Goal: Task Accomplishment & Management: Manage account settings

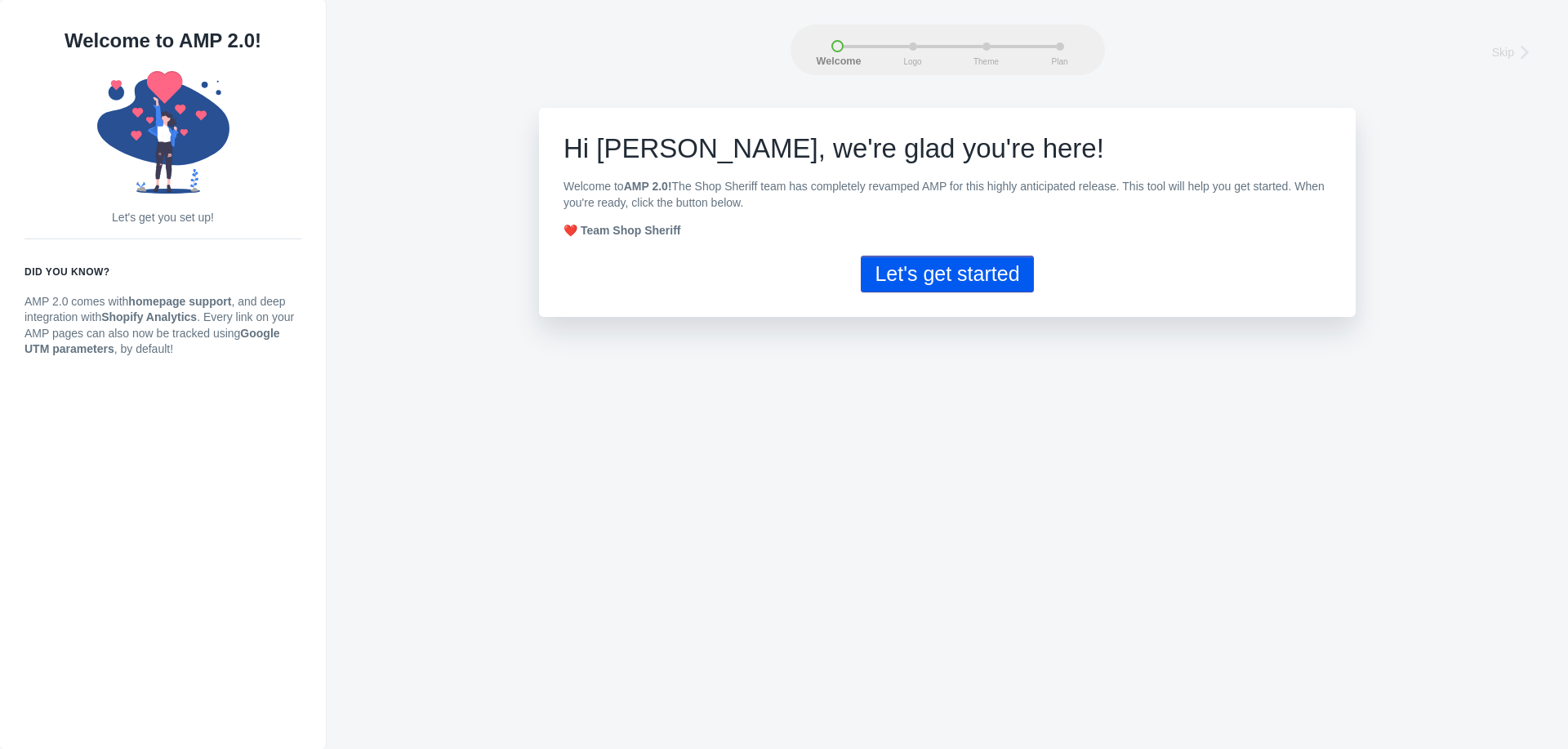
click at [932, 273] on button "Let's get started" at bounding box center [947, 273] width 173 height 37
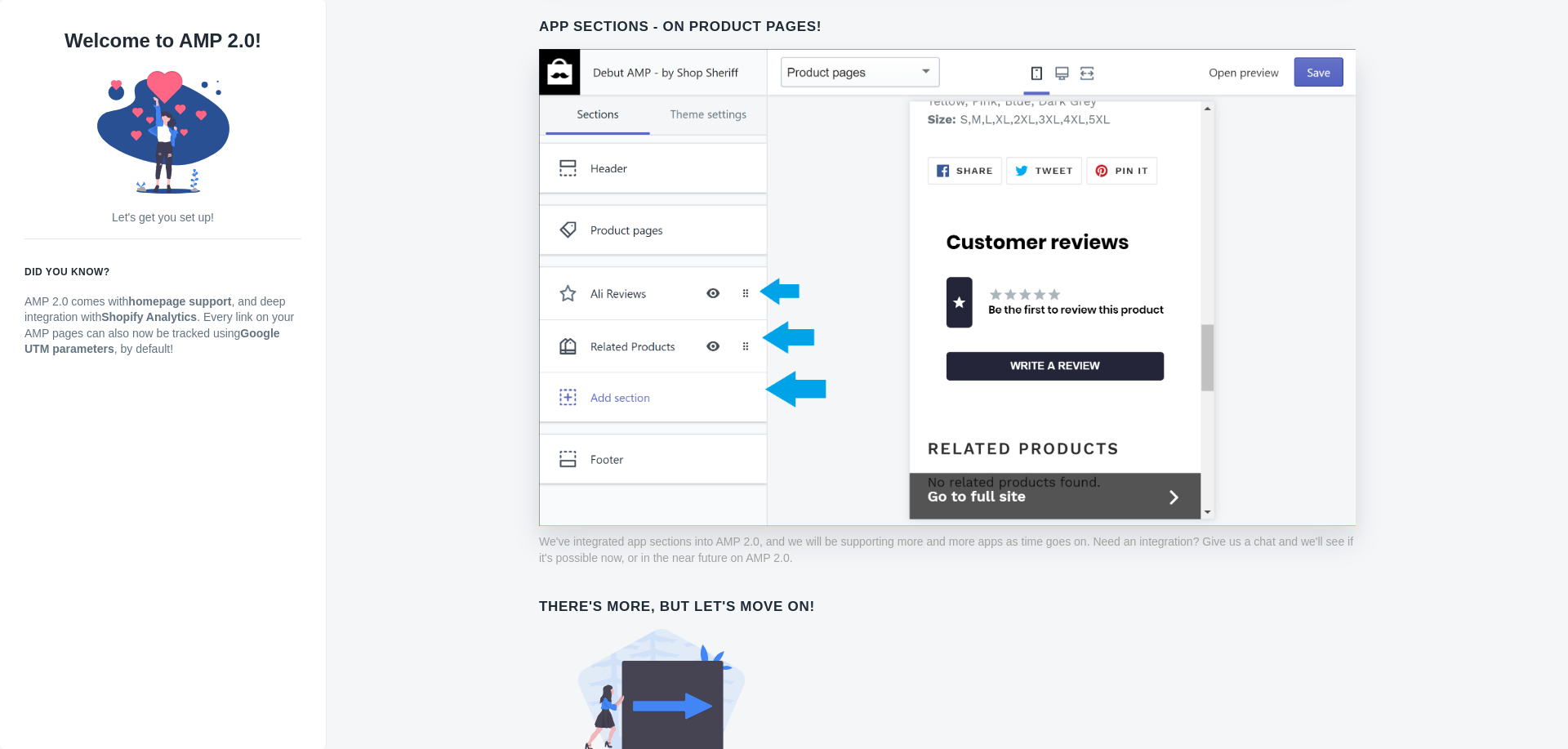
scroll to position [1156, 0]
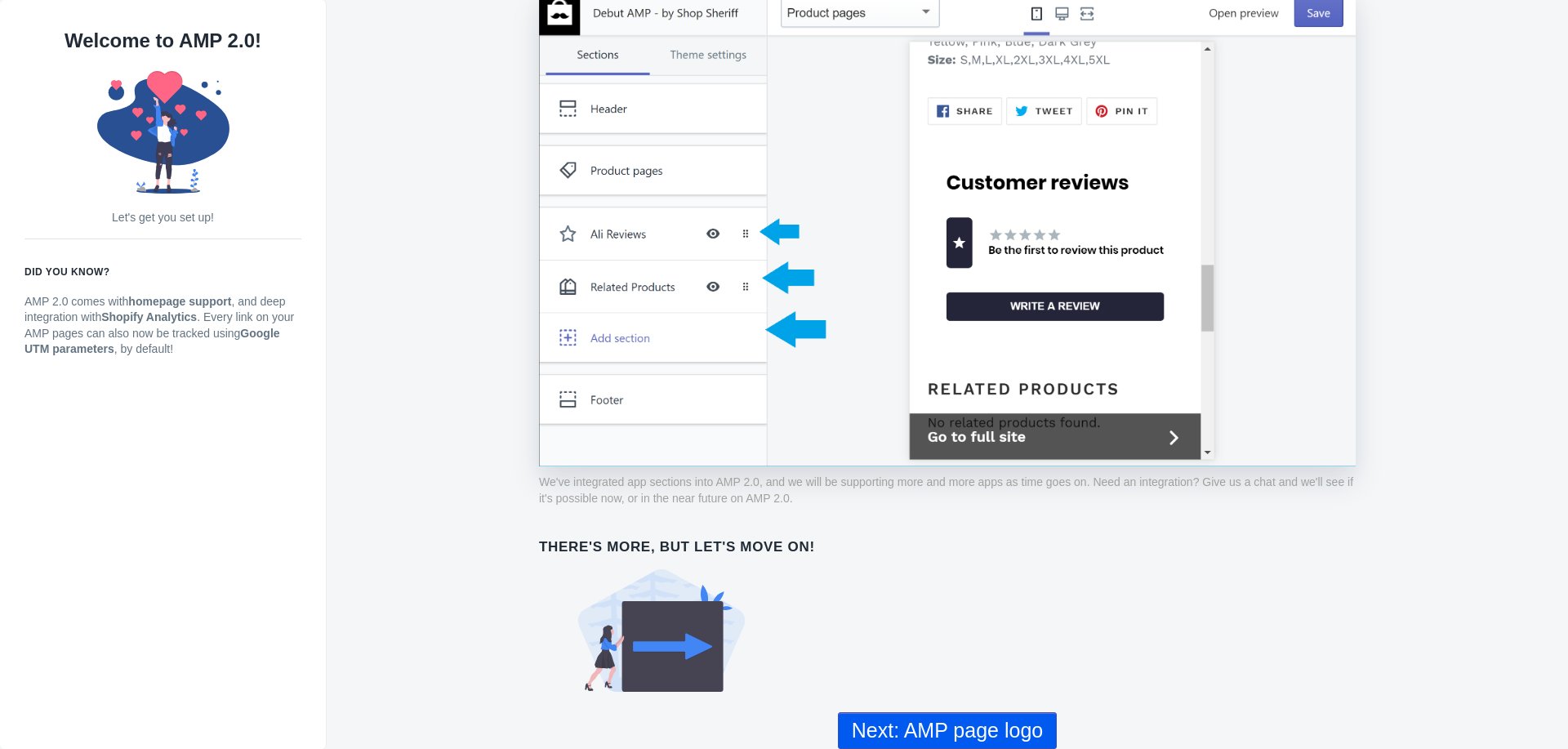
click at [921, 724] on button "Next: AMP page logo" at bounding box center [947, 730] width 219 height 37
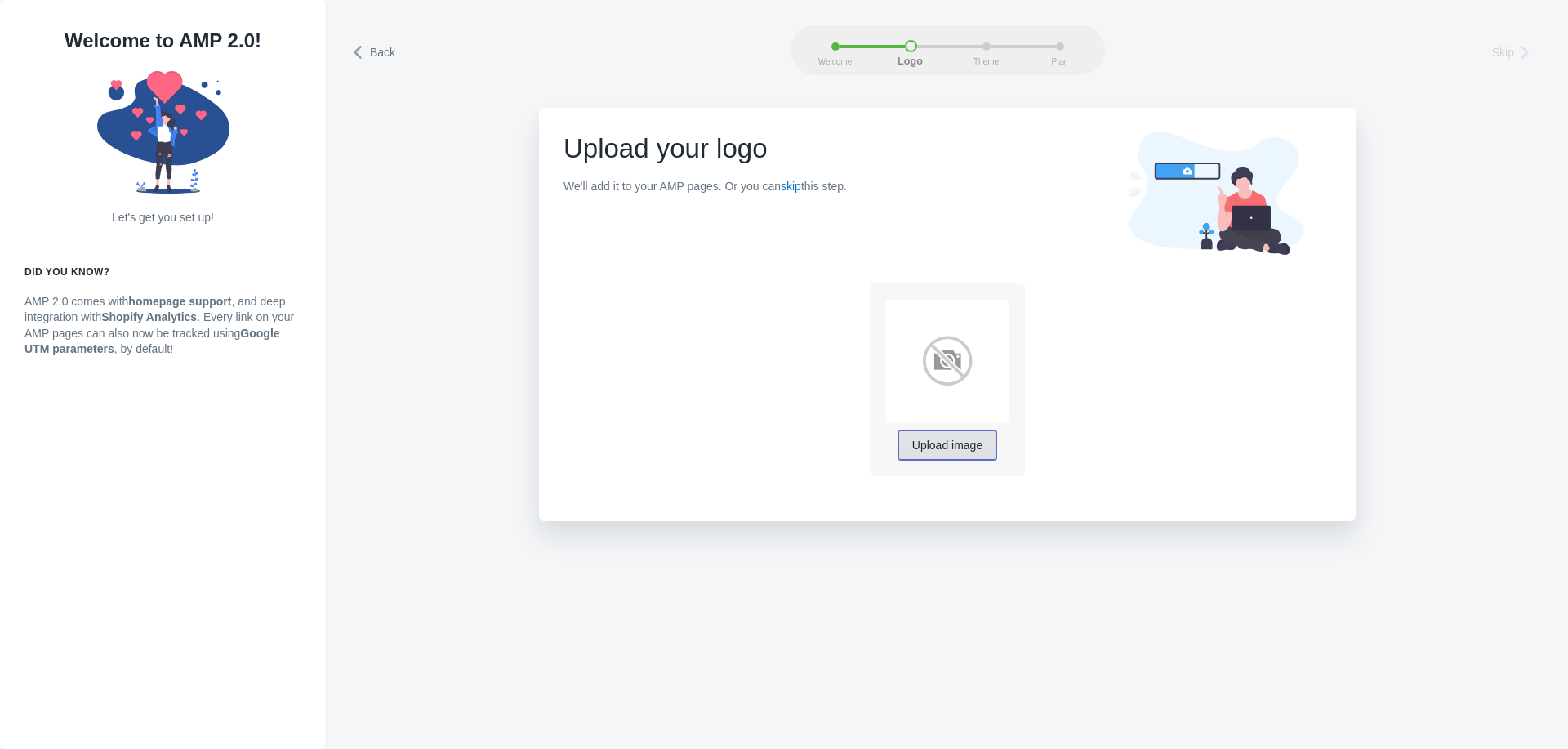
click at [946, 456] on button "Upload image" at bounding box center [947, 445] width 98 height 29
click at [962, 439] on span "Upload image" at bounding box center [947, 446] width 70 height 13
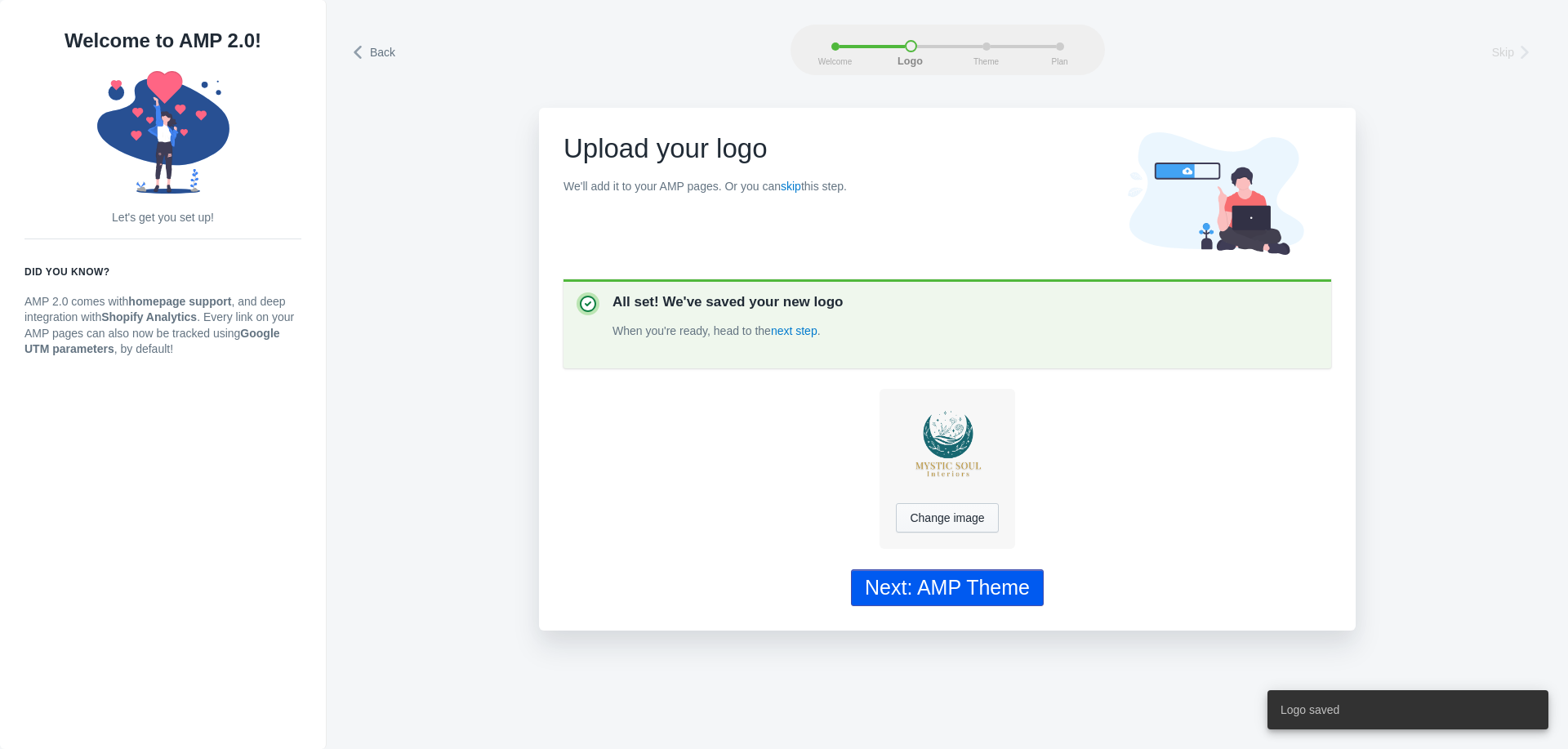
click at [980, 593] on div "Next: AMP Theme" at bounding box center [947, 587] width 165 height 23
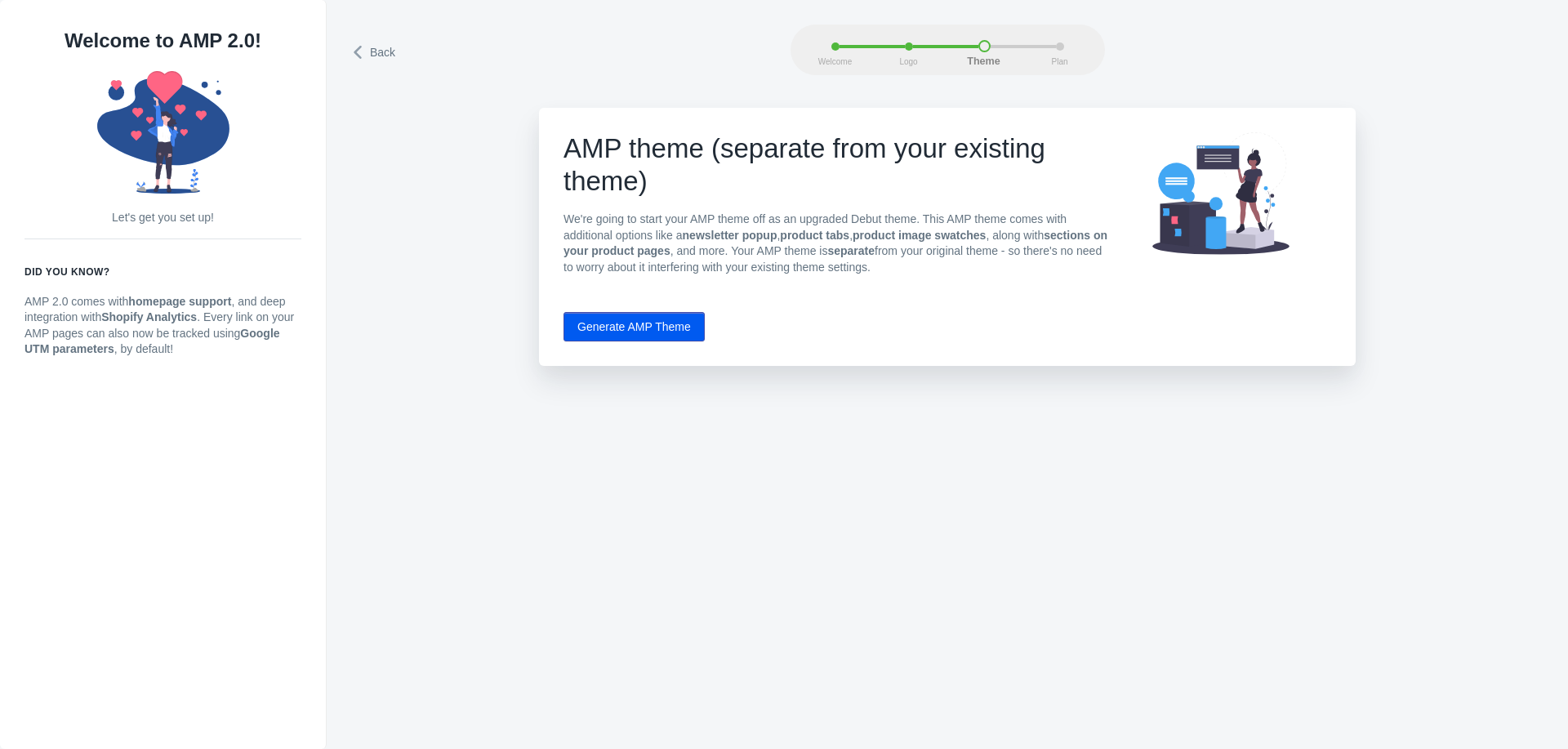
click at [611, 329] on button "Generate AMP Theme" at bounding box center [633, 326] width 142 height 29
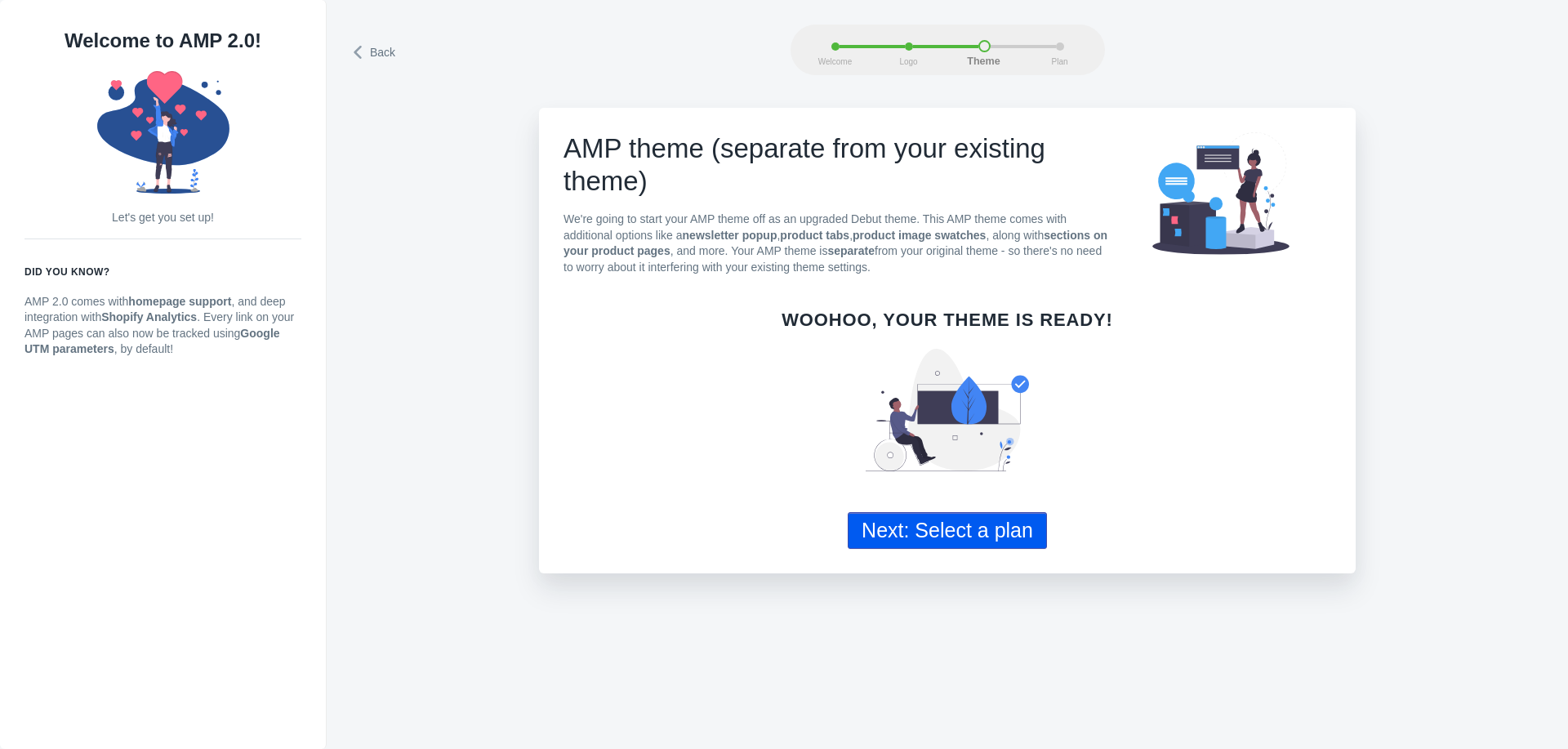
click at [958, 531] on button "Next: Select a plan" at bounding box center [947, 530] width 199 height 37
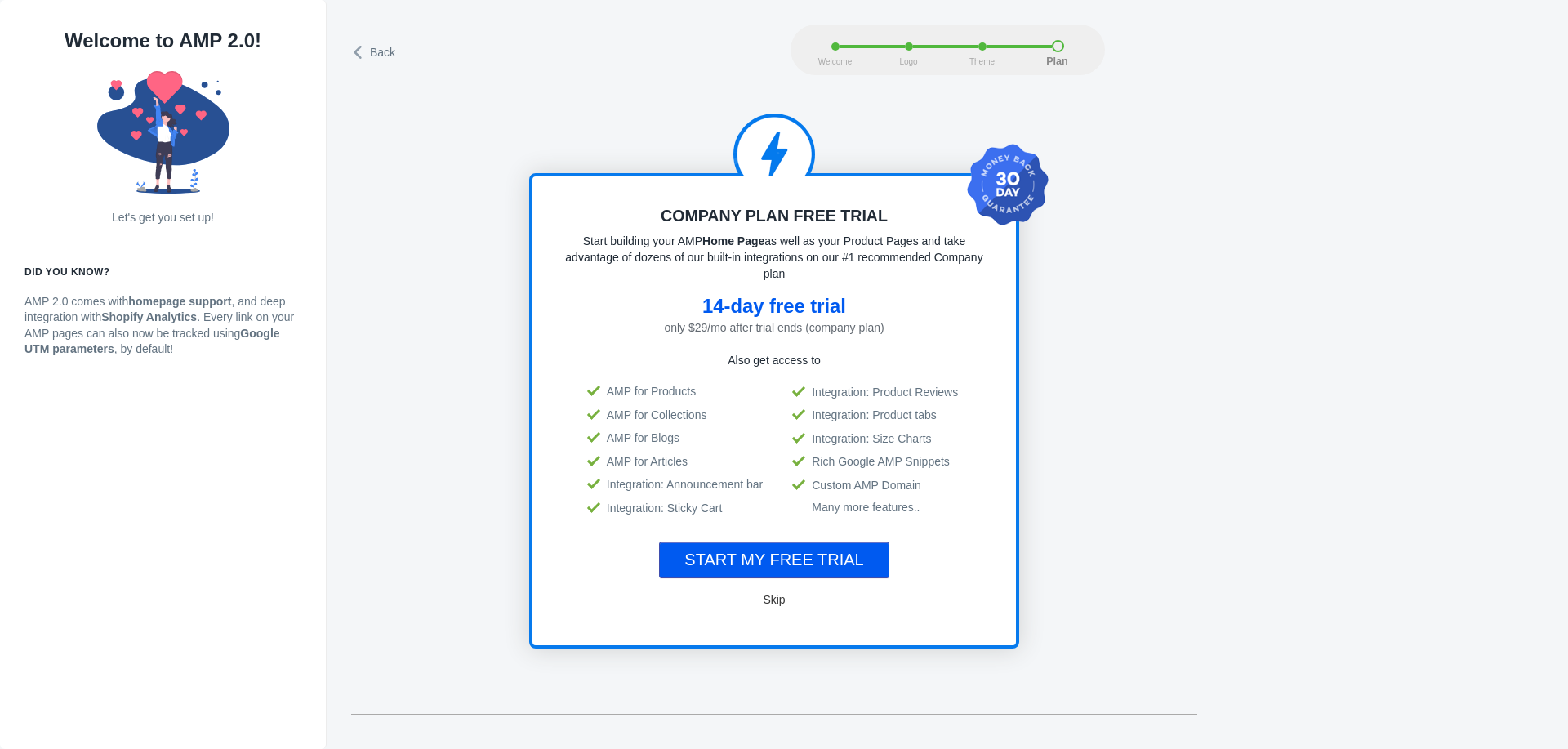
click at [783, 557] on span "START MY FREE TRIAL" at bounding box center [773, 558] width 179 height 18
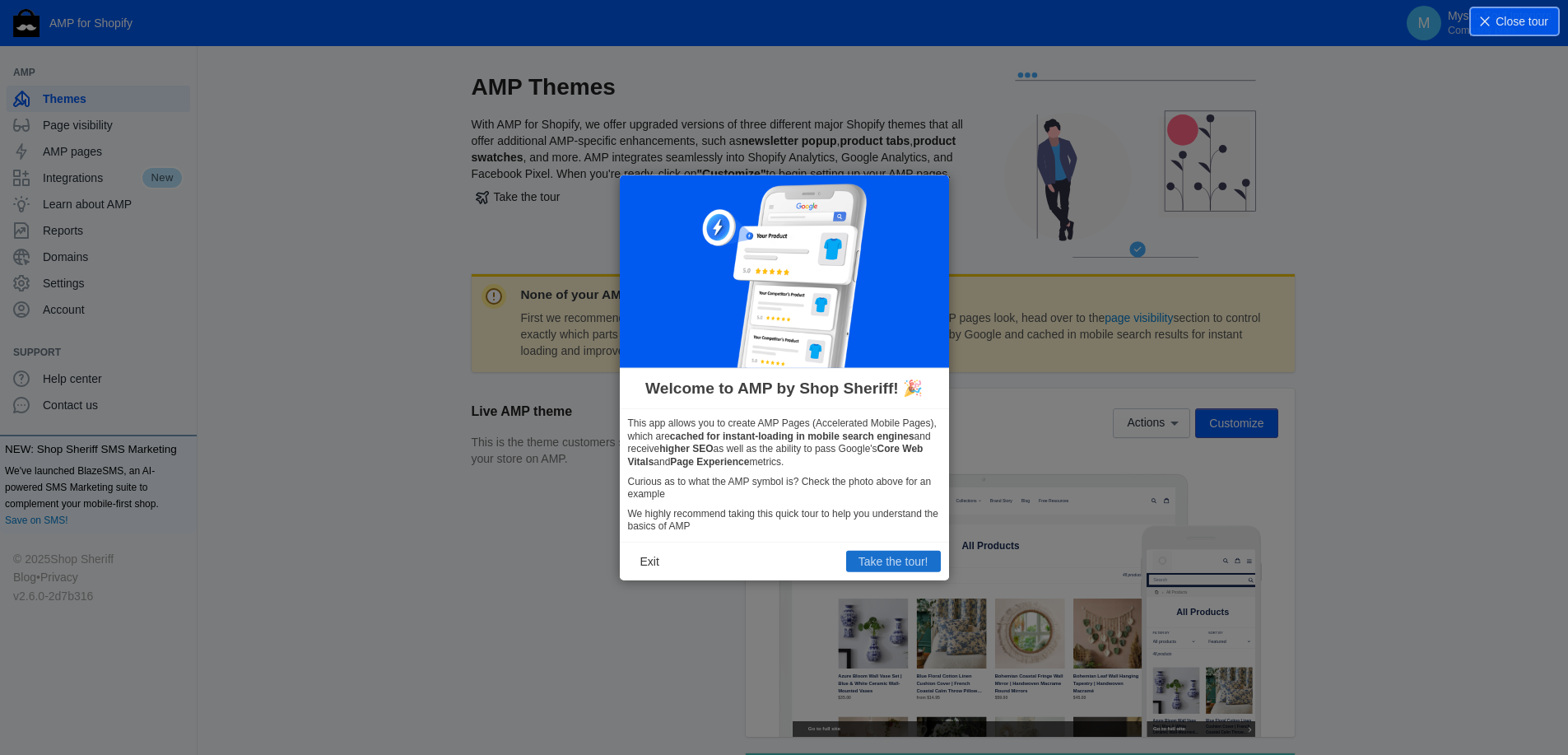
click at [894, 562] on button "Take the tour!" at bounding box center [893, 561] width 95 height 22
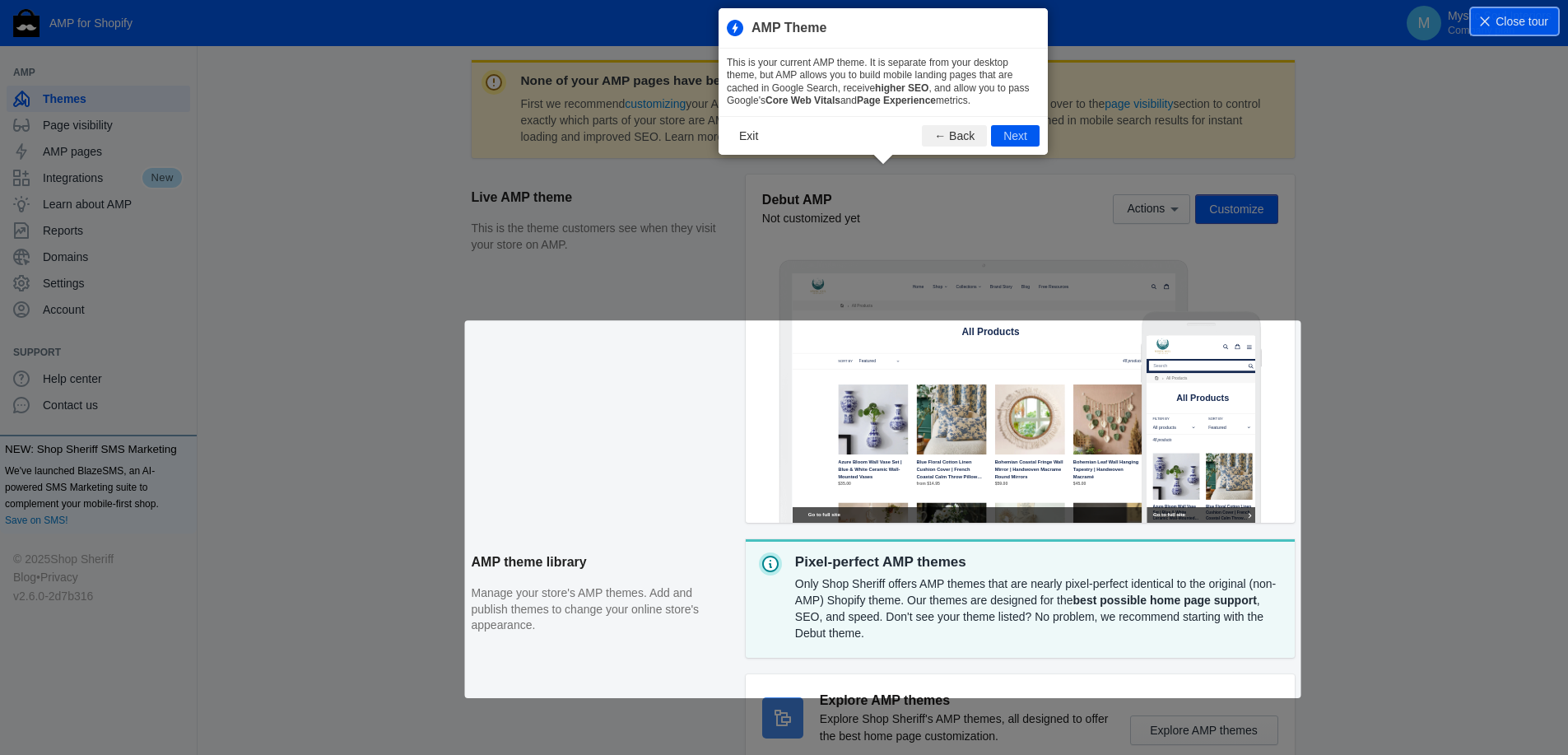
scroll to position [224, 0]
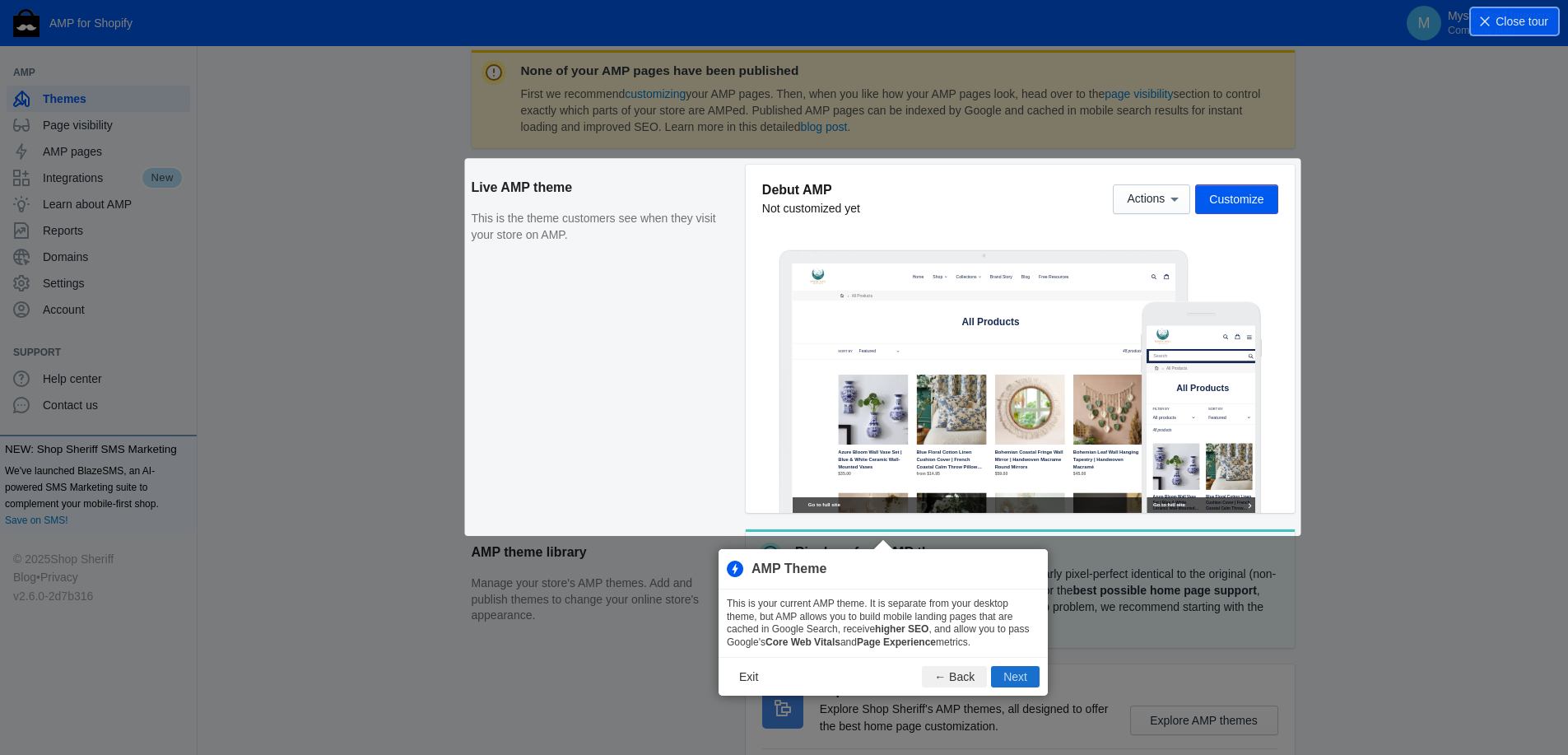
click at [1016, 676] on button "Next" at bounding box center [1015, 676] width 48 height 22
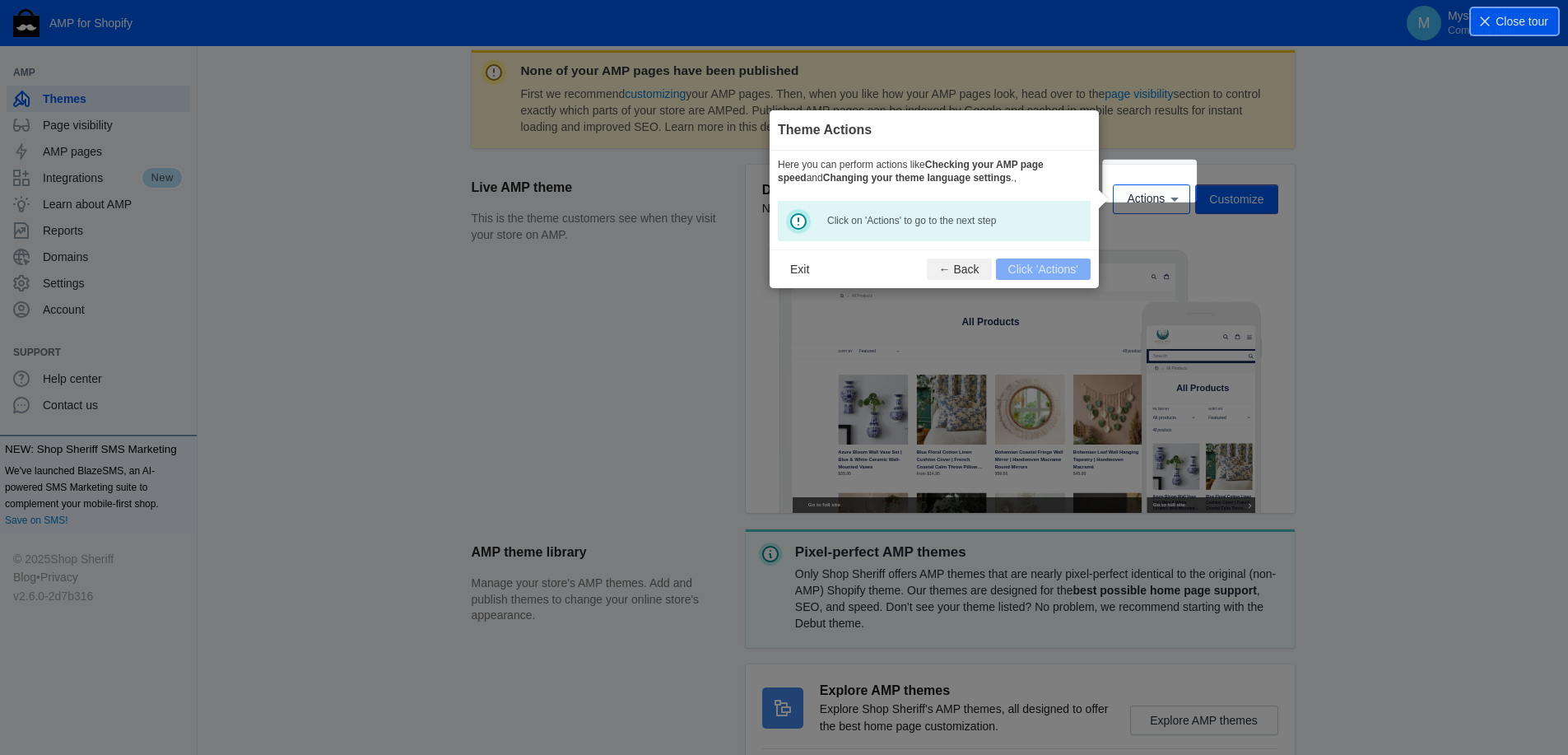
scroll to position [244, 0]
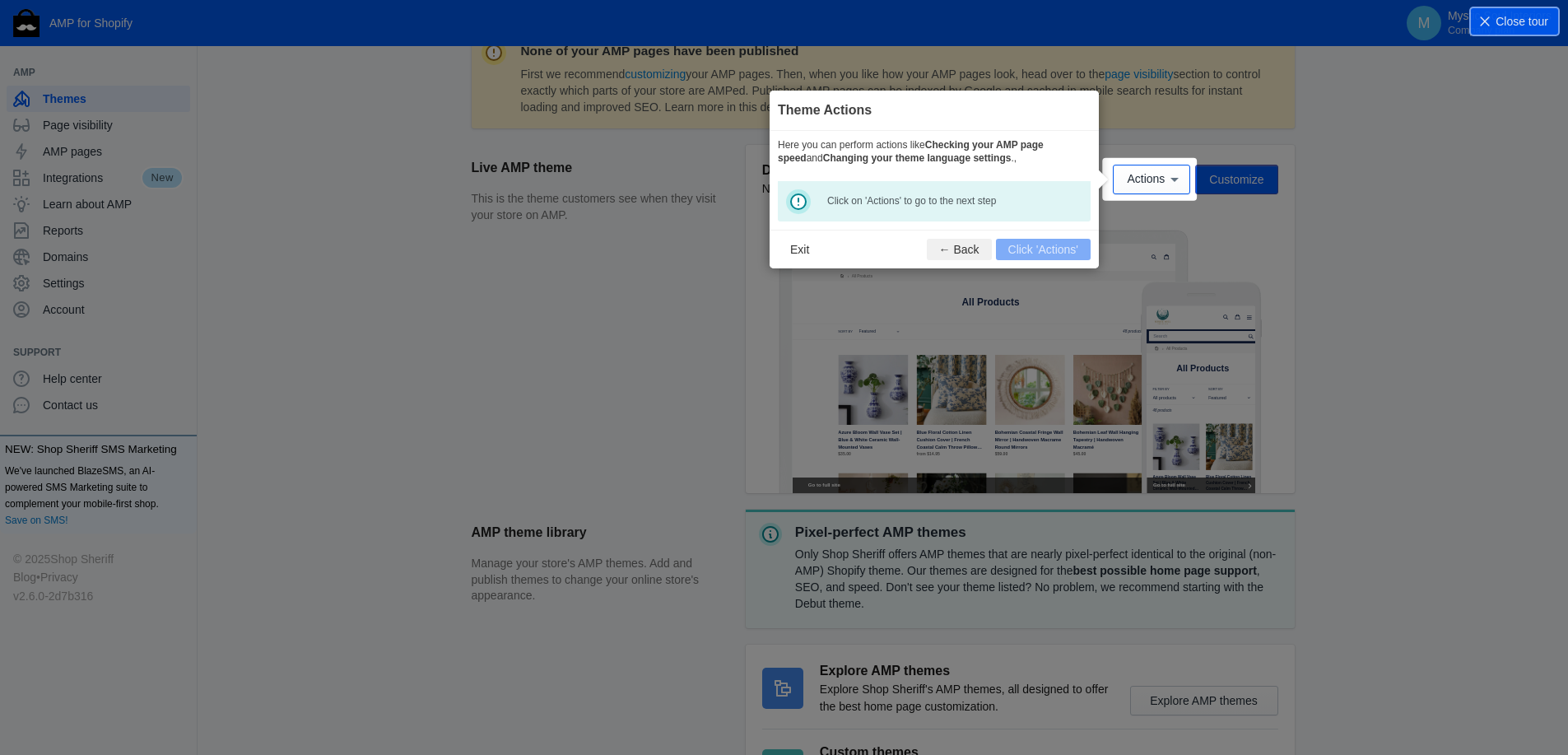
click at [1039, 249] on footer "Exit ← Back Click 'Actions'" at bounding box center [934, 249] width 329 height 39
click at [797, 253] on button "Exit" at bounding box center [799, 249] width 44 height 22
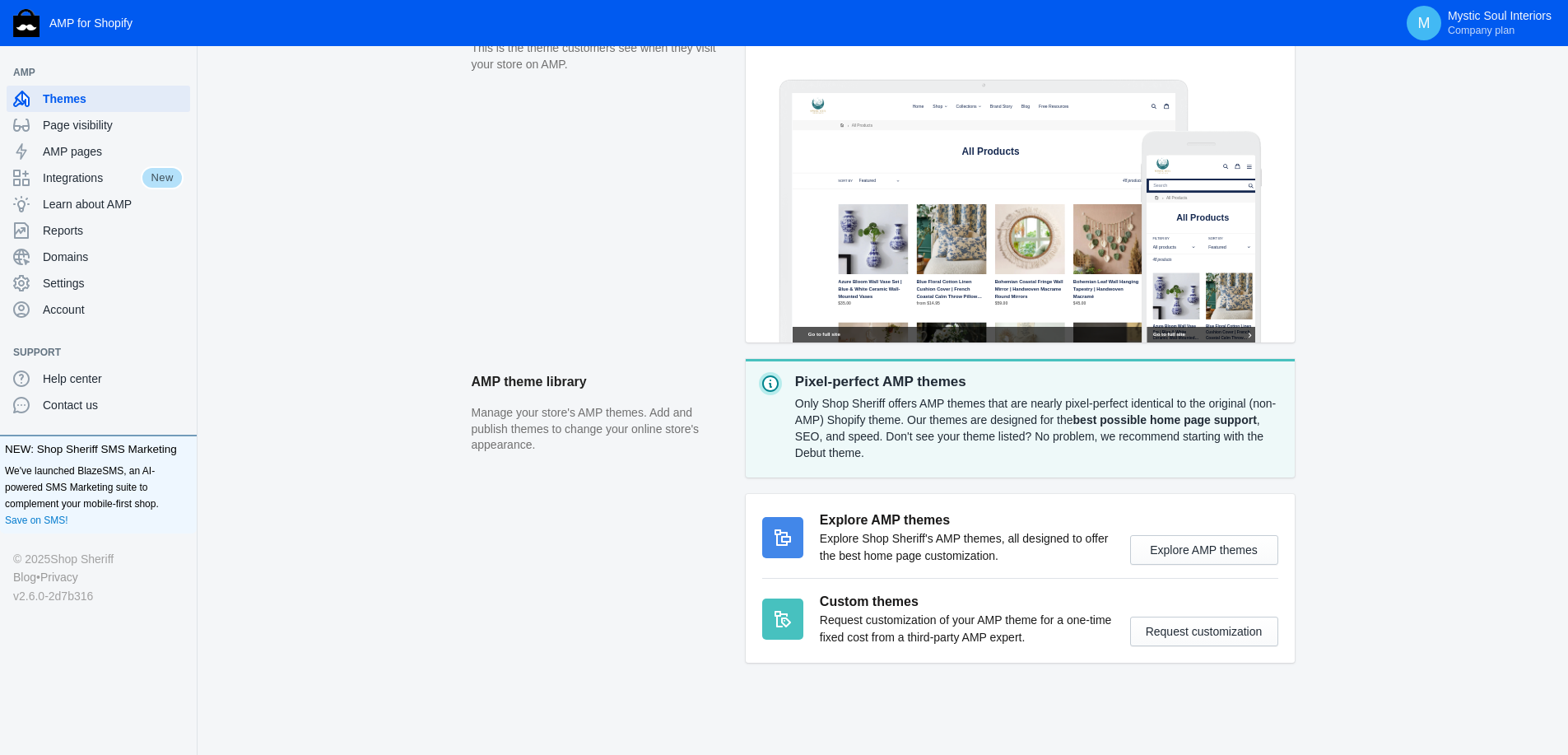
scroll to position [185, 0]
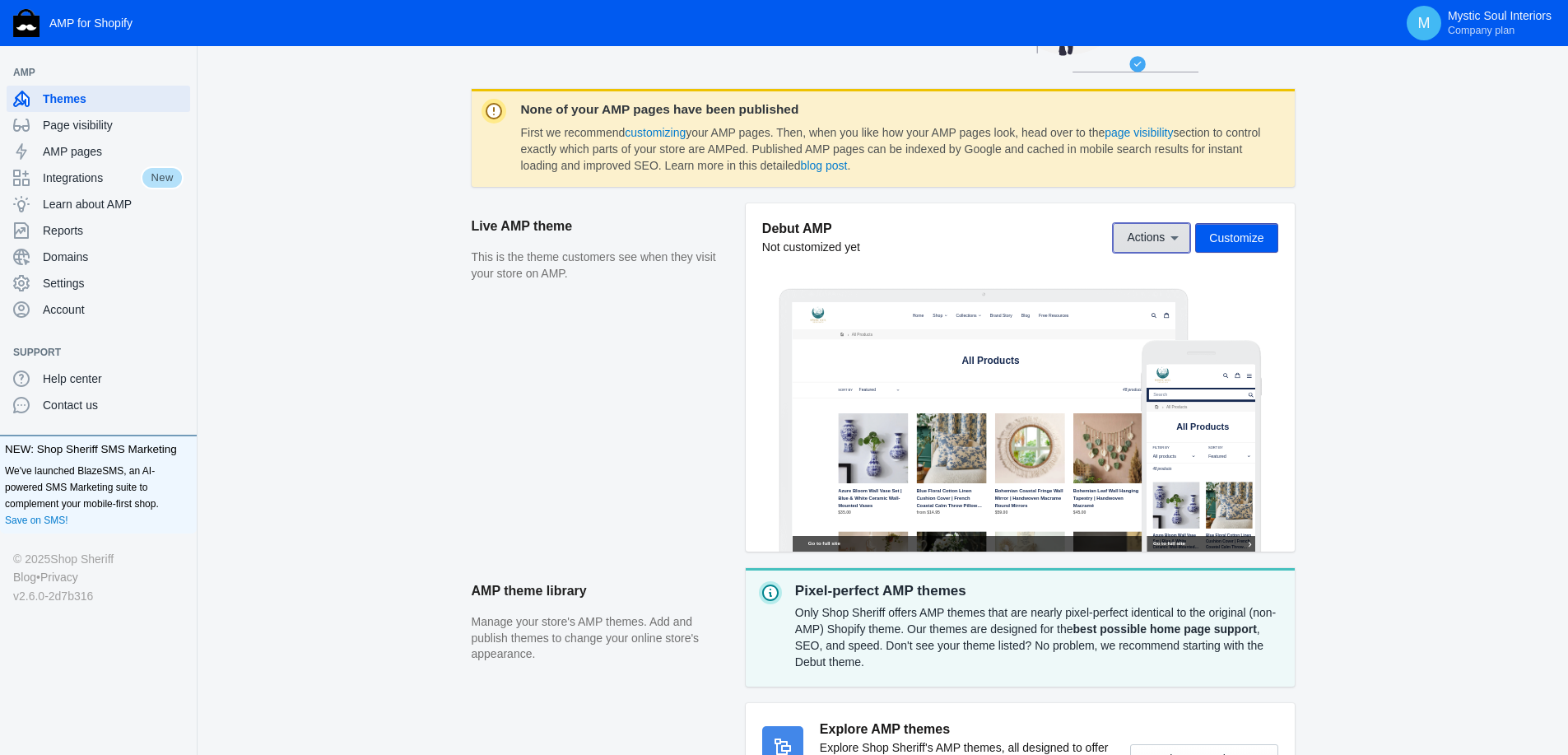
click at [1147, 241] on span "Actions" at bounding box center [1145, 238] width 38 height 13
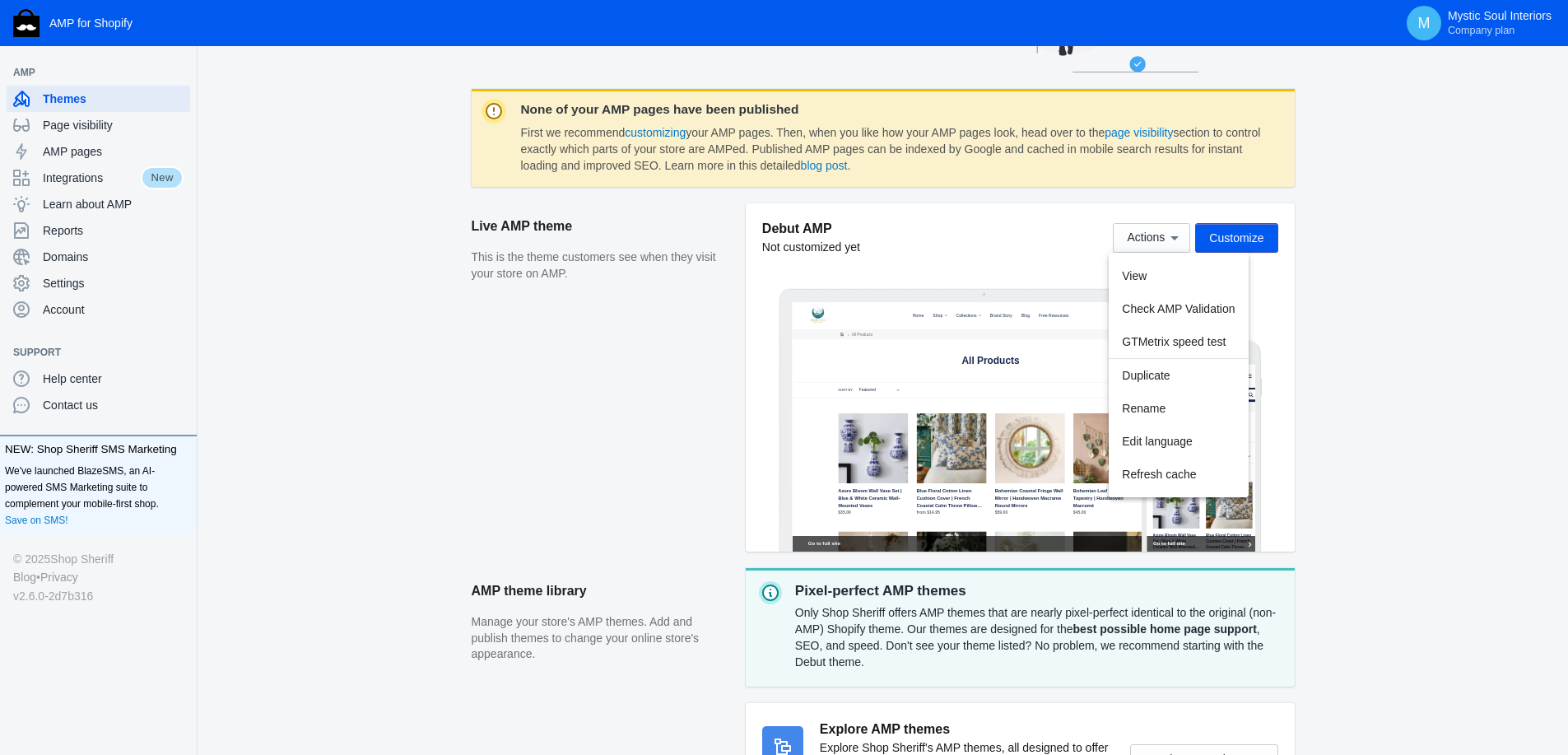
click at [1249, 237] on div at bounding box center [784, 378] width 1568 height 755
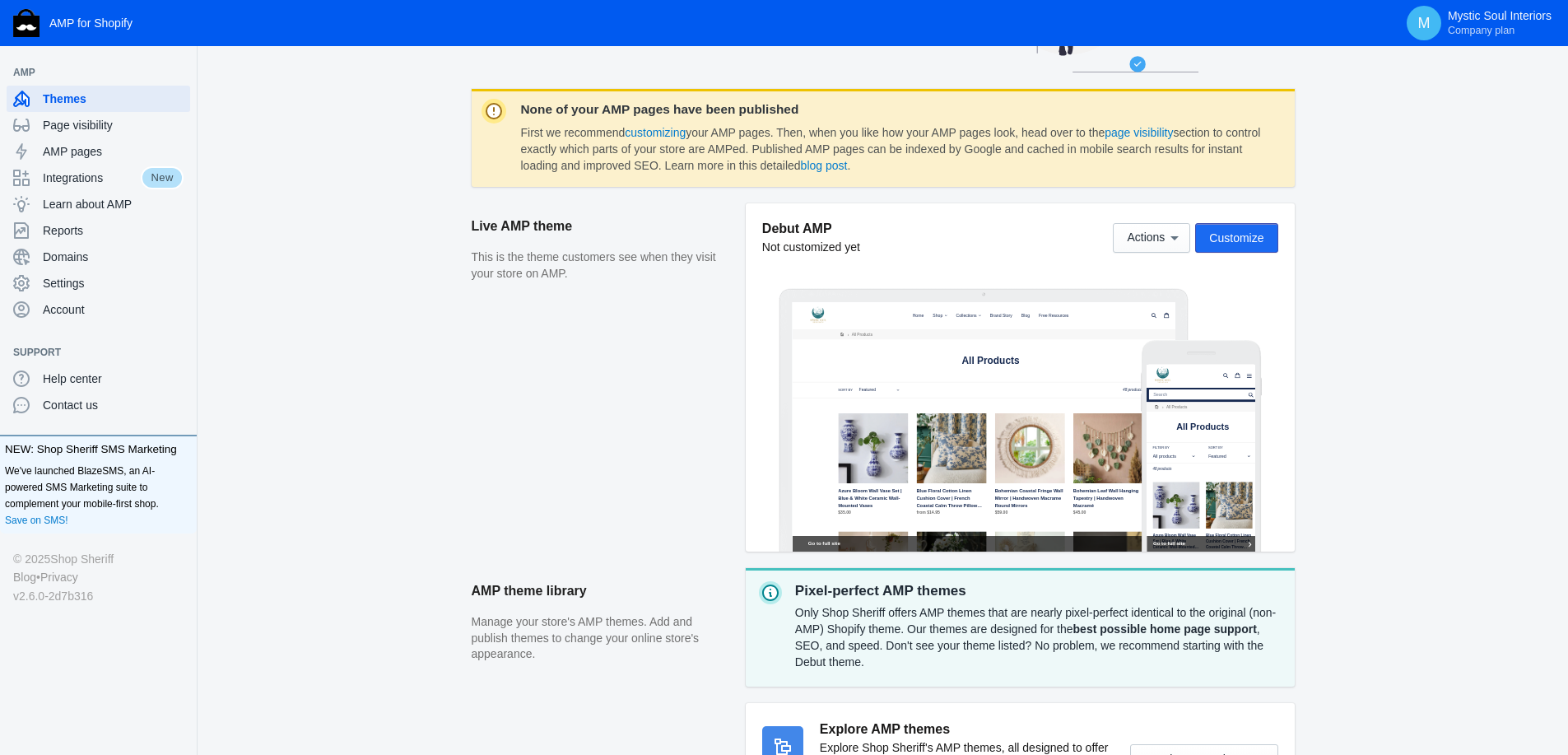
click at [1249, 237] on span "Customize" at bounding box center [1235, 238] width 54 height 13
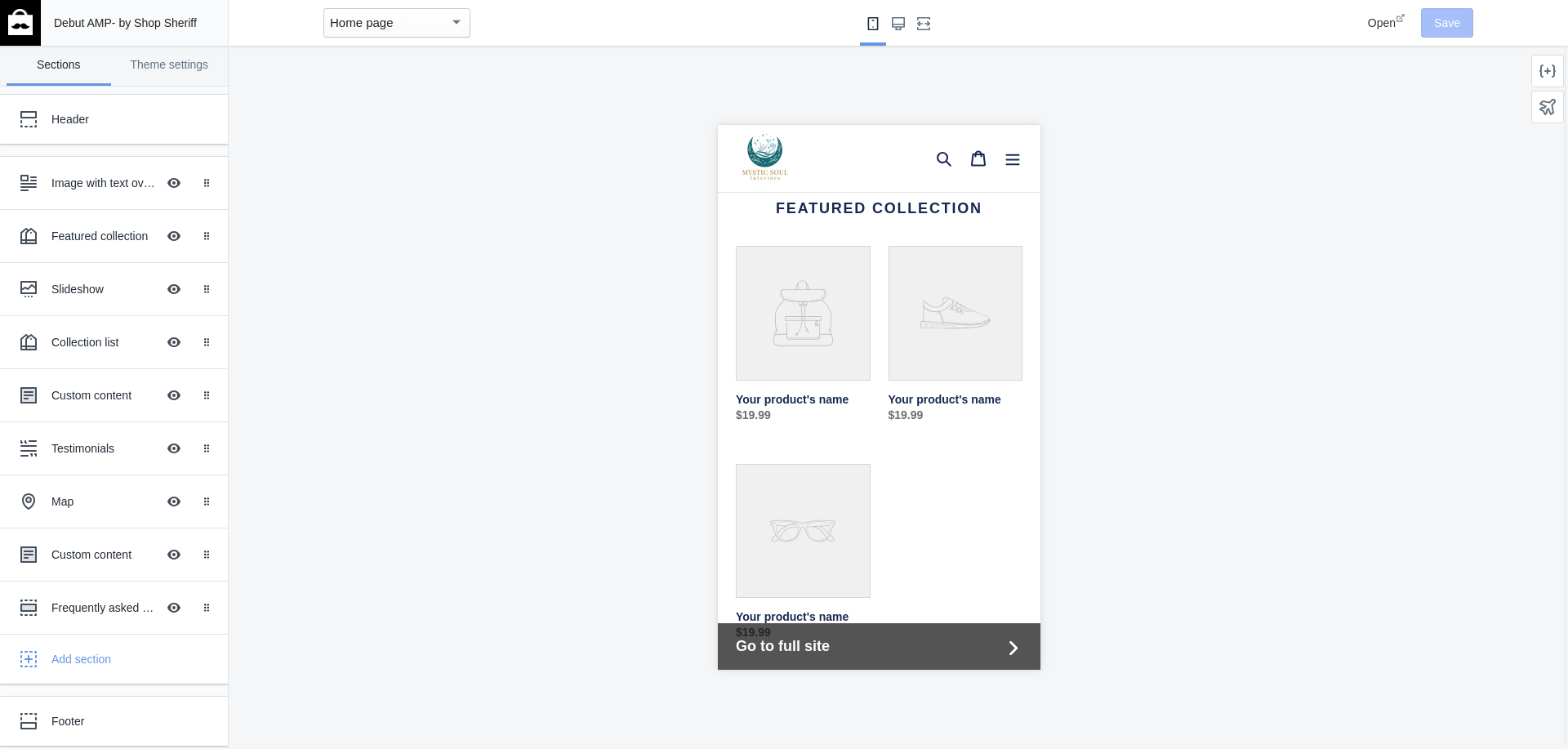
scroll to position [205, 0]
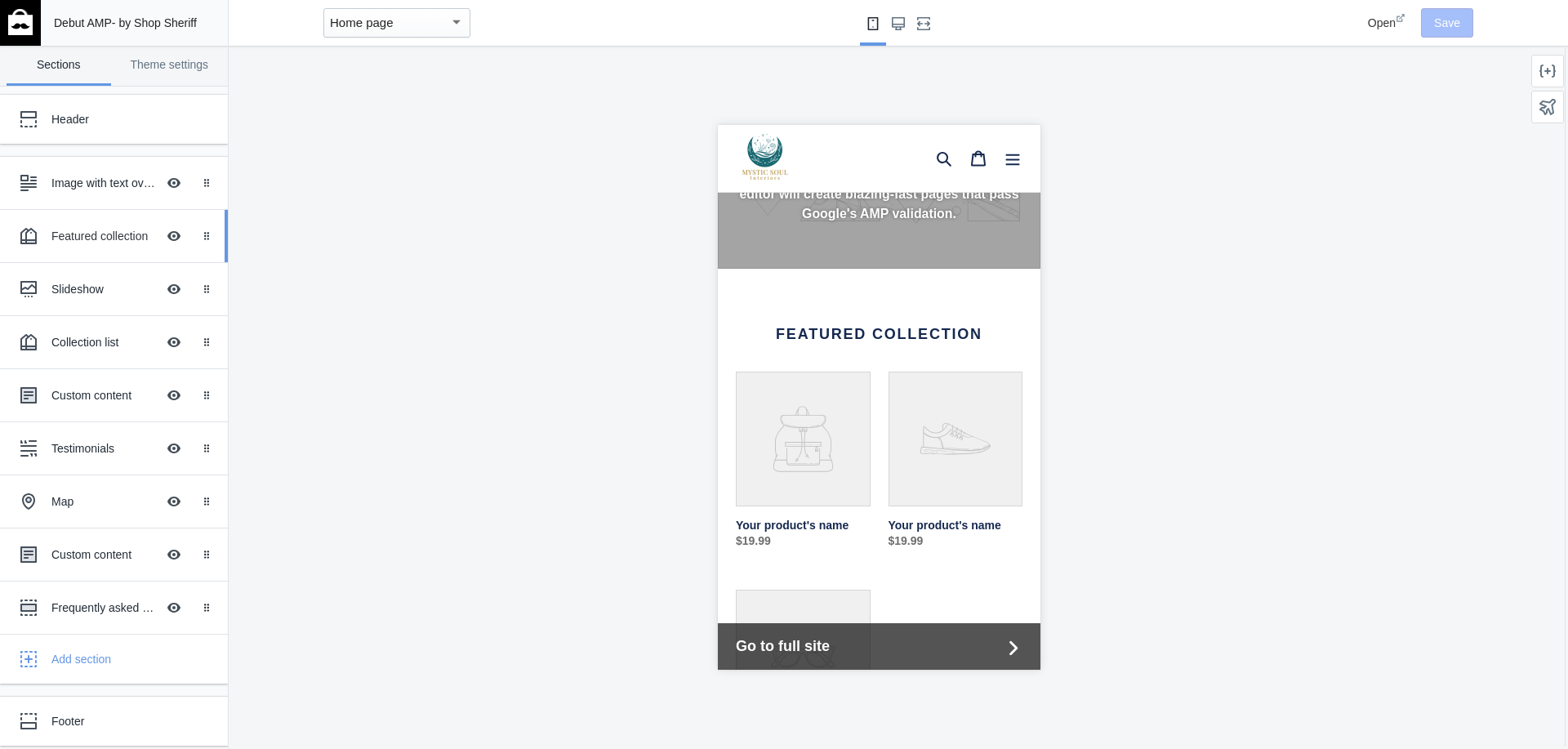
click at [84, 237] on div "Featured collection" at bounding box center [103, 236] width 104 height 16
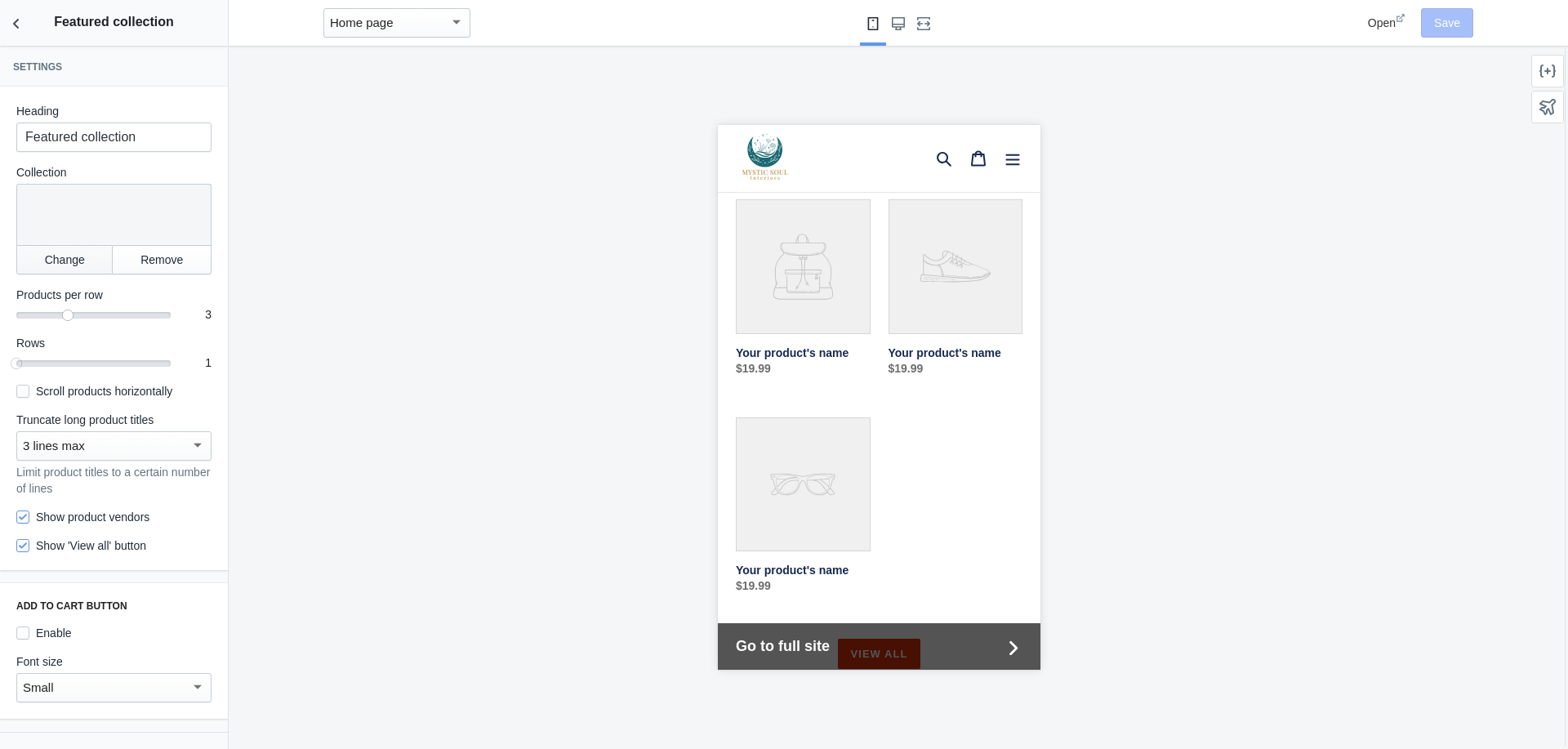
scroll to position [0, 274]
click at [68, 259] on button "Change" at bounding box center [64, 259] width 97 height 29
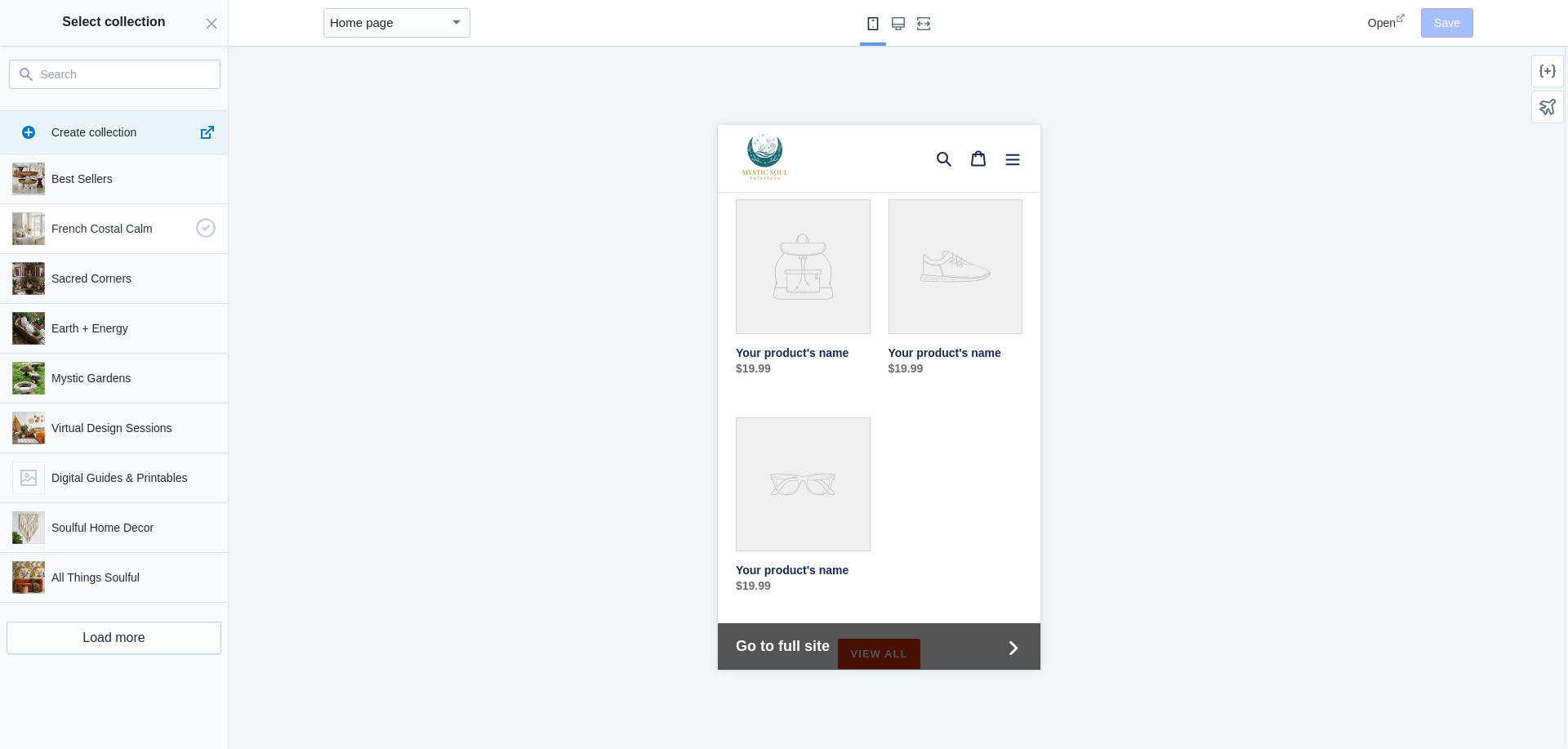
click at [77, 239] on div "French Costal Calm" at bounding box center [111, 225] width 210 height 39
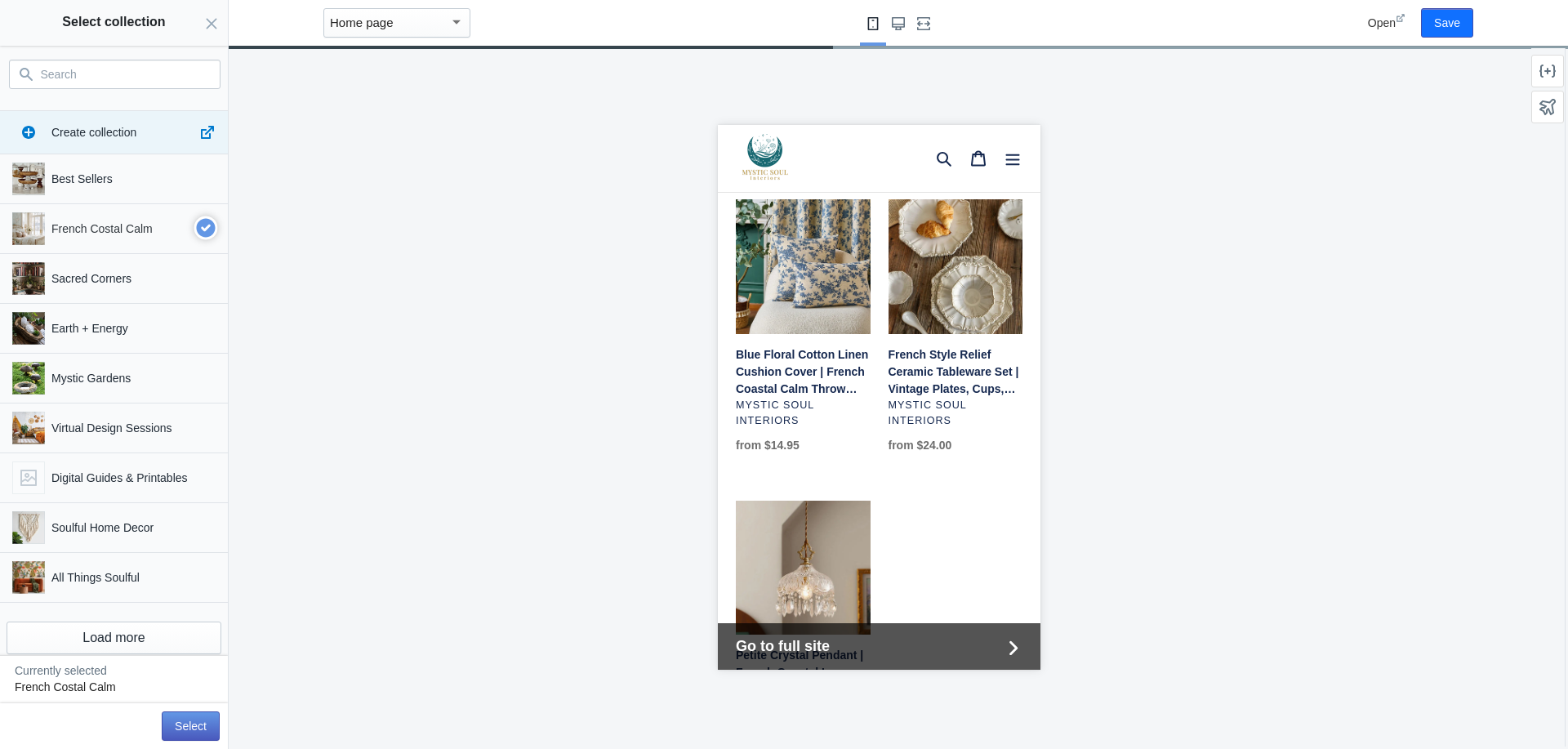
scroll to position [544, 0]
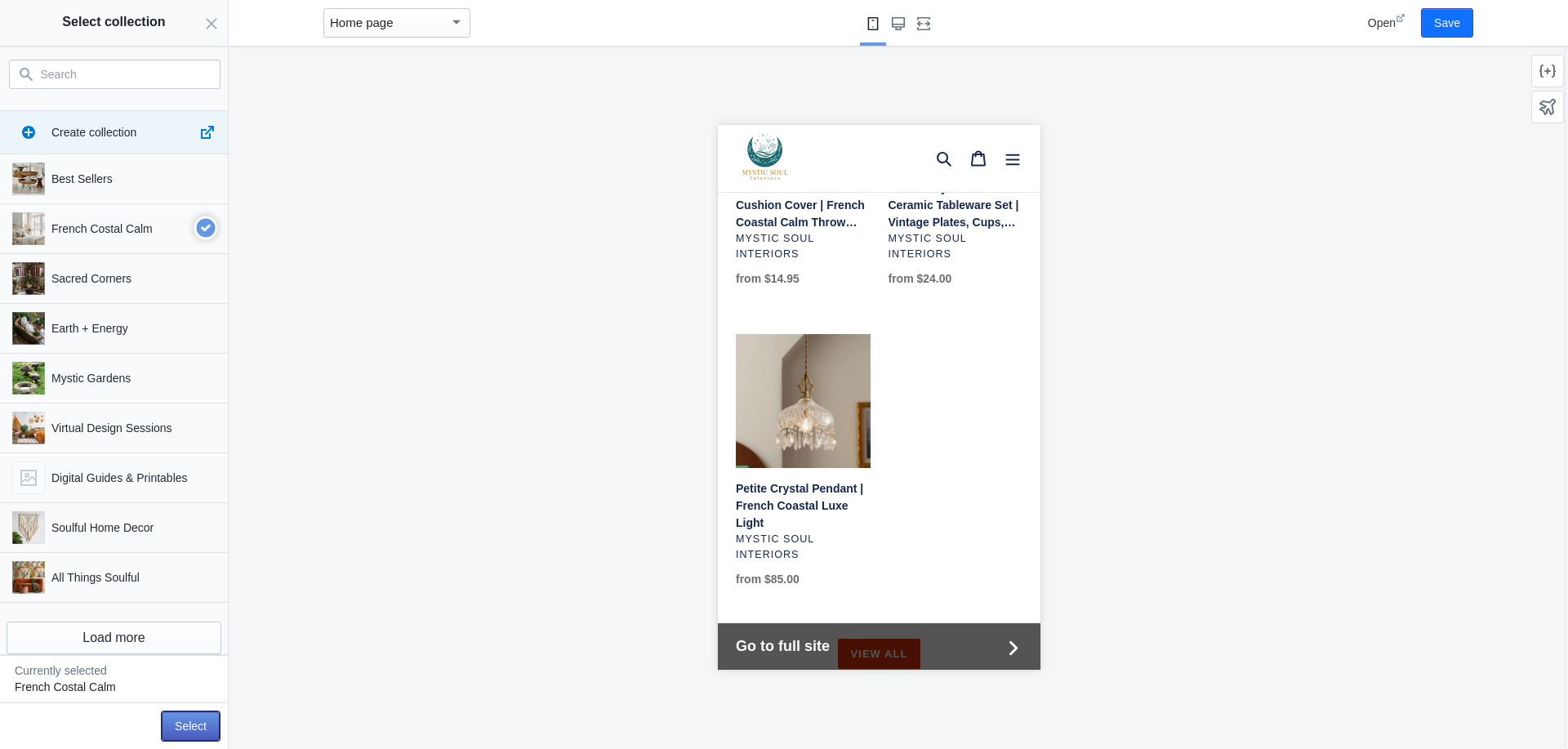
click at [197, 723] on button "Select" at bounding box center [190, 726] width 58 height 29
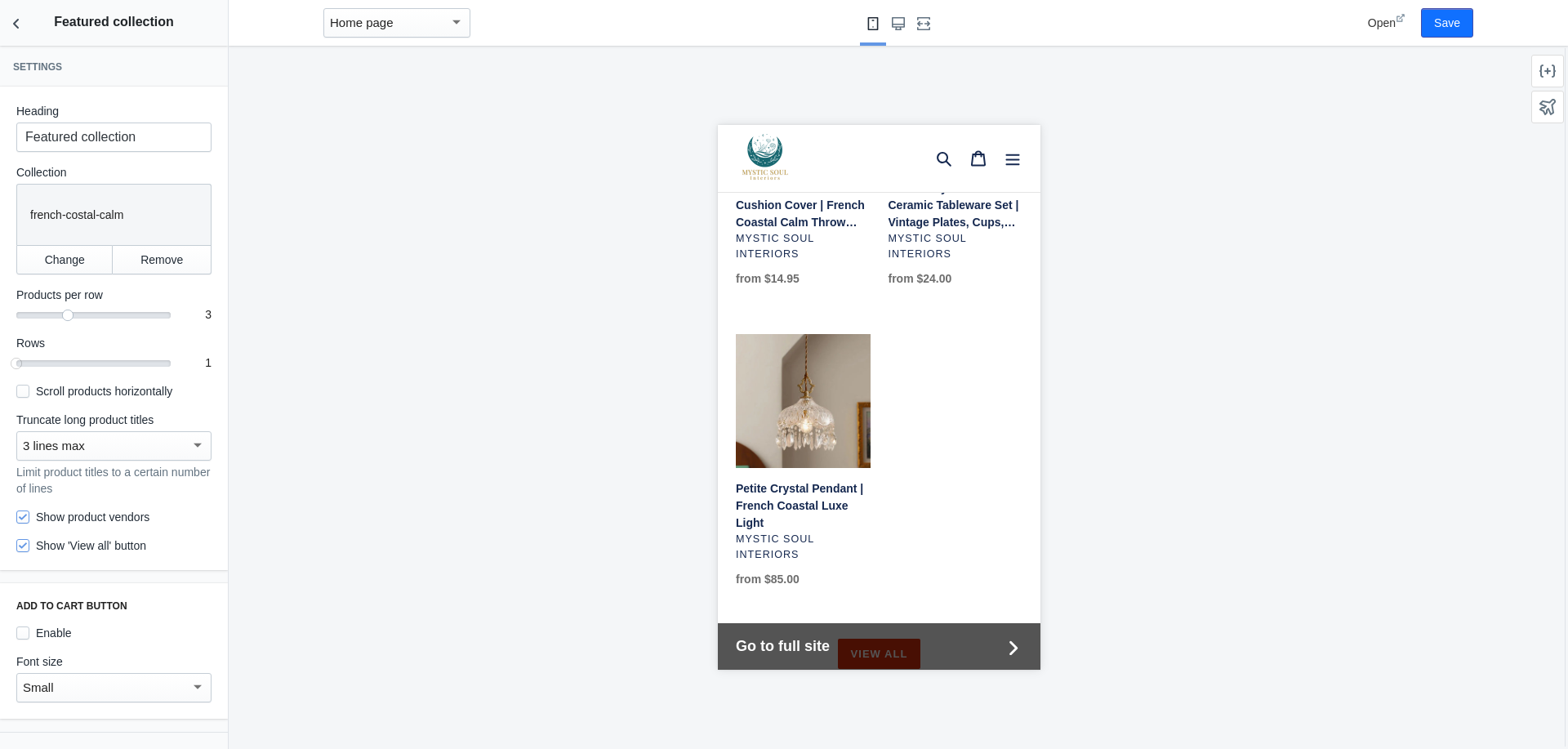
scroll to position [0, 274]
click at [144, 139] on input "Featured collection" at bounding box center [114, 137] width 195 height 29
type input "French Costal Calm"
click at [1443, 25] on button "Save" at bounding box center [1447, 23] width 53 height 29
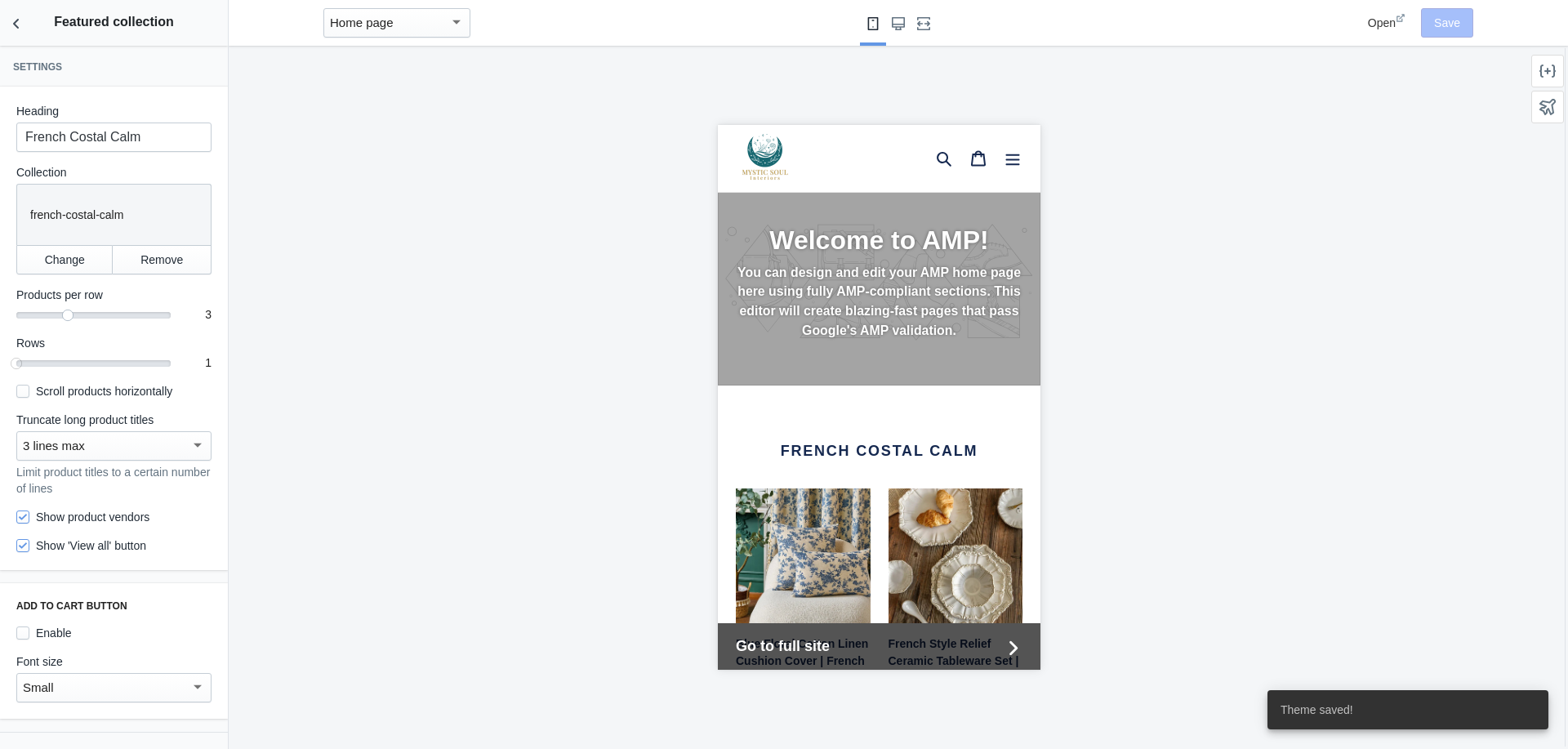
scroll to position [0, 0]
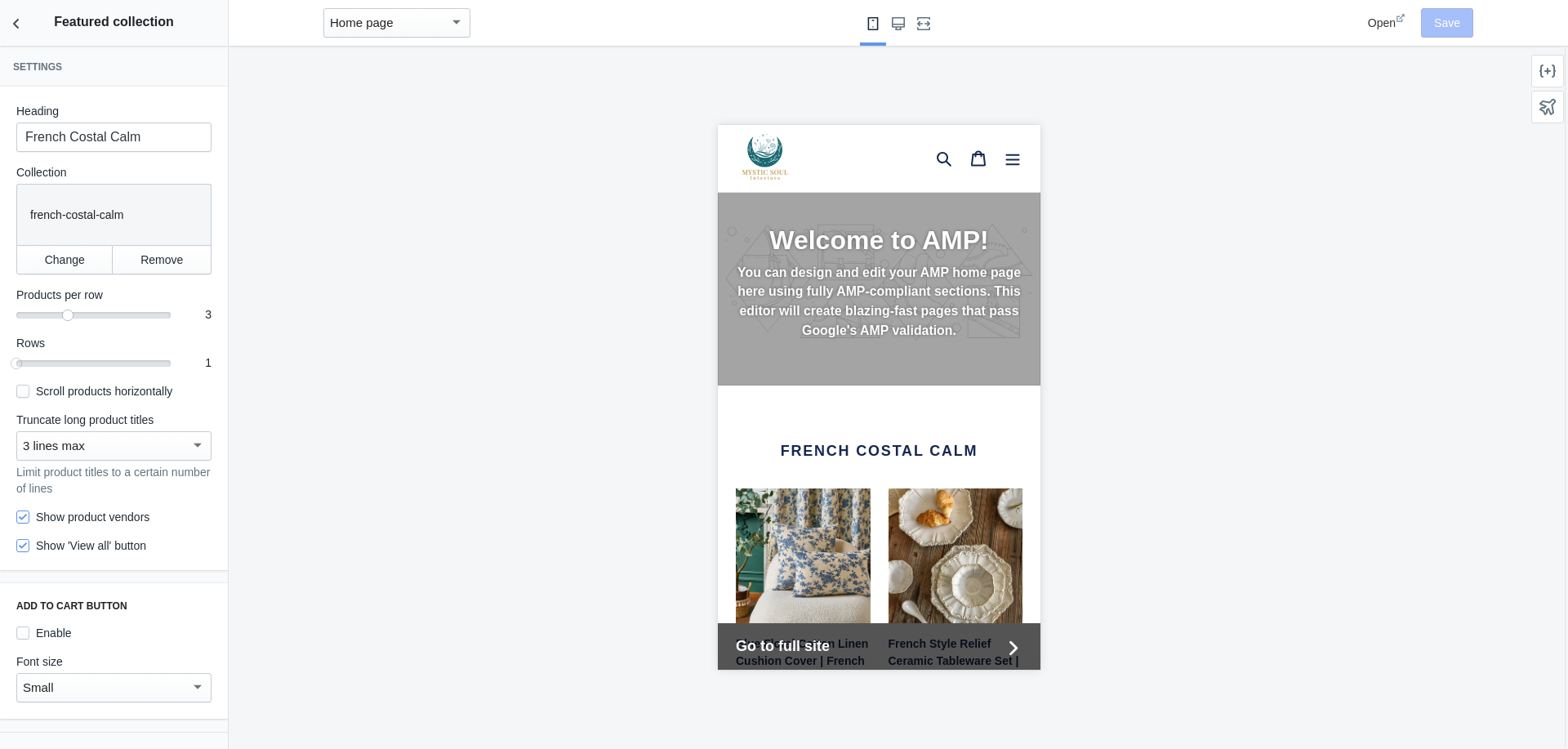
click at [862, 357] on div "Welcome to AMP! You can design and edit your AMP home page here using fully AMP…" at bounding box center [878, 282] width 323 height 206
click at [17, 27] on use "Back to sections" at bounding box center [16, 23] width 6 height 9
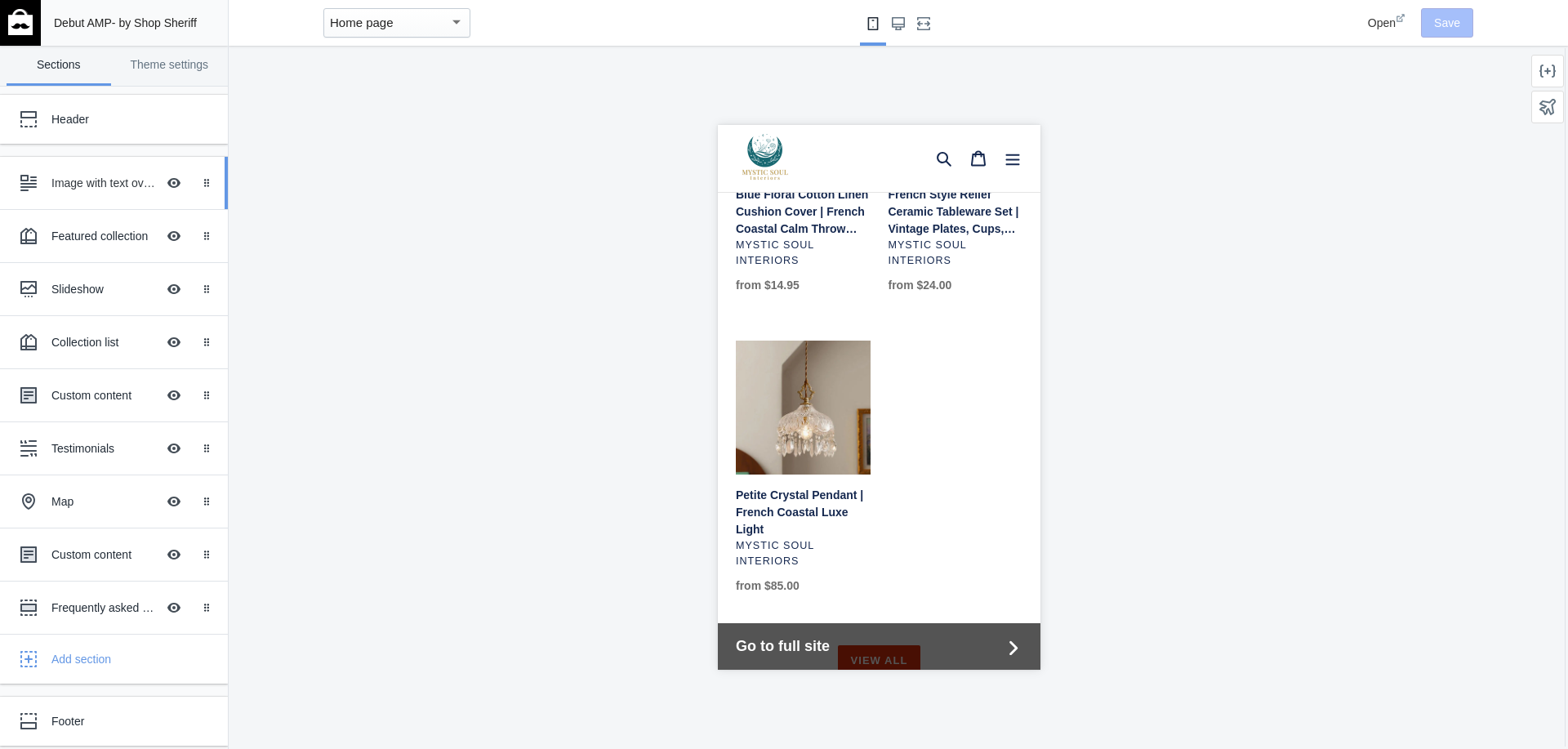
scroll to position [0, 32]
click at [91, 183] on div "Image with text overlay" at bounding box center [103, 182] width 104 height 16
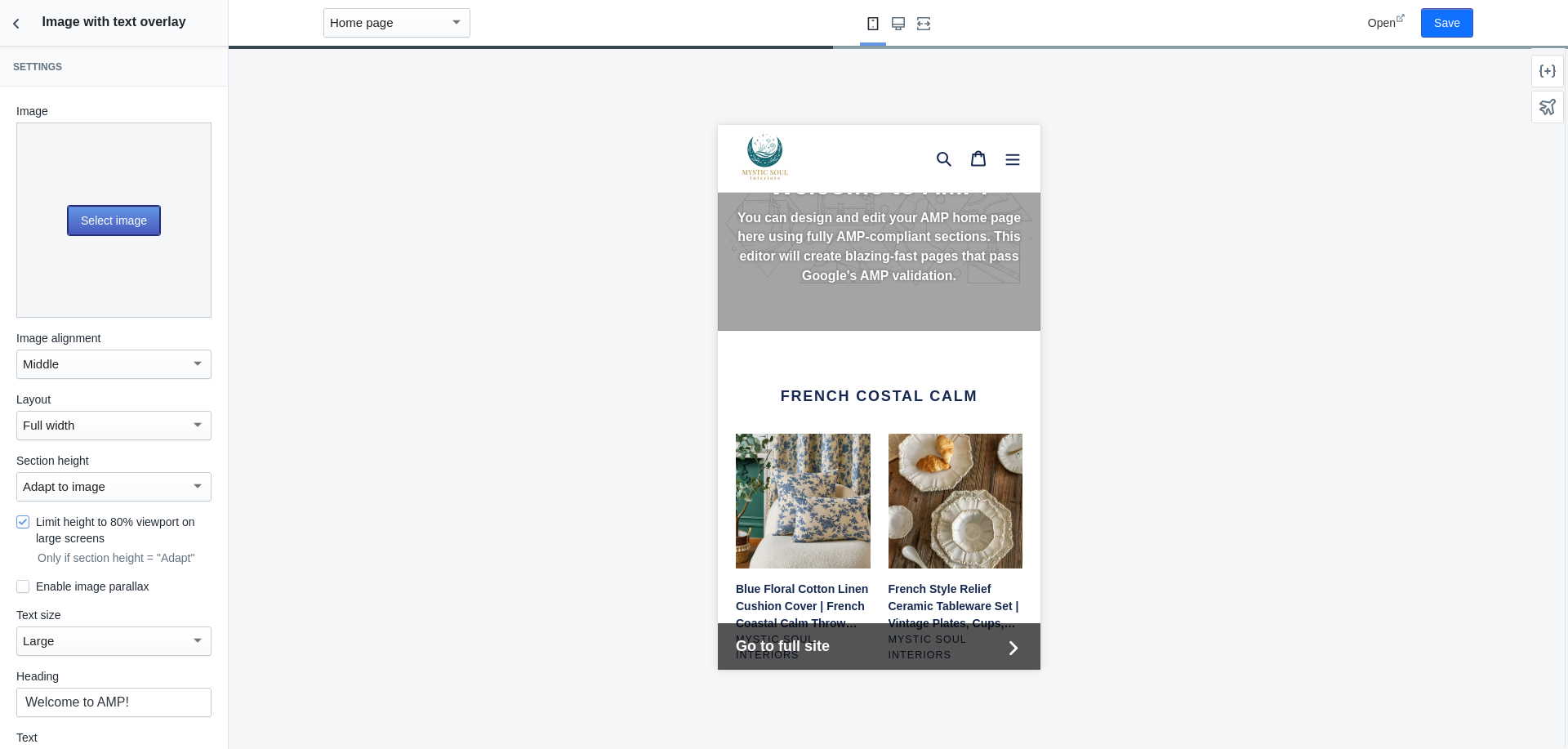
click at [98, 216] on button "Select image" at bounding box center [114, 220] width 92 height 29
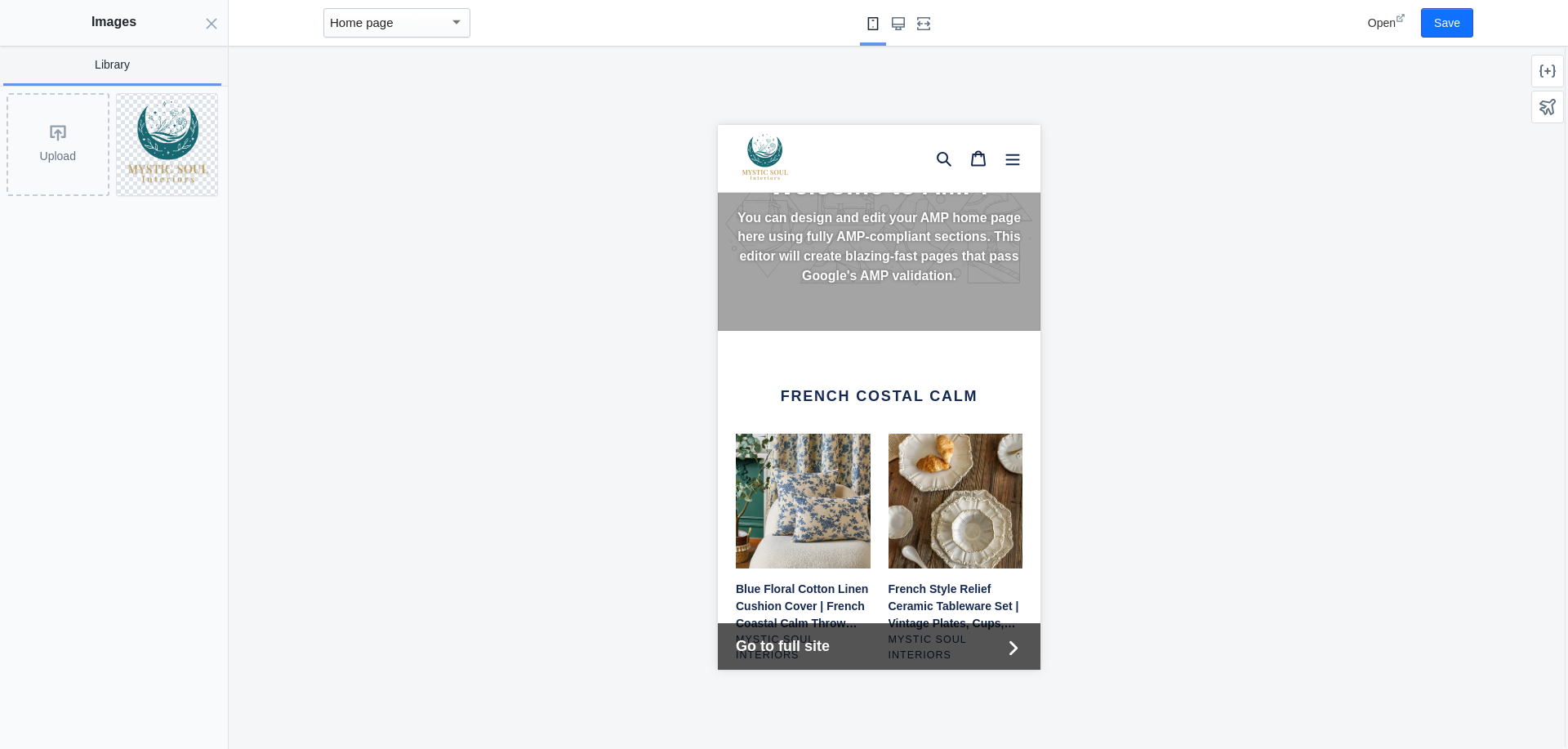
scroll to position [0, 274]
click at [53, 133] on div "Upload" at bounding box center [58, 145] width 99 height 99
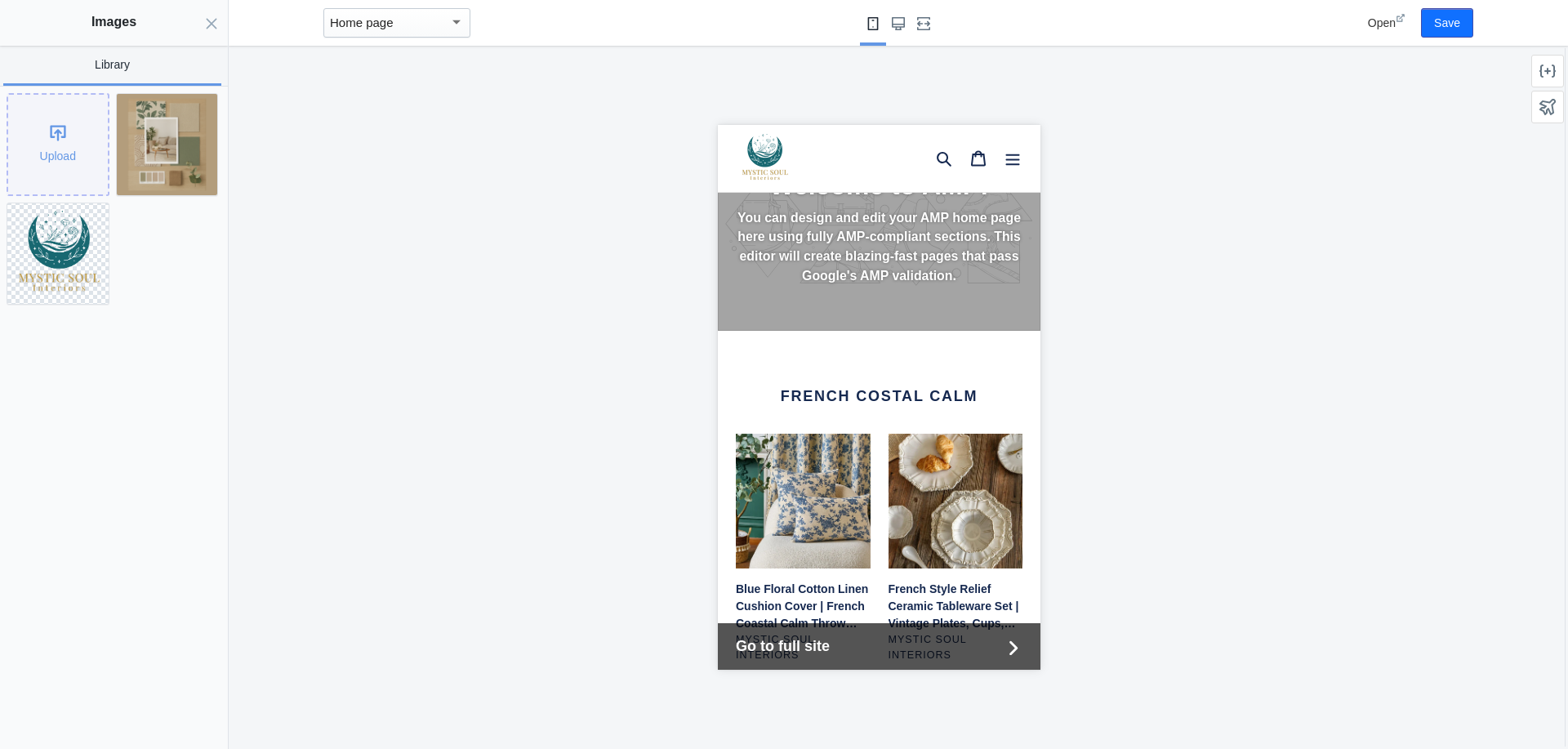
scroll to position [0, 0]
click at [142, 99] on img at bounding box center [167, 145] width 101 height 101
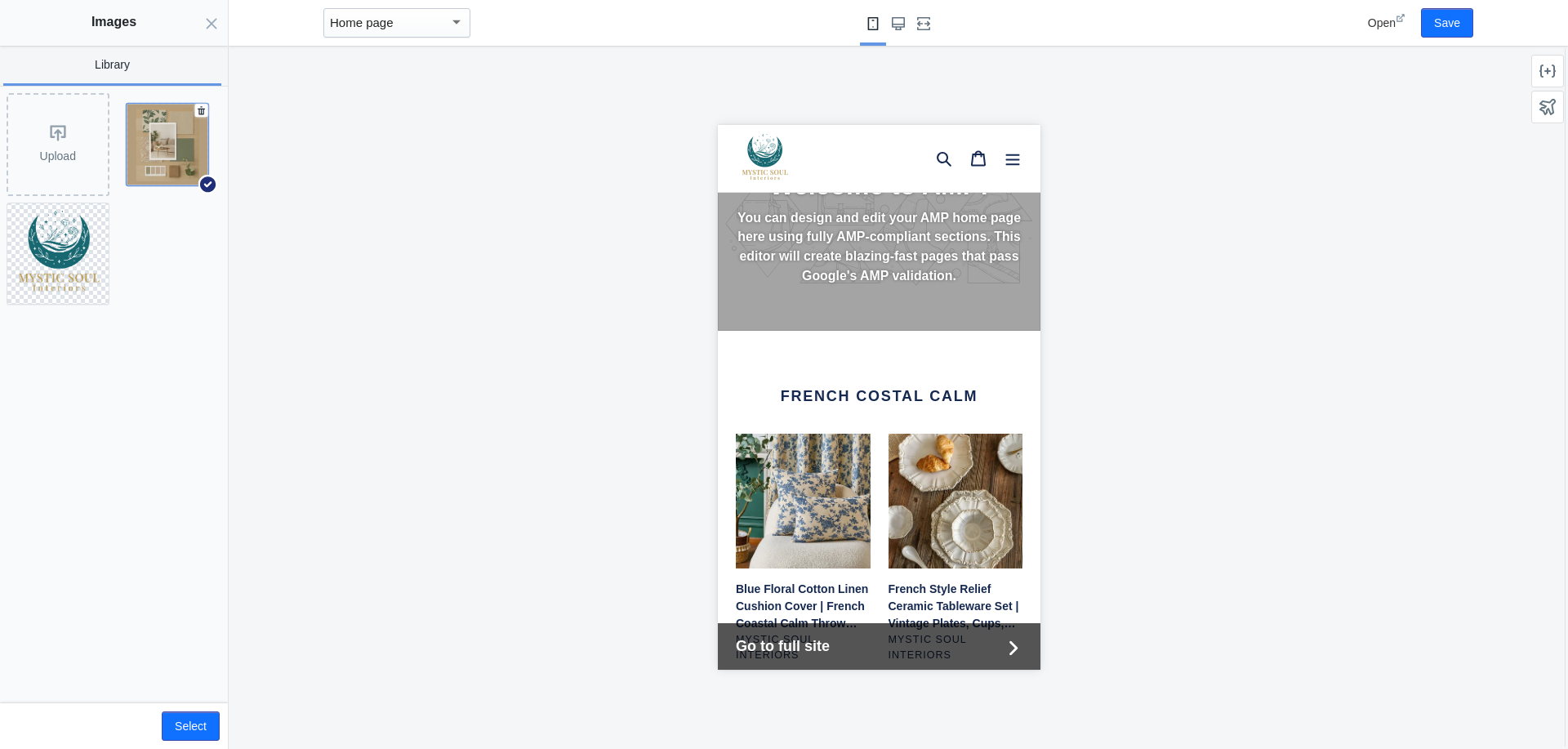
scroll to position [0, 274]
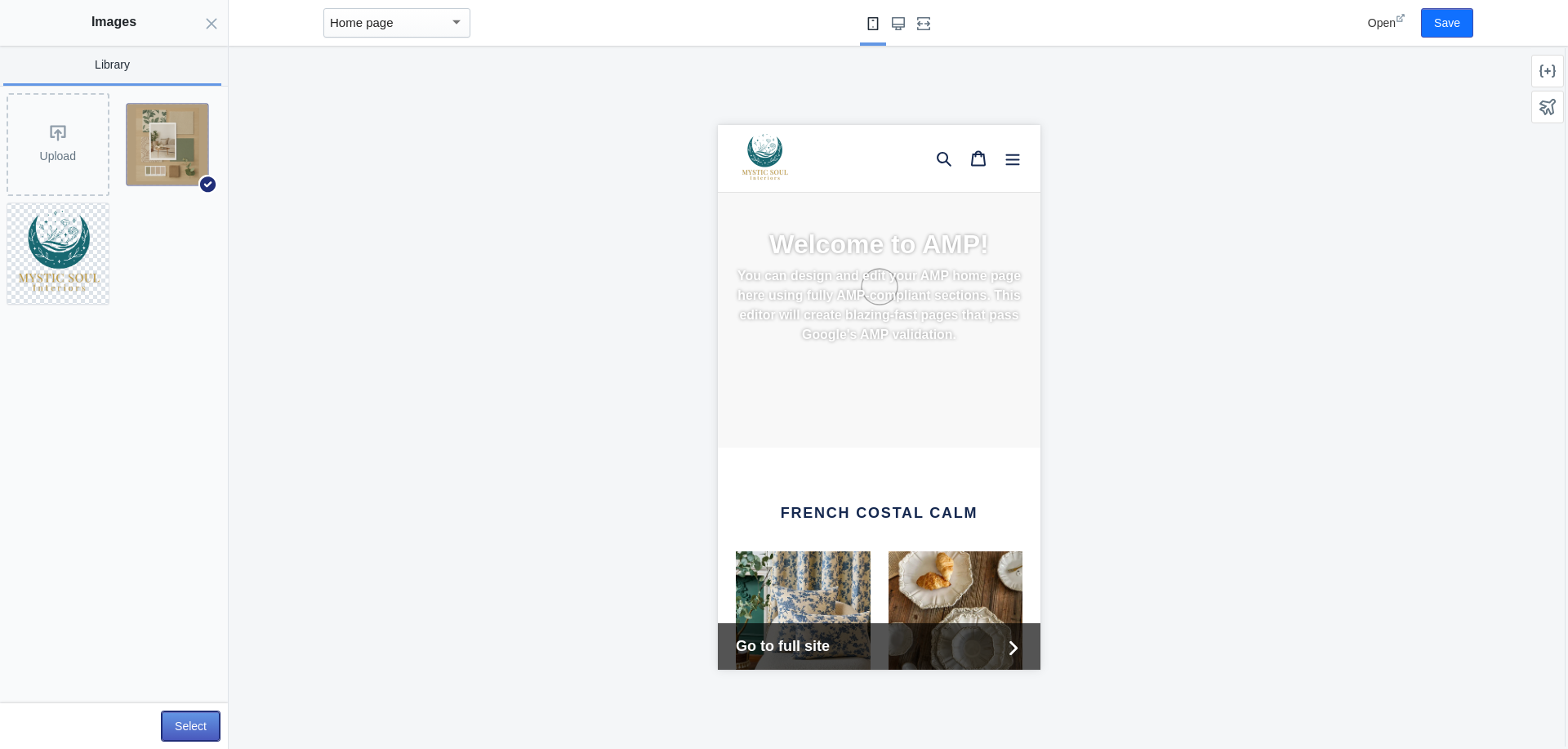
click at [184, 726] on button "Select" at bounding box center [190, 726] width 58 height 29
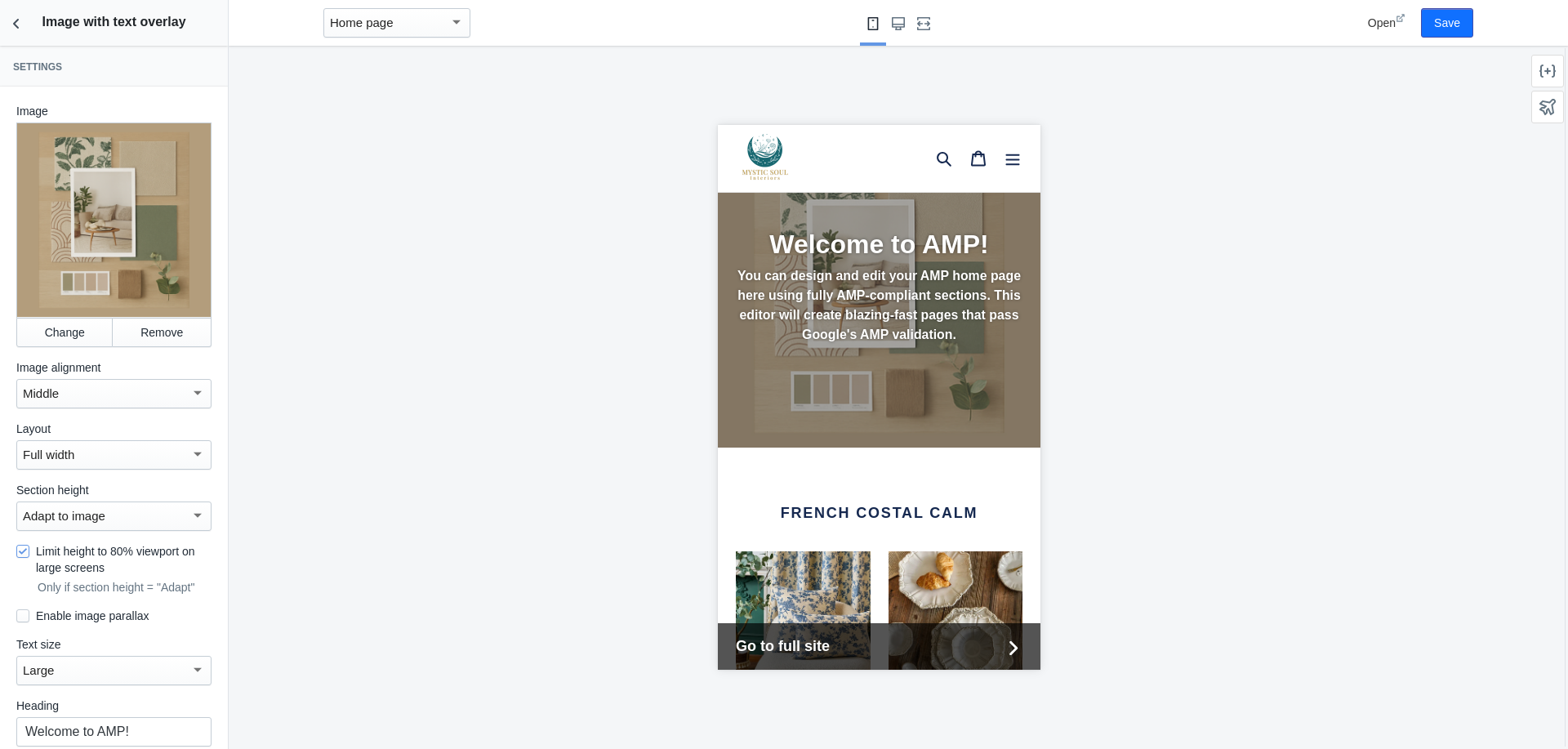
scroll to position [283, 0]
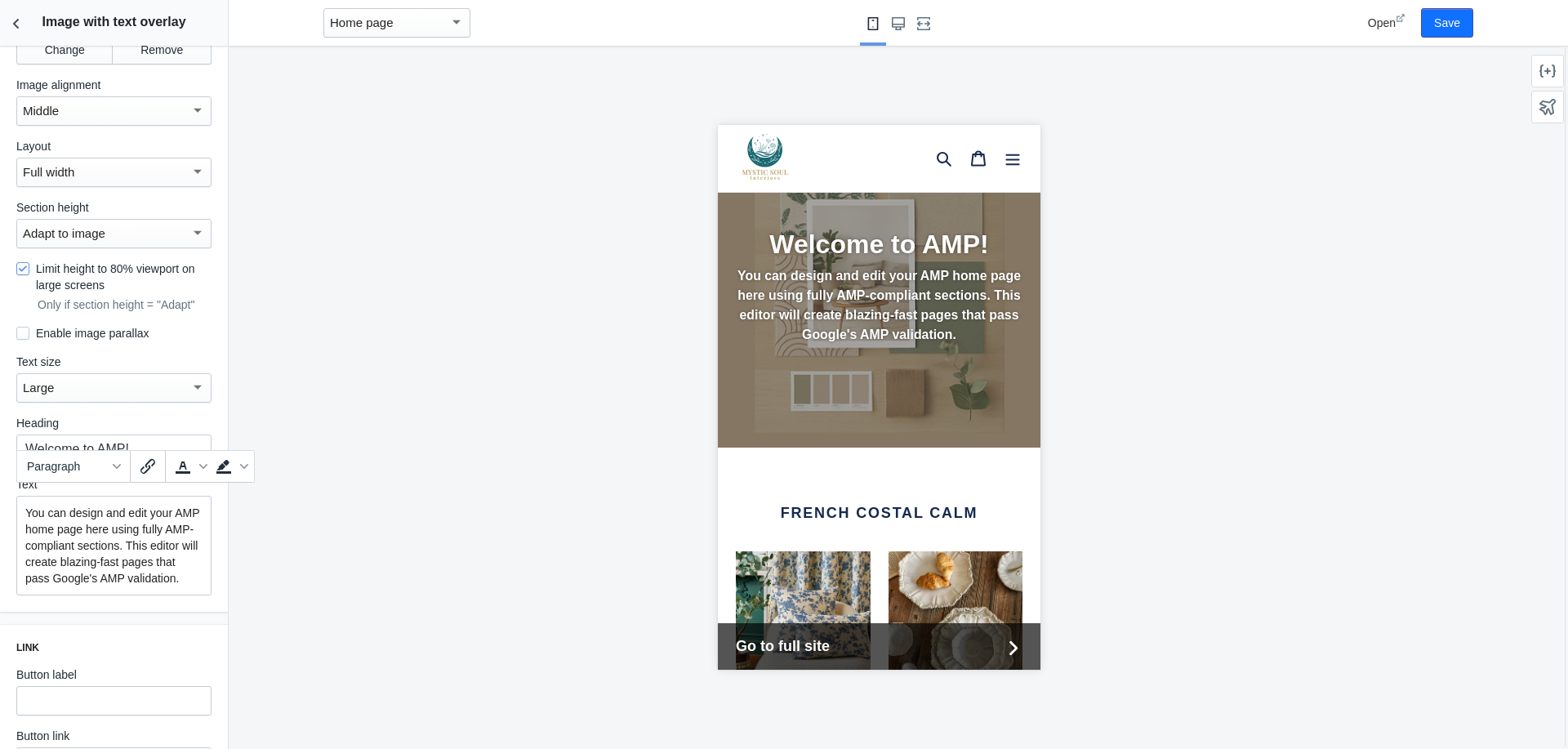
click at [25, 505] on p "You can design and edit your AMP home page here using fully AMP-compliant secti…" at bounding box center [114, 545] width 177 height 82
drag, startPoint x: 172, startPoint y: 443, endPoint x: 9, endPoint y: 436, distance: 163.2
click at [9, 436] on div "Image Change Remove Image alignment Middle Layout Full width Section height Ada…" at bounding box center [114, 207] width 228 height 808
click at [25, 505] on p "You can design and edit your AMP home page here using fully AMP-compliant secti…" at bounding box center [114, 545] width 177 height 82
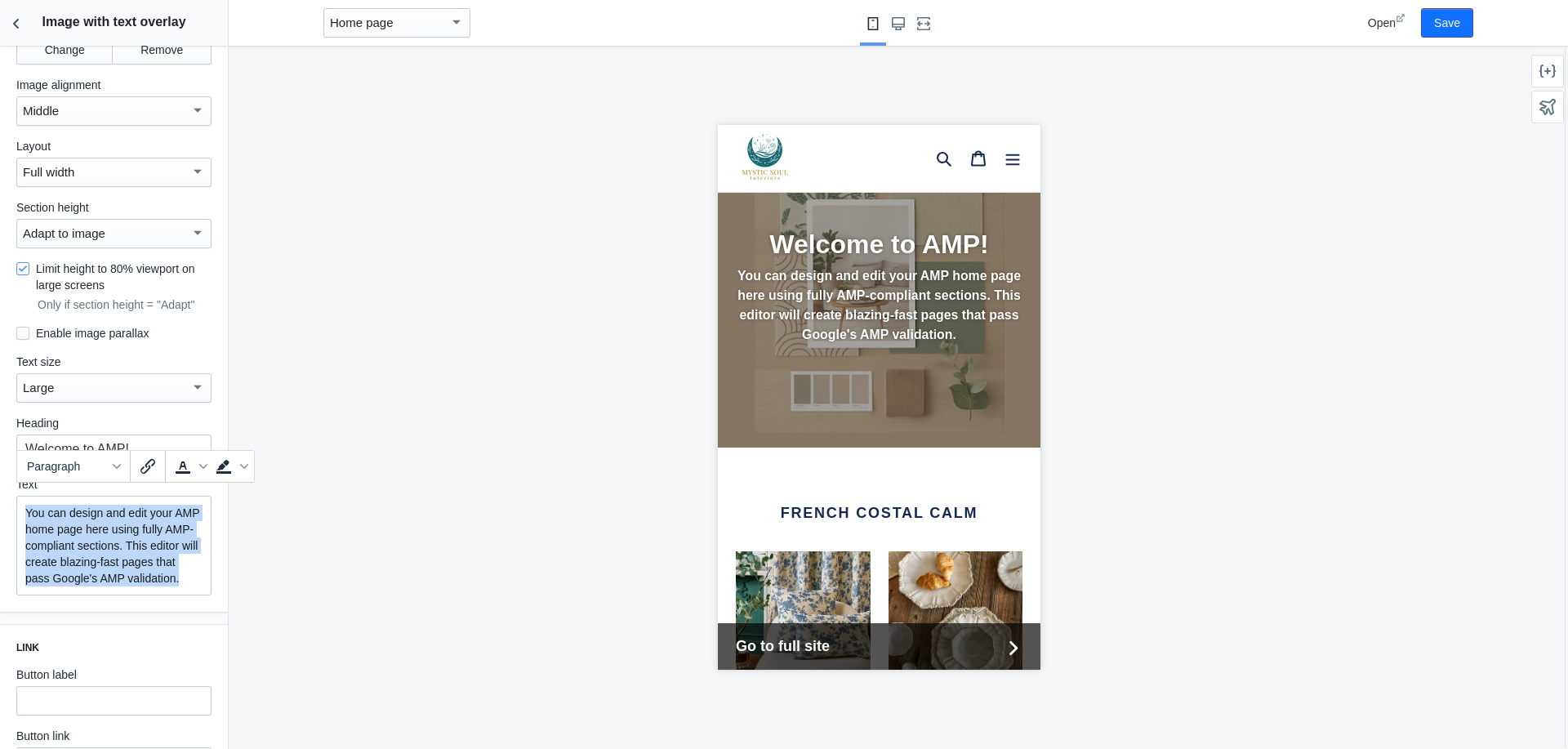
drag, startPoint x: 25, startPoint y: 500, endPoint x: 136, endPoint y: 617, distance: 161.3
click at [136, 617] on div "Settings Image Change Remove Image alignment Middle Layout Full width Section h…" at bounding box center [114, 397] width 228 height 703
paste div
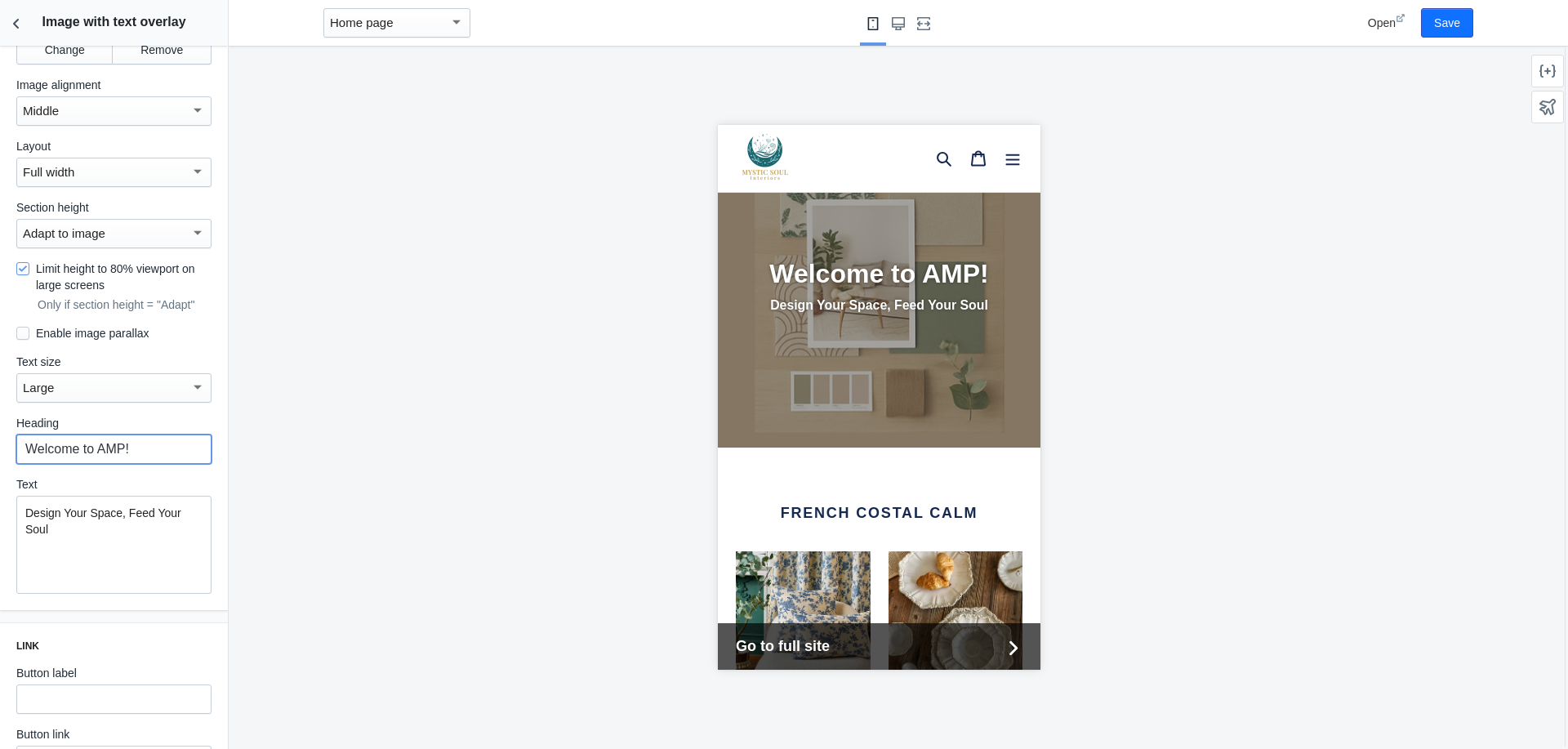
click at [182, 435] on input "Welcome to AMP!" at bounding box center [114, 449] width 195 height 29
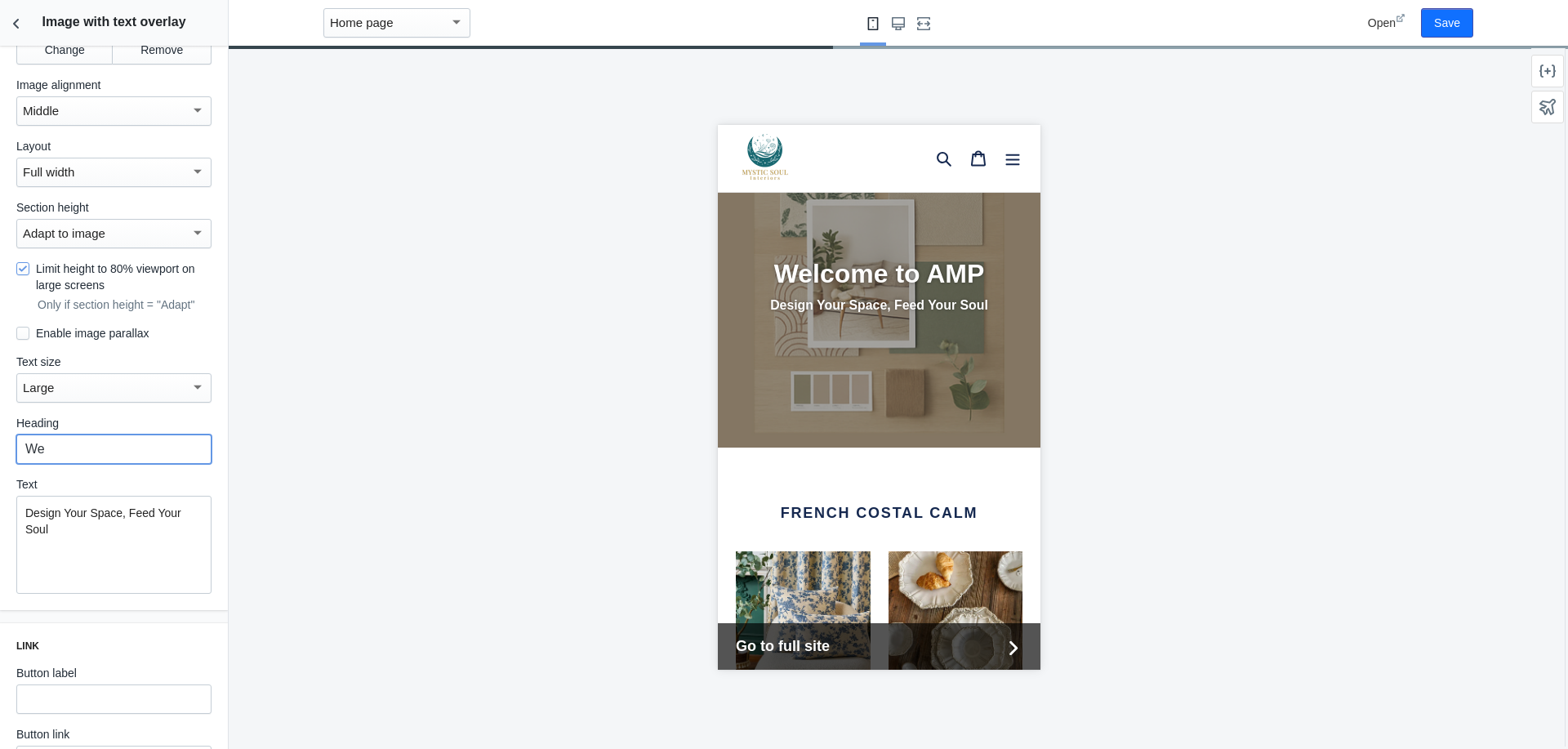
type input "W"
paste input "Spaces that look beautiful, feel balanced, and tell your story."
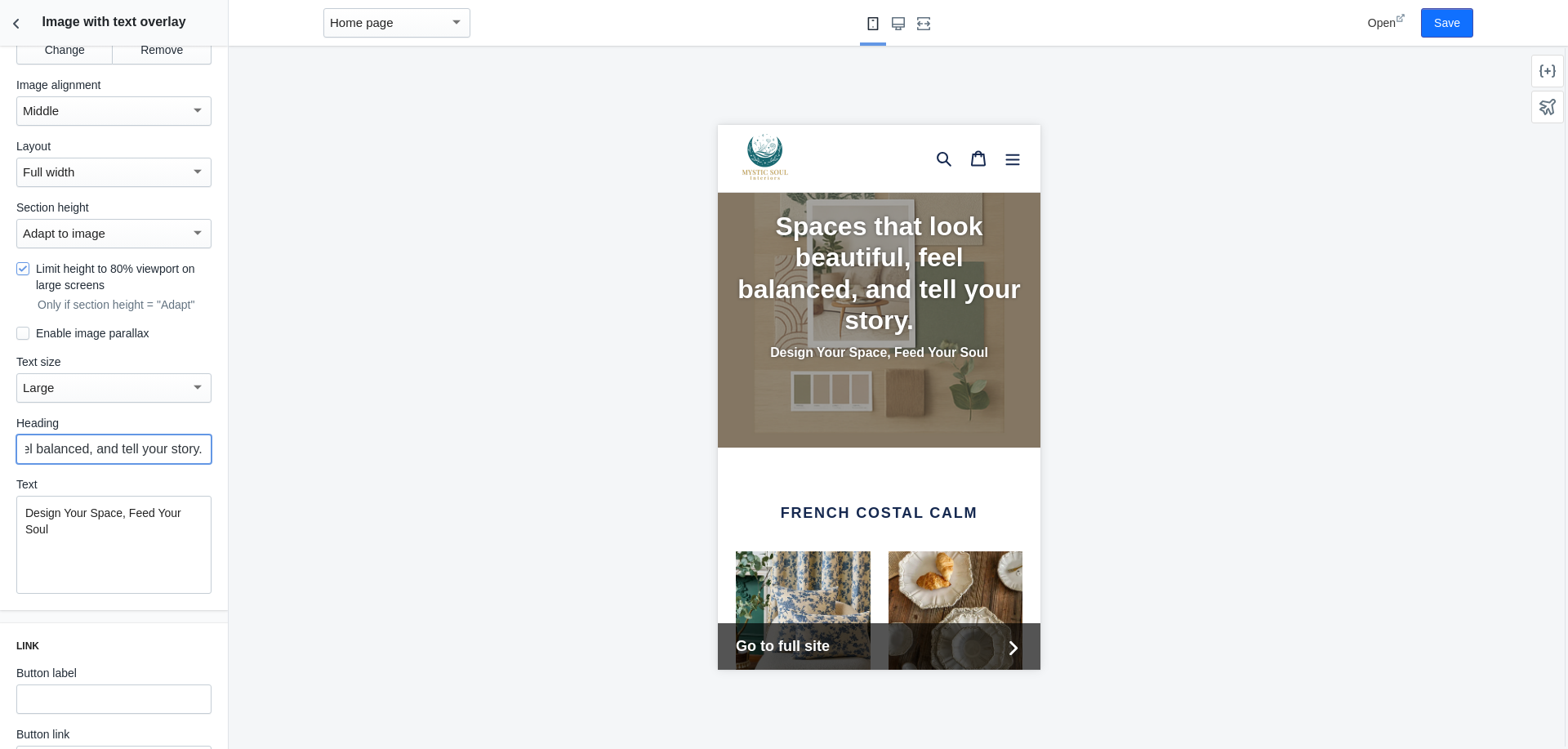
type input "Spaces that look beautiful, feel balanced, and tell your story."
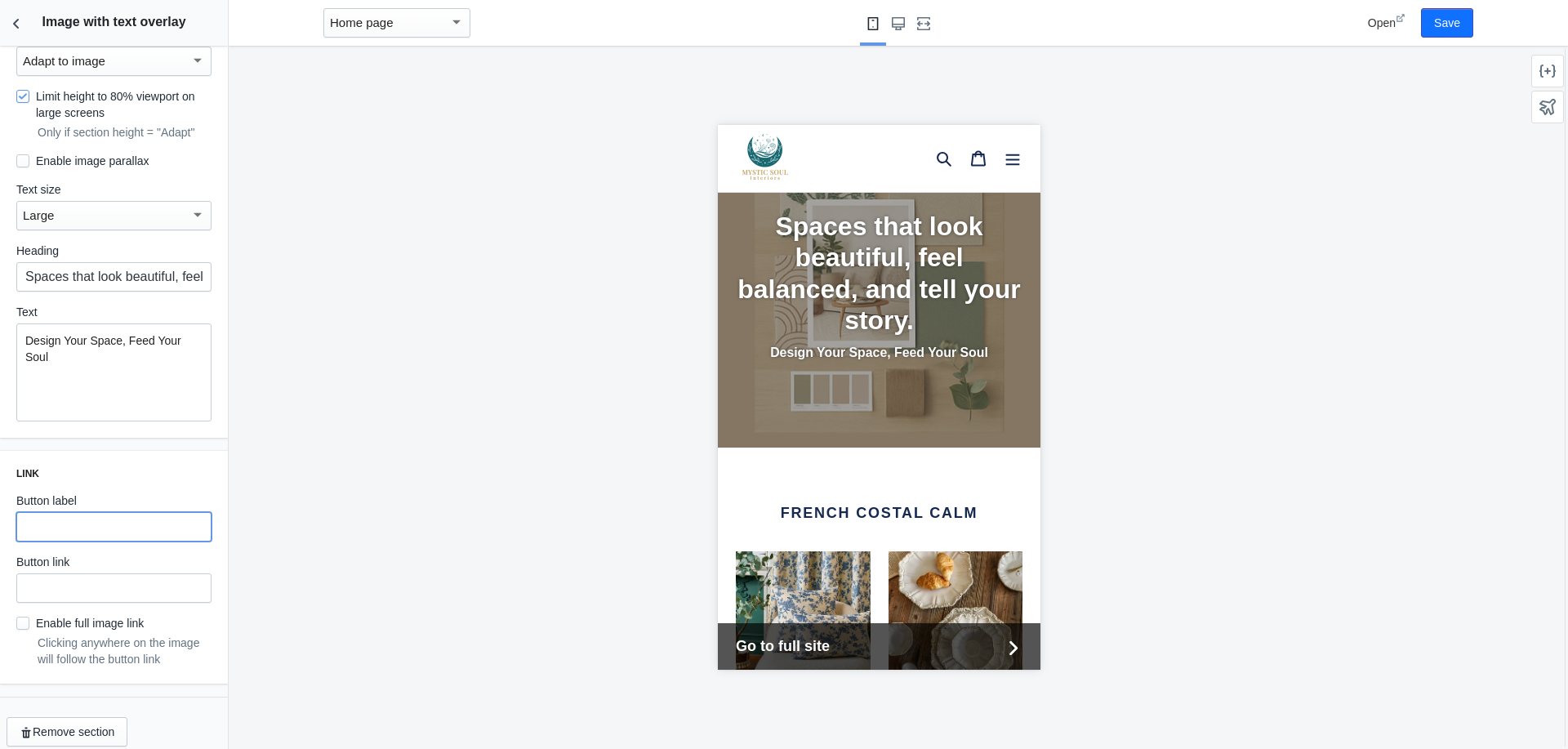
click at [79, 512] on input "text" at bounding box center [114, 527] width 195 height 29
type input "Start Soulful Reset"
click at [54, 573] on input "text" at bounding box center [114, 588] width 195 height 29
paste input "[URL][DOMAIN_NAME]"
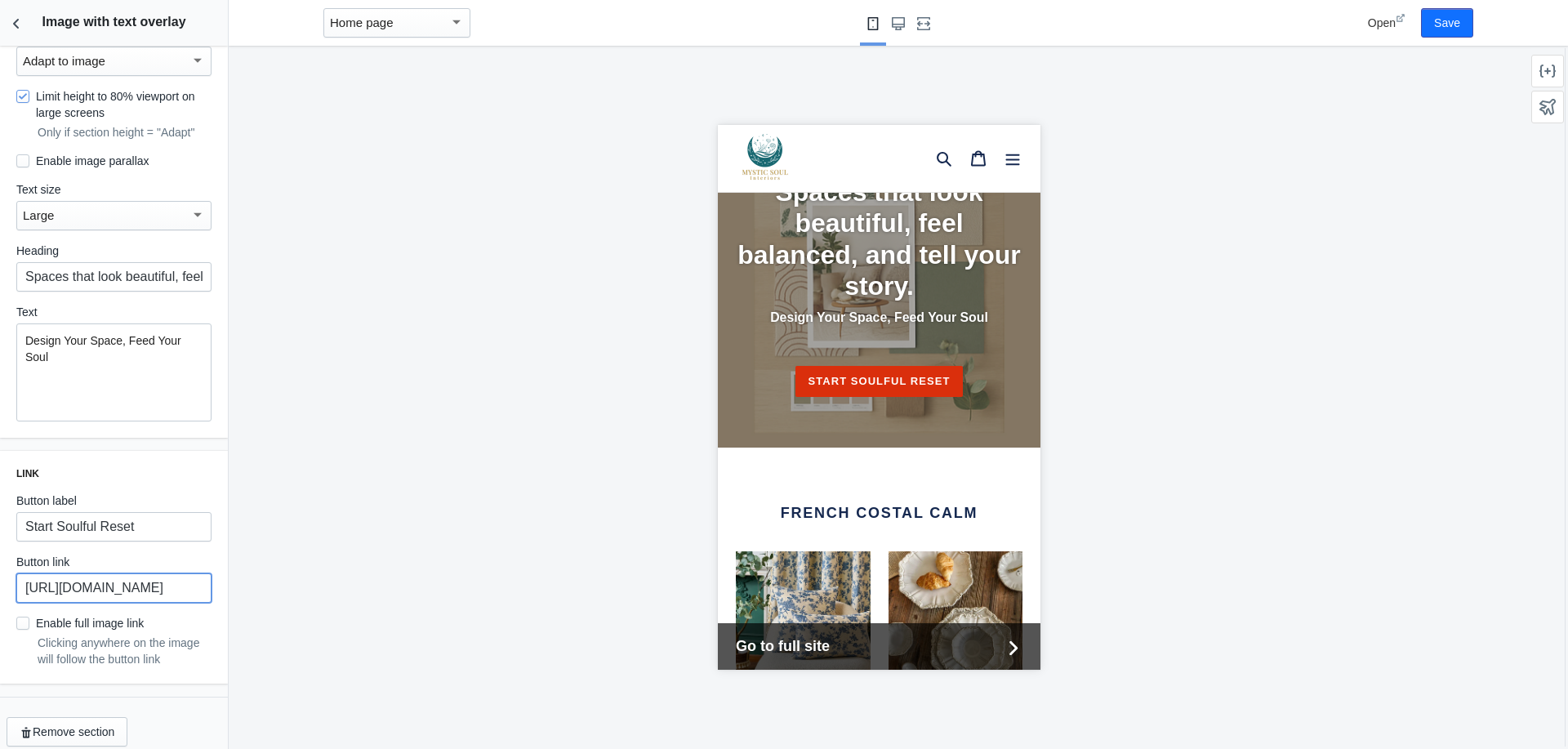
type input "[URL][DOMAIN_NAME]"
click at [24, 617] on input "Enable full image link" at bounding box center [23, 623] width 13 height 13
checkbox input "true"
click at [1453, 20] on button "Save" at bounding box center [1447, 23] width 53 height 29
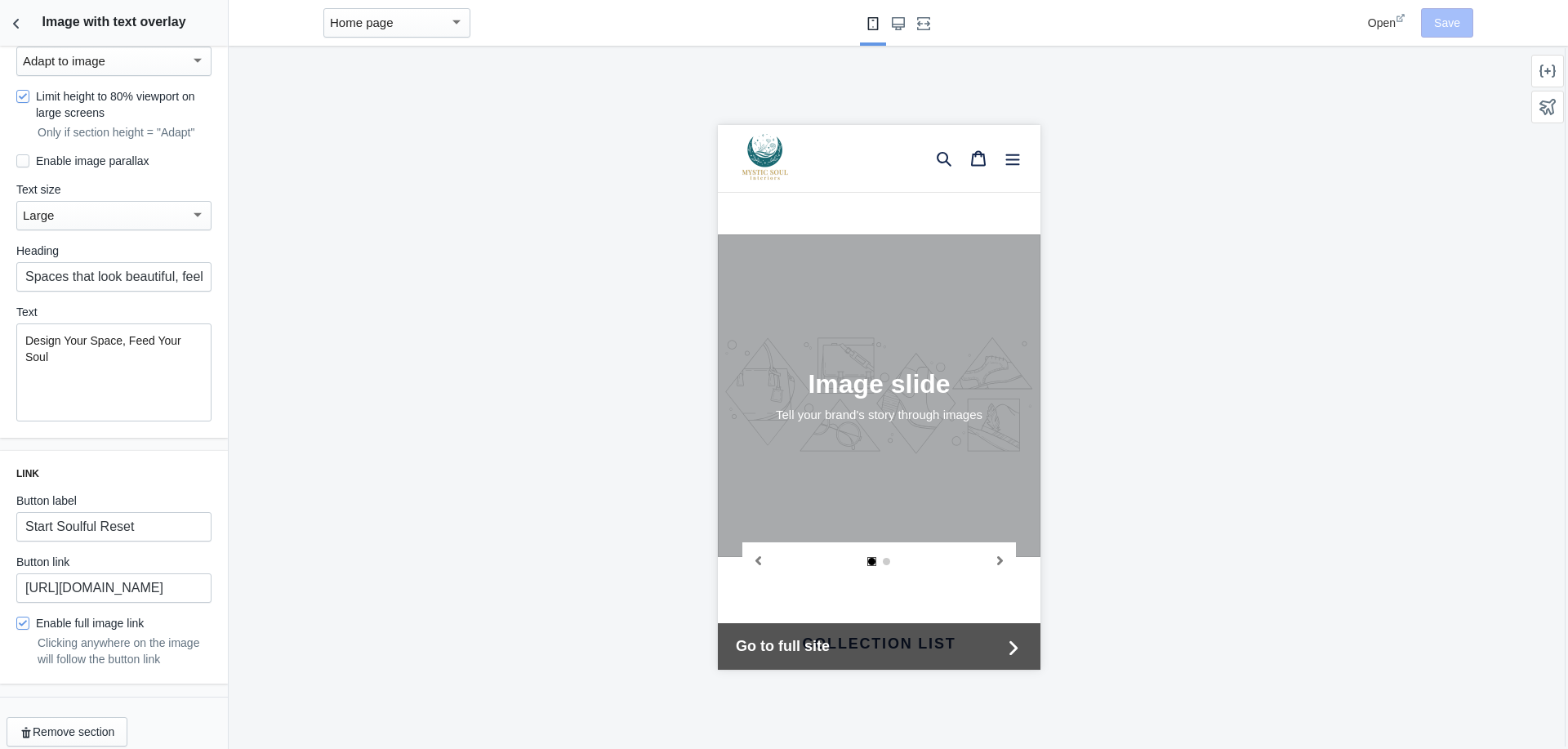
scroll to position [1084, 0]
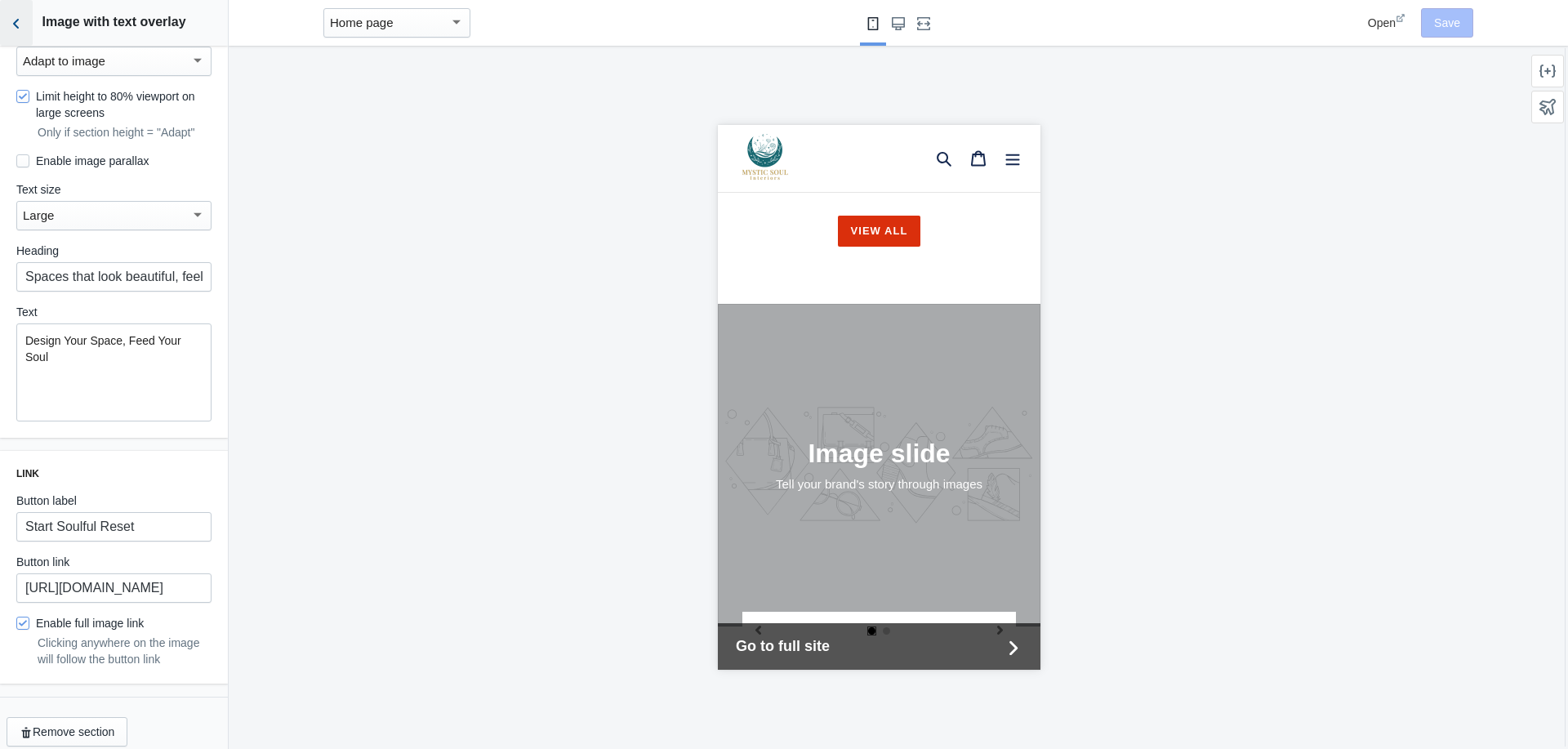
click at [16, 27] on icon "Back to sections" at bounding box center [16, 23] width 16 height 16
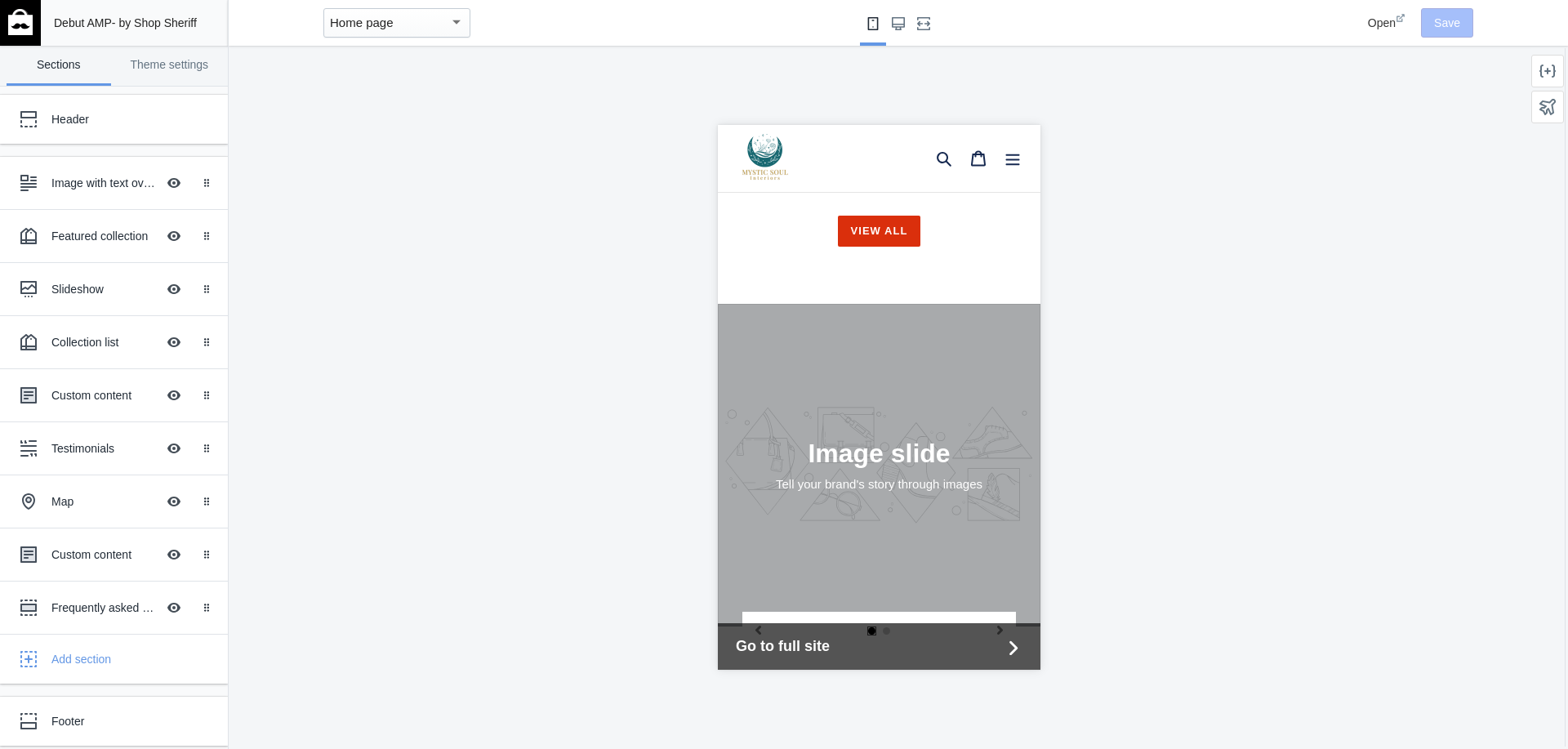
scroll to position [374, 0]
click at [76, 286] on div "Slideshow" at bounding box center [103, 288] width 104 height 16
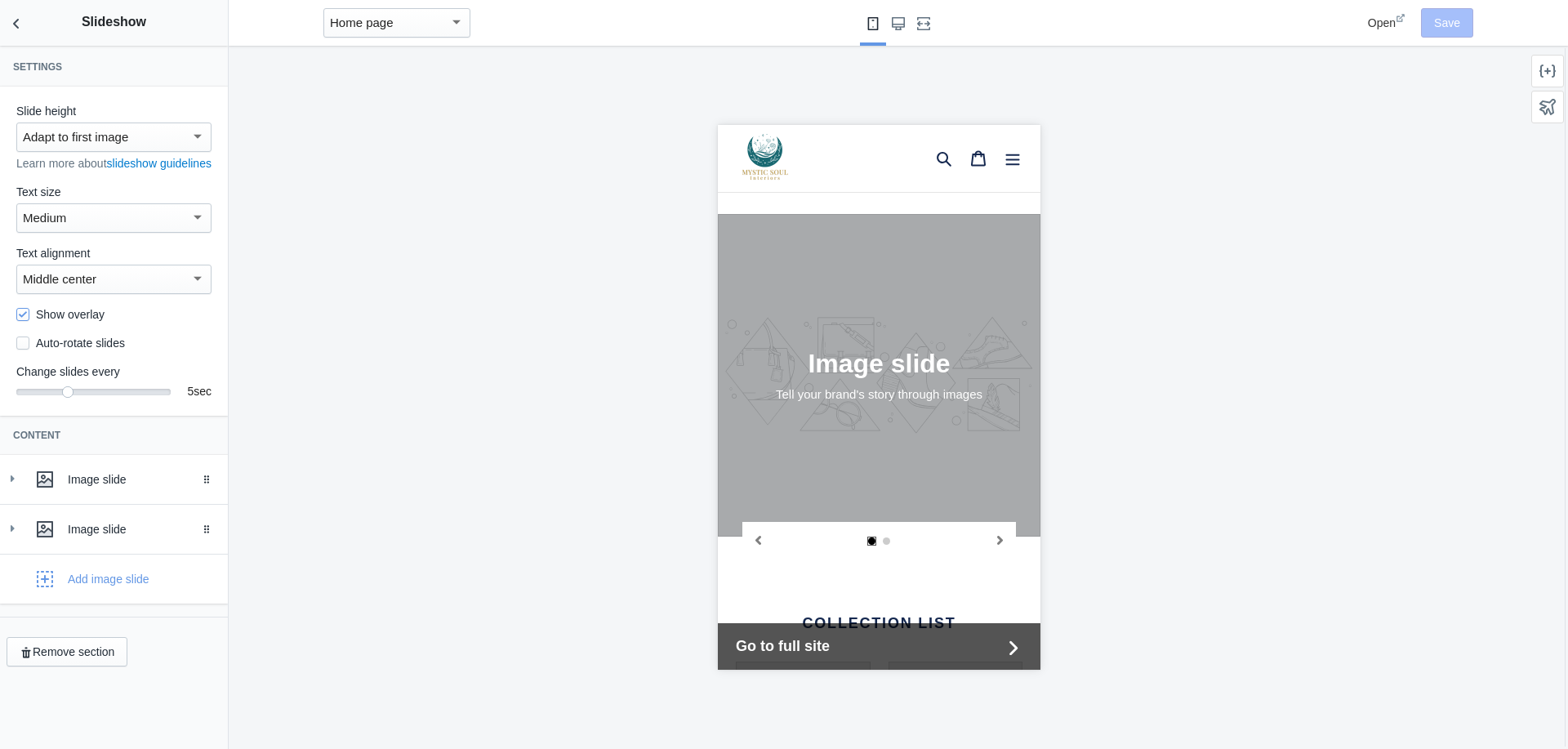
scroll to position [1199, 0]
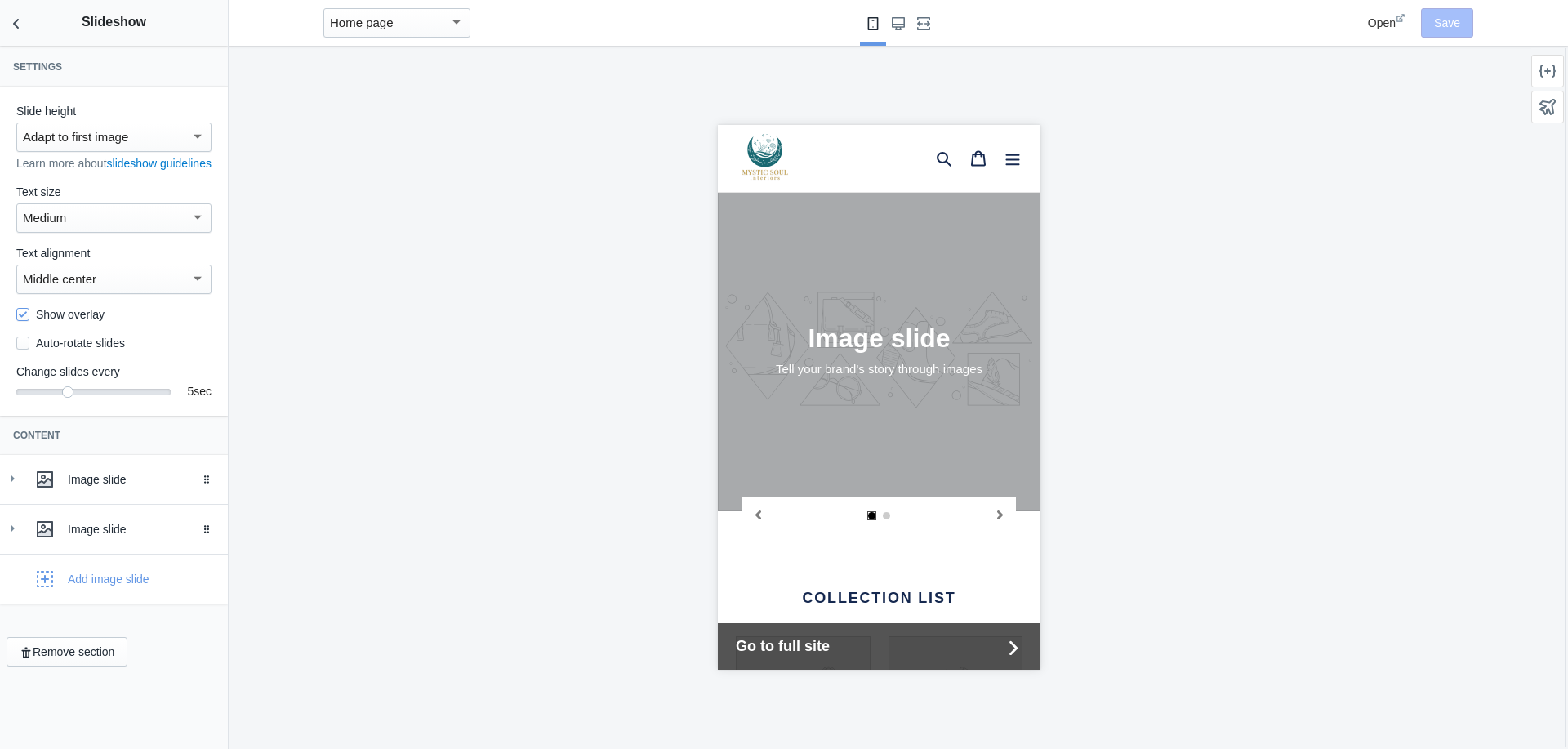
click at [78, 135] on mat-select-trigger "Adapt to first image" at bounding box center [75, 136] width 105 height 14
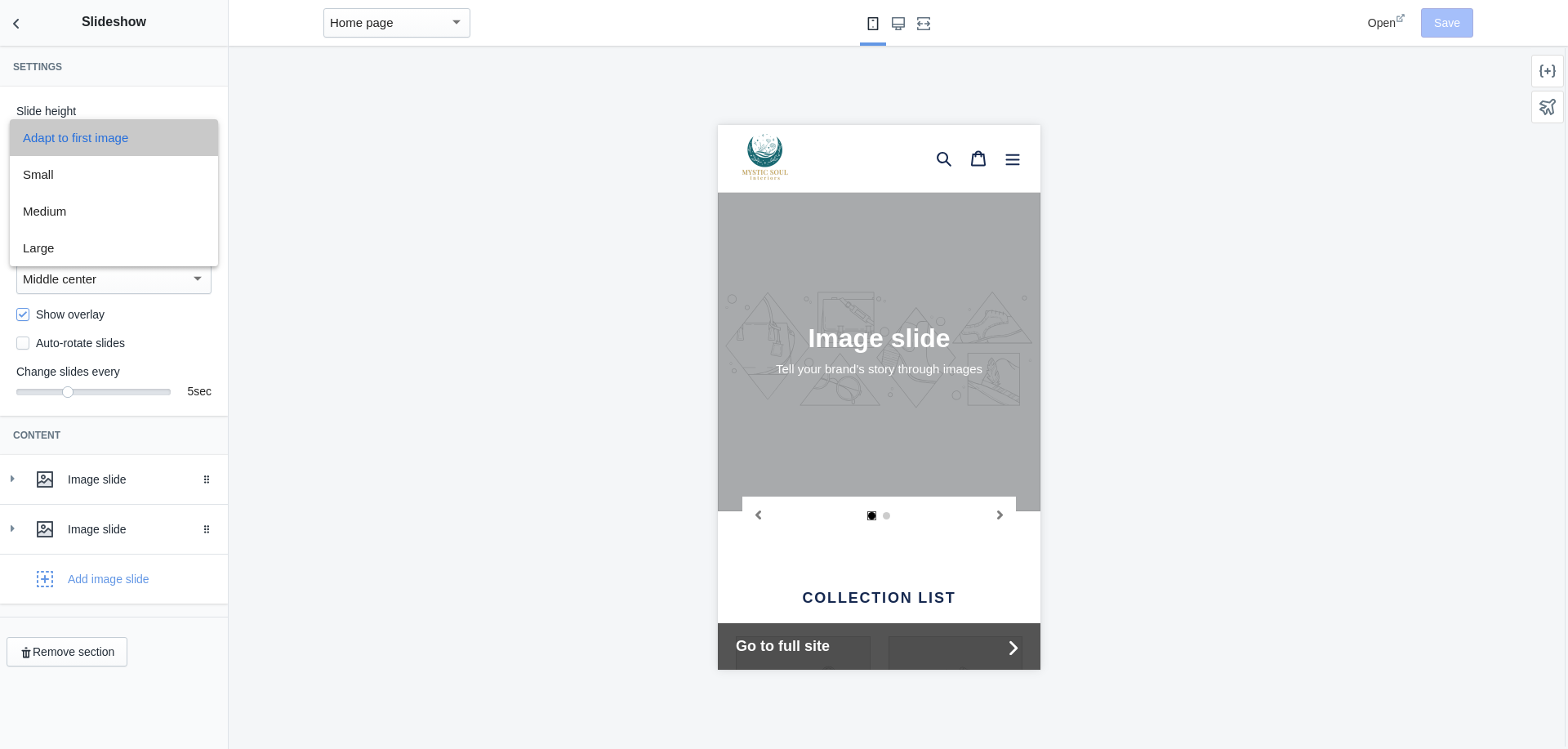
click at [78, 135] on span "Adapt to first image" at bounding box center [114, 137] width 182 height 37
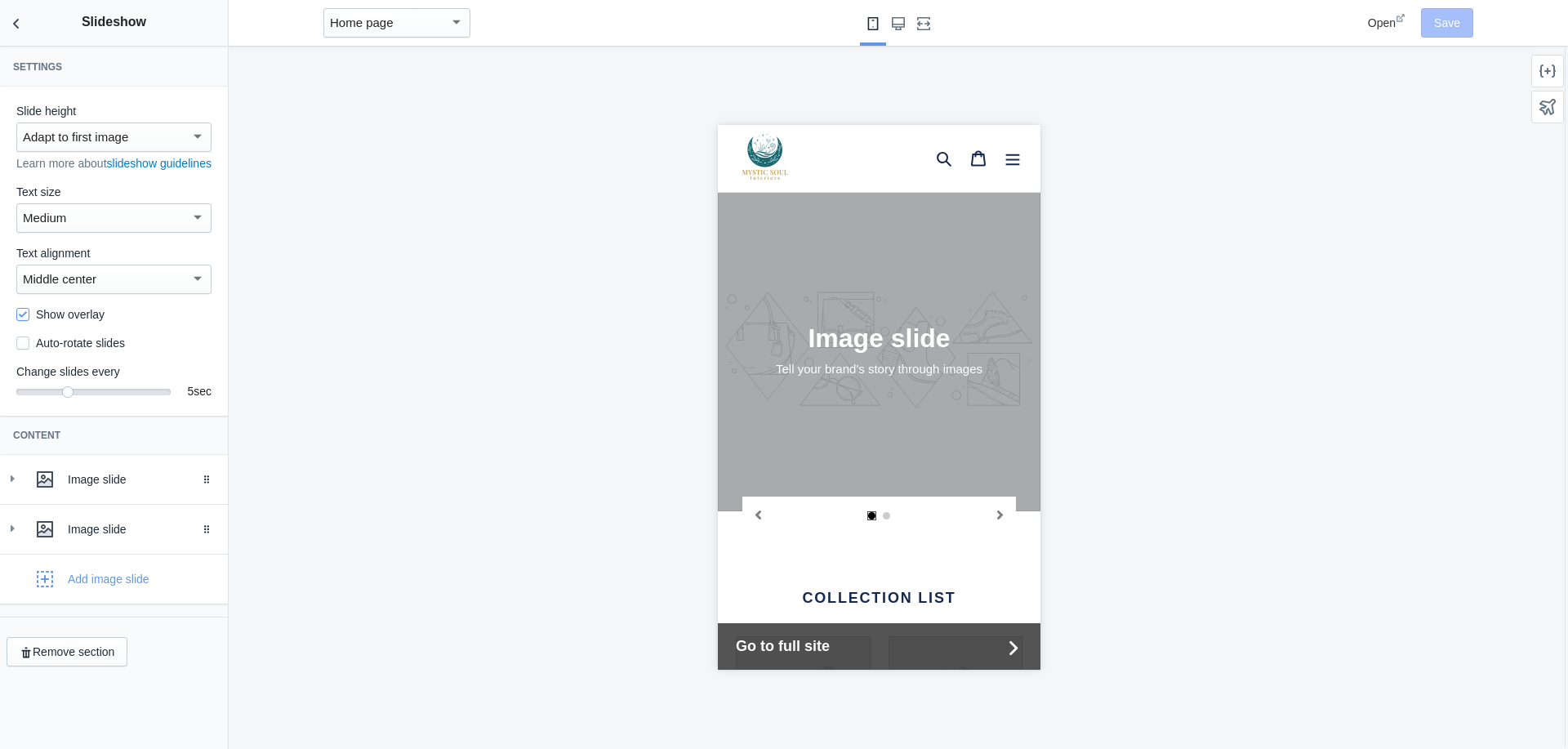
click at [886, 189] on div "slideshow" at bounding box center [878, 189] width 323 height 0
click at [92, 487] on div "Image slide" at bounding box center [141, 479] width 147 height 16
click at [117, 649] on button "Select image" at bounding box center [114, 638] width 92 height 29
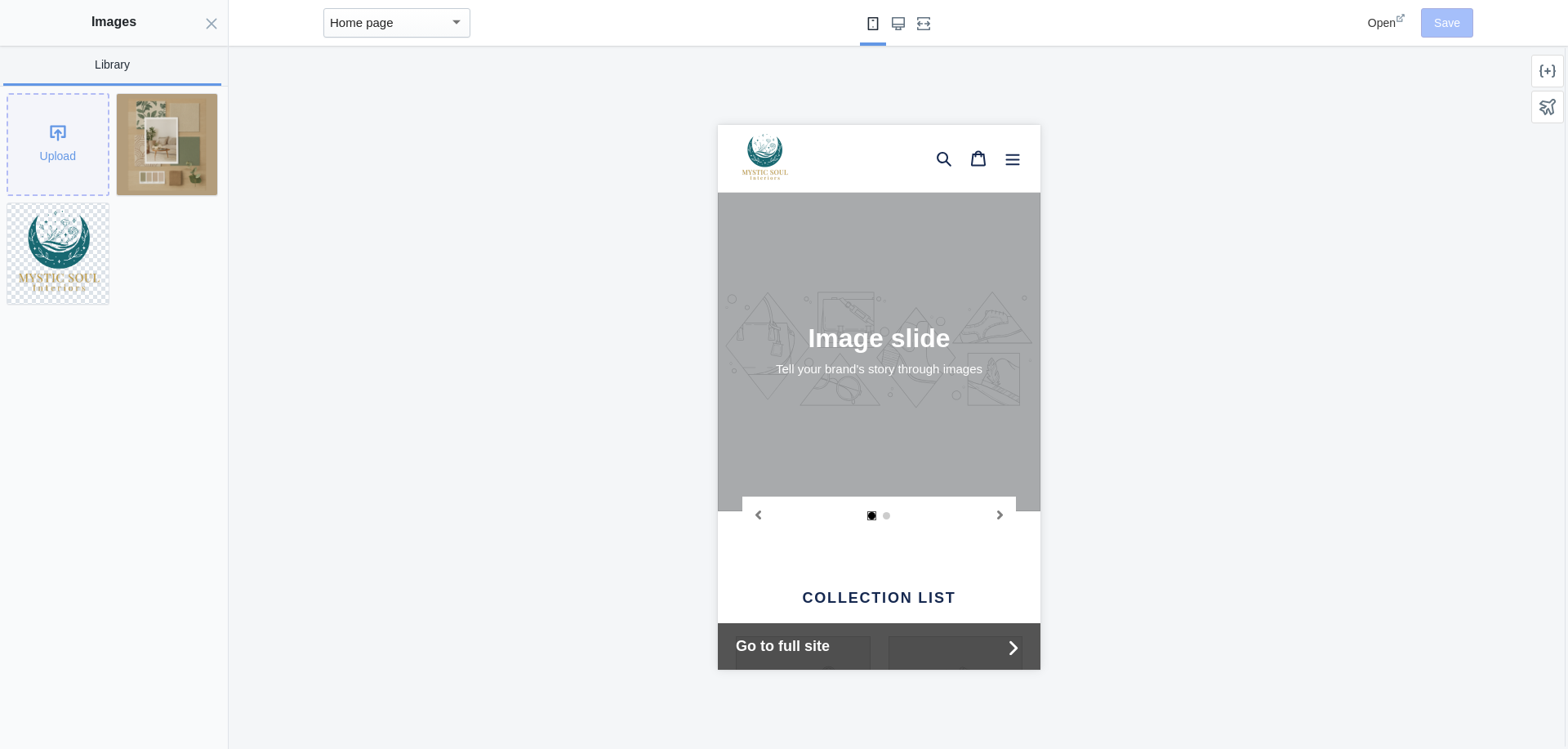
click at [63, 135] on div "Upload" at bounding box center [58, 145] width 99 height 99
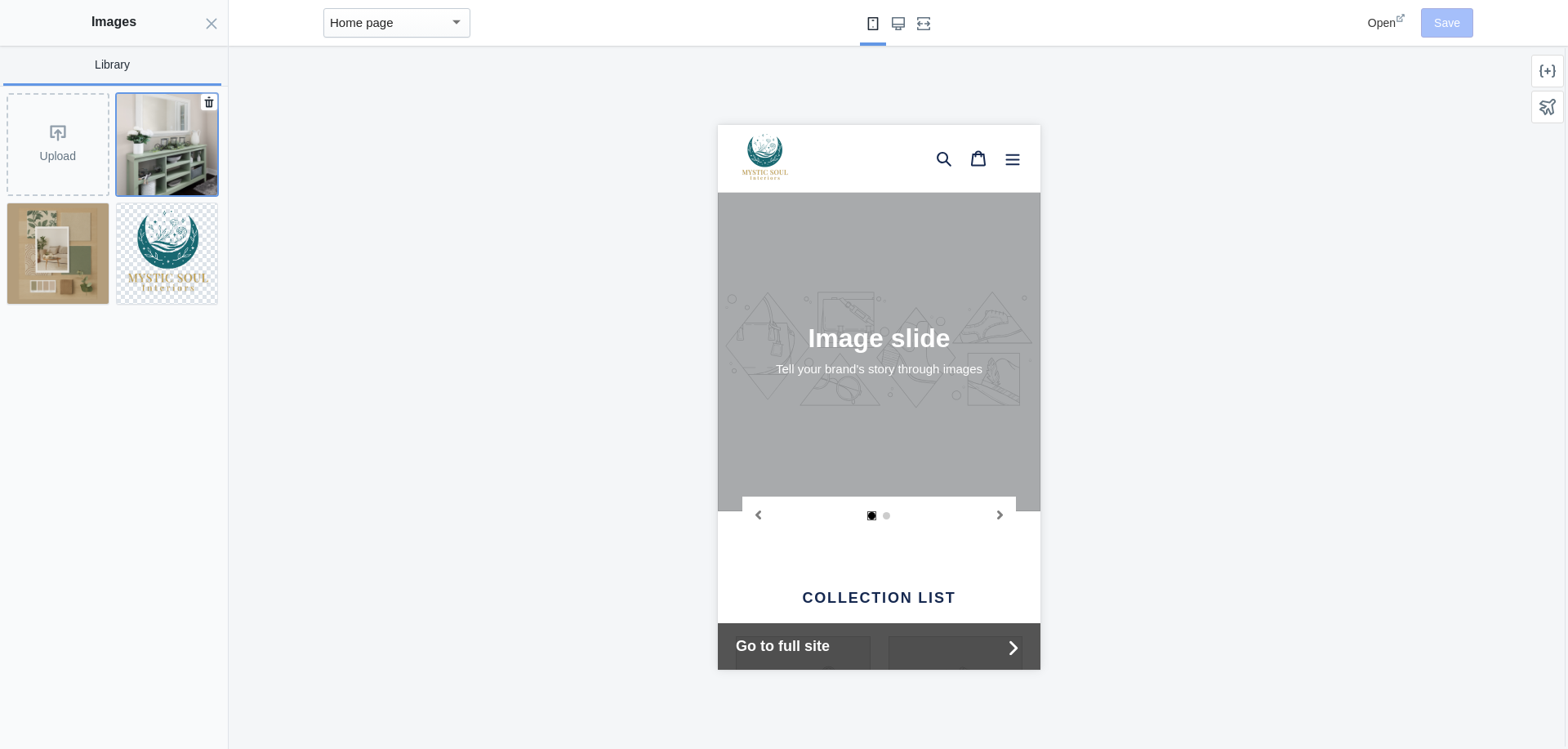
click at [193, 134] on img at bounding box center [167, 145] width 101 height 101
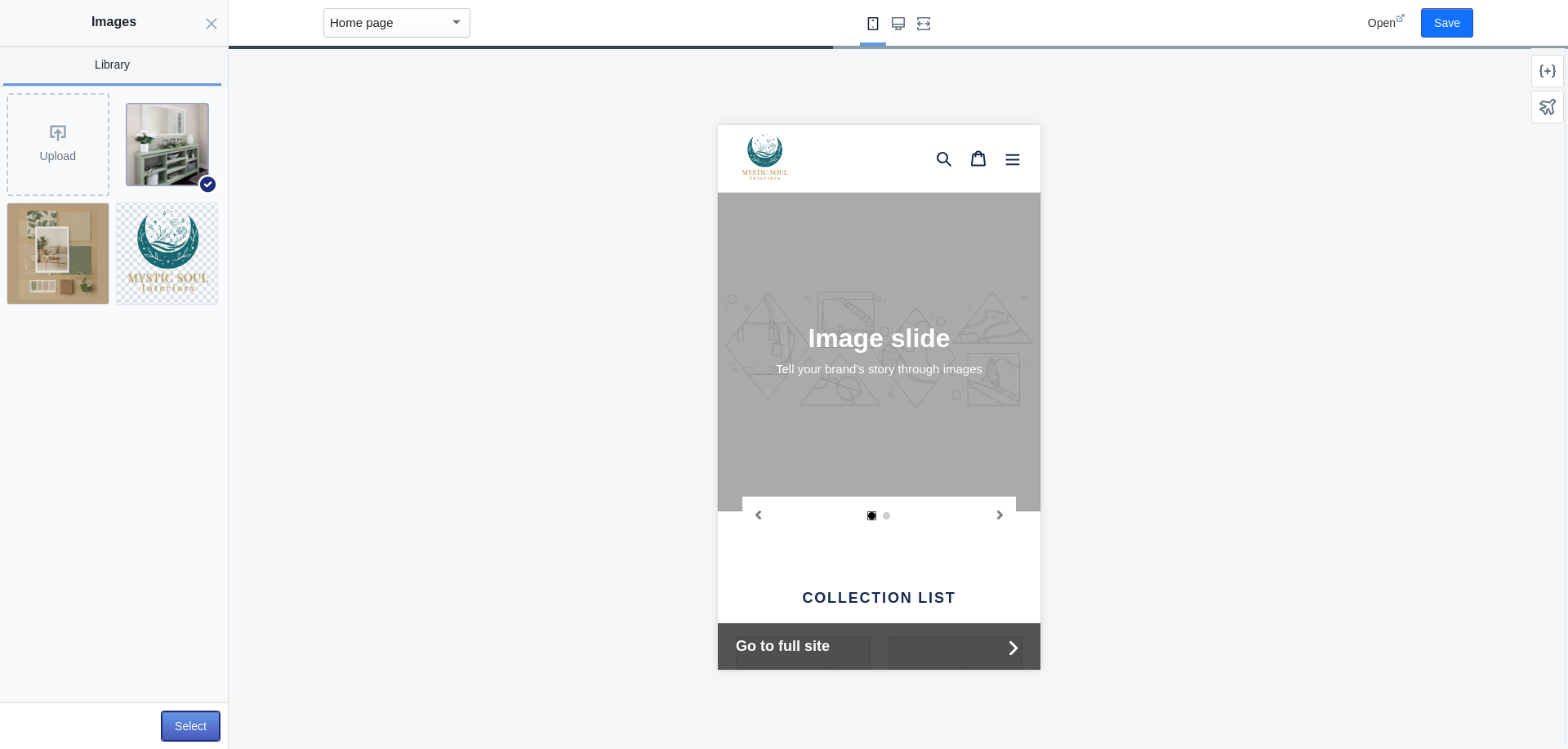
click at [200, 731] on button "Select" at bounding box center [190, 726] width 58 height 29
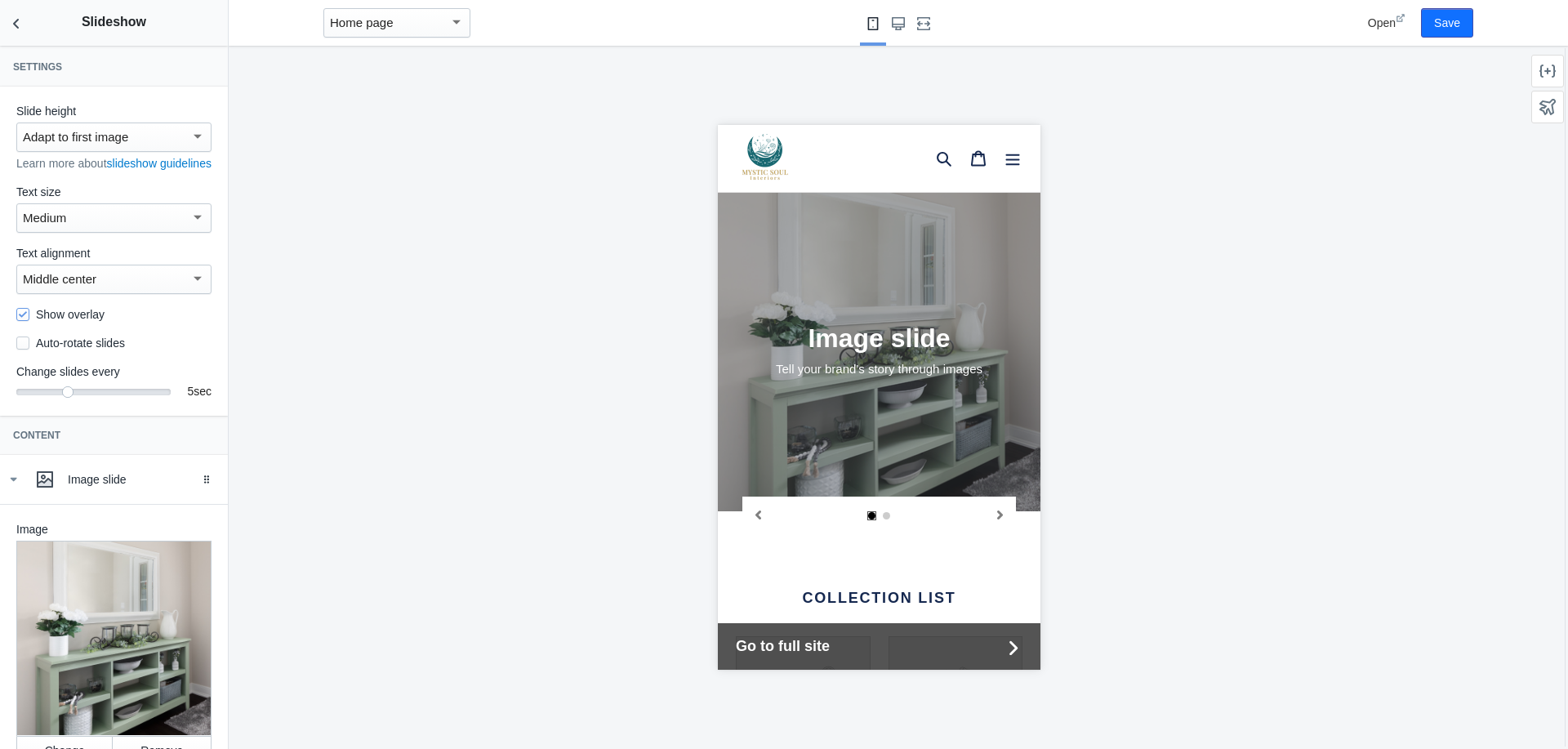
scroll to position [296, 0]
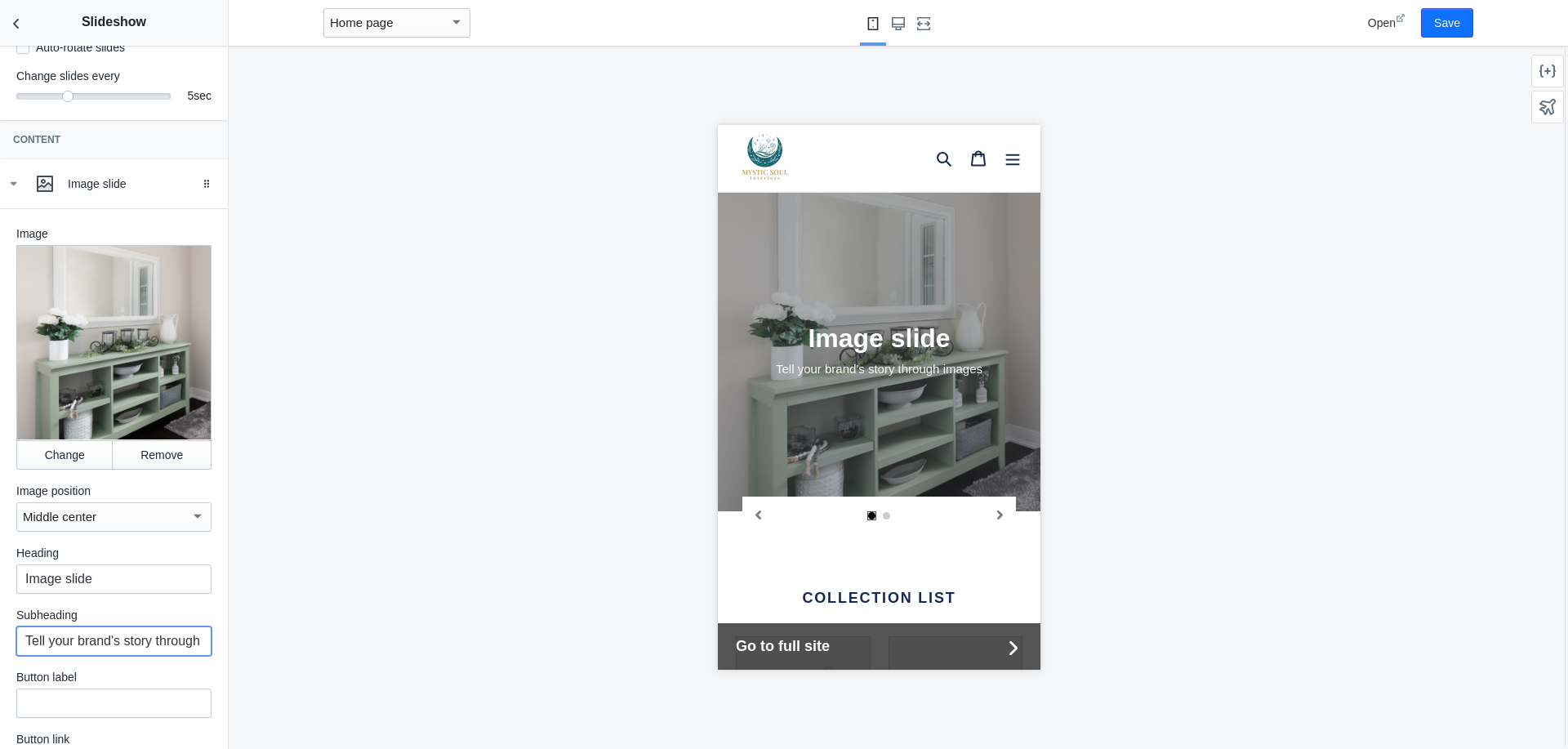
click at [25, 648] on input "Tell your brand's story through images" at bounding box center [114, 640] width 195 height 29
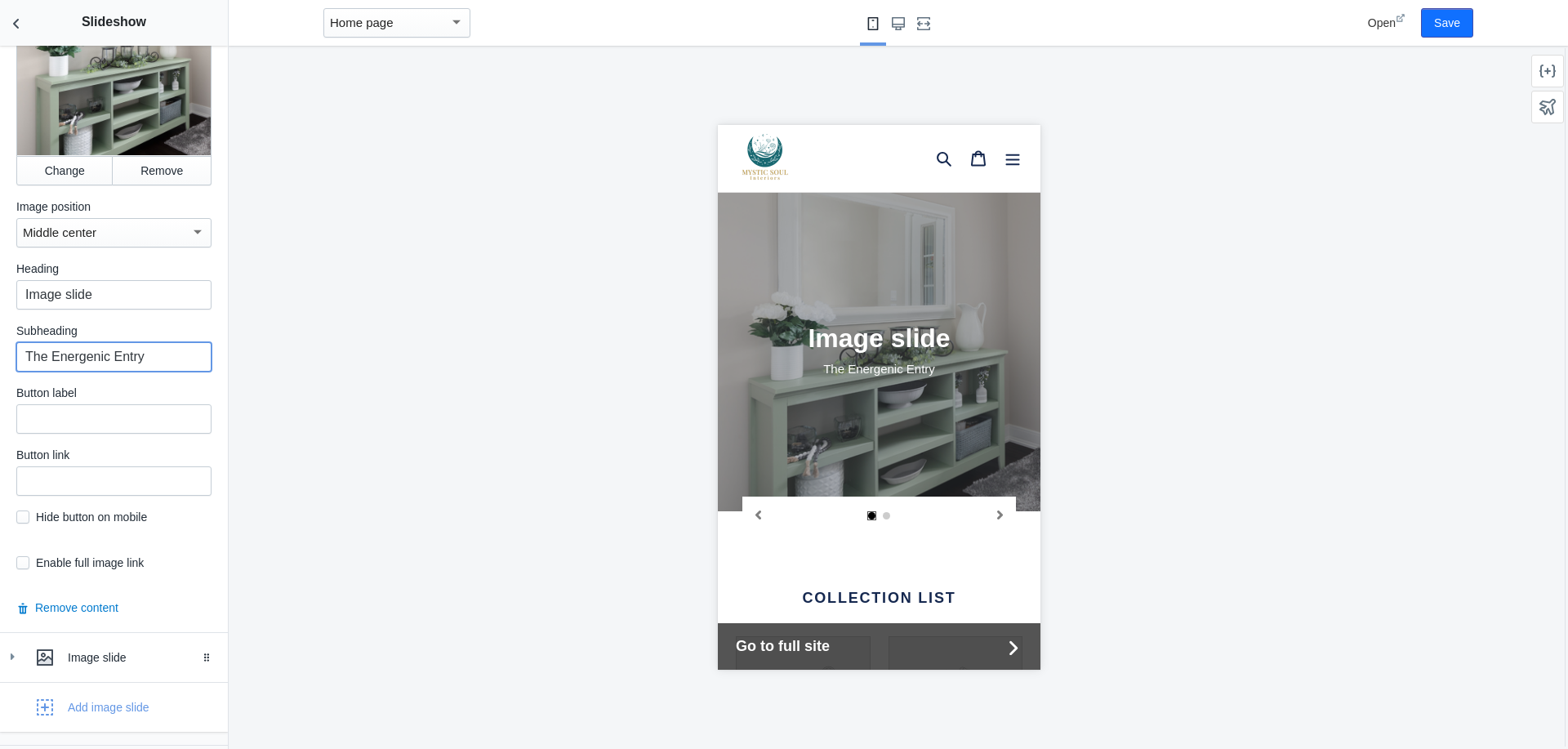
type input "The Energenic Entry"
click at [52, 482] on input "text" at bounding box center [114, 481] width 195 height 29
paste input "[URL][DOMAIN_NAME]"
type input "[URL][DOMAIN_NAME]"
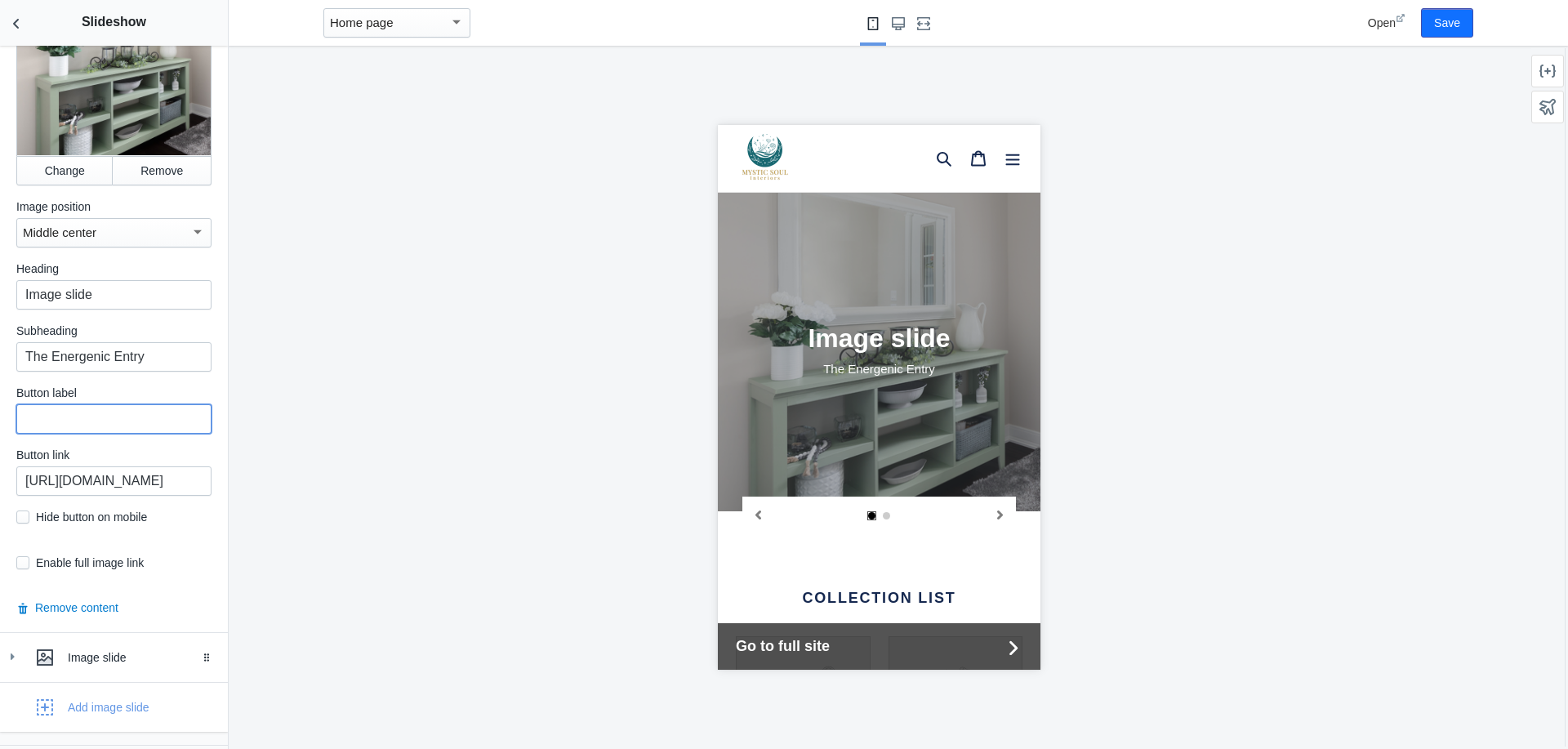
scroll to position [0, 0]
click at [43, 423] on input "text" at bounding box center [114, 419] width 195 height 29
click at [131, 301] on input "Image slide" at bounding box center [114, 294] width 195 height 29
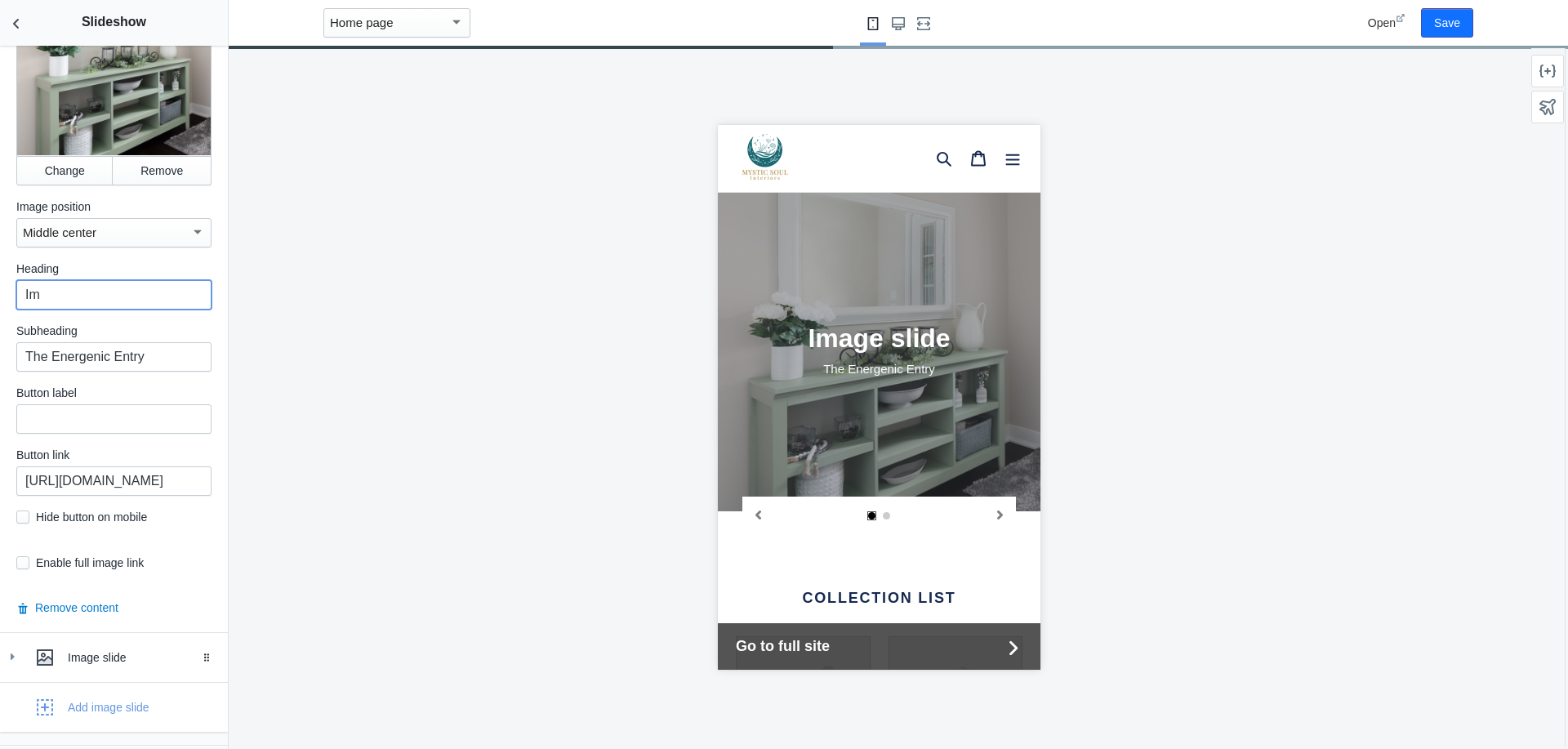
type input "I"
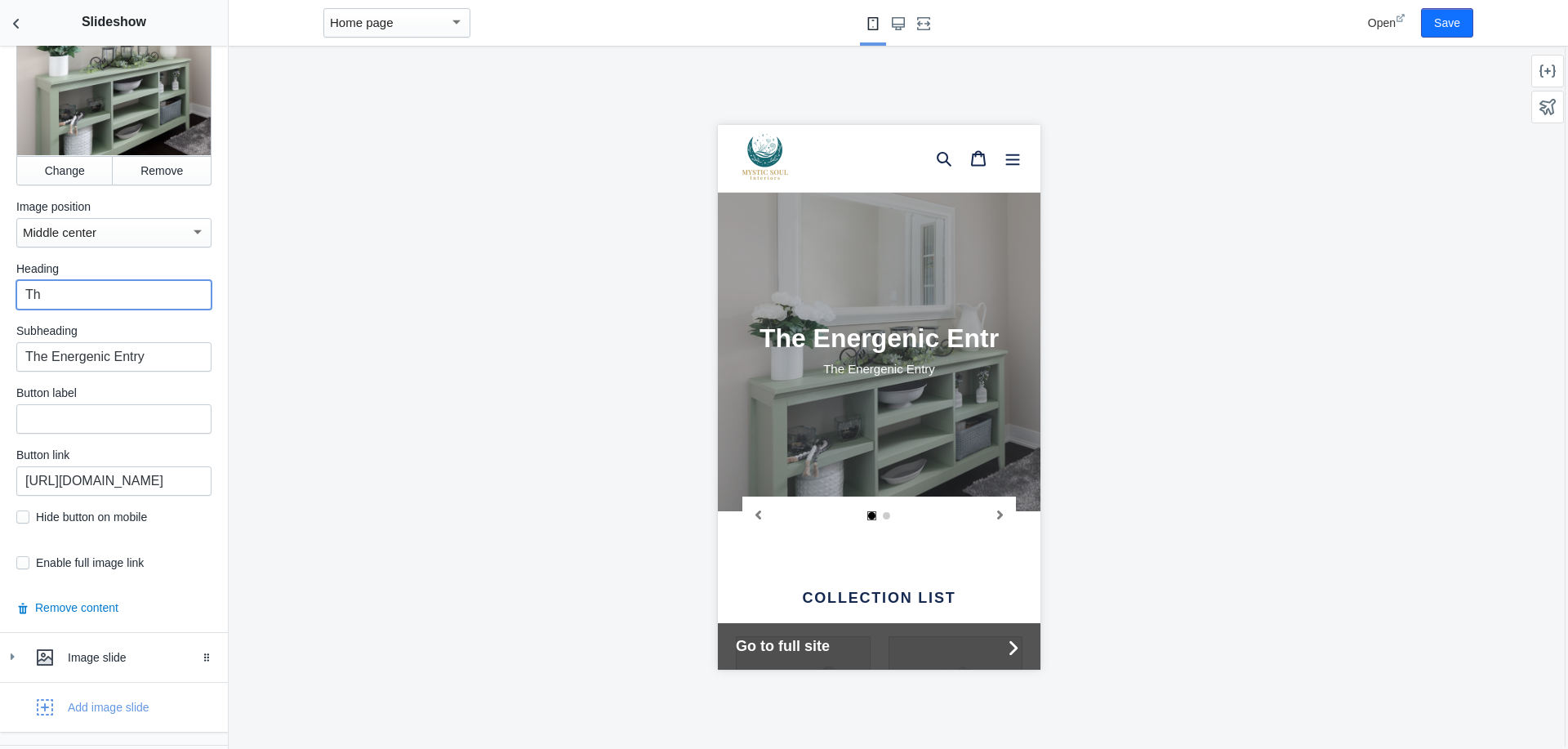
type input "T"
paste input "The Energetic Entryway: First Impressions Flow Plan"
type input "The Energetic Entryway:"
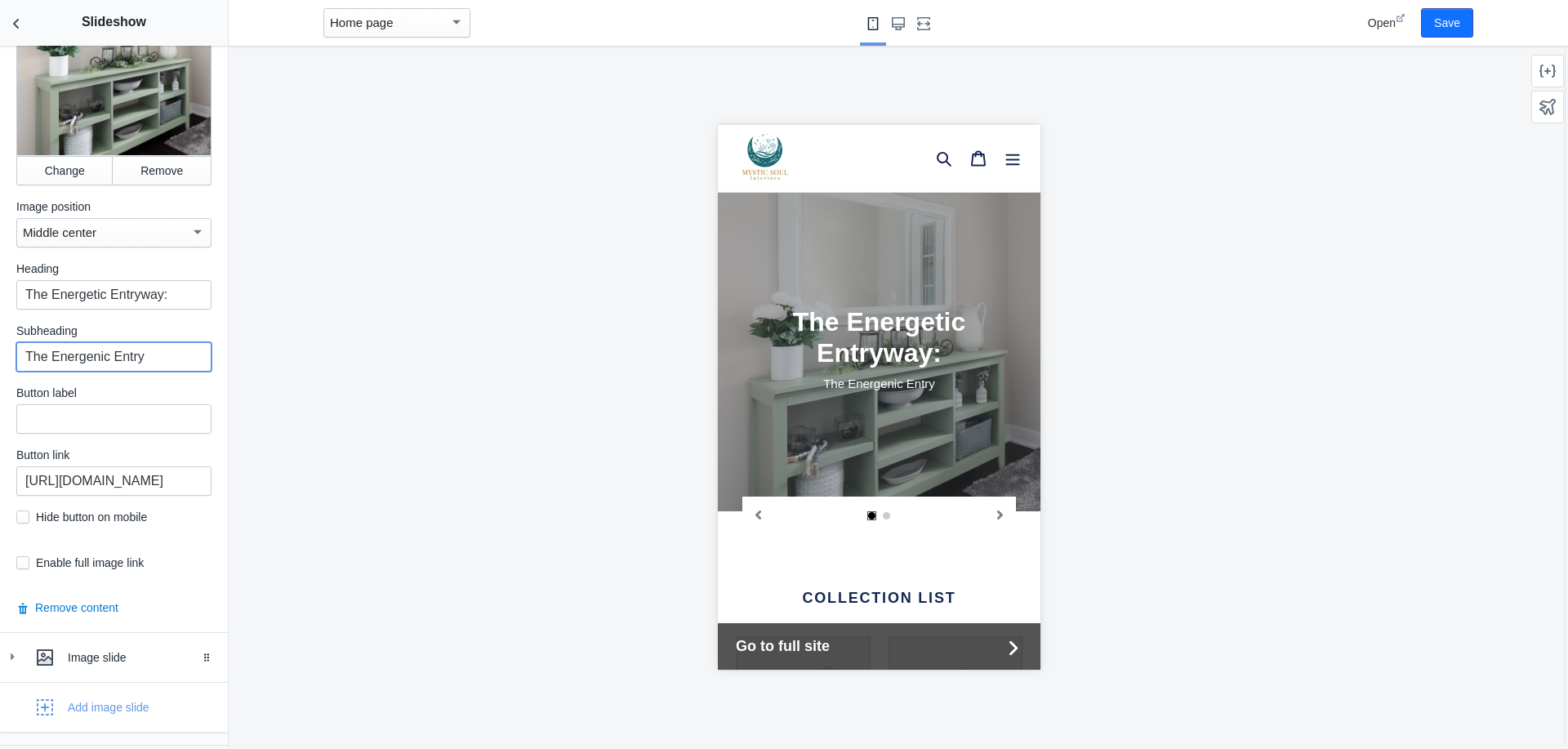
click at [22, 356] on input "The Energenic Entry" at bounding box center [114, 357] width 195 height 29
paste input "First Impressions Flow Plan"
type input "First Impressions Flow Plan"
click at [56, 419] on input "text" at bounding box center [114, 419] width 195 height 29
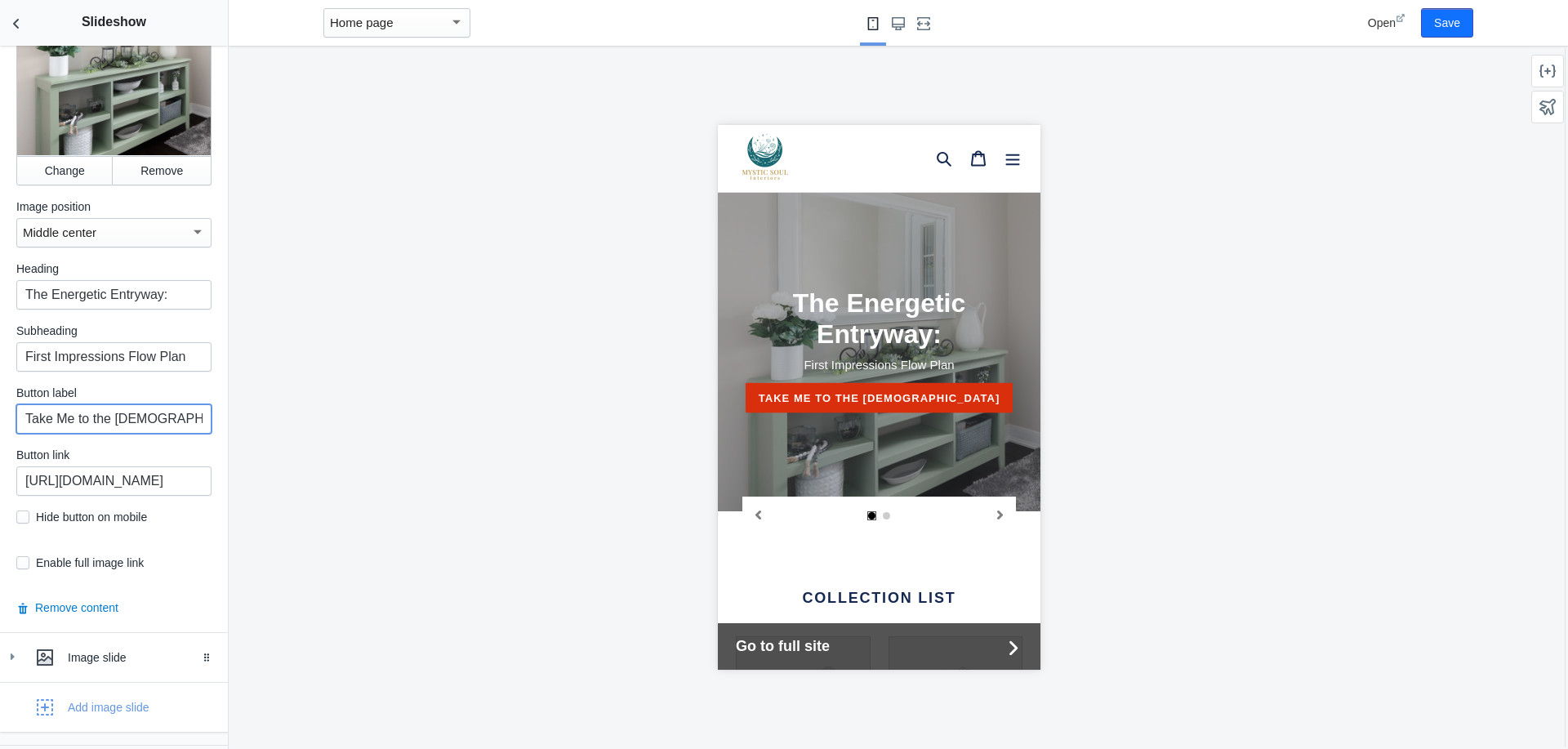
scroll to position [645, 0]
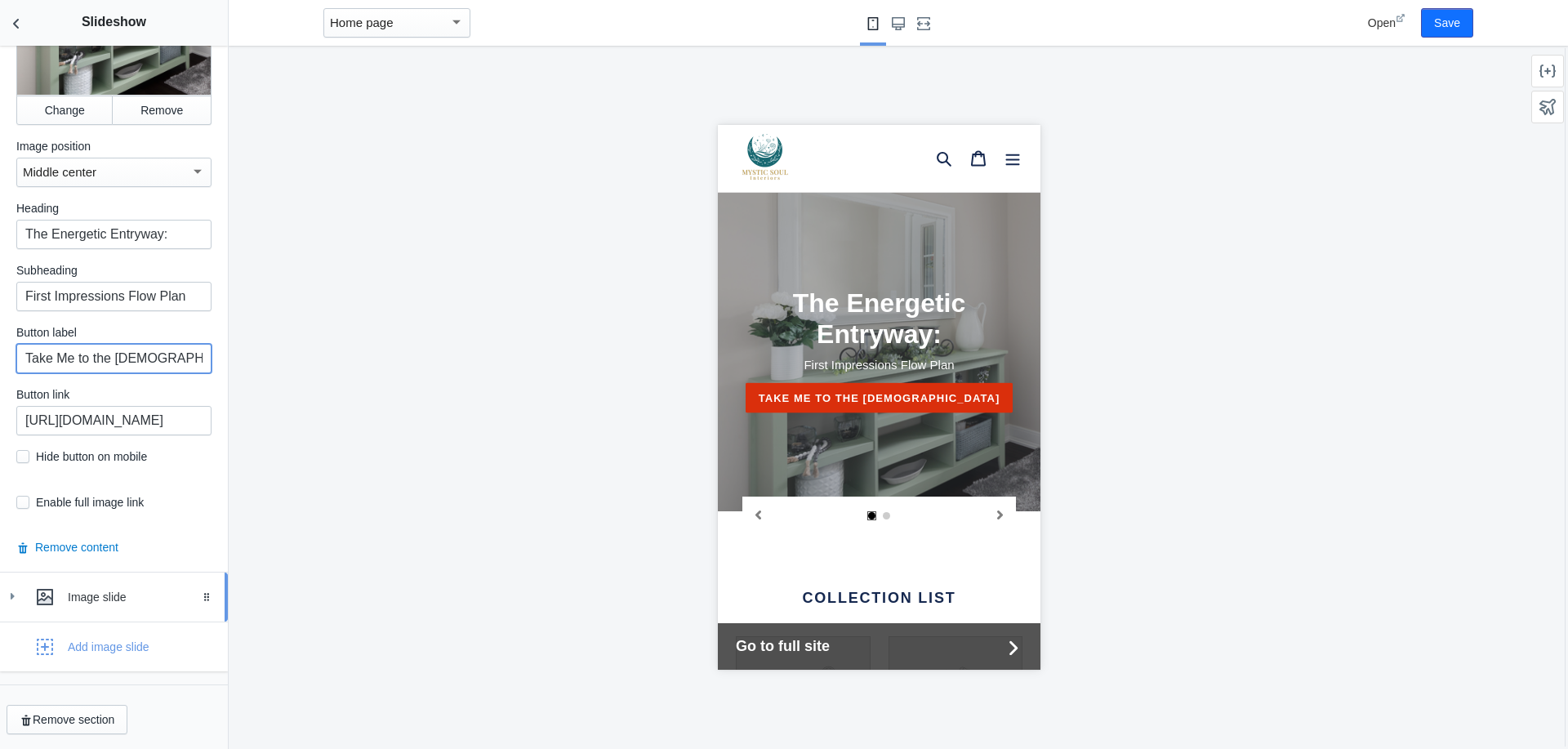
type input "Take Me to the [DEMOGRAPHIC_DATA]"
click at [88, 601] on div "Image slide" at bounding box center [141, 596] width 147 height 16
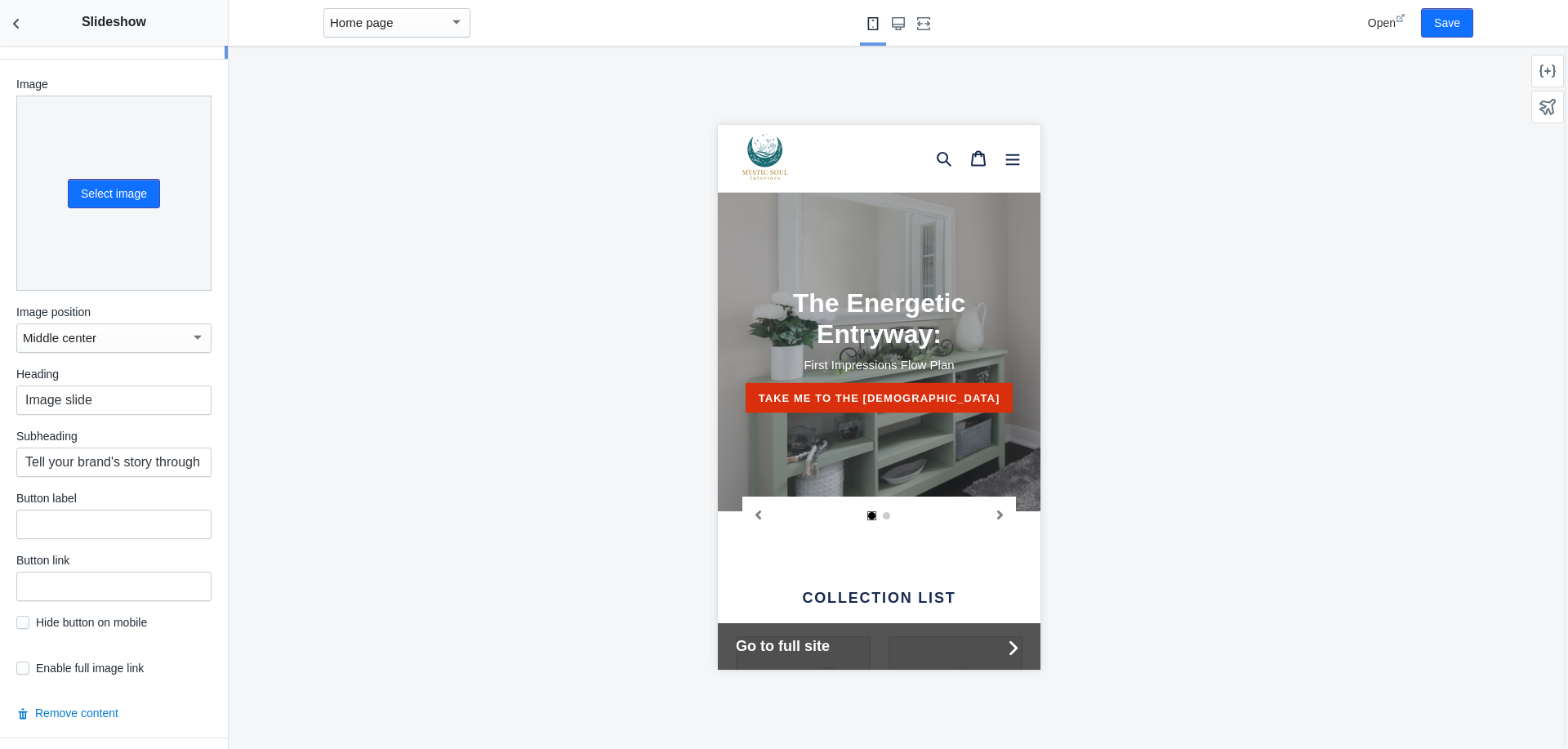
scroll to position [1311, 0]
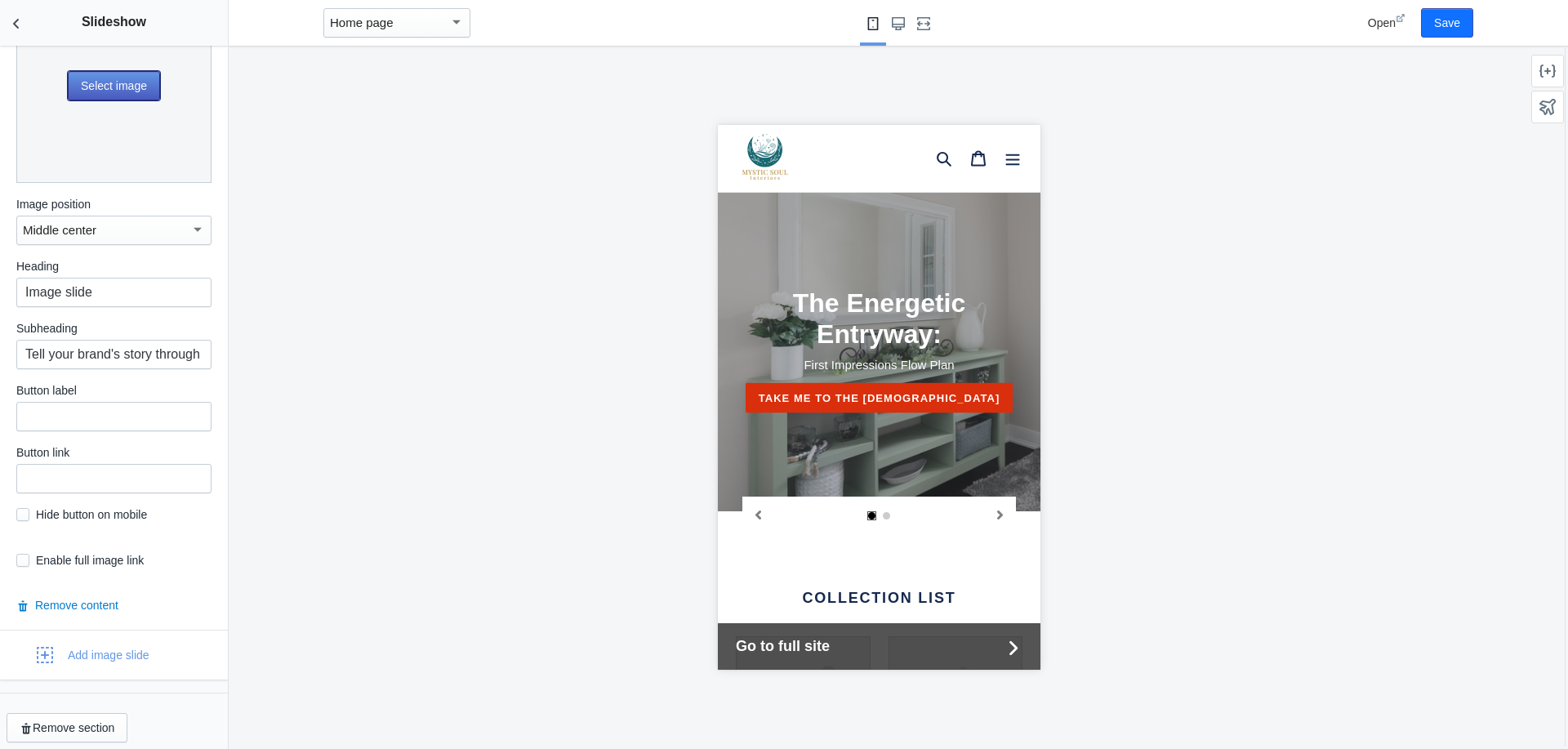
click at [104, 80] on button "Select image" at bounding box center [114, 85] width 92 height 29
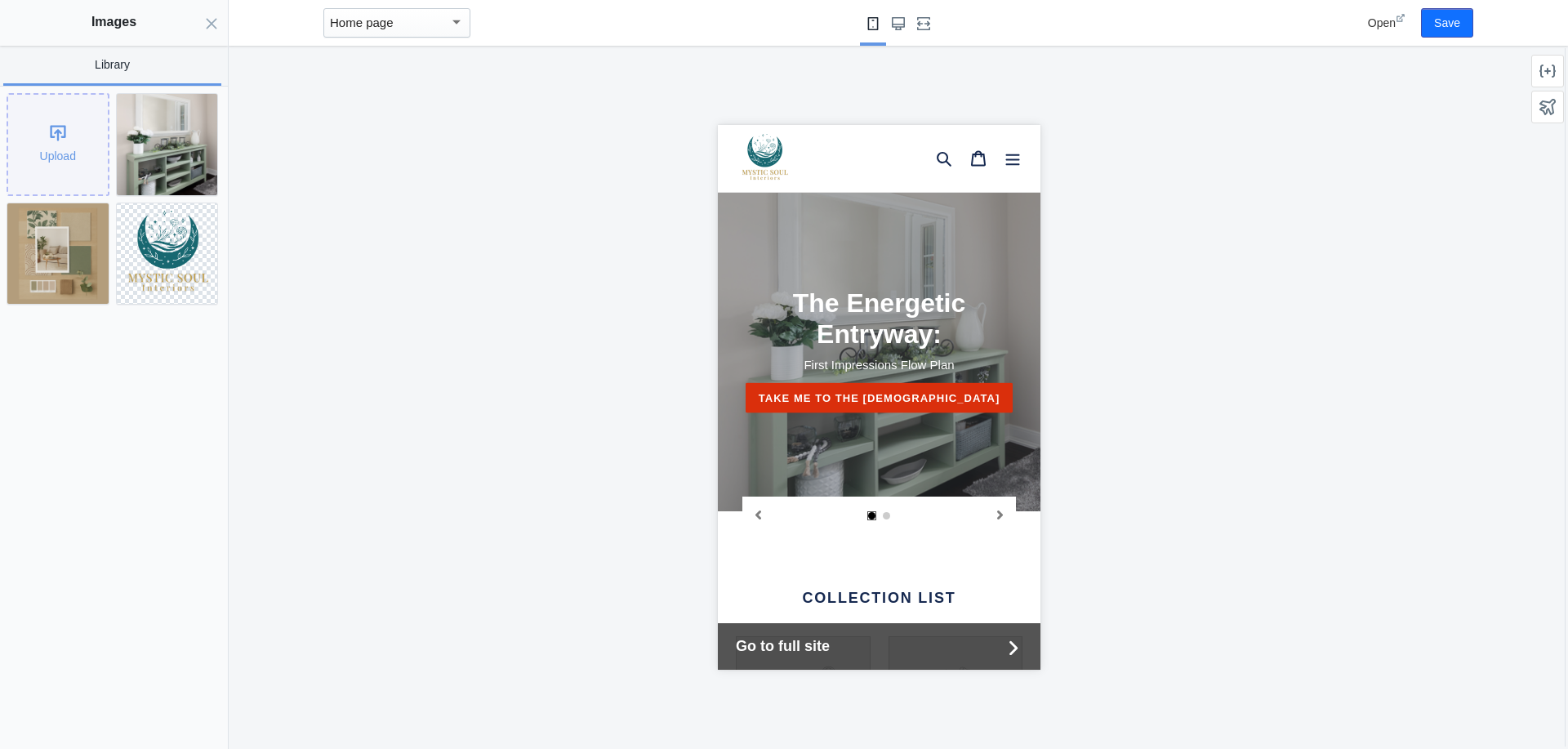
click at [63, 141] on div "Upload" at bounding box center [58, 145] width 99 height 99
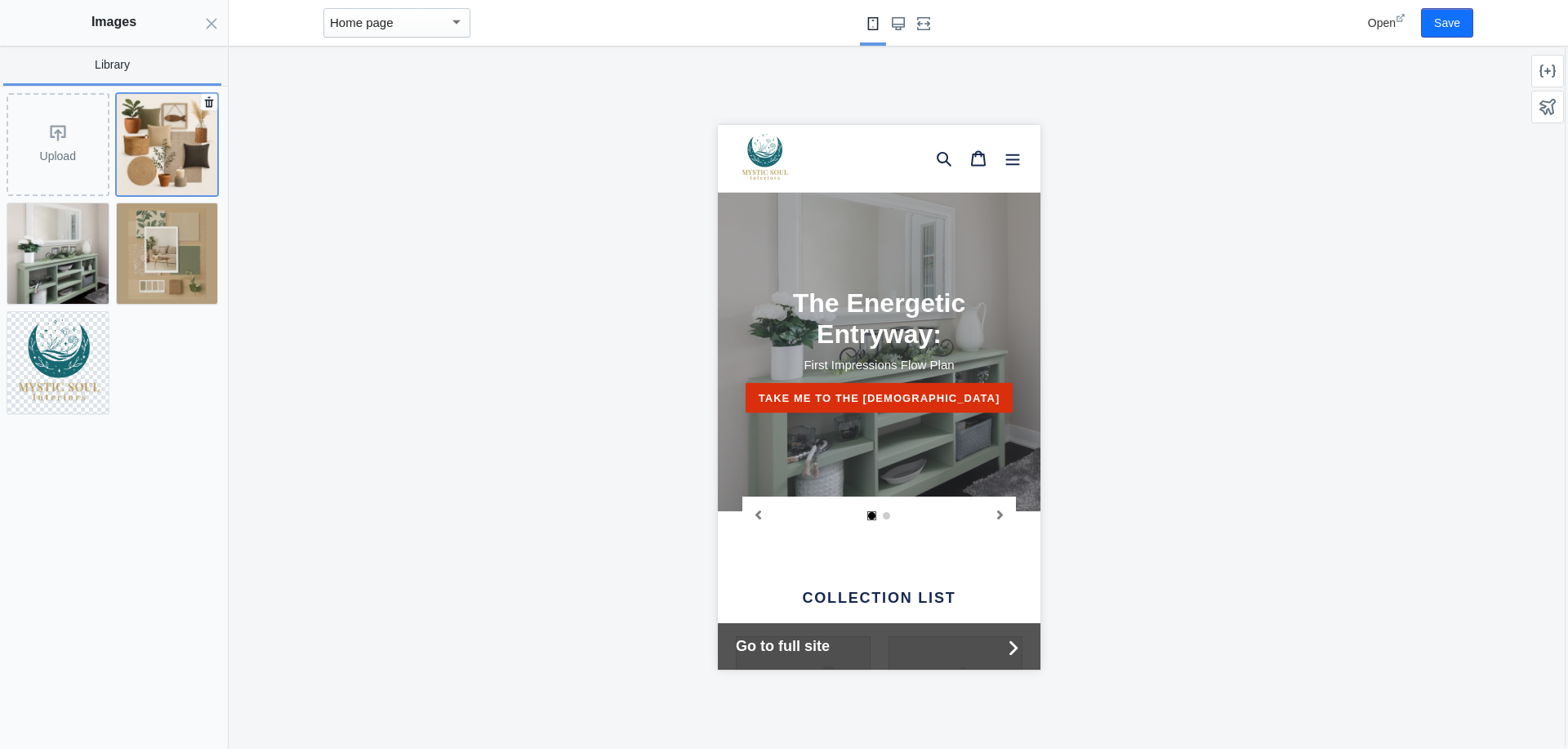
click at [173, 159] on img at bounding box center [167, 145] width 101 height 101
click at [197, 732] on button "Select" at bounding box center [190, 726] width 58 height 29
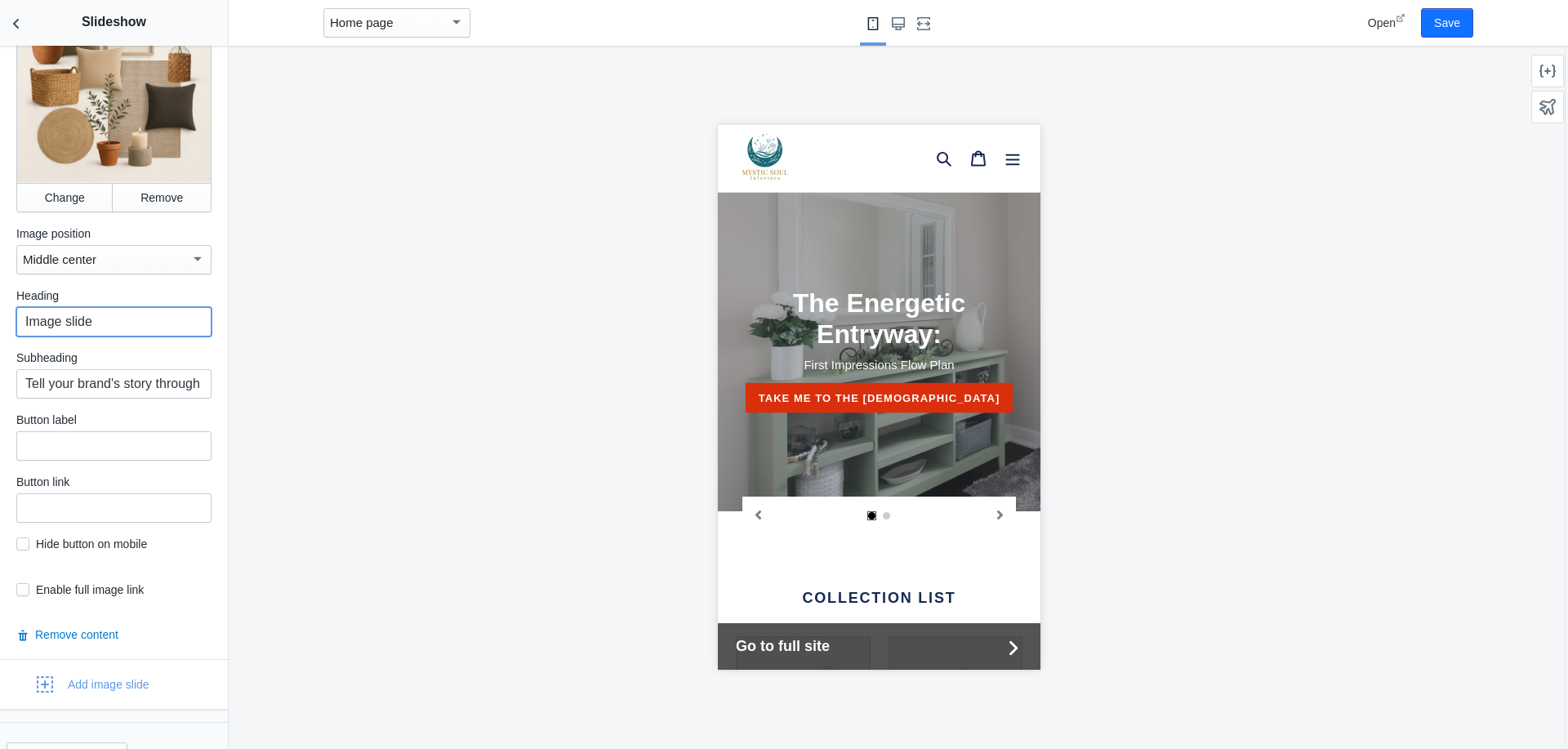
click at [124, 317] on input "Image slide" at bounding box center [114, 321] width 195 height 29
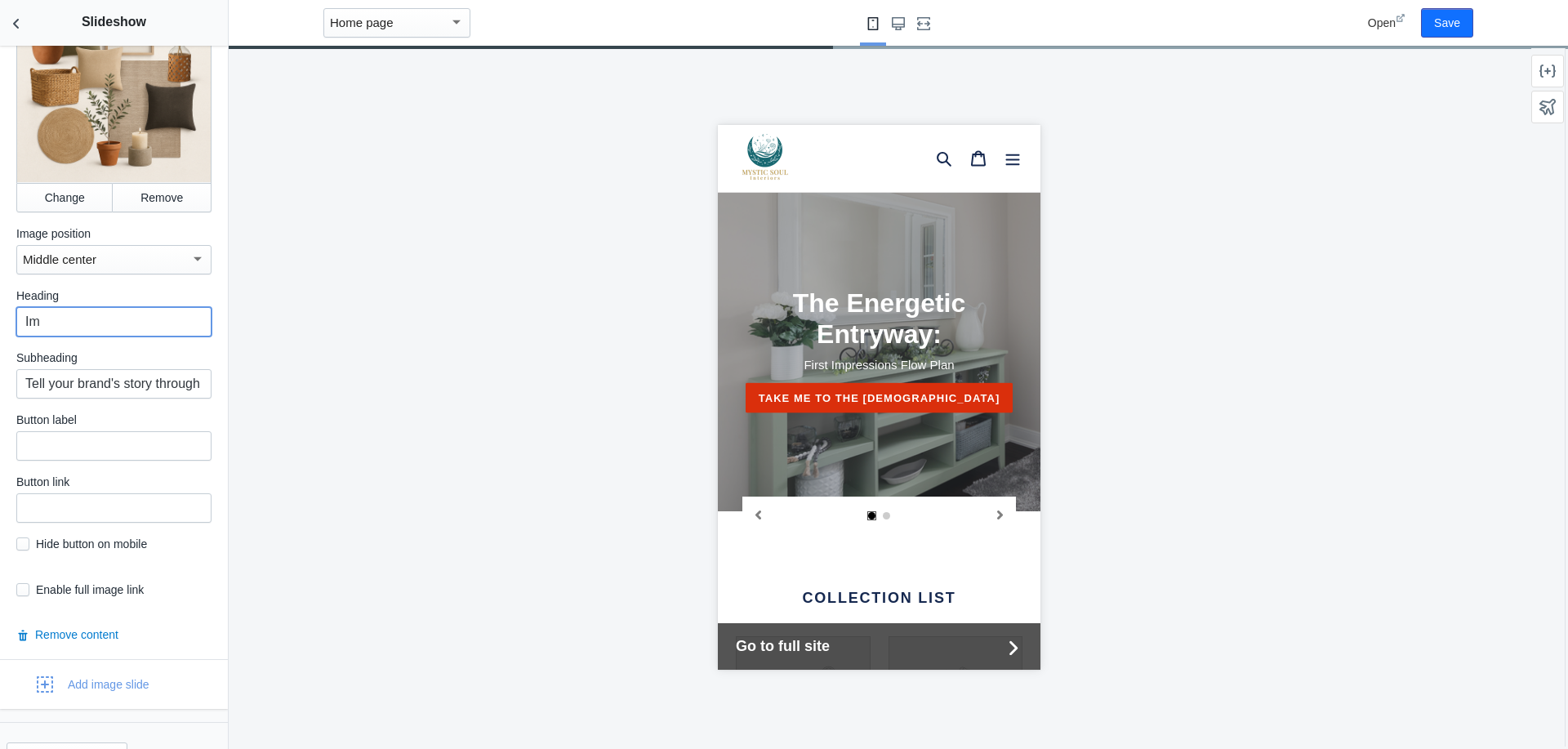
type input "I"
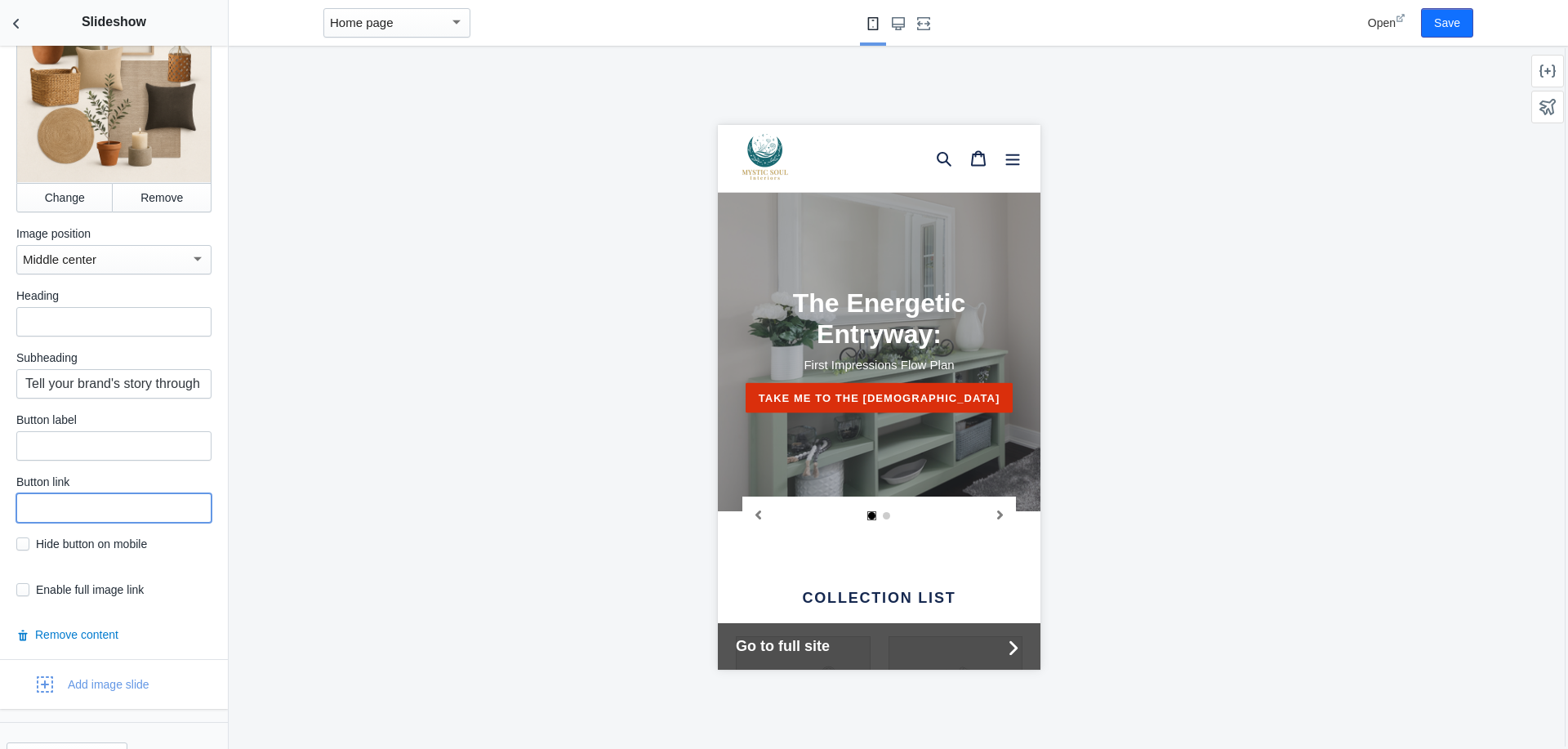
click at [90, 500] on input "text" at bounding box center [114, 508] width 195 height 29
paste input "[URL][DOMAIN_NAME]"
type input "[URL][DOMAIN_NAME]"
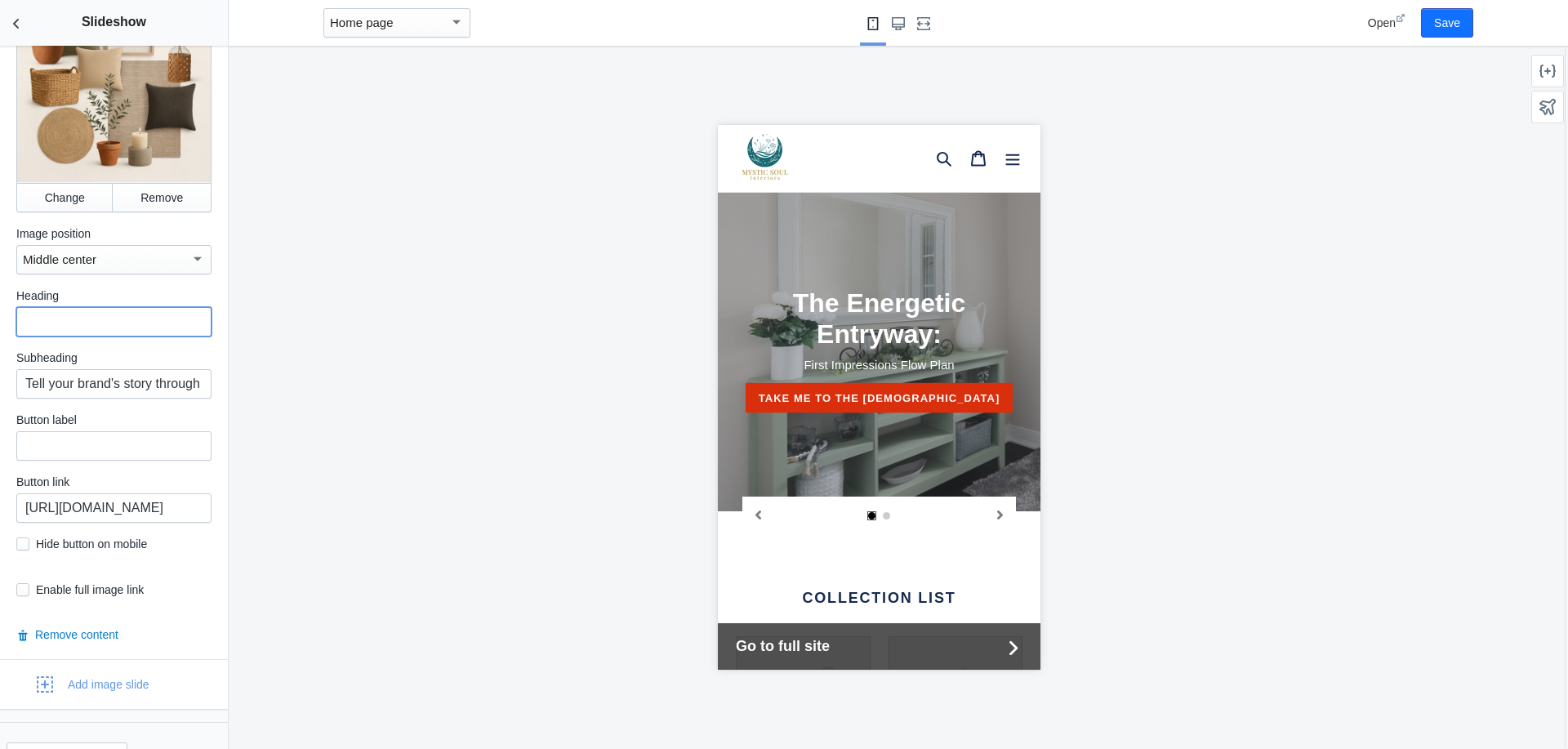
click at [35, 312] on input "text" at bounding box center [114, 321] width 195 height 29
paste input "Ground your home in natural calm. Earth + Energy brings warmth, balance, and so…"
type input "Ground your home in natural calm. Earth + Energy brings warmth, balance, and so…"
type input "Earth + Energy"
click at [20, 371] on input "Tell your brand's story through images" at bounding box center [114, 383] width 195 height 29
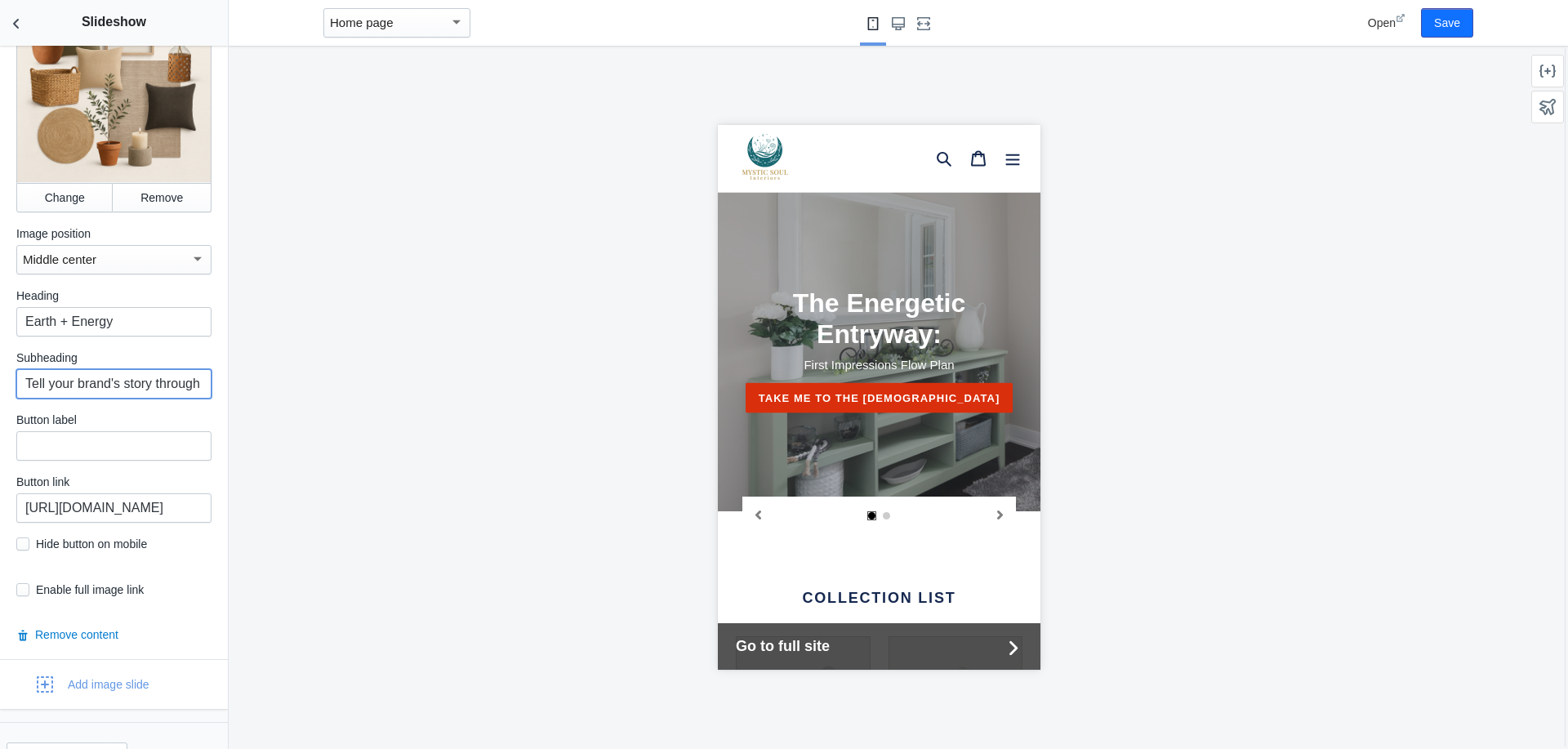
scroll to position [0, 54]
paste input "Ground your home in natural calm. Earth + Energy brings warmth, balance, and so…"
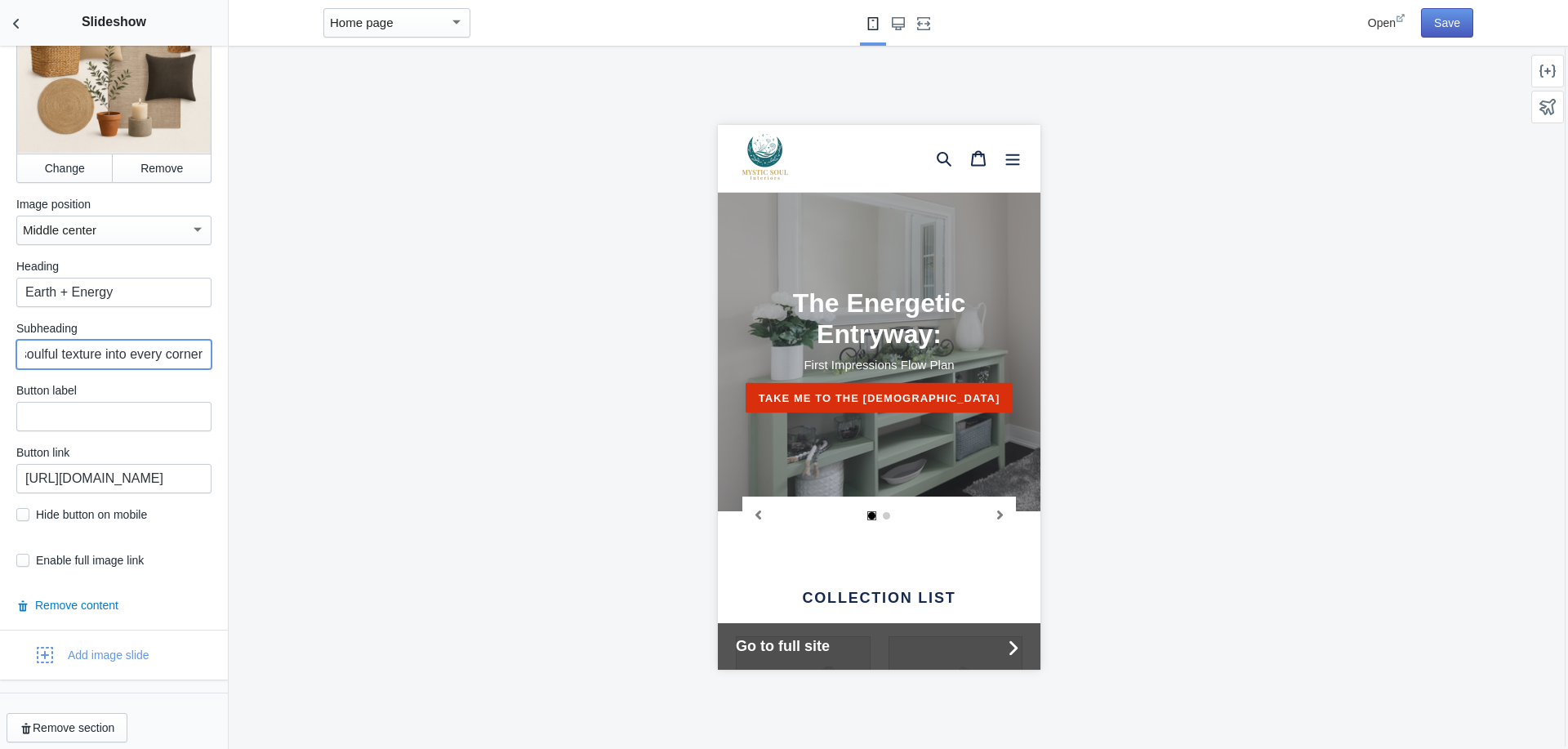
type input "Ground your home in natural calm. Earth + Energy brings warmth, balance, and so…"
click at [1450, 32] on button "Save" at bounding box center [1447, 23] width 53 height 29
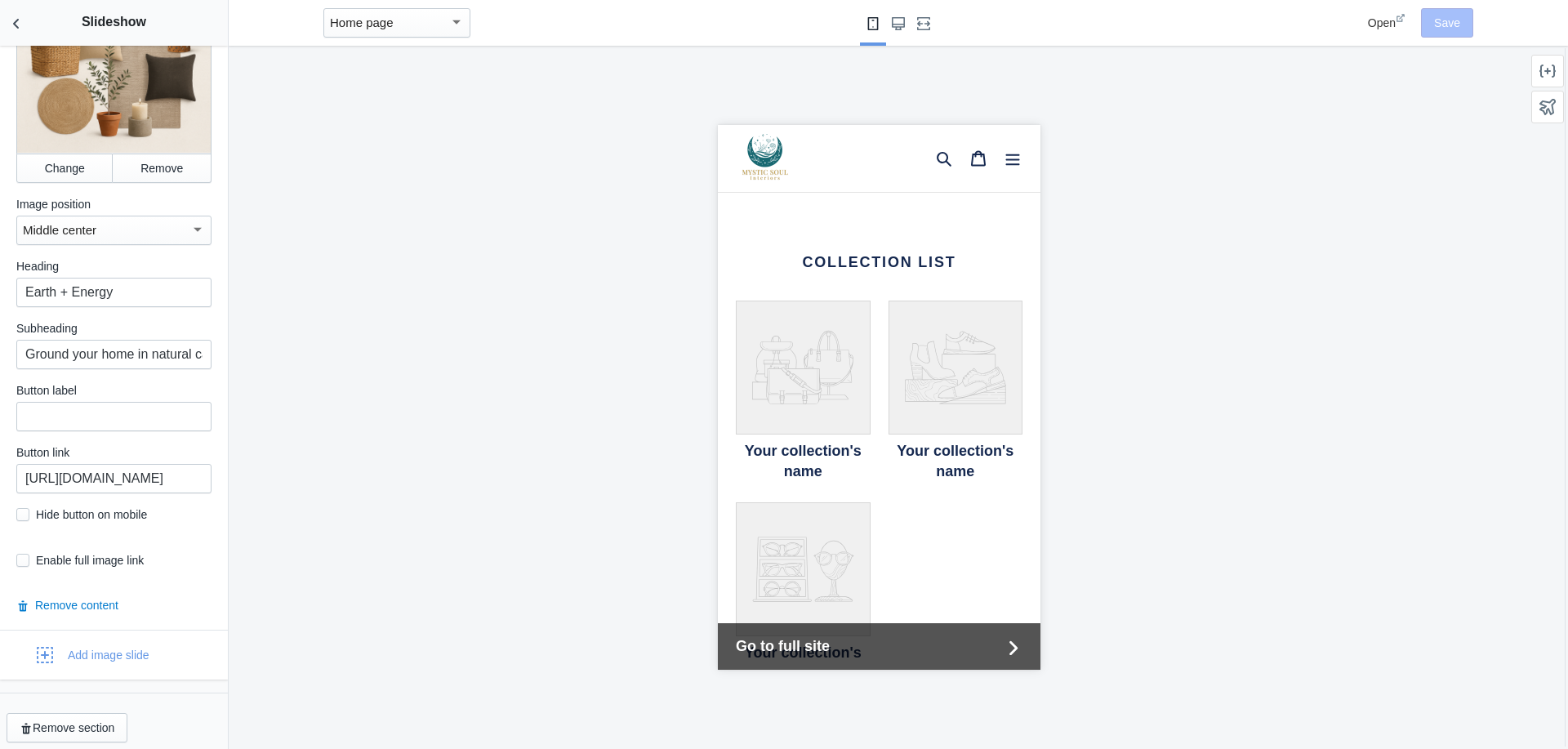
scroll to position [1536, 0]
click at [14, 20] on icon "Back to sections" at bounding box center [16, 23] width 16 height 16
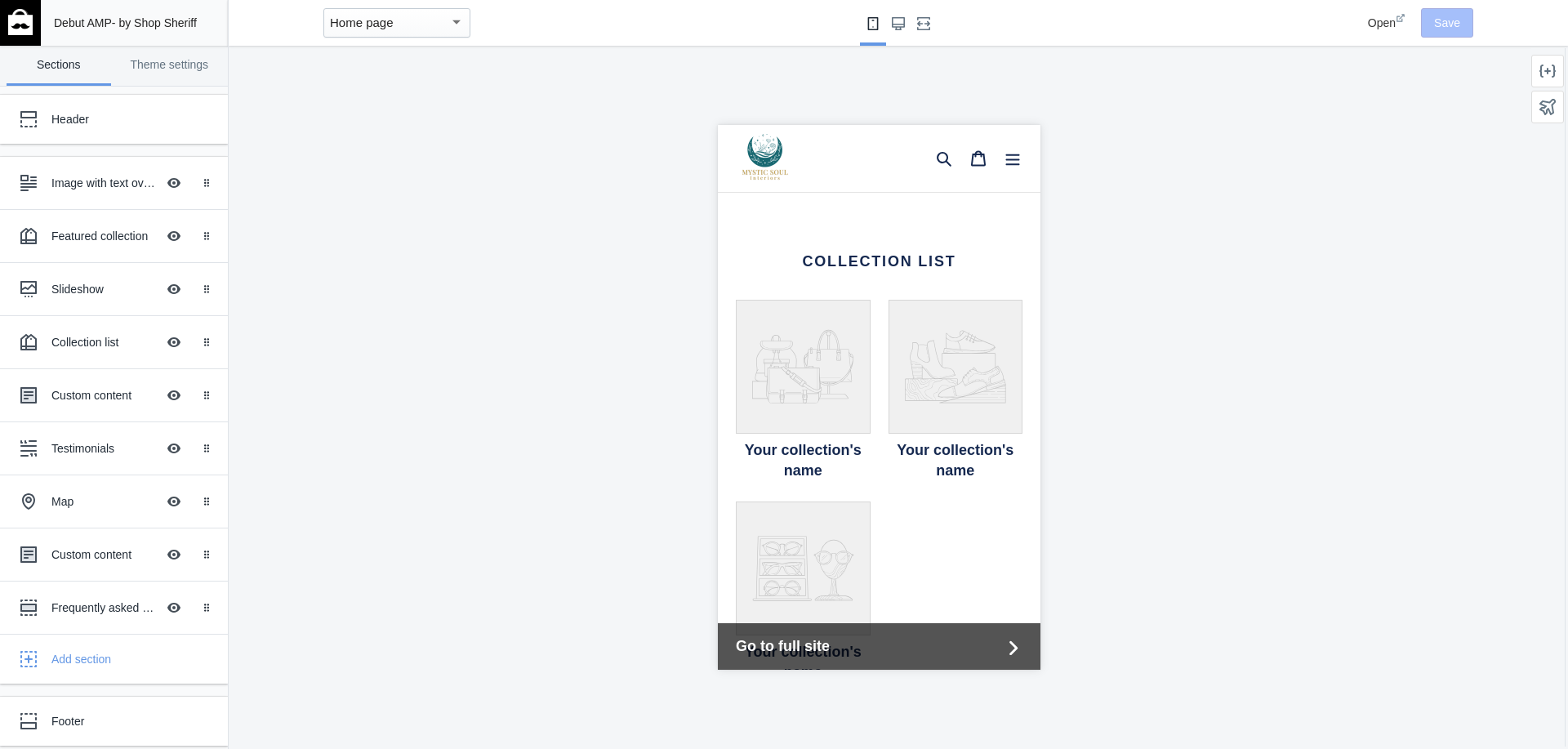
scroll to position [0, 0]
click at [92, 341] on div "Collection list" at bounding box center [103, 342] width 104 height 16
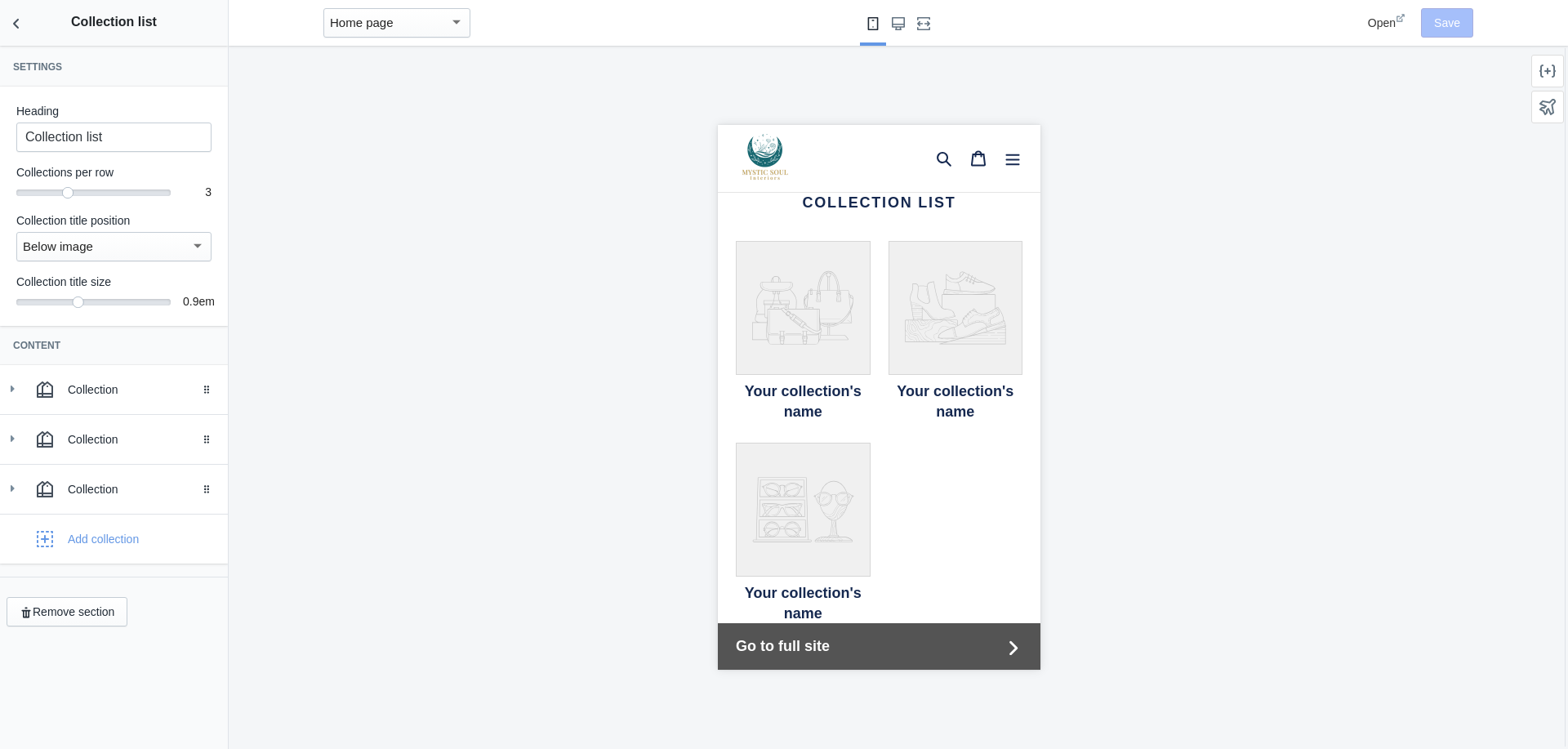
scroll to position [1600, 0]
click at [84, 612] on button "Remove section" at bounding box center [67, 611] width 121 height 29
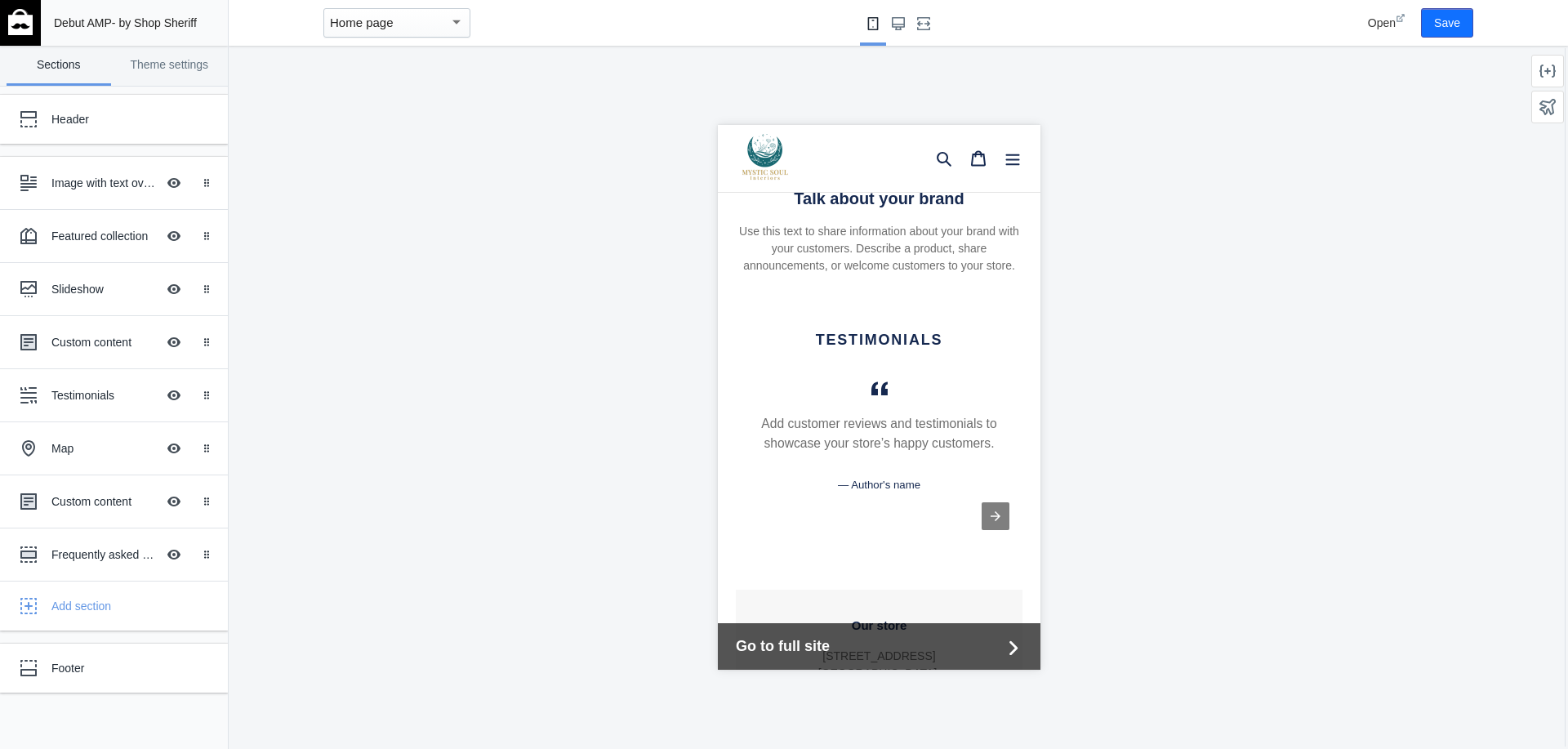
scroll to position [1427, 0]
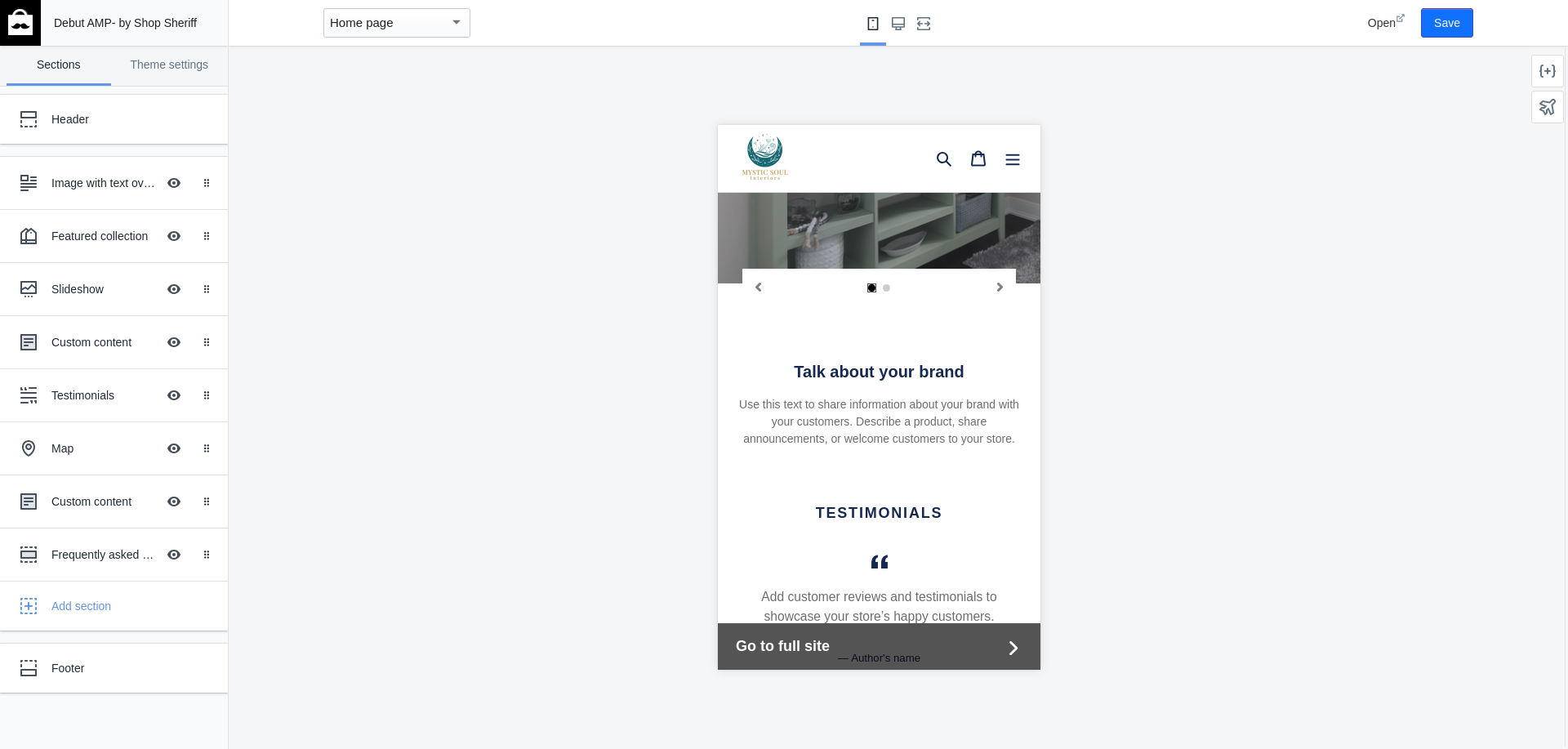
click at [819, 361] on h4 "Talk about your brand" at bounding box center [877, 371] width 286 height 20
click at [95, 339] on div "Custom content" at bounding box center [103, 342] width 104 height 16
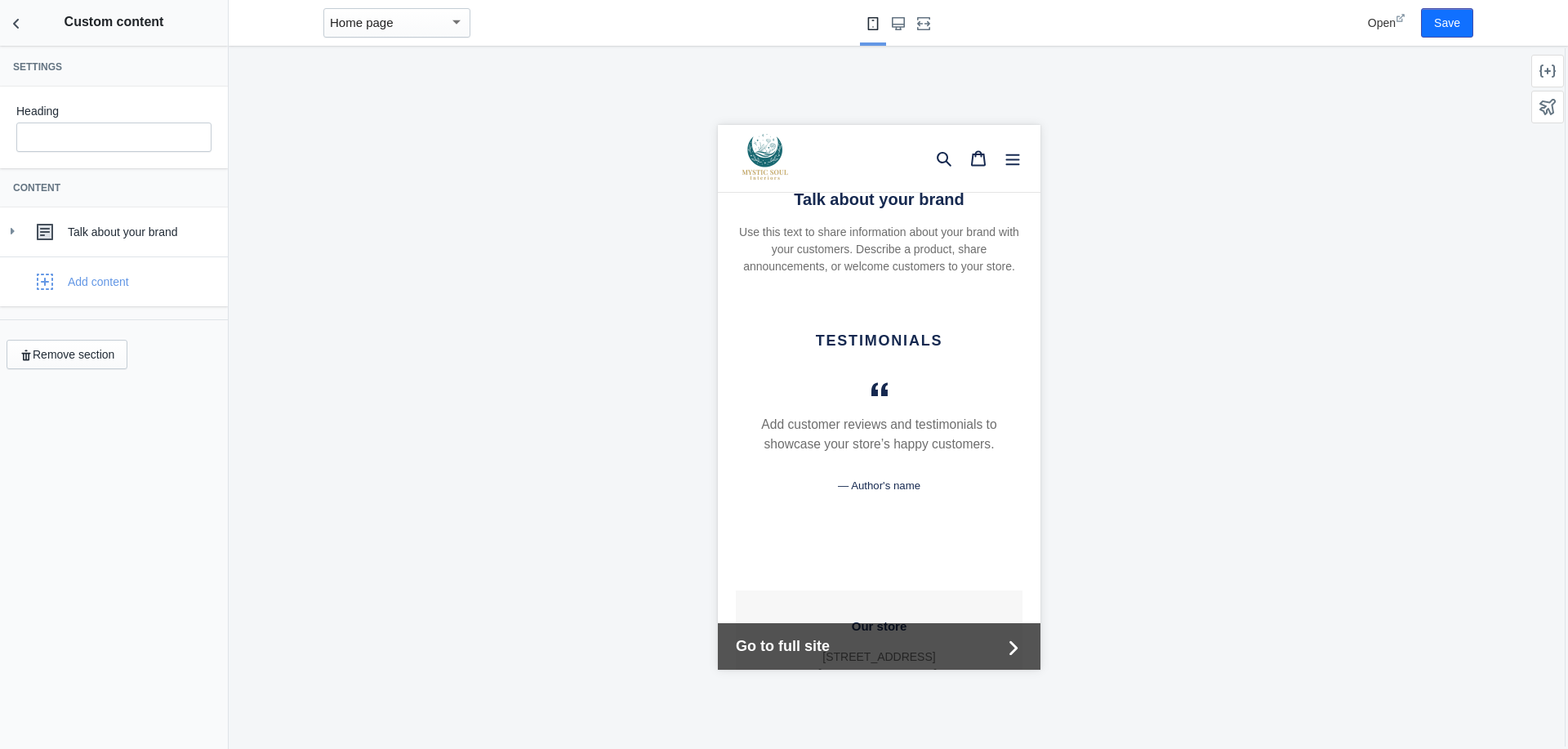
scroll to position [1600, 0]
click at [115, 230] on div "Talk about your brand" at bounding box center [141, 231] width 147 height 16
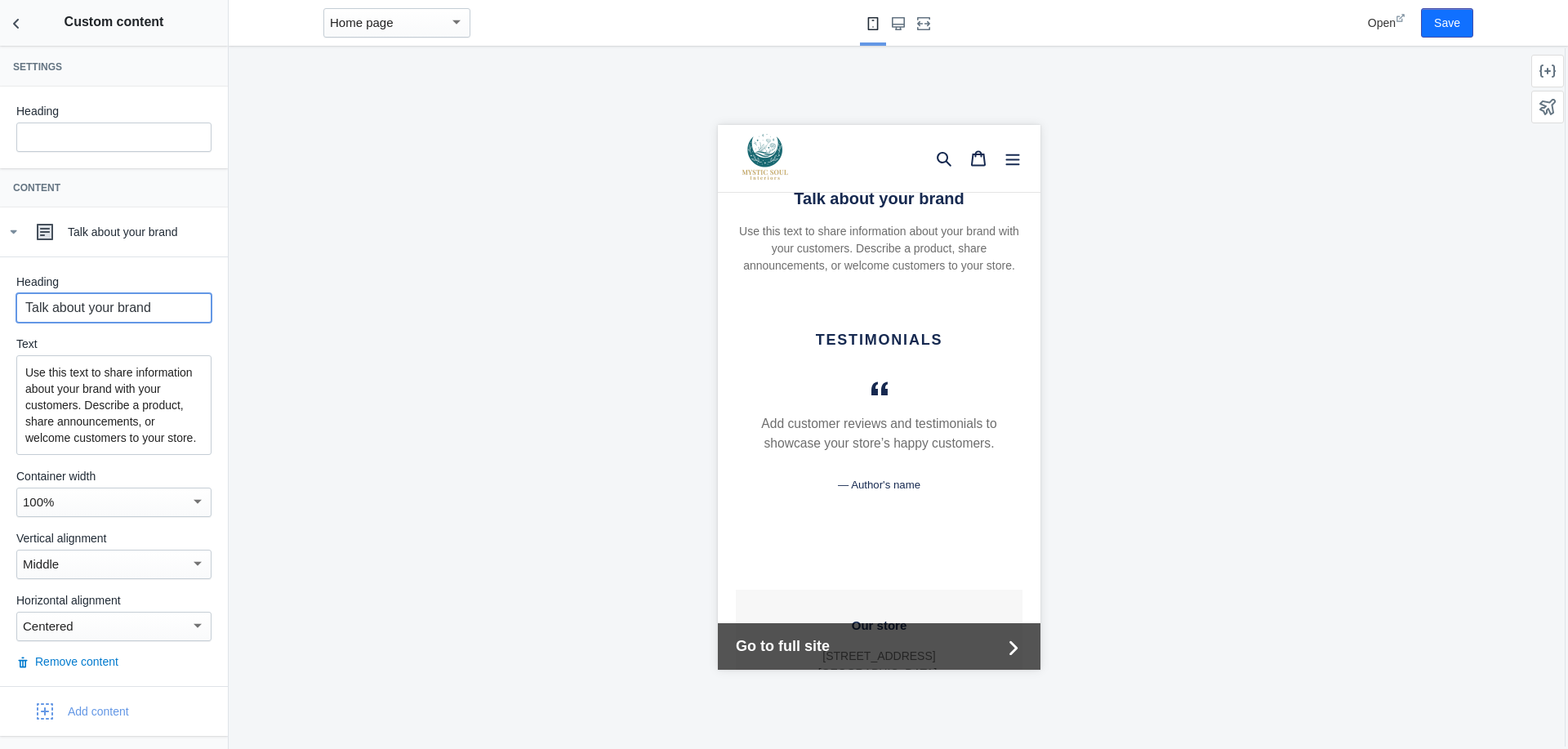
click at [168, 299] on input "Talk about your brand" at bounding box center [114, 307] width 195 height 29
drag, startPoint x: 168, startPoint y: 299, endPoint x: 0, endPoint y: 314, distance: 168.7
click at [0, 314] on div "Heading Talk about your brand Text Use this text to share information about you…" at bounding box center [114, 471] width 228 height 430
paste input "Design Isn’t Just What You See — It’s What You Feel"
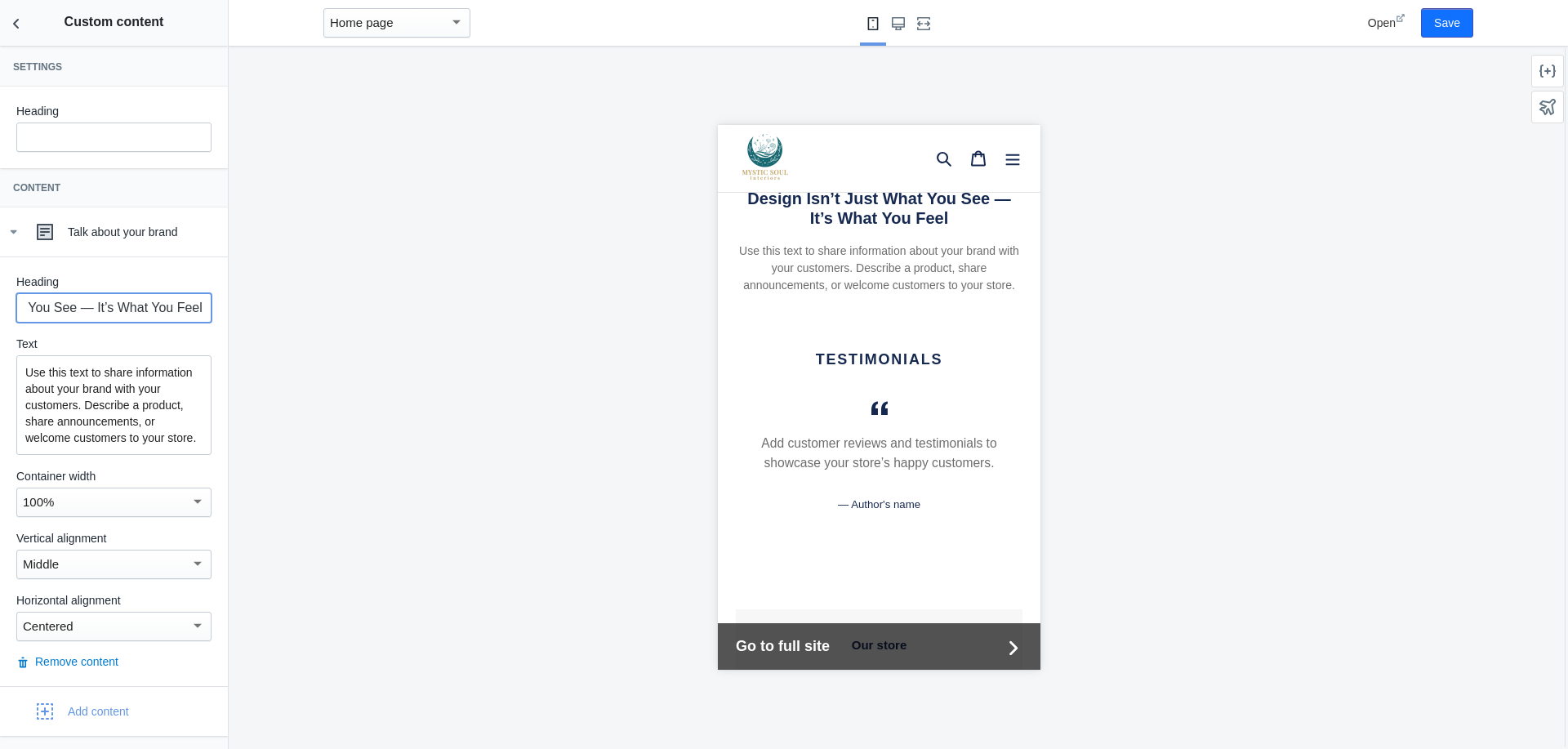
type input "Design Isn’t Just What You See — It’s What You Feel"
click at [66, 446] on p "Use this text to share information about your brand with your customers. Descri…" at bounding box center [114, 405] width 177 height 82
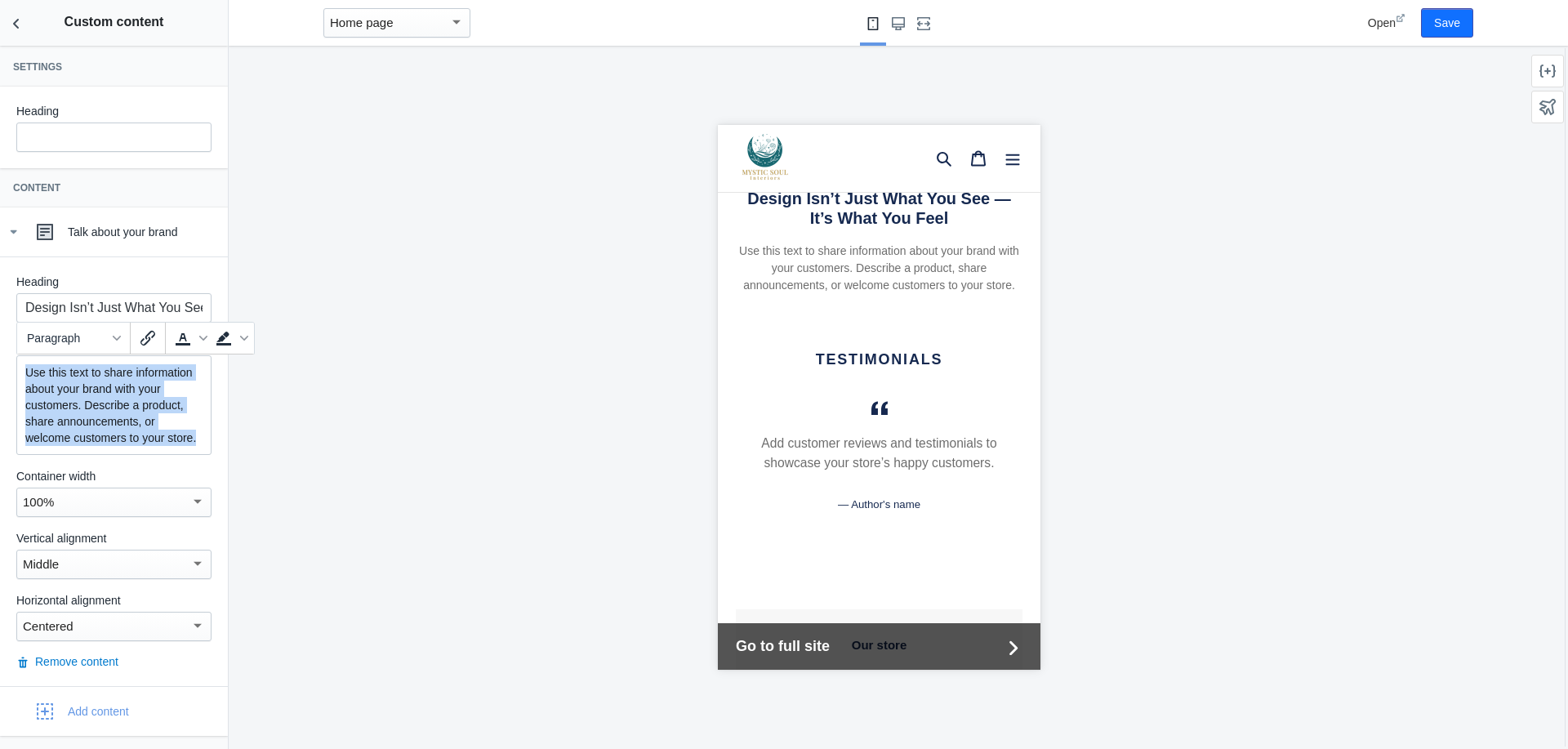
paste div
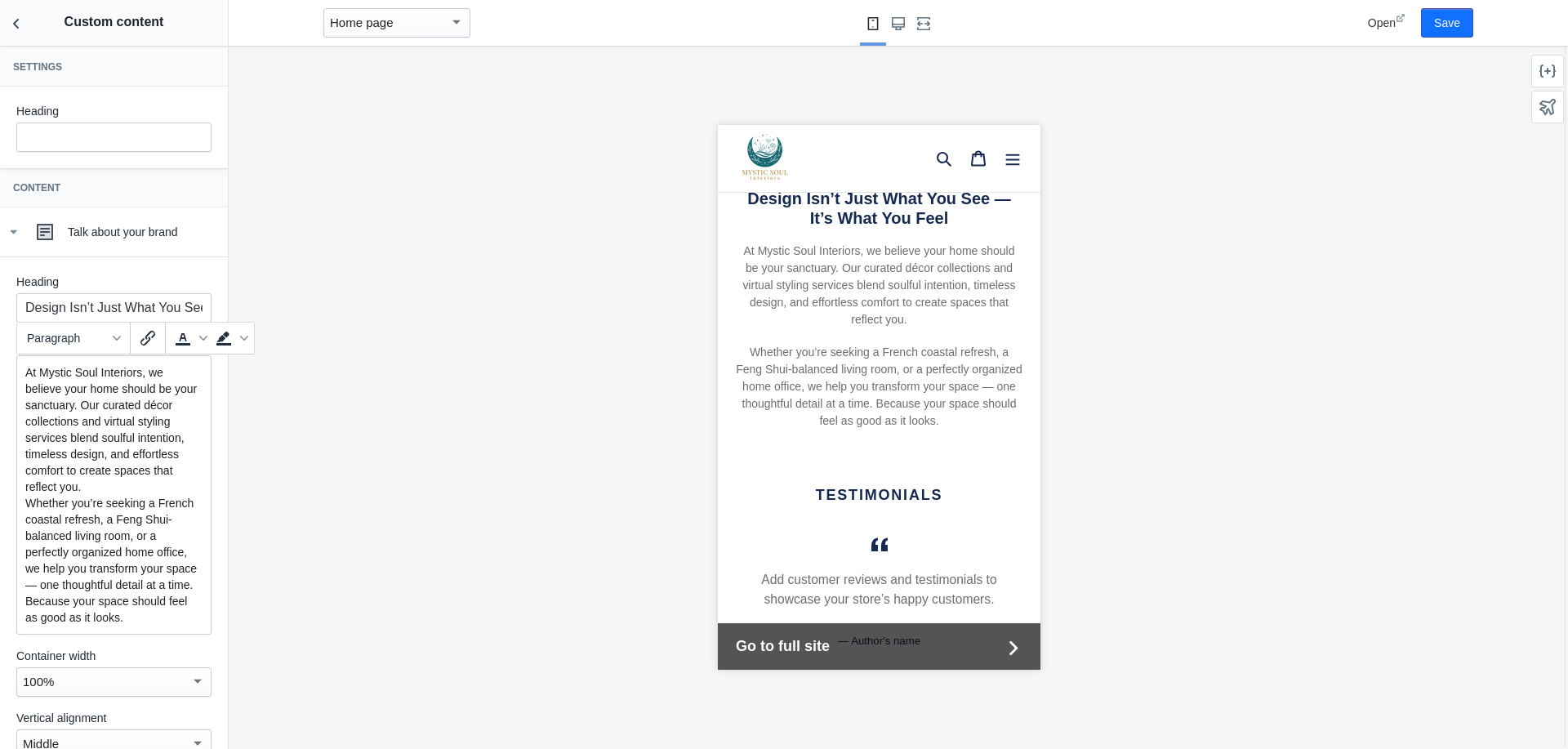
click at [160, 483] on p "At Mystic Soul Interiors, we believe your home should be your sanctuary. Our cu…" at bounding box center [114, 429] width 177 height 130
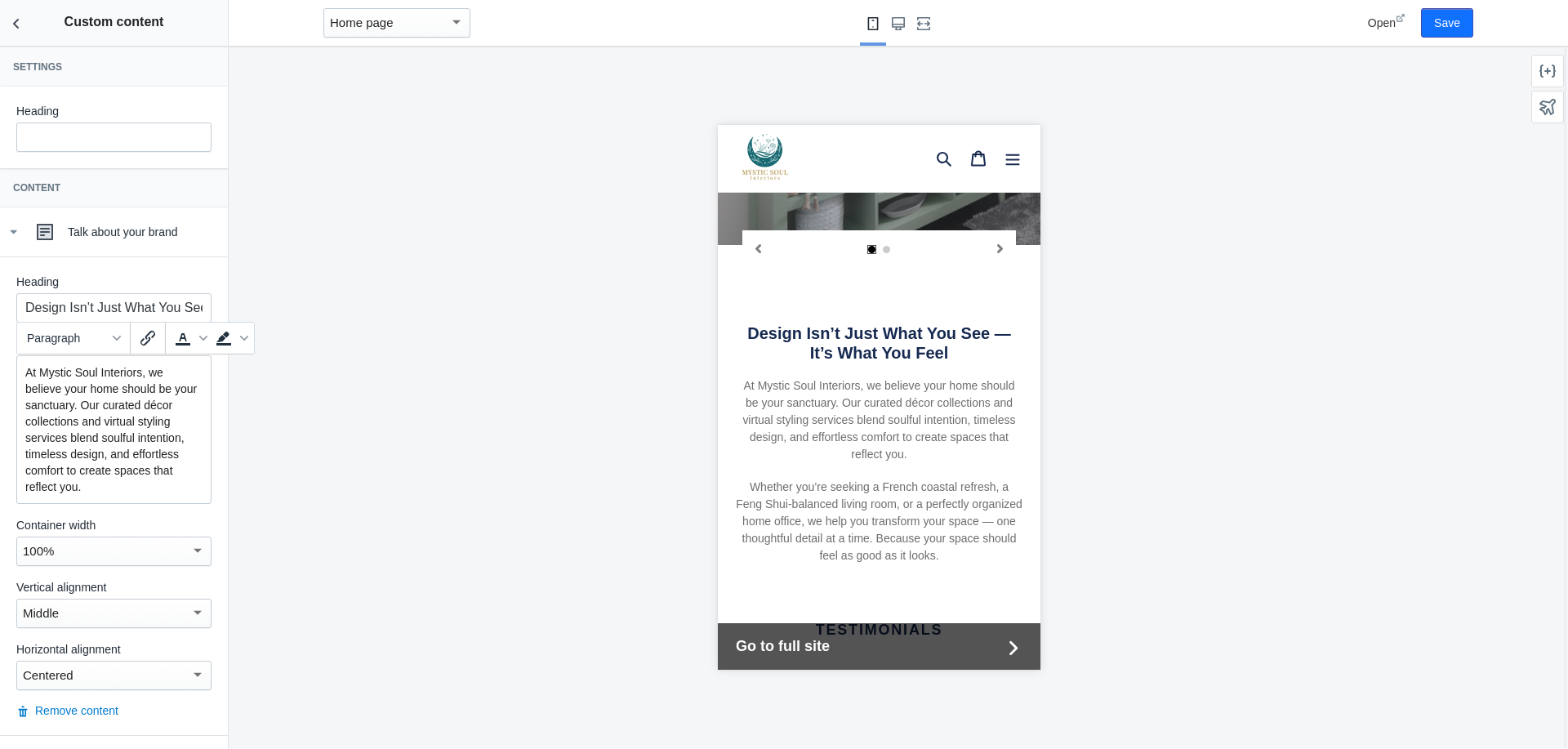
scroll to position [1464, 0]
click at [1443, 21] on button "Save" at bounding box center [1447, 23] width 53 height 29
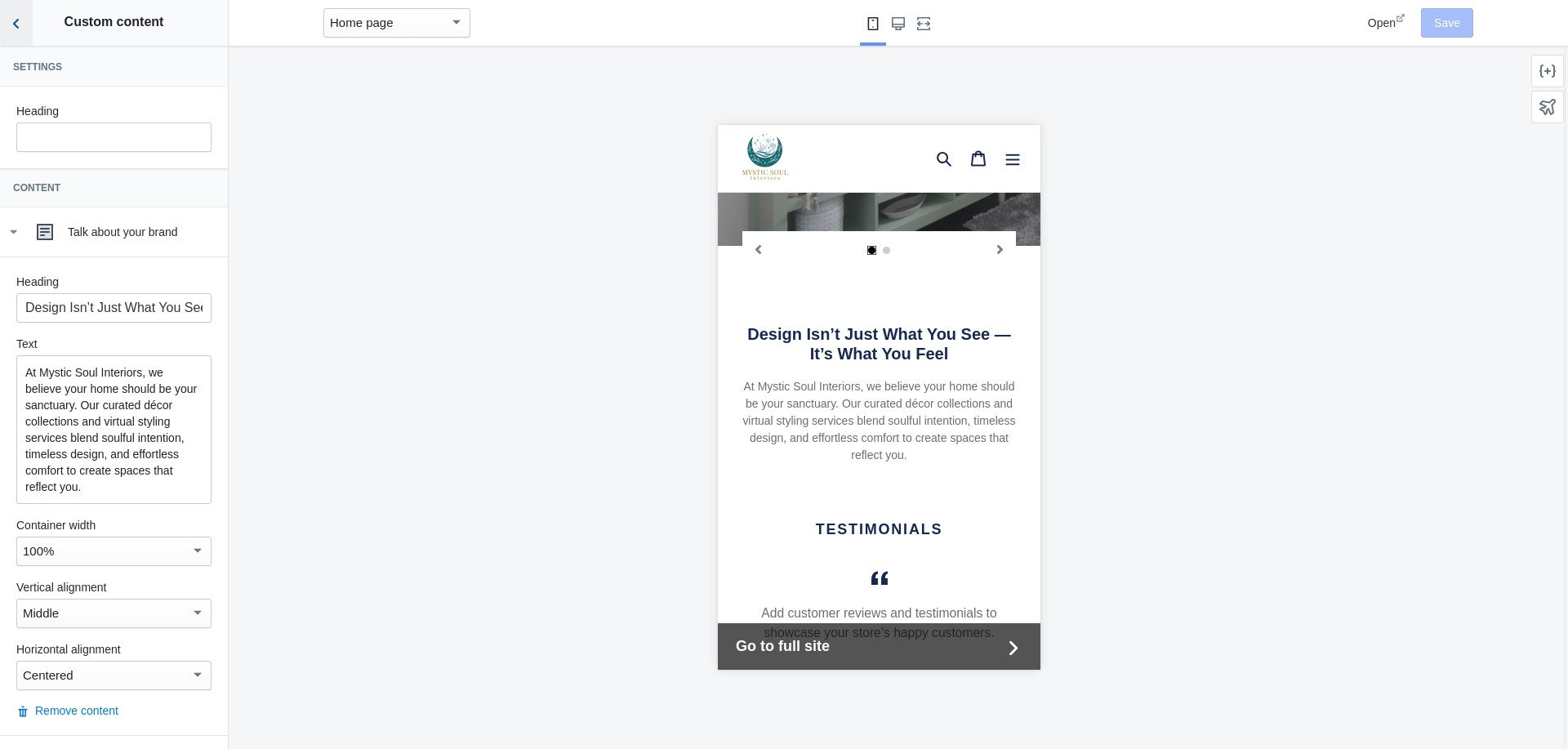
click at [9, 20] on icon "Back to sections" at bounding box center [16, 23] width 16 height 16
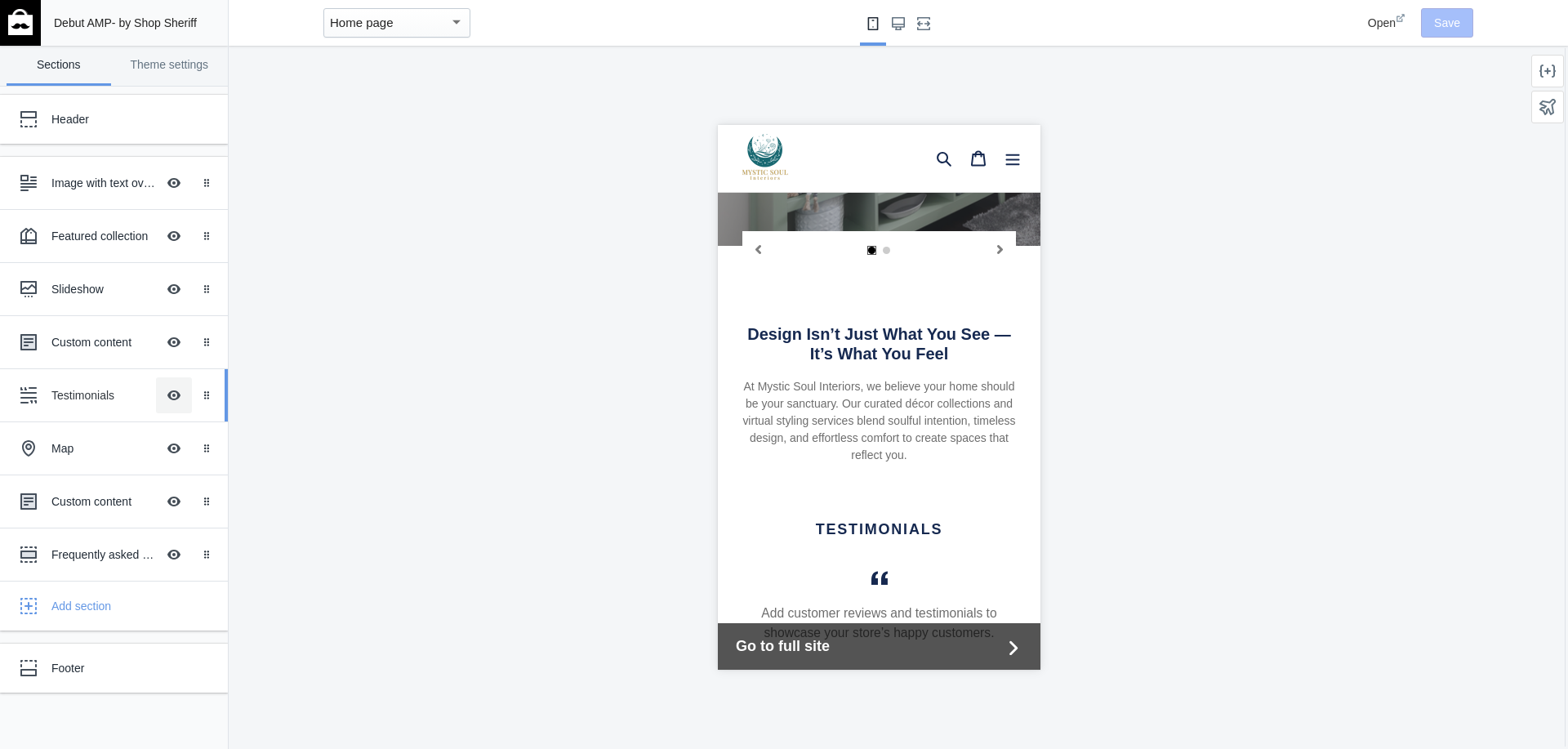
click at [174, 397] on button "Hide Image with text overlay" at bounding box center [174, 395] width 36 height 36
click at [53, 446] on div "Map" at bounding box center [103, 448] width 104 height 16
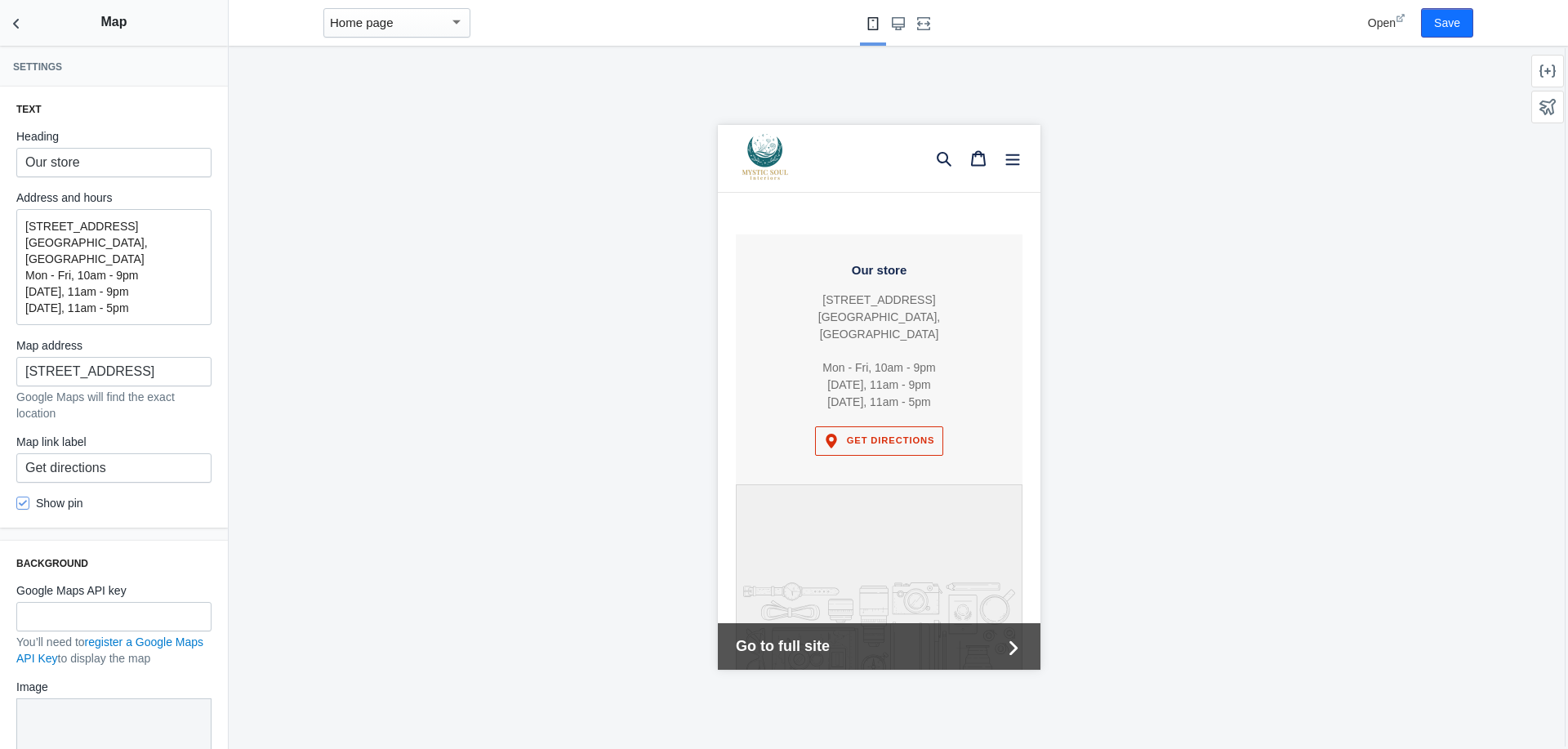
scroll to position [1796, 0]
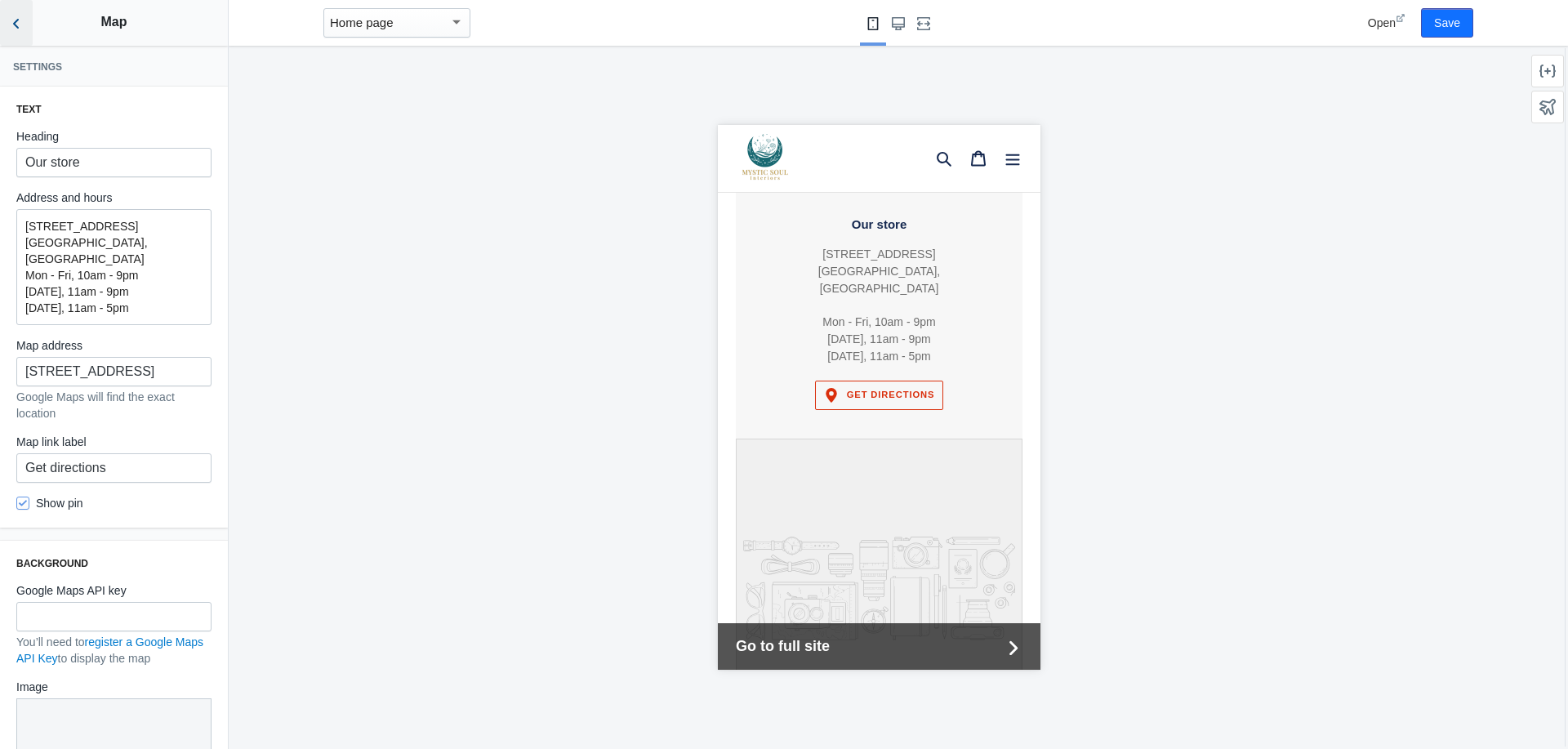
click at [14, 21] on icon "Back to sections" at bounding box center [16, 23] width 16 height 16
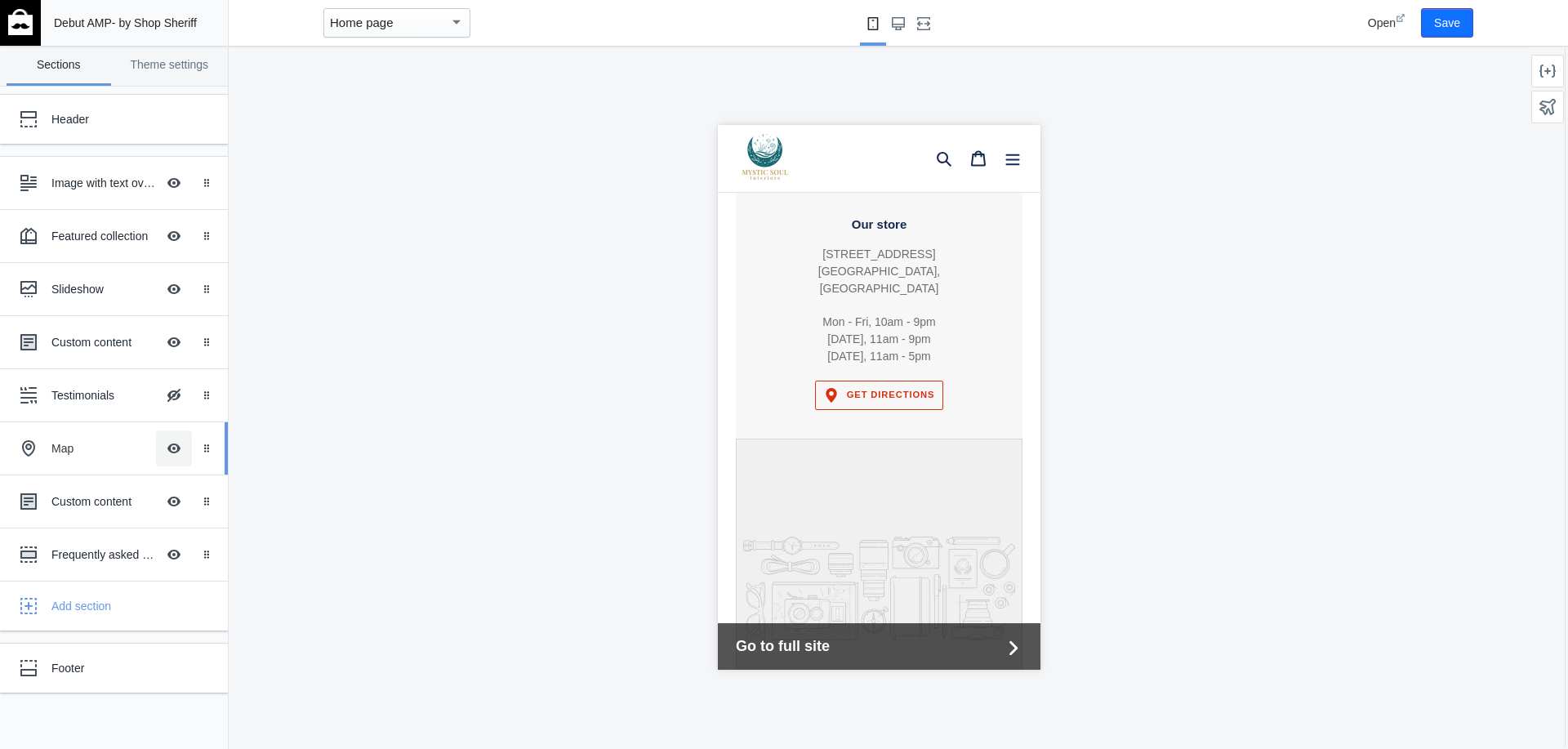
click at [171, 450] on button "Hide Image with text overlay" at bounding box center [174, 449] width 36 height 36
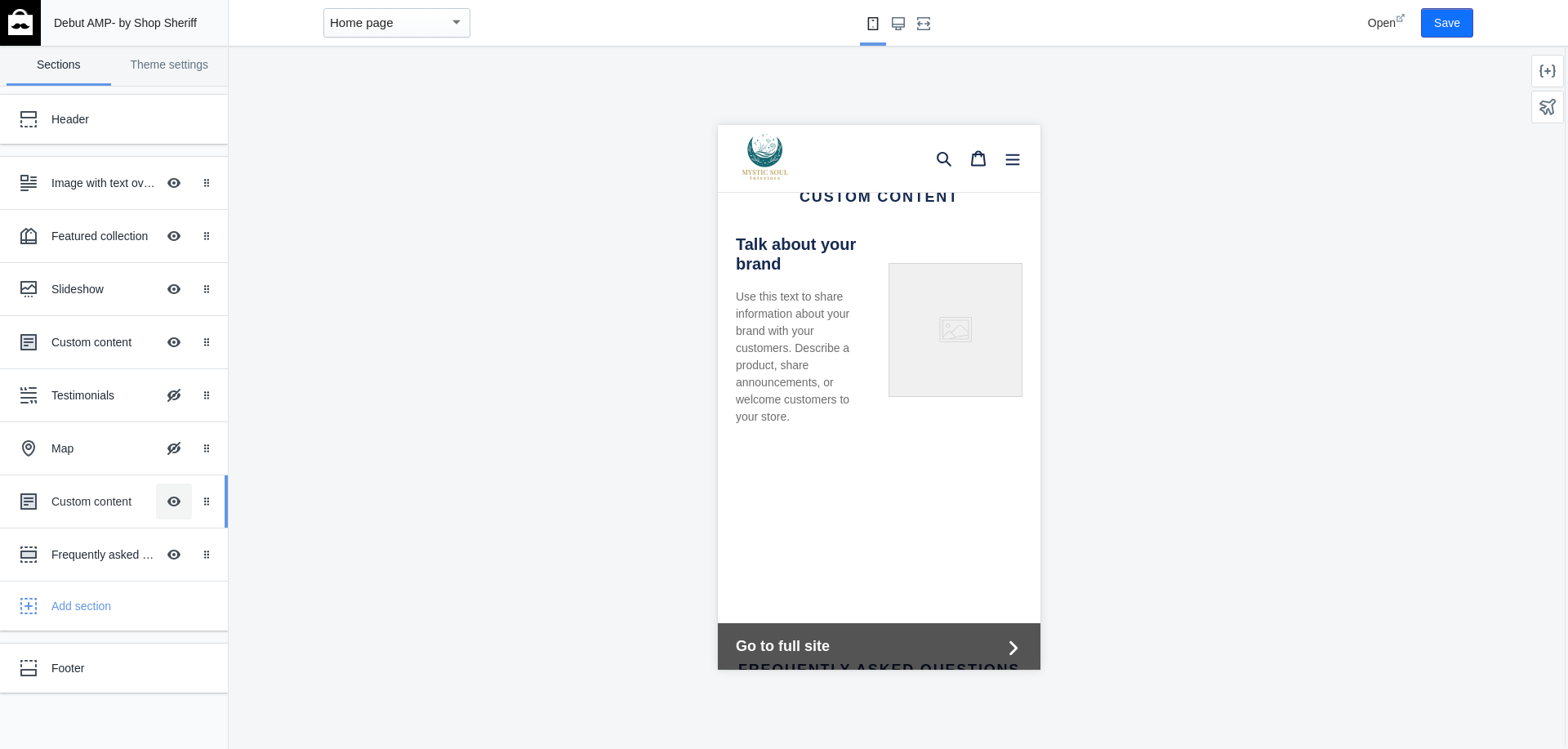
click at [177, 507] on button "Hide Image with text overlay" at bounding box center [174, 501] width 36 height 36
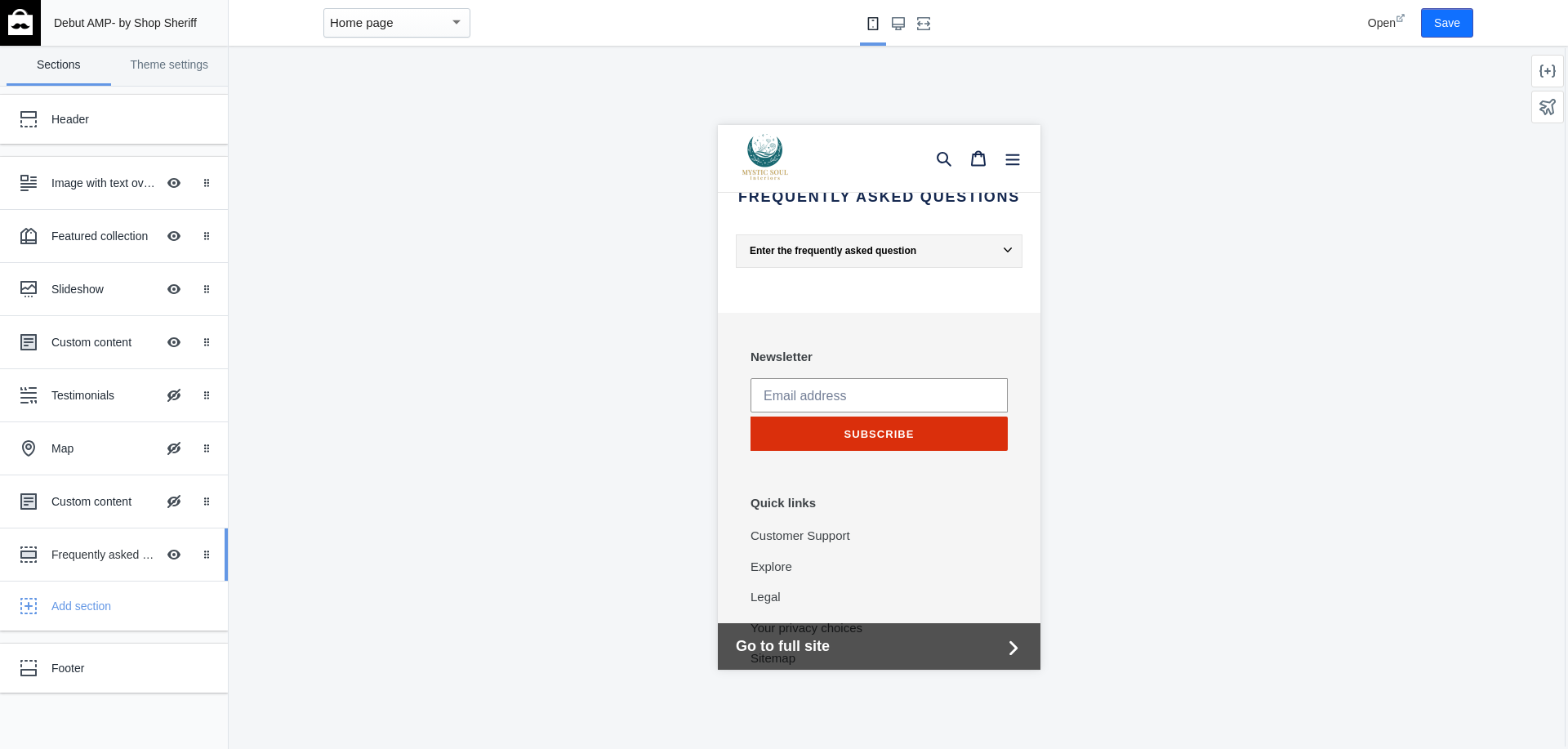
click at [100, 556] on div "Frequently asked questions" at bounding box center [103, 554] width 104 height 16
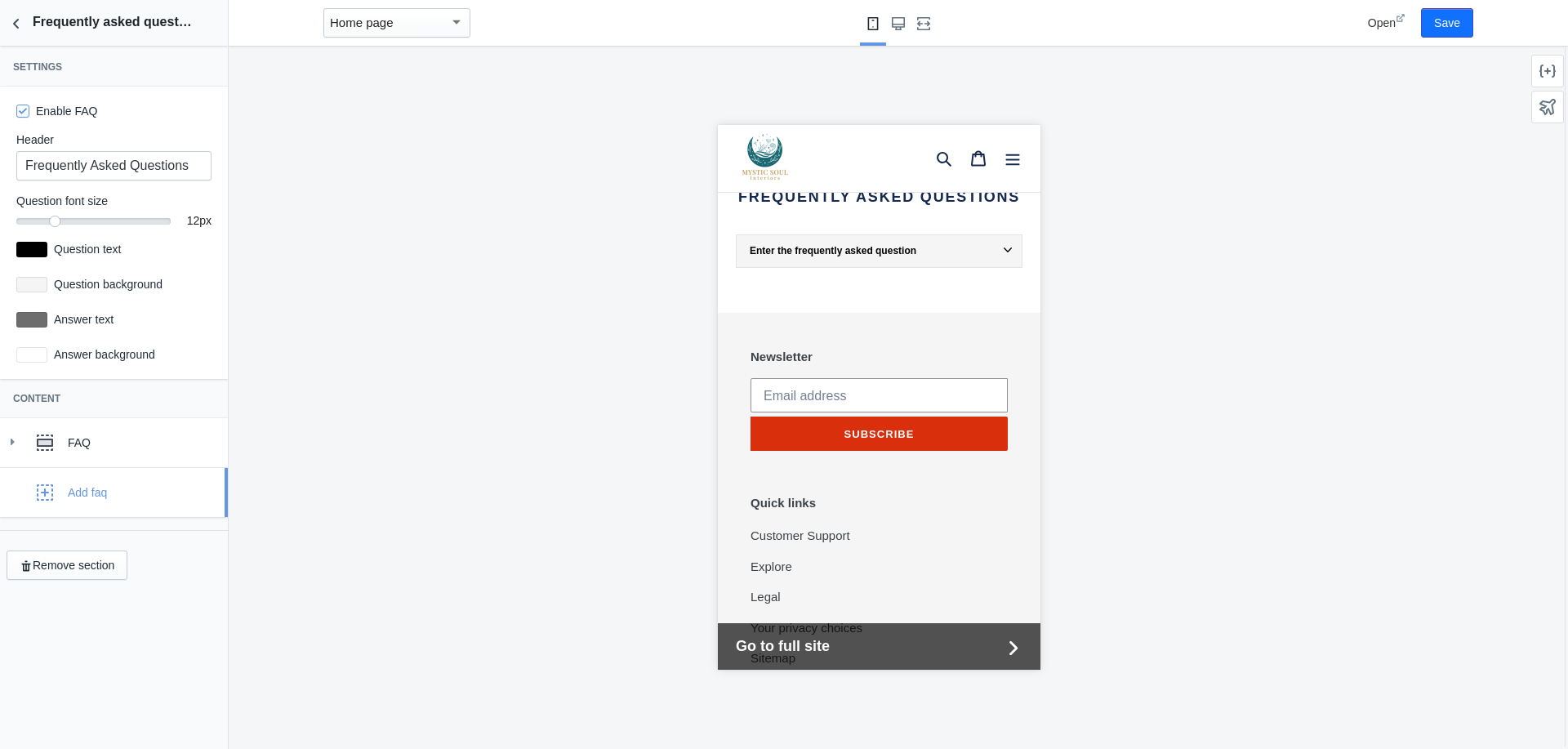
click at [86, 498] on div "Add faq" at bounding box center [87, 492] width 39 height 16
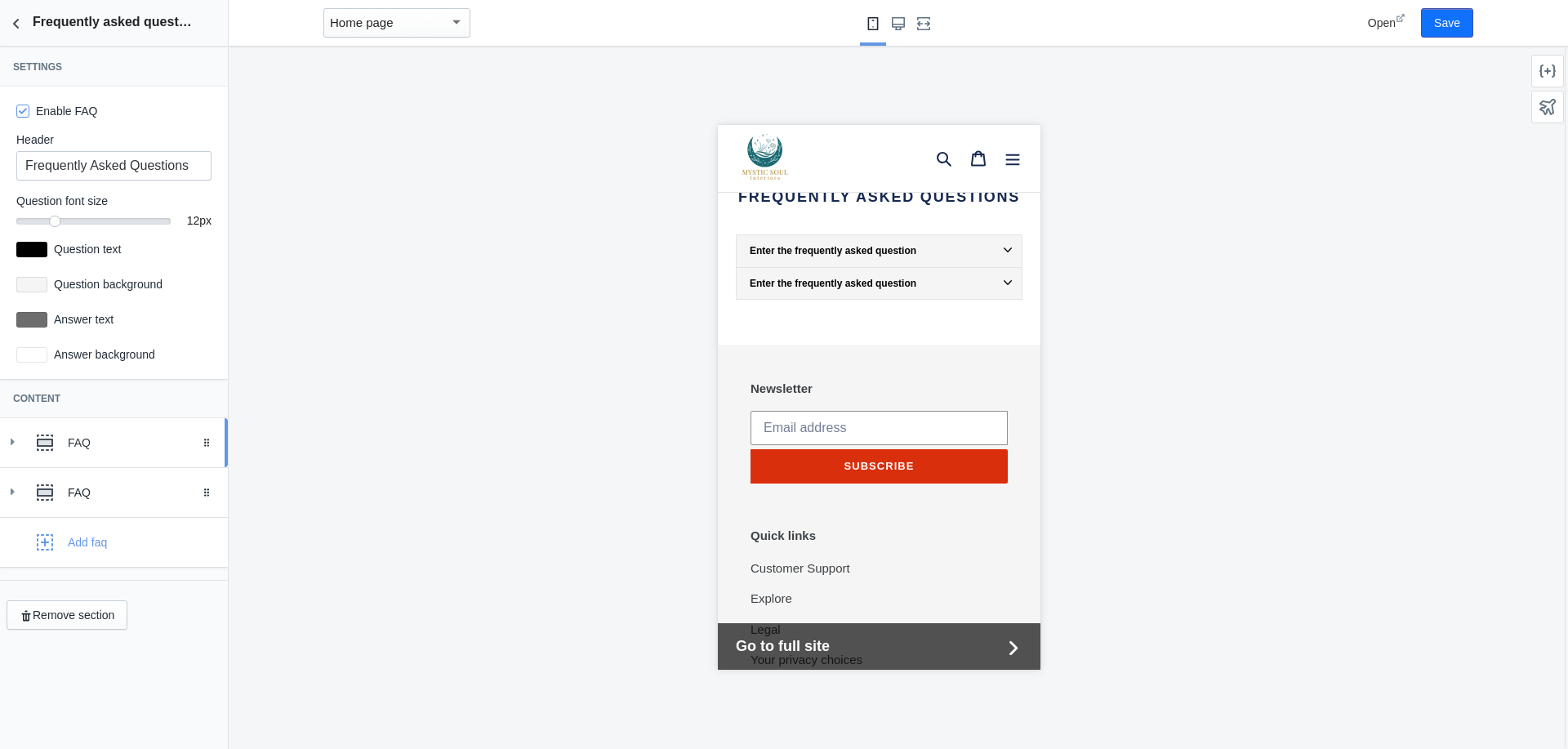
click at [79, 436] on div "FAQ" at bounding box center [141, 442] width 147 height 16
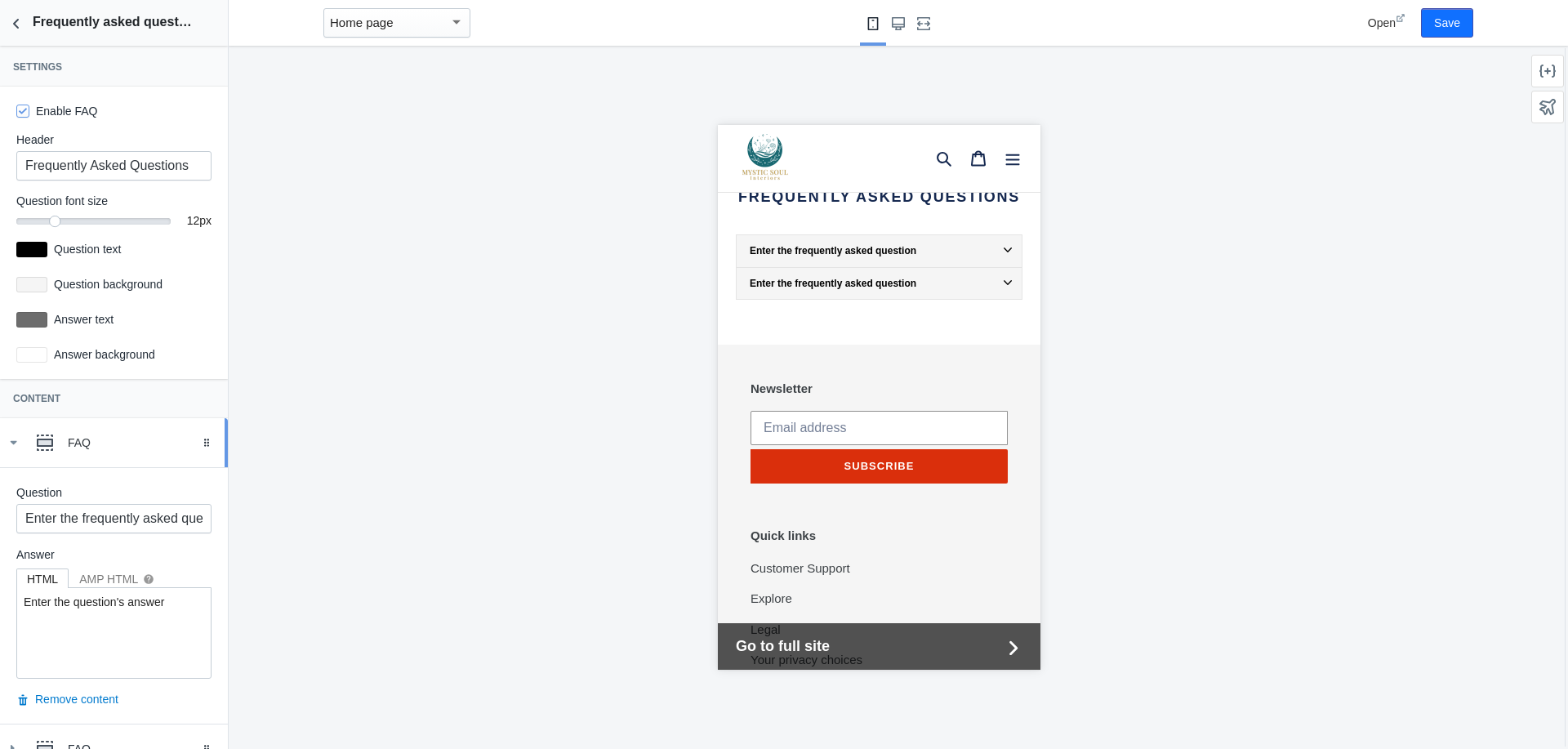
scroll to position [152, 0]
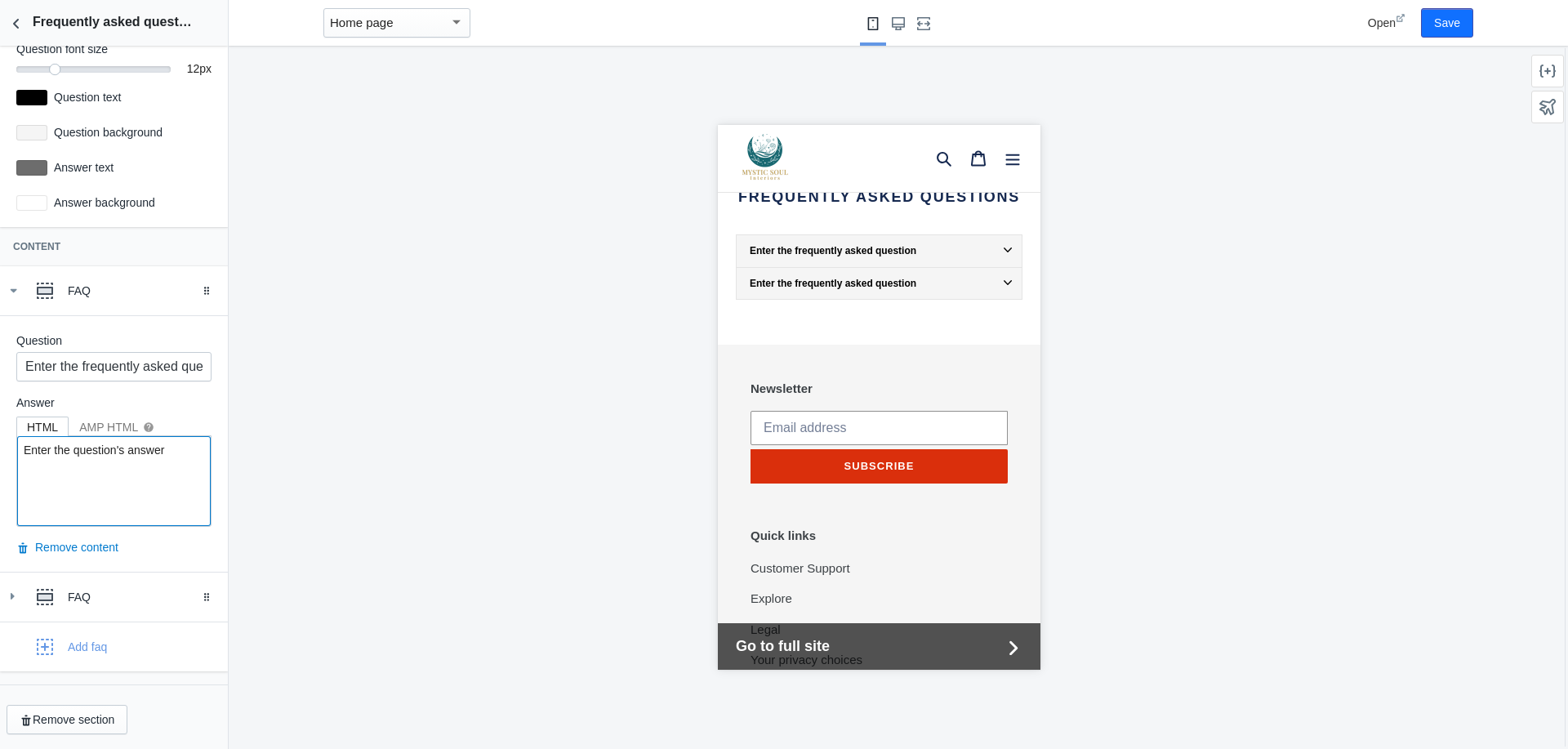
click at [22, 450] on textarea "Enter the question's answer" at bounding box center [114, 482] width 193 height 90
paste textarea "What payment methods do you accept? We accept various payment methods to ensure…"
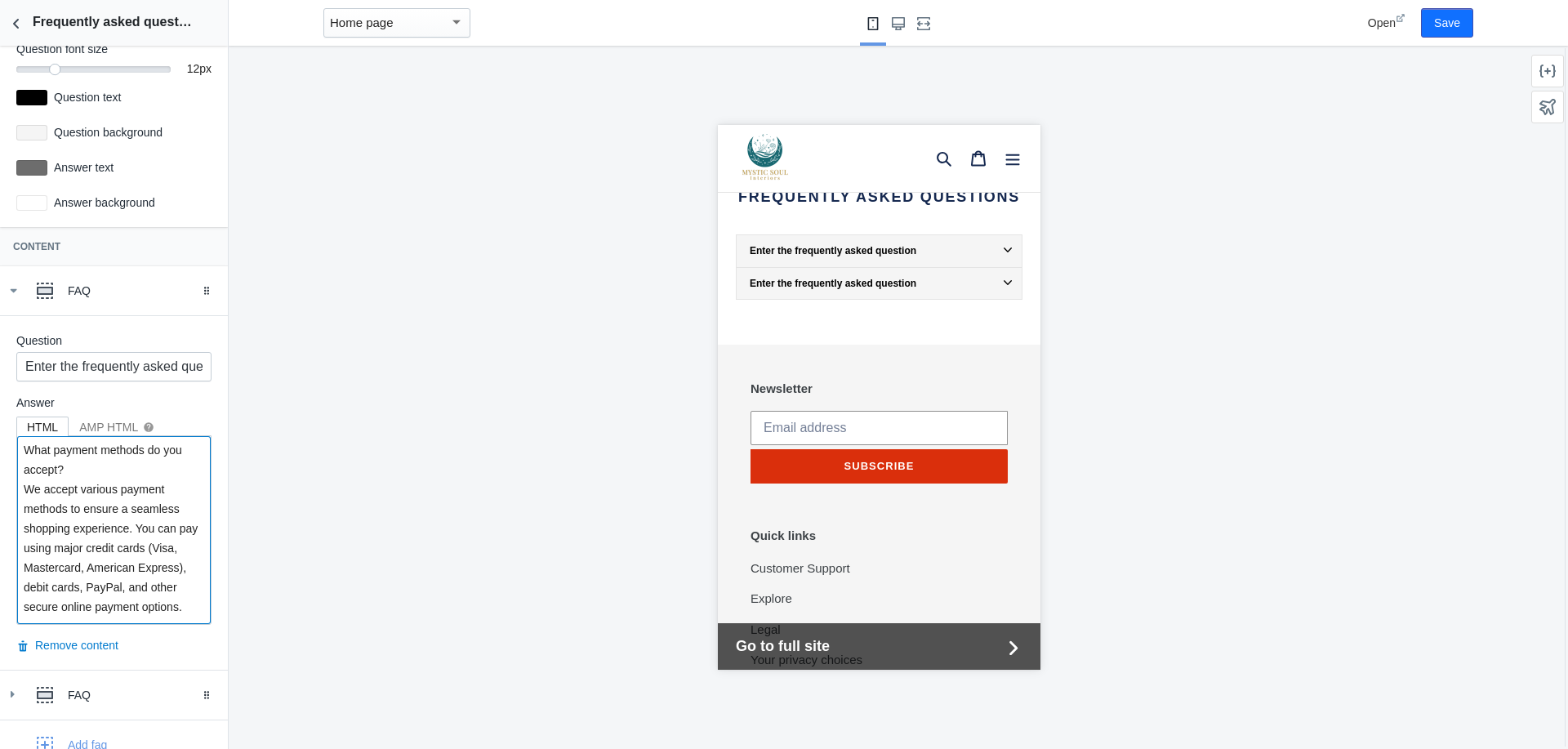
scroll to position [0, 0]
drag, startPoint x: 96, startPoint y: 459, endPoint x: 13, endPoint y: 436, distance: 86.1
click at [13, 436] on div "Question Enter the frequently asked question Answer HTML AMP HTML help What pay…" at bounding box center [114, 493] width 228 height 355
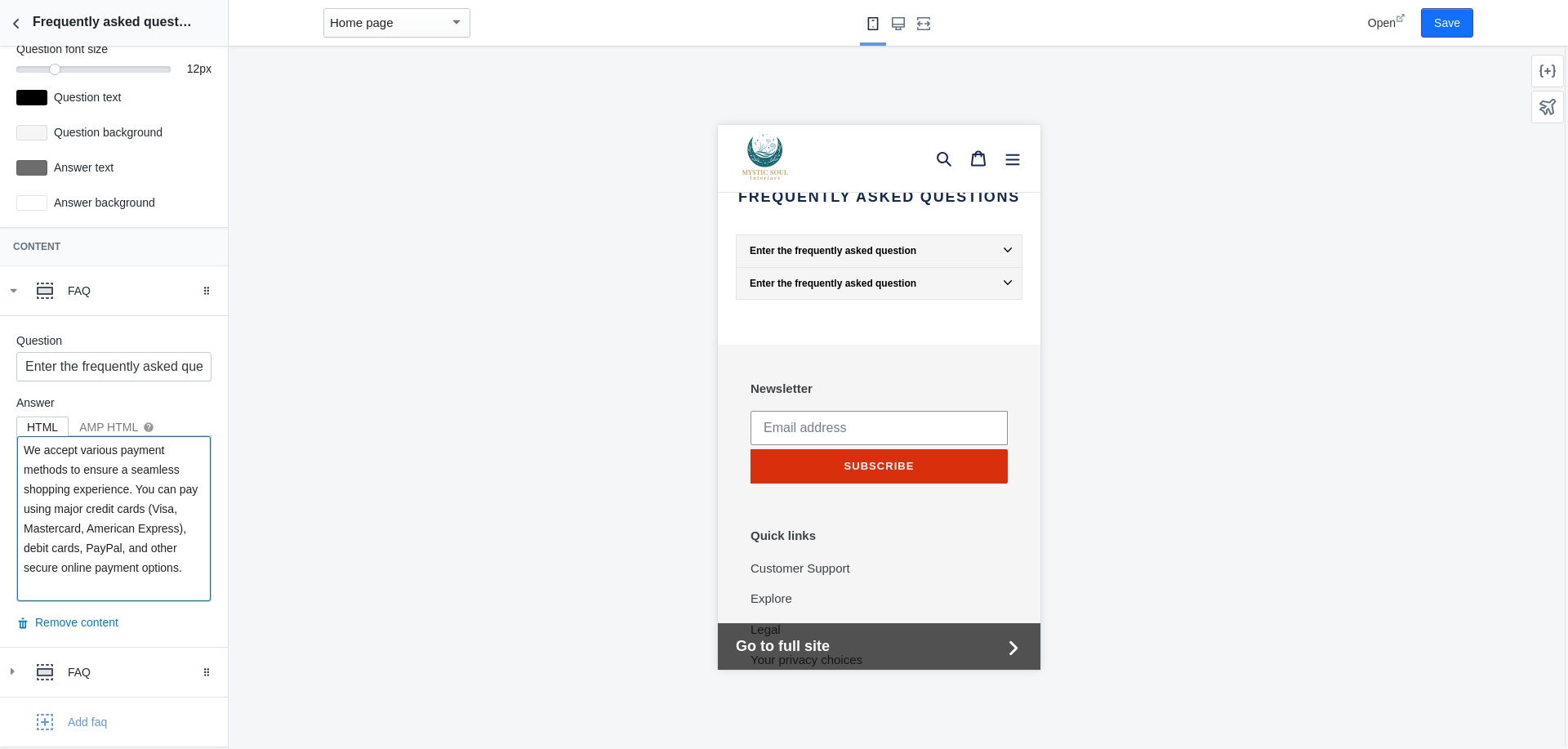
type textarea "We accept various payment methods to ensure a seamless shopping experience. You…"
click at [22, 374] on input "Enter the frequently asked question" at bounding box center [114, 366] width 195 height 29
paste input "What payment methods do you accept?"
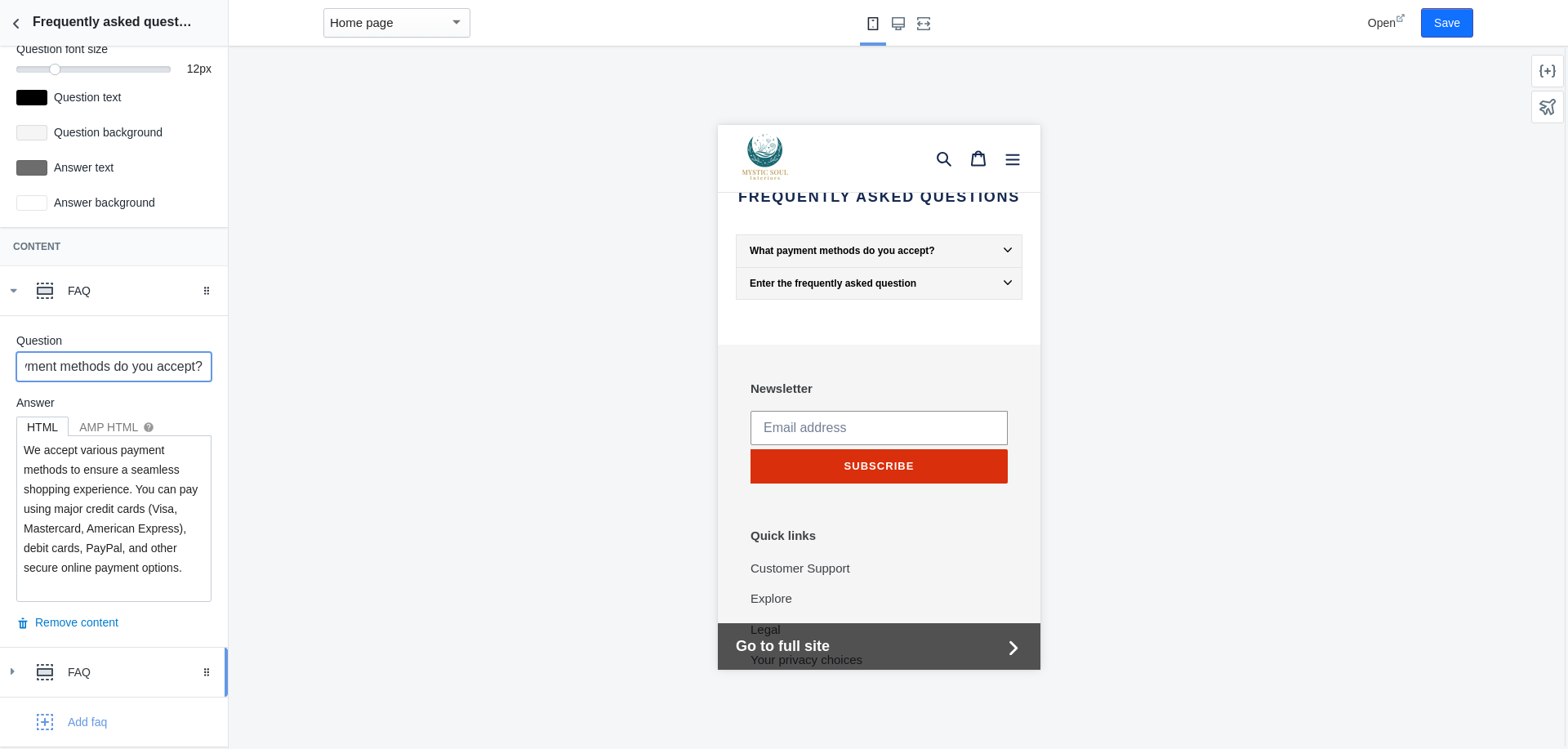
type input "What payment methods do you accept?"
click at [76, 674] on div "FAQ" at bounding box center [141, 671] width 147 height 16
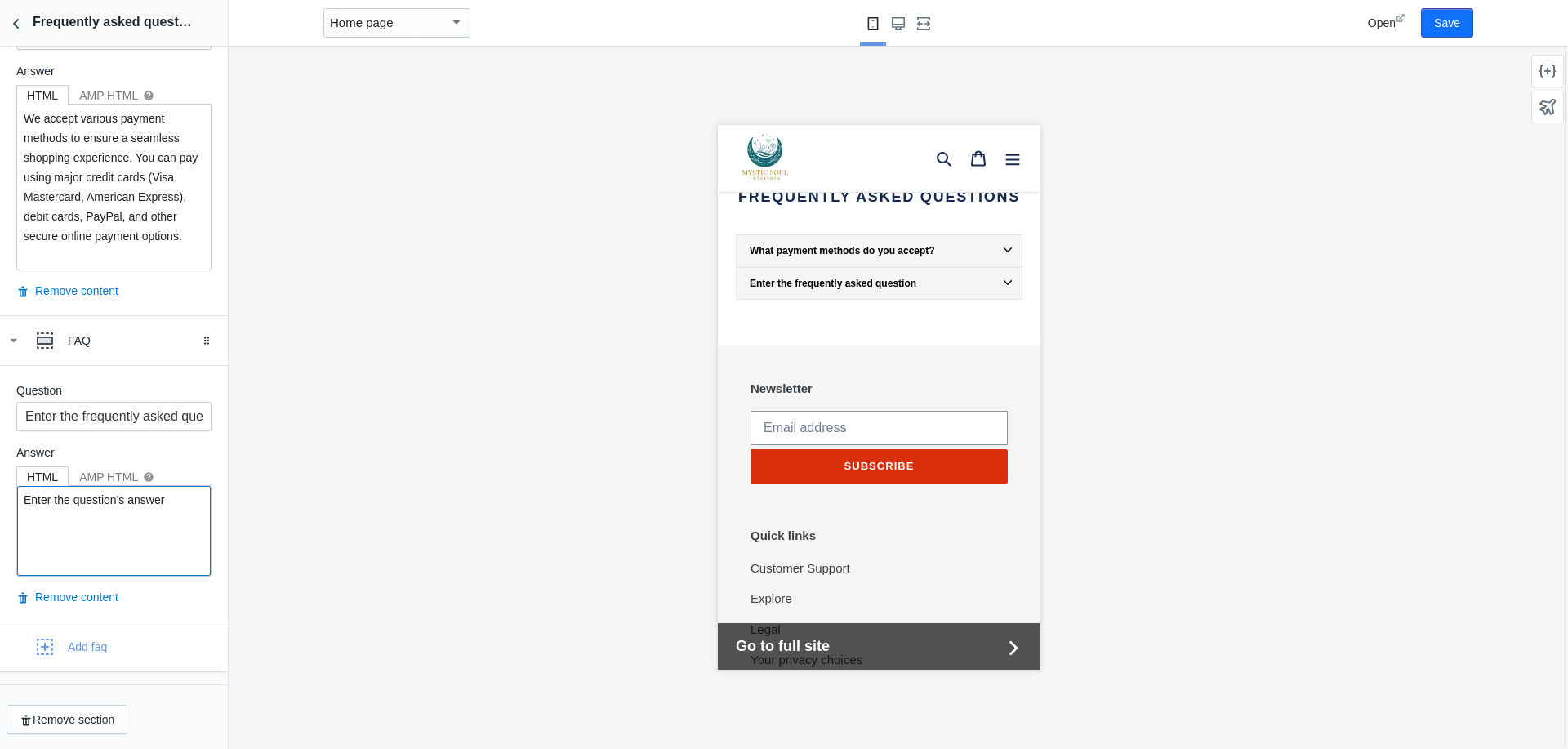
click at [28, 497] on textarea "Enter the question's answer" at bounding box center [114, 531] width 193 height 90
paste textarea "How can I track my order? Once your order is confirmed, we will provide you wit…"
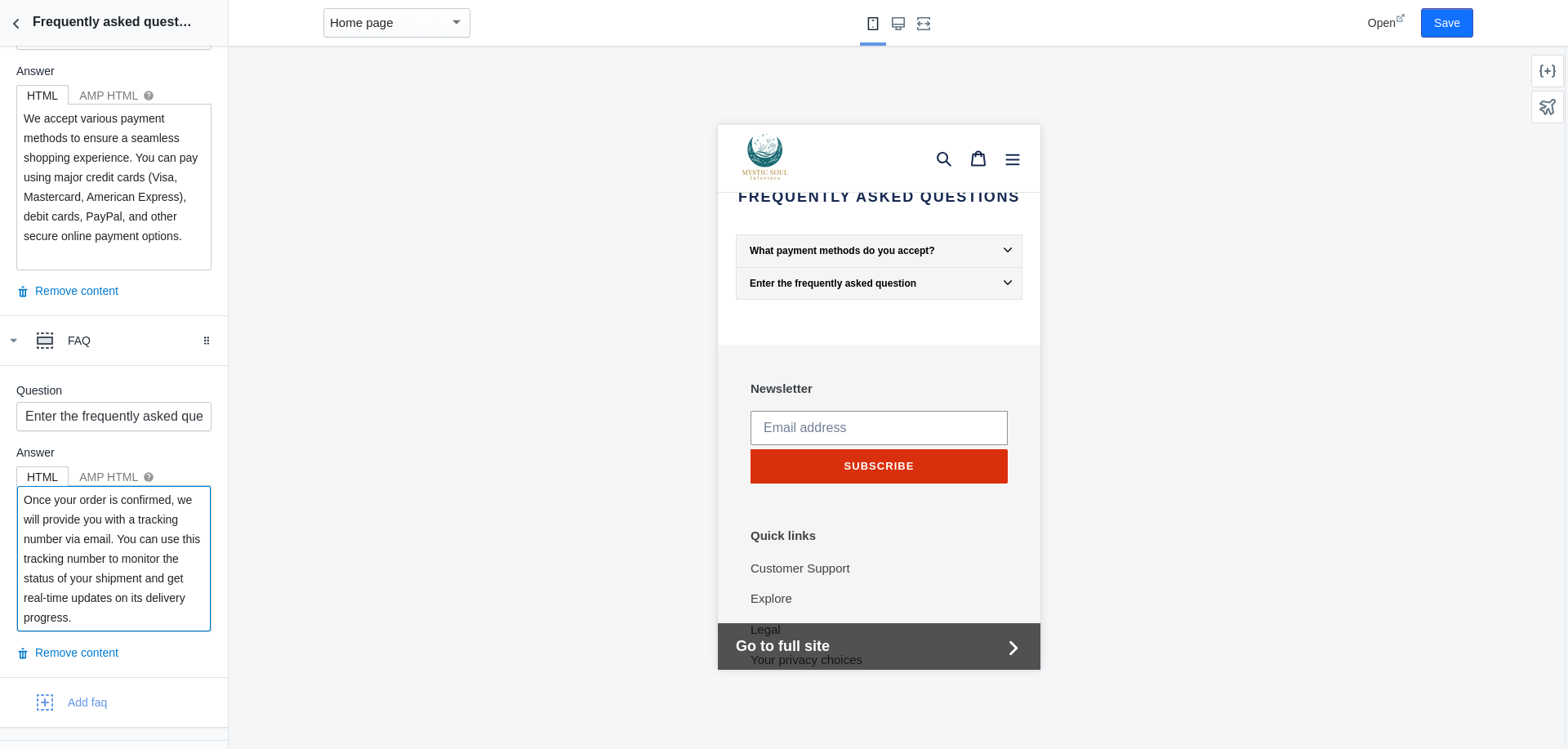
type textarea "Once your order is confirmed, we will provide you with a tracking number via em…"
click at [22, 411] on input "Enter the frequently asked question" at bounding box center [114, 416] width 195 height 29
paste input "How can I track my order?"
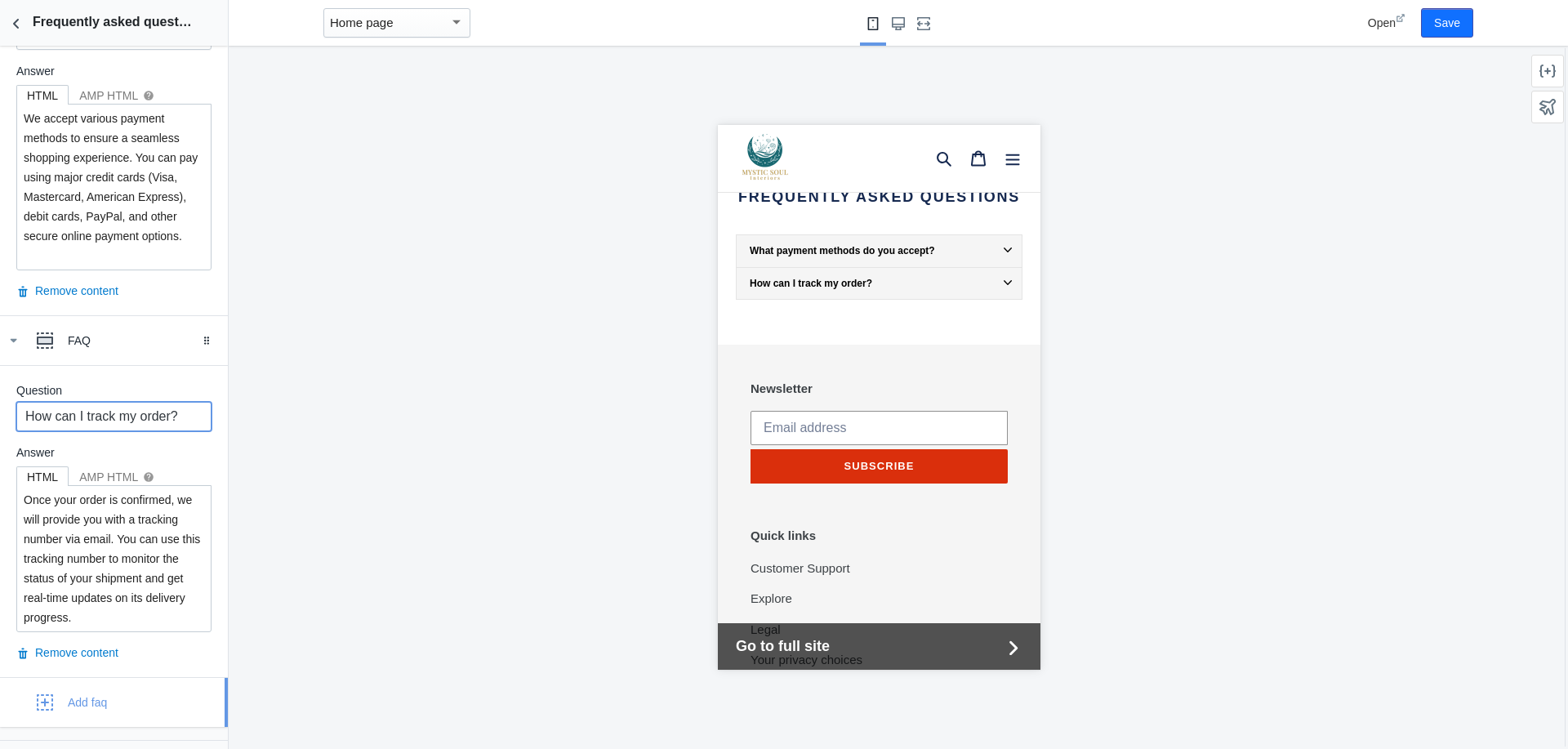
type input "How can I track my order?"
click at [87, 697] on div "Add faq" at bounding box center [87, 702] width 39 height 16
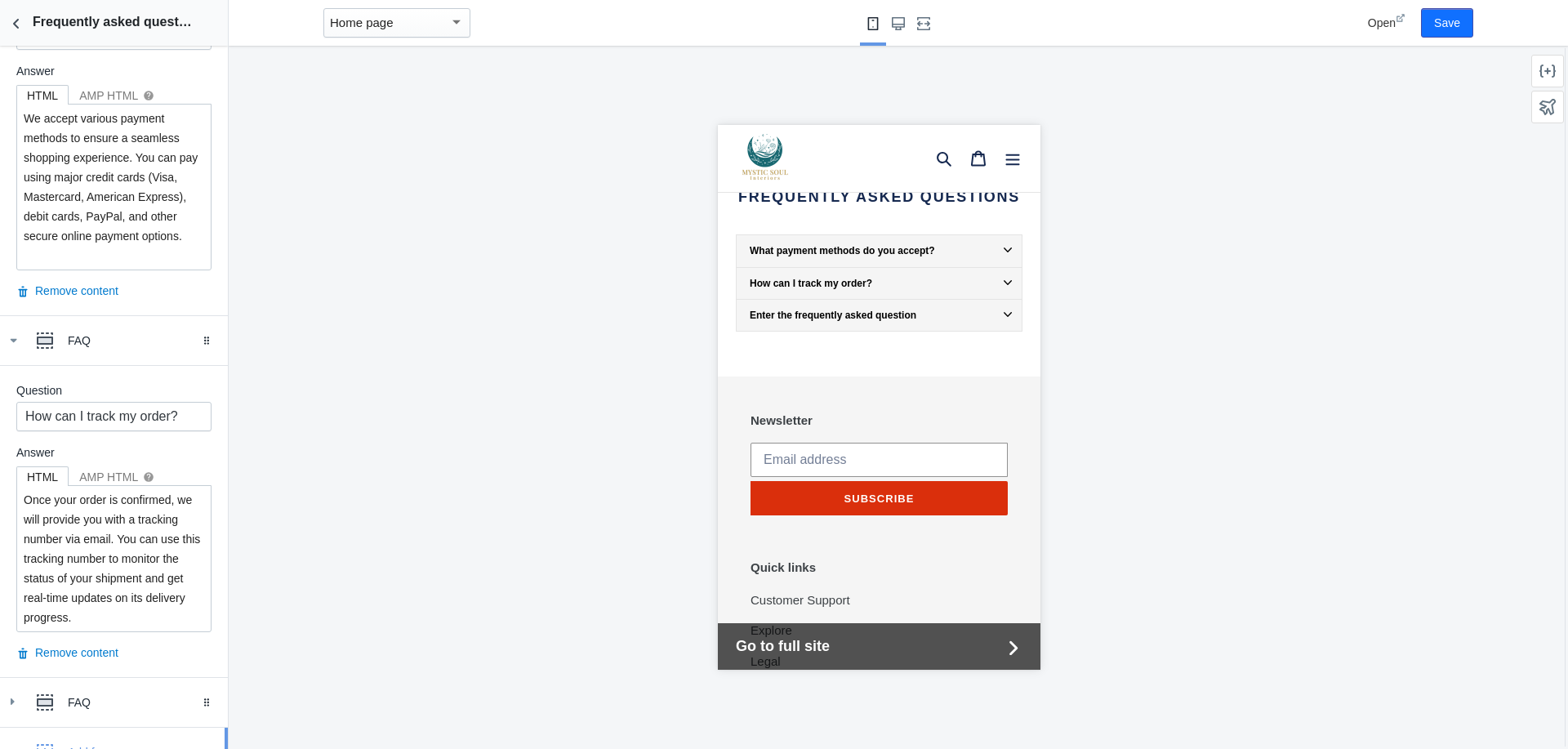
scroll to position [588, 0]
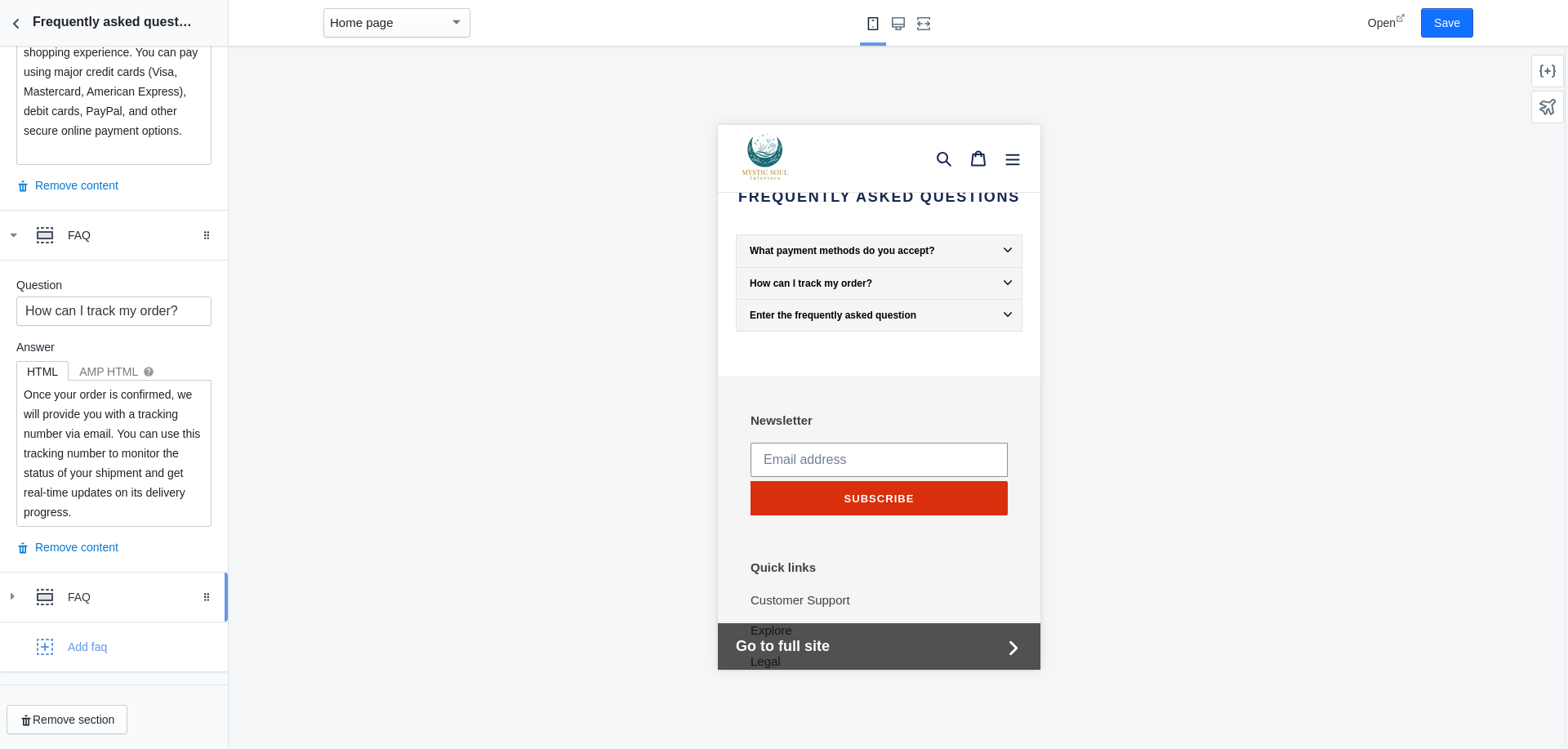
click at [86, 601] on div "FAQ" at bounding box center [141, 596] width 147 height 16
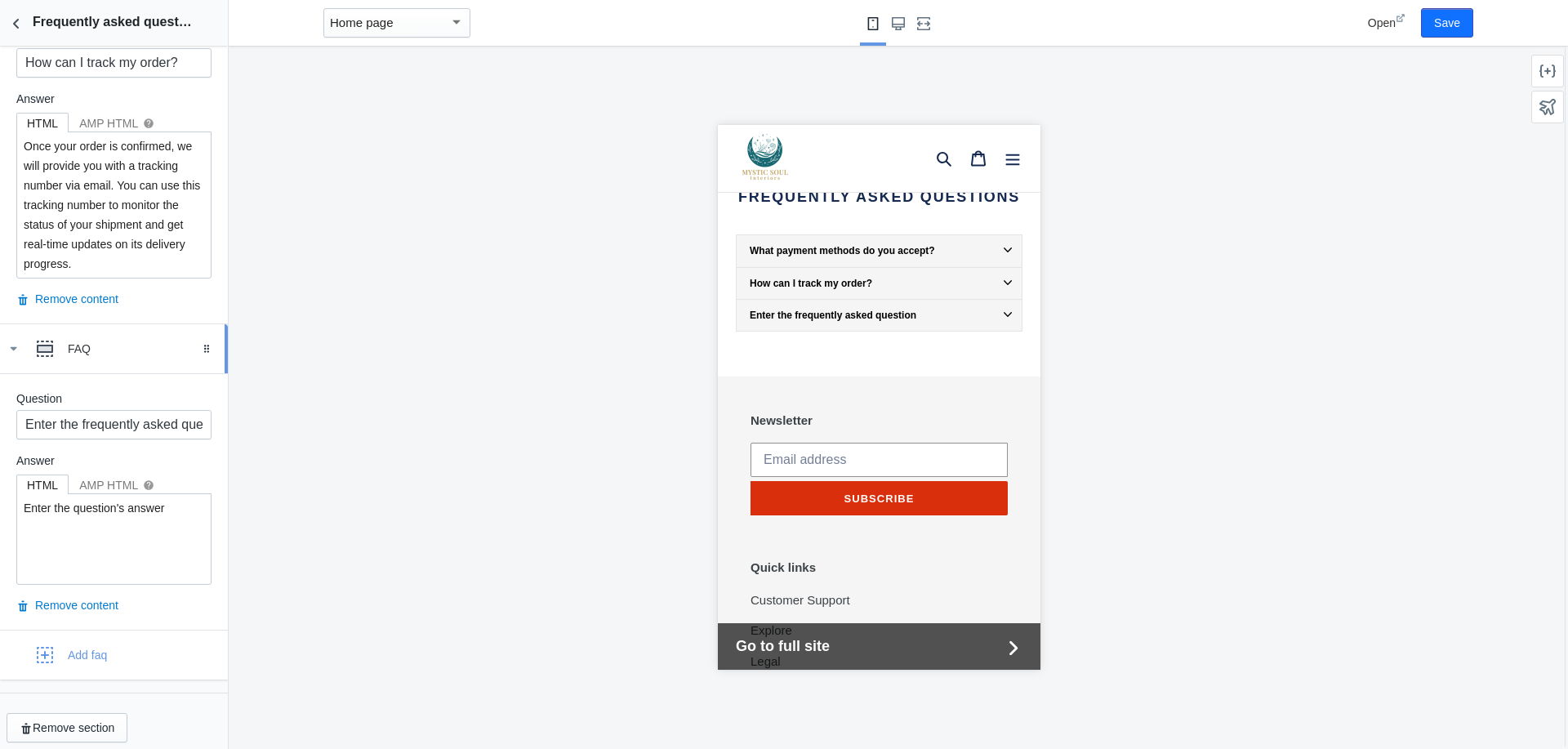
scroll to position [846, 0]
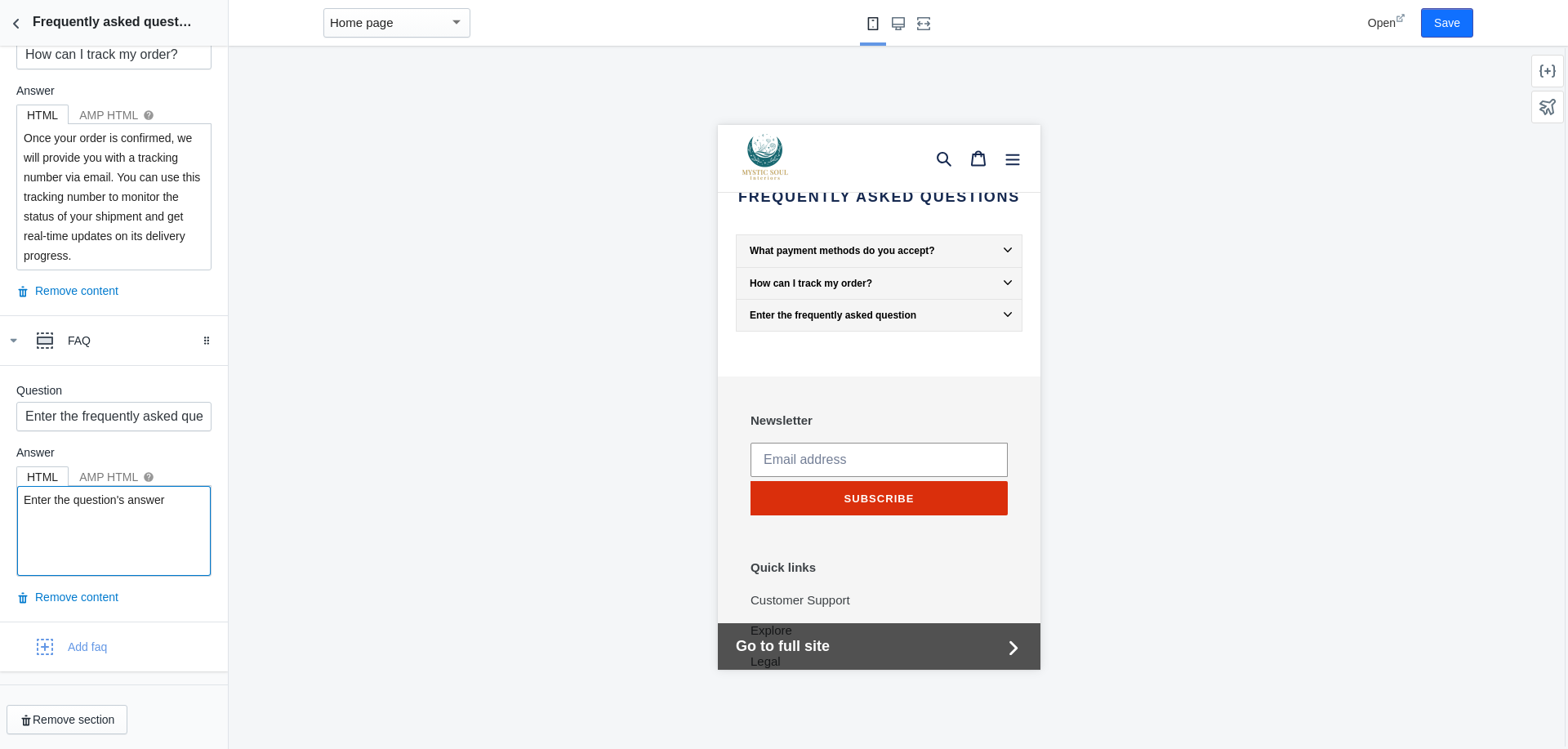
click at [180, 500] on textarea "Enter the question's answer" at bounding box center [114, 531] width 193 height 90
paste textarea "Do you offer international shipping? Yes, we offer international shipping to ma…"
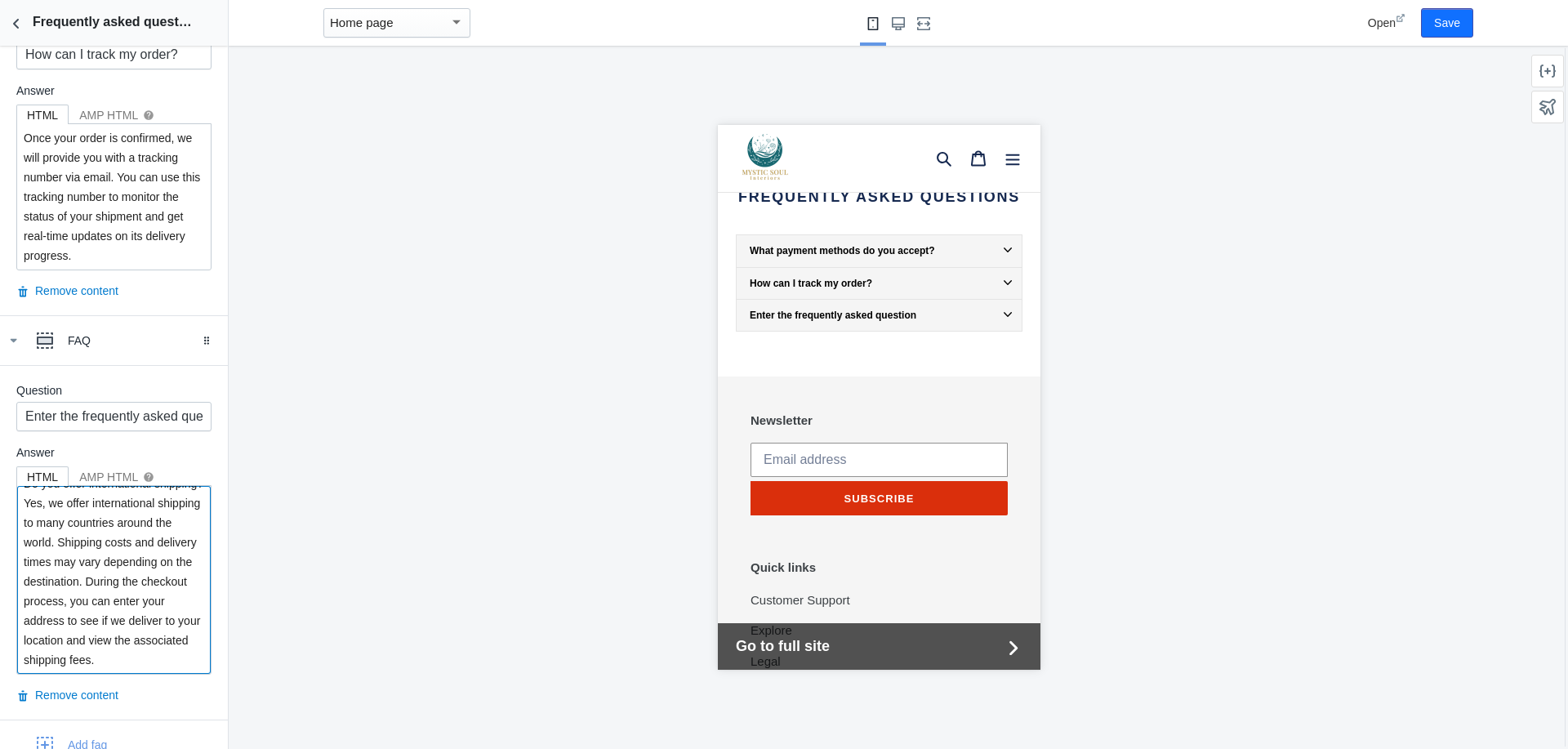
scroll to position [0, 0]
drag, startPoint x: 94, startPoint y: 521, endPoint x: 10, endPoint y: 495, distance: 87.9
click at [10, 495] on div "Question Enter the frequently asked question Answer HTML AMP HTML help Do you o…" at bounding box center [114, 543] width 228 height 355
type textarea "Yes, we offer international shipping to many countries around the world. Shippi…"
click at [27, 420] on input "Enter the frequently asked question" at bounding box center [114, 416] width 195 height 29
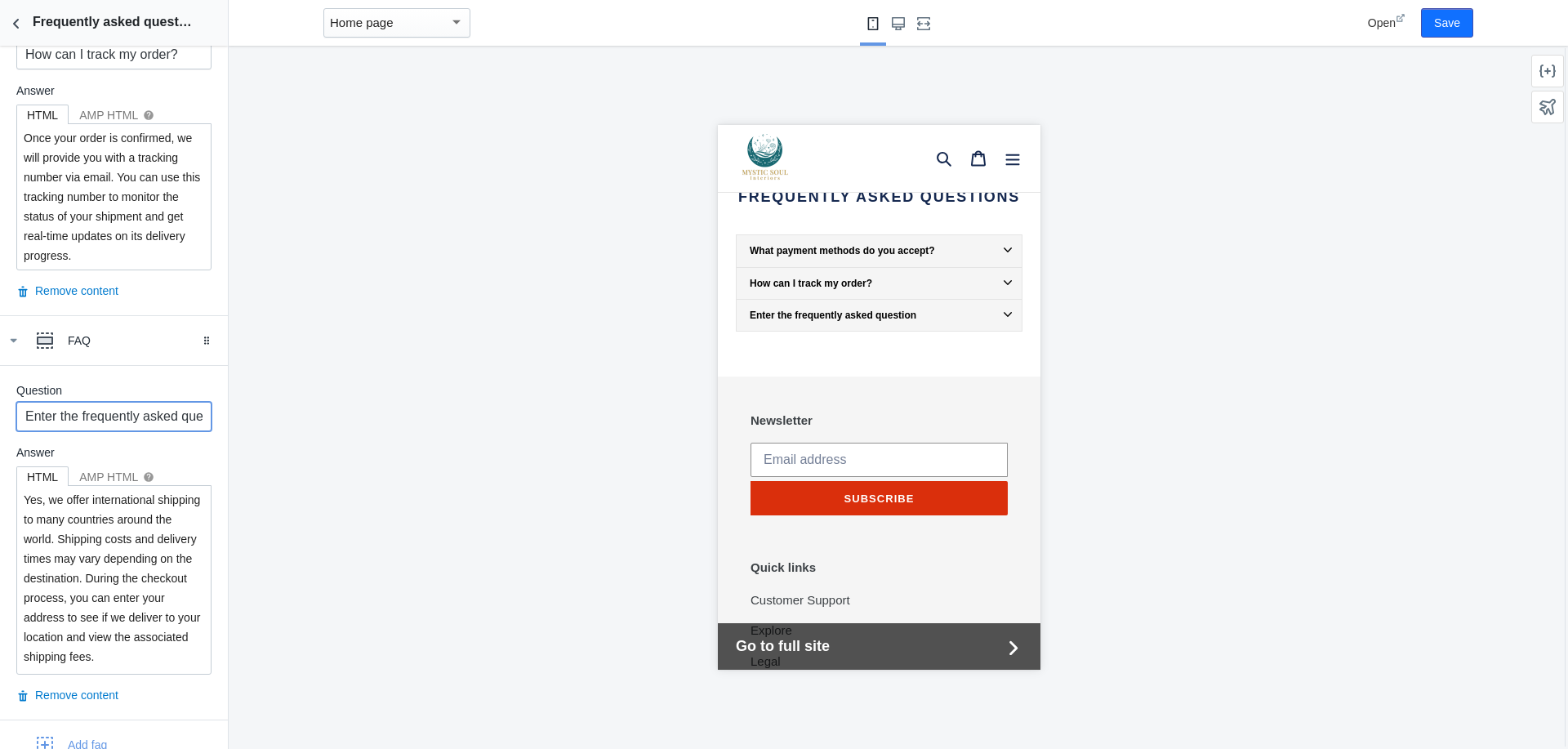
scroll to position [0, 39]
paste input "Do you offer international shipping?"
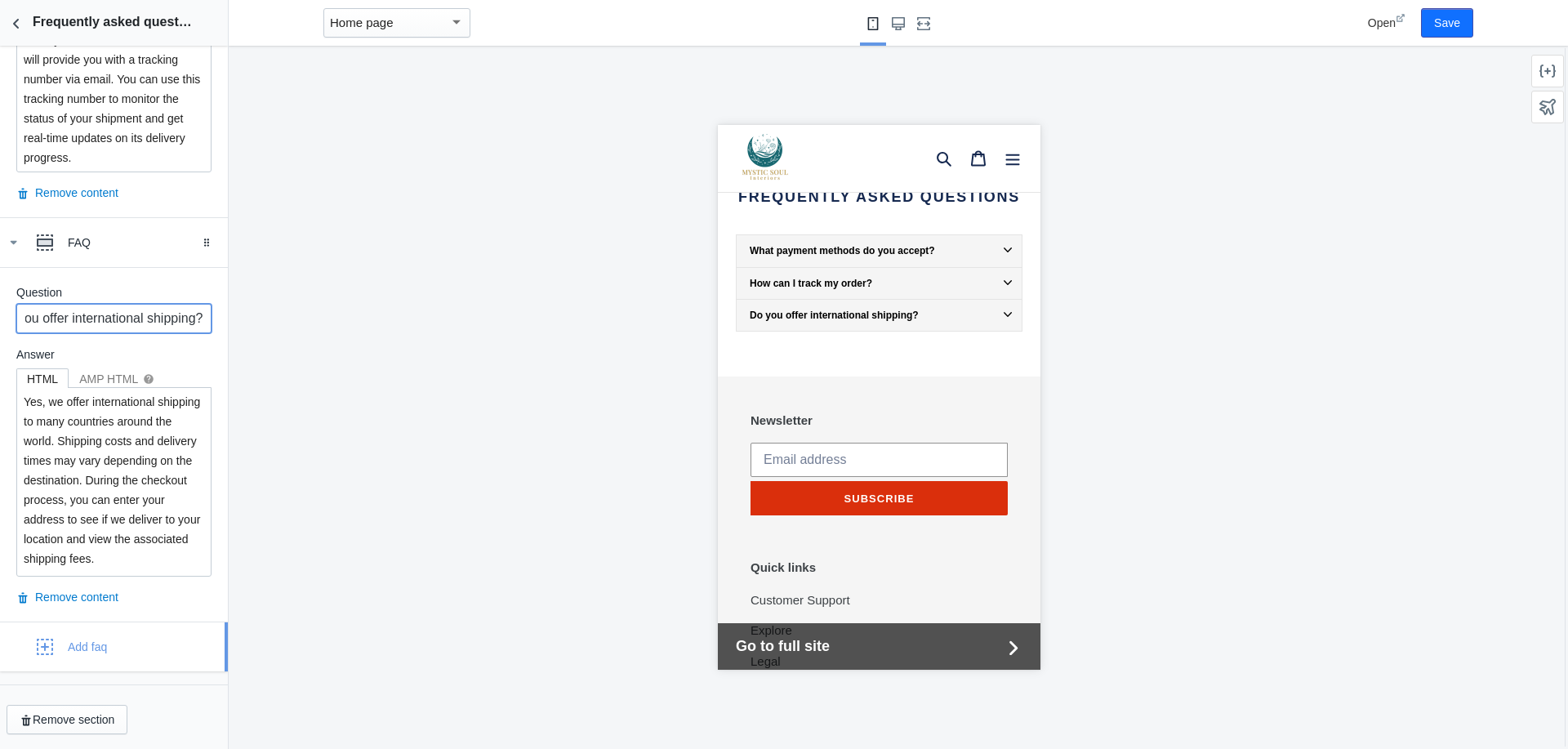
type input "Do you offer international shipping?"
click at [83, 643] on div "Add faq" at bounding box center [87, 646] width 39 height 16
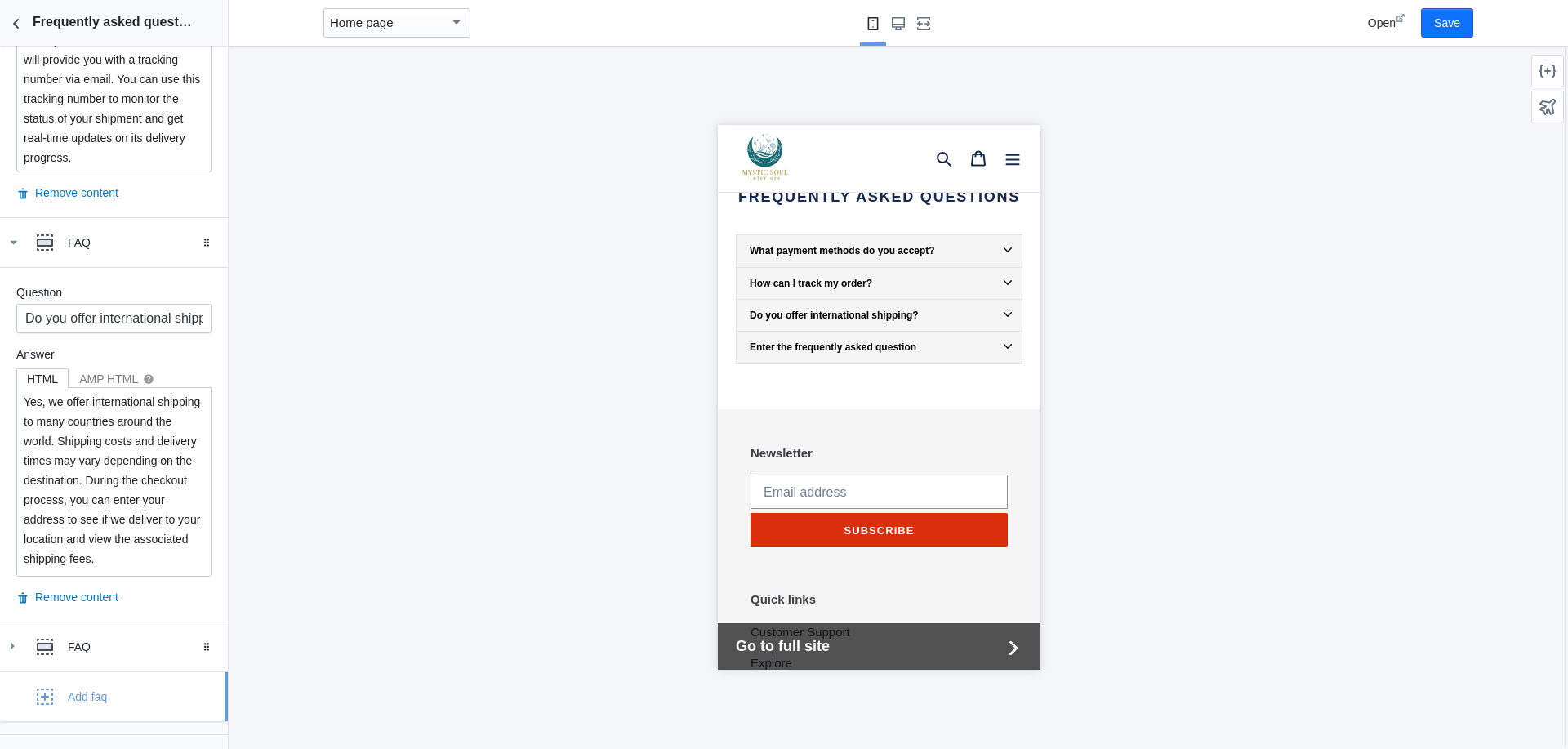
scroll to position [36, 0]
click at [68, 558] on textarea "Yes, we offer international shipping to many countries around the world. Shippi…" at bounding box center [114, 482] width 193 height 188
paste textarea "Duties are the responsibility of the buyer. USA shipping delays and duties may …"
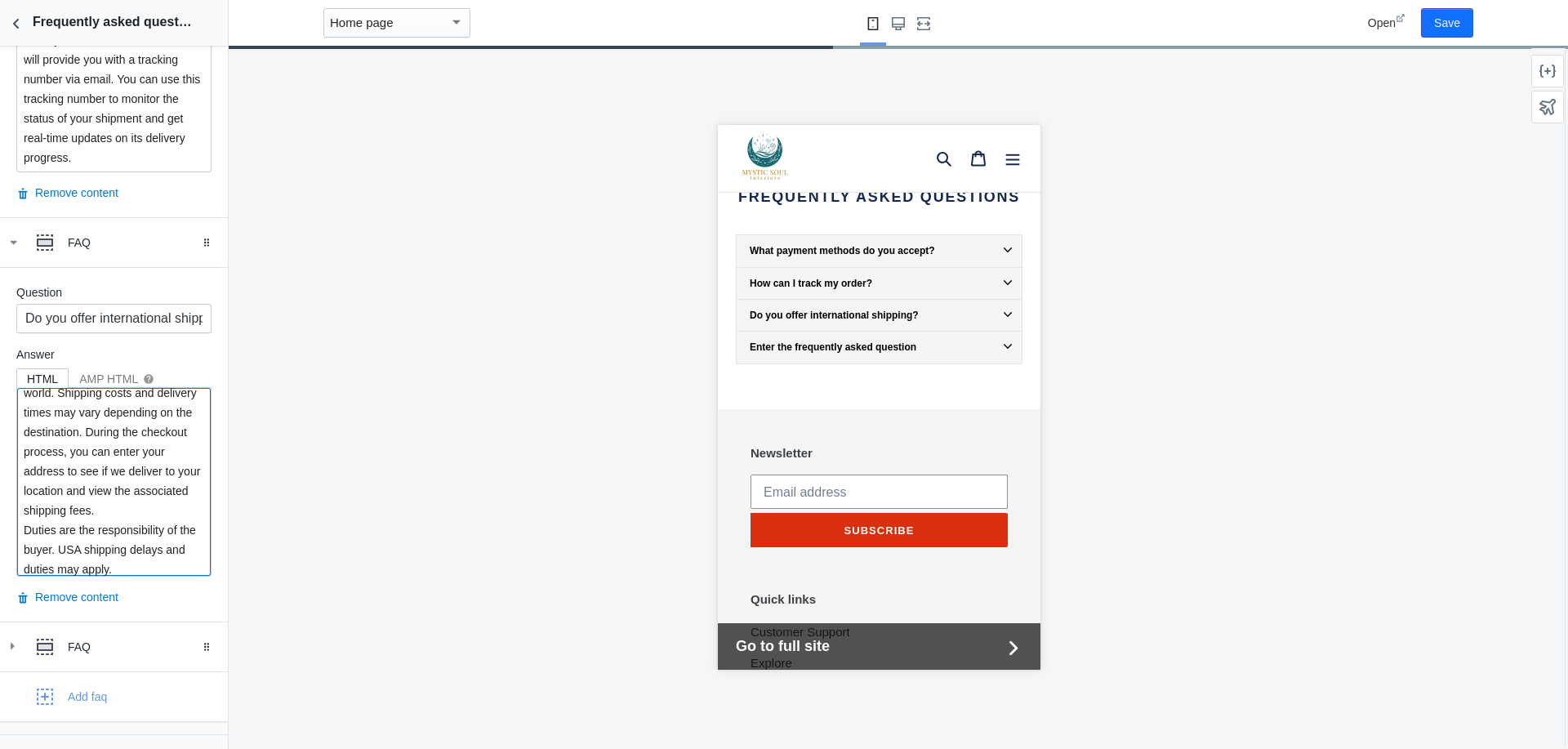
scroll to position [87, 0]
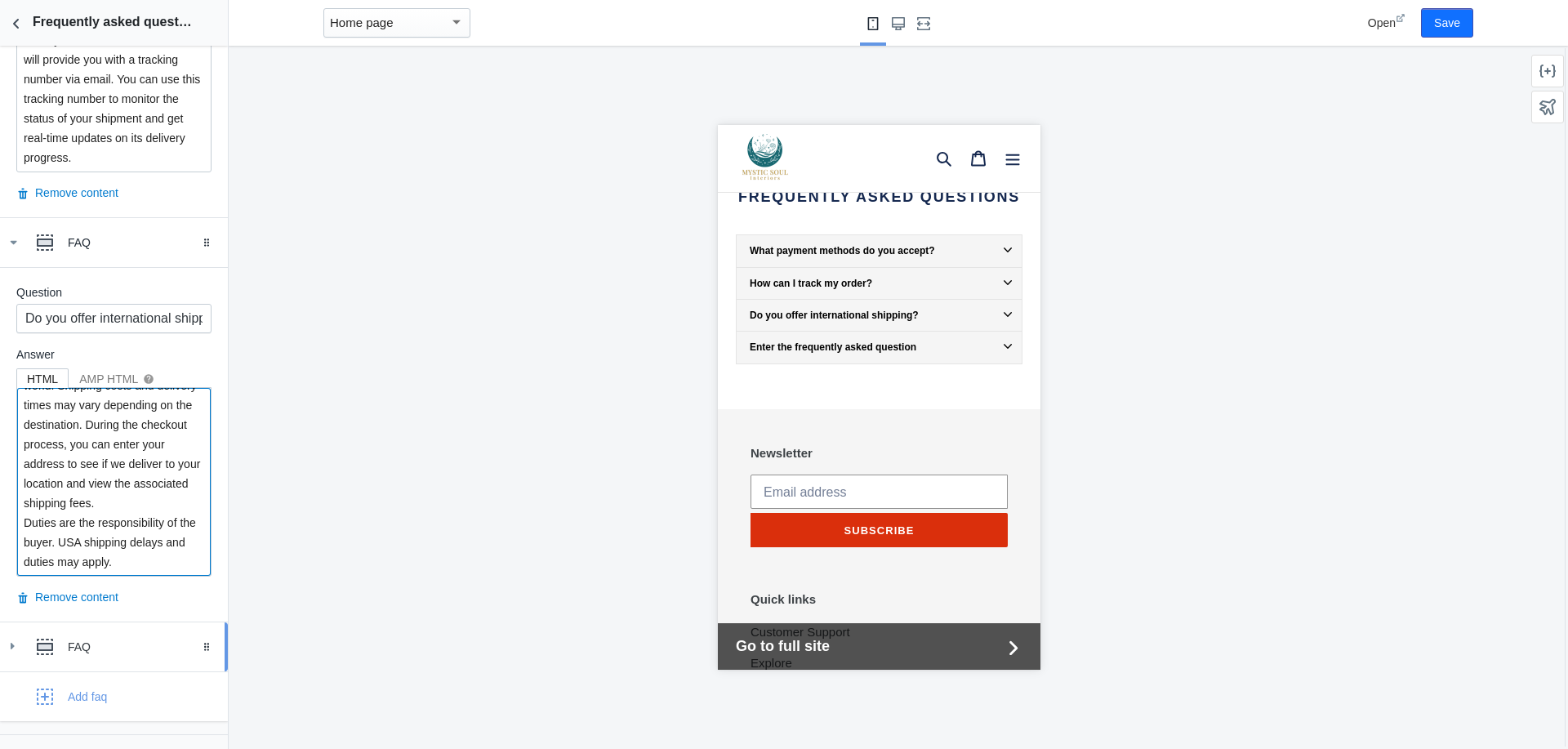
type textarea "Yes, we offer international shipping to many countries around the world. Shippi…"
click at [74, 644] on div "FAQ" at bounding box center [141, 646] width 147 height 16
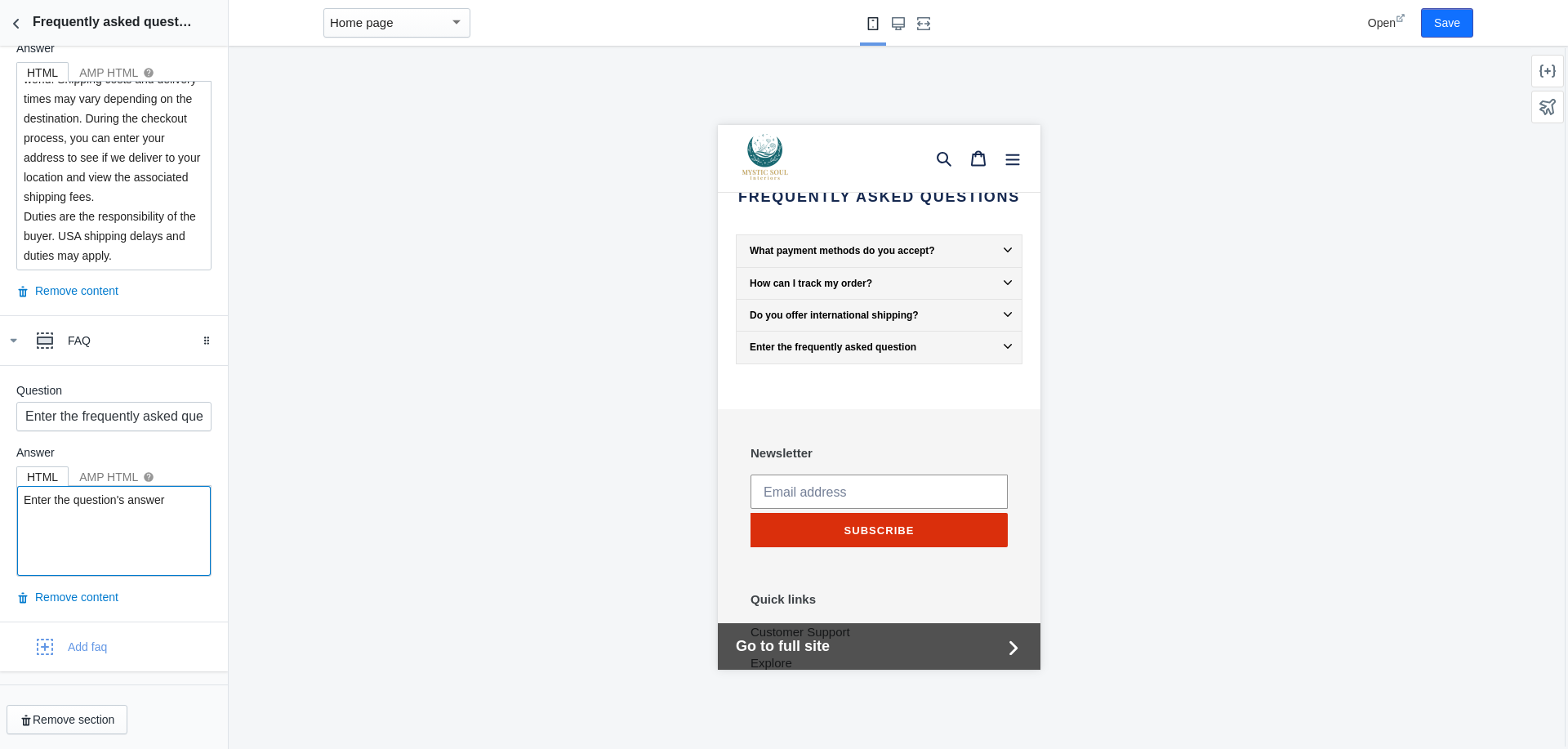
drag, startPoint x: 172, startPoint y: 502, endPoint x: 3, endPoint y: 494, distance: 169.2
click at [3, 494] on div "Question Enter the frequently asked question Answer HTML AMP HTML help Enter th…" at bounding box center [114, 493] width 228 height 256
paste textarea "What is your return and exchange policy? We want you to be completely satisfied…"
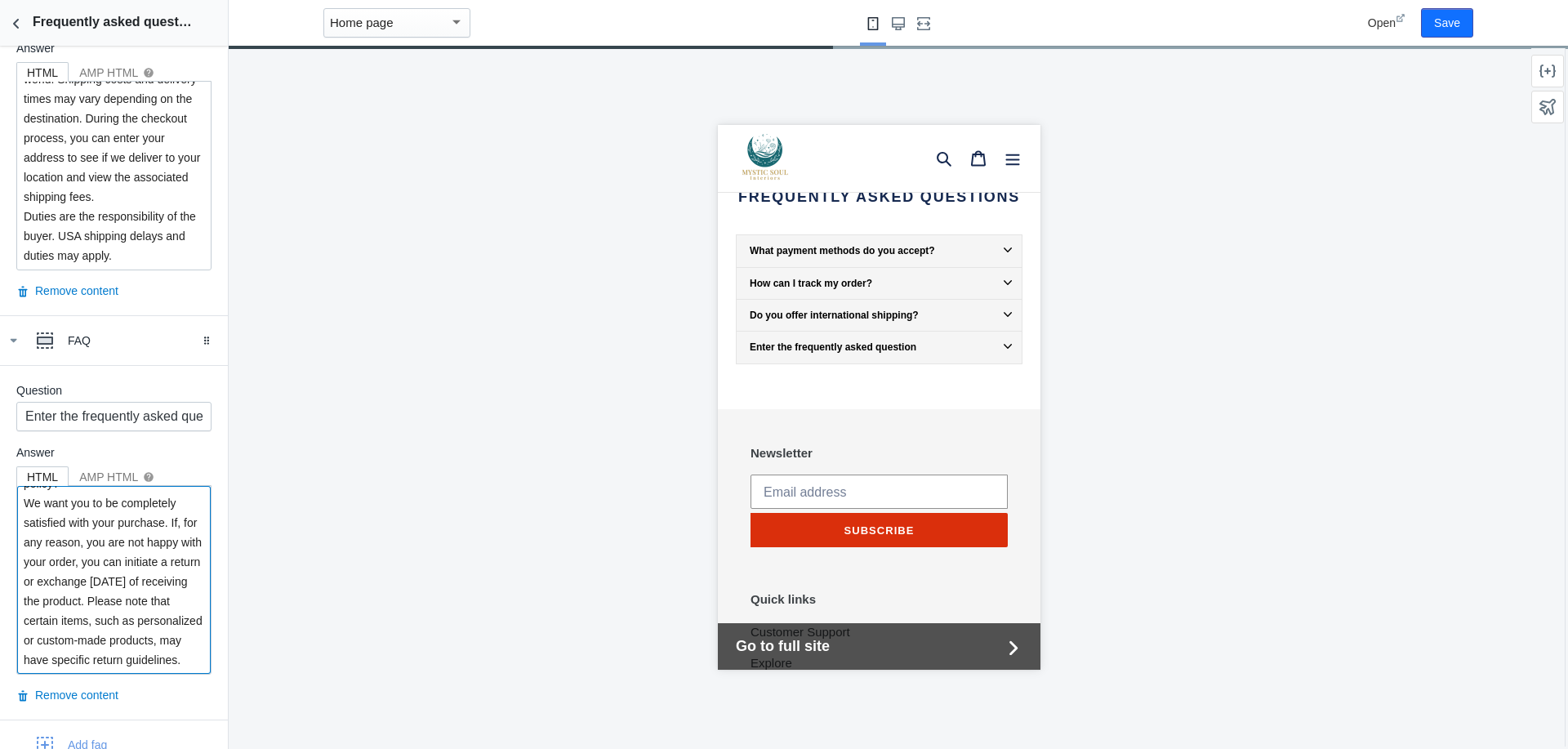
scroll to position [0, 0]
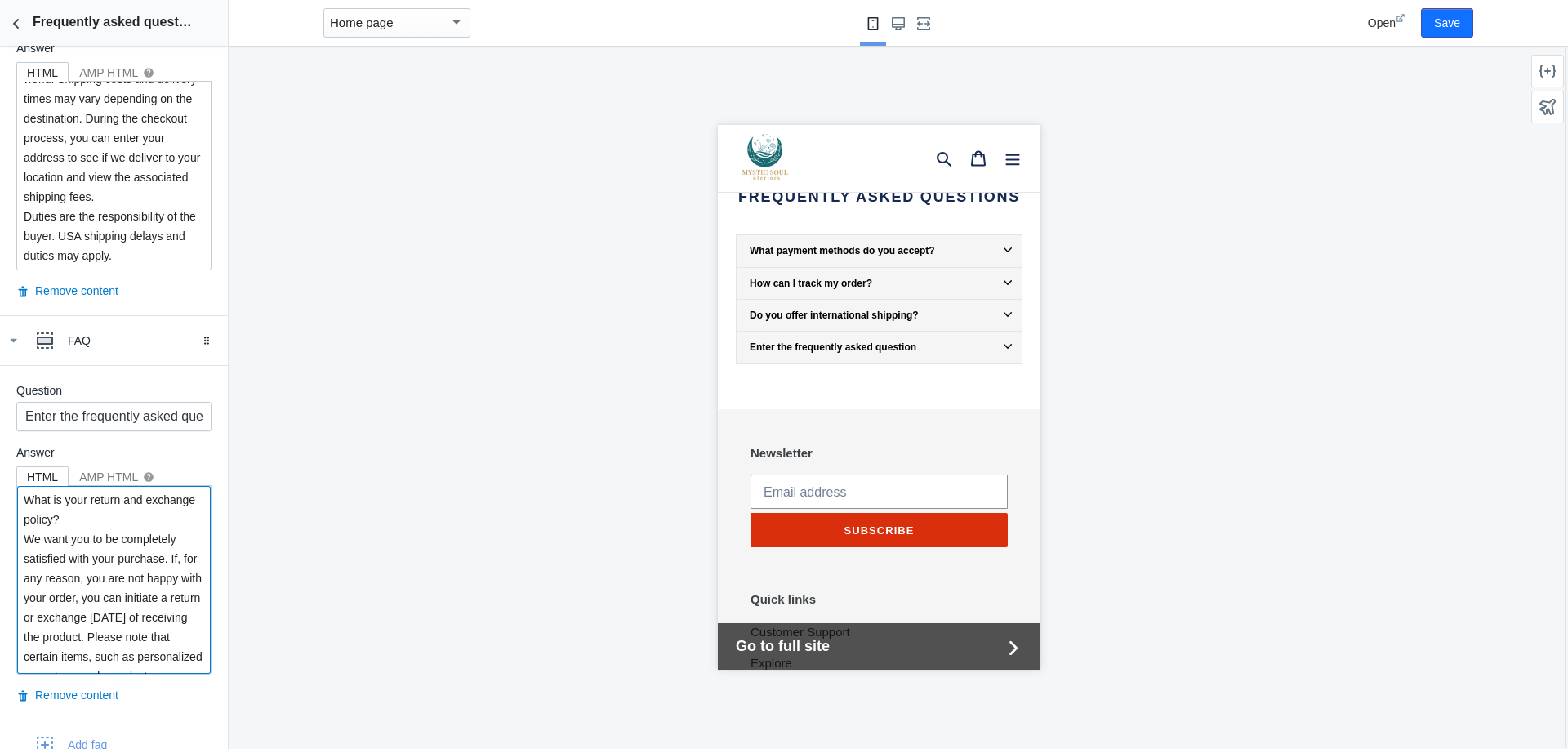
drag, startPoint x: 129, startPoint y: 520, endPoint x: 23, endPoint y: 494, distance: 109.1
click at [23, 494] on textarea "What is your return and exchange policy? We want you to be completely satisfied…" at bounding box center [114, 580] width 193 height 188
type textarea "We want you to be completely satisfied with your purchase. If, for any reason, …"
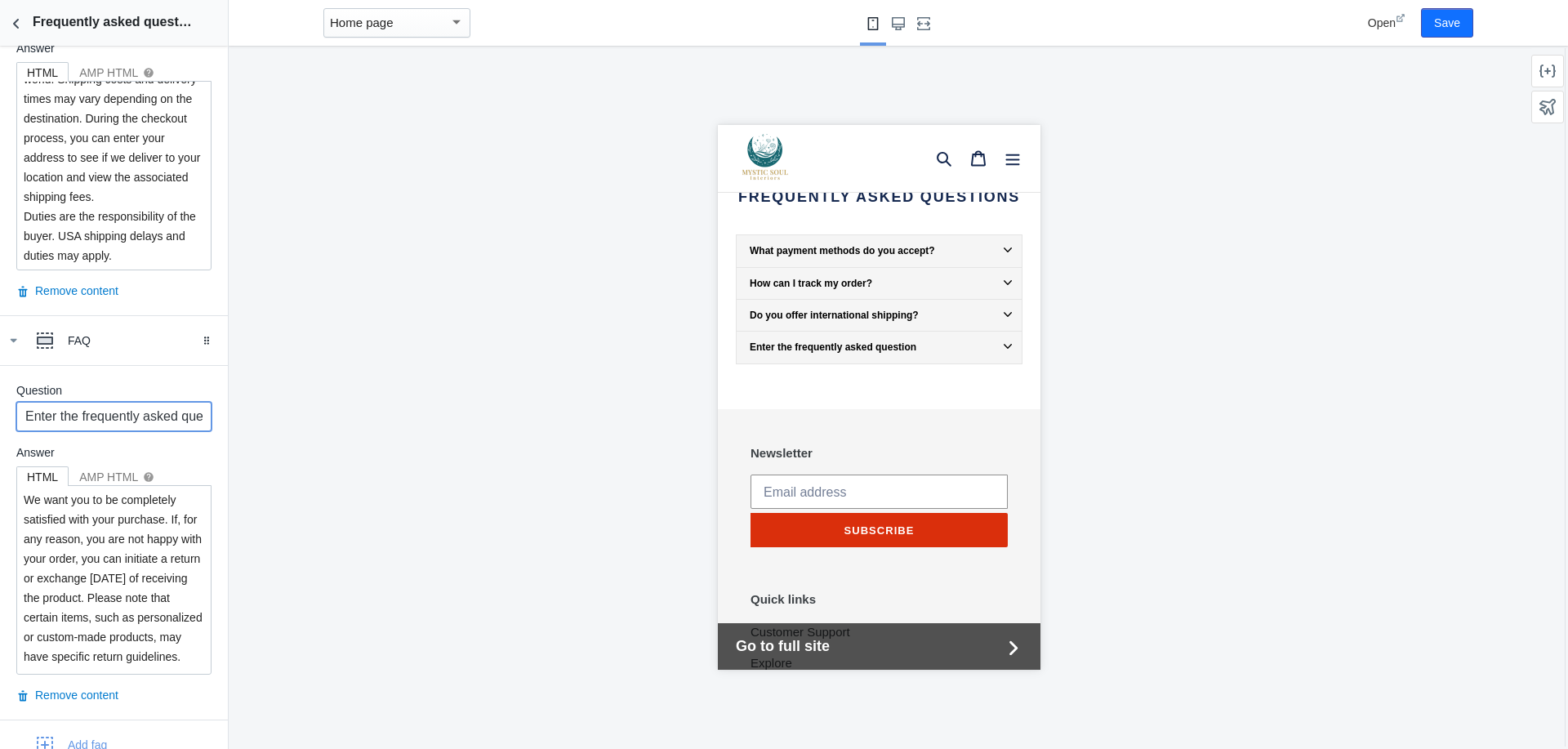
click at [24, 407] on input "Enter the frequently asked question" at bounding box center [114, 416] width 195 height 29
paste input "What is your return and exchange policy?"
type input "What is your return and exchange policy?"
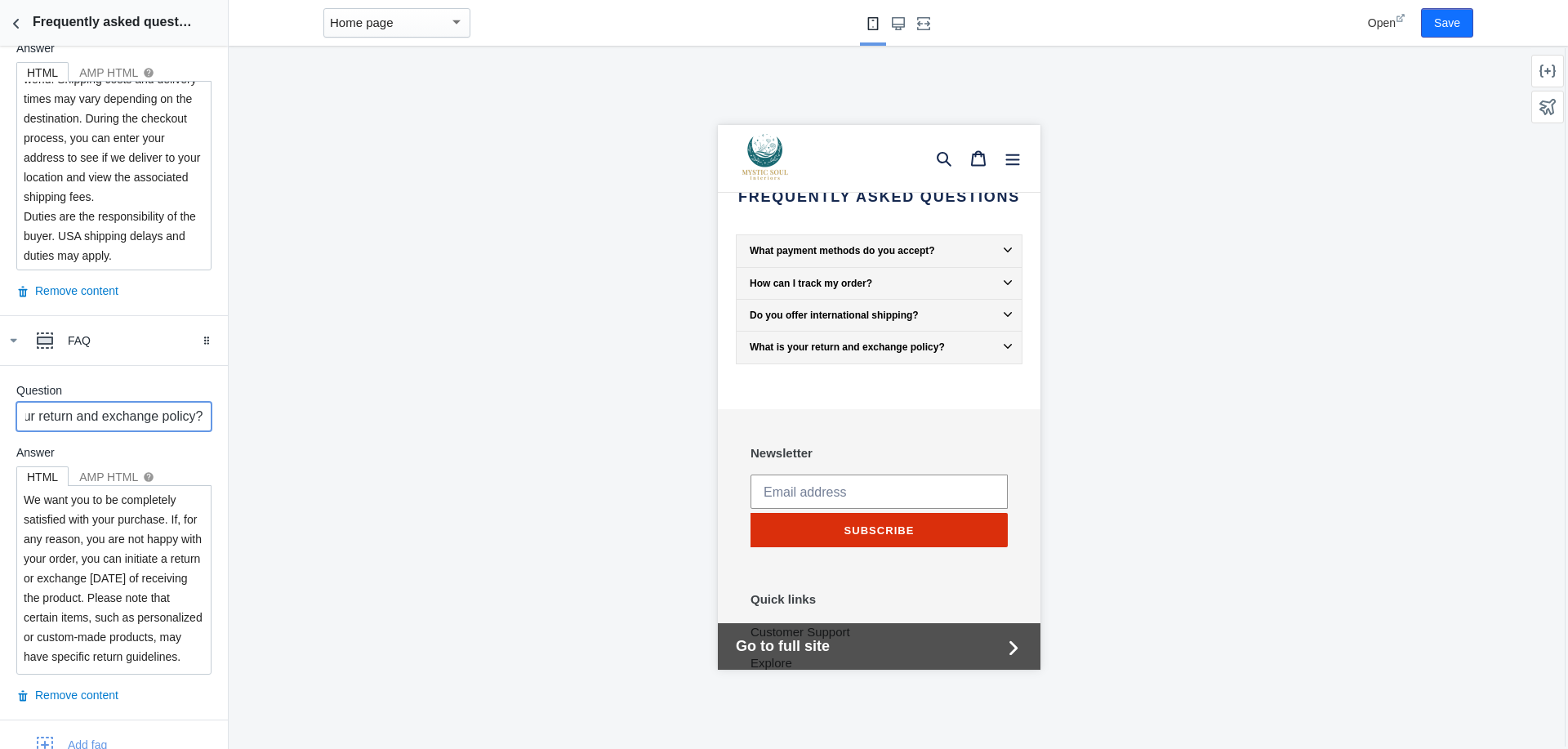
scroll to position [0, 0]
click at [1461, 28] on button "Save" at bounding box center [1447, 23] width 53 height 29
click at [16, 21] on use "Back to sections" at bounding box center [16, 23] width 6 height 9
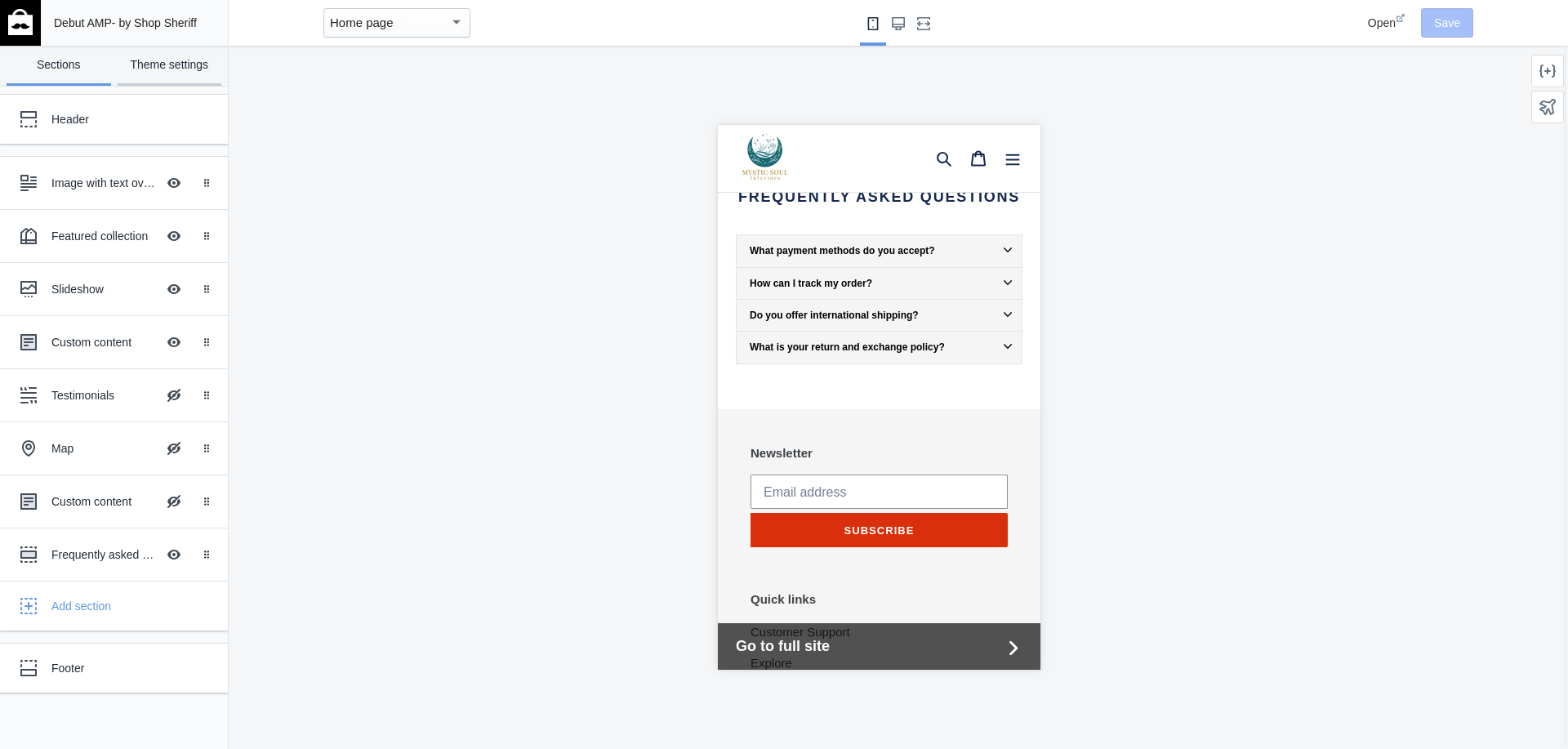
click at [151, 66] on link "Theme settings" at bounding box center [169, 66] width 104 height 40
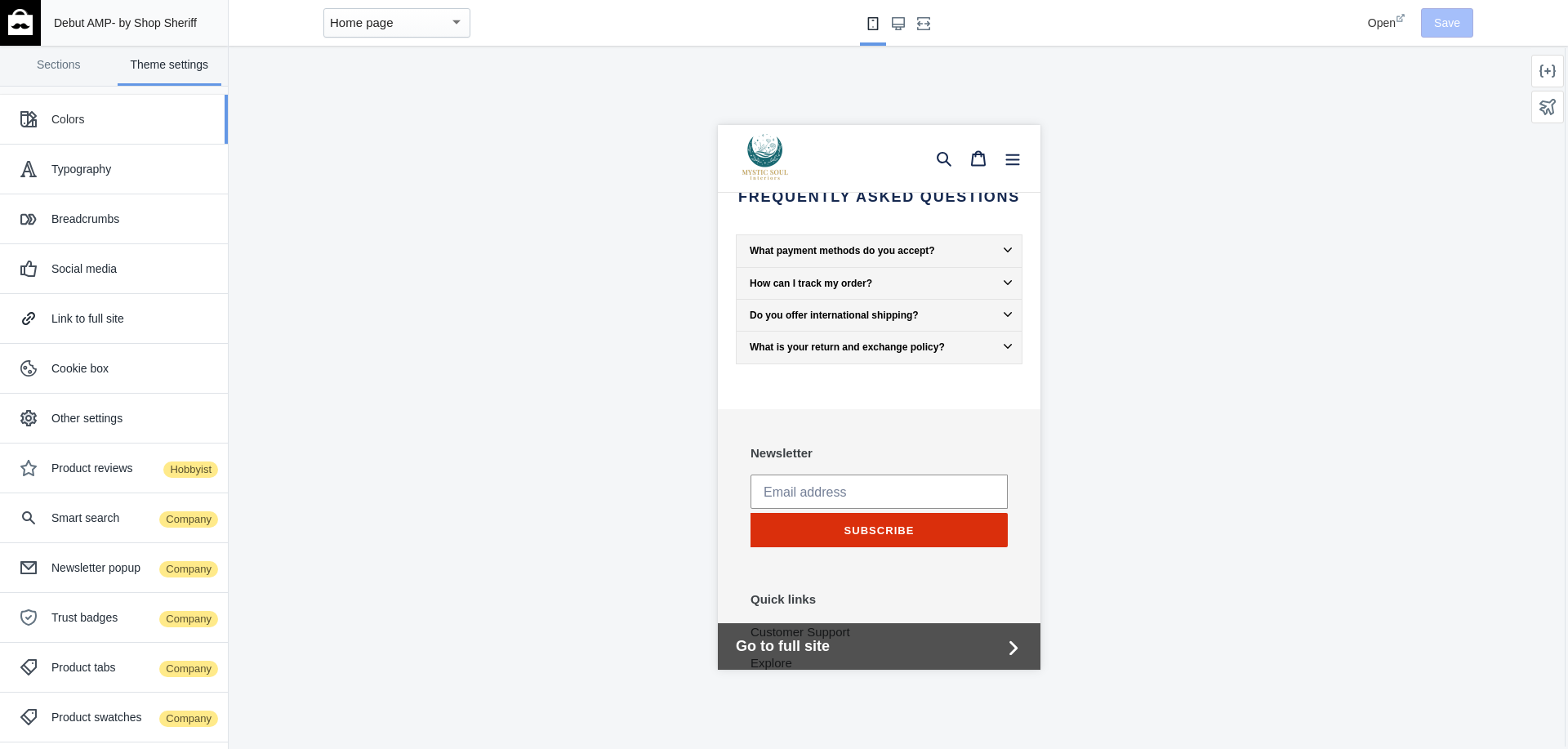
click at [69, 122] on div "Colors" at bounding box center [133, 118] width 164 height 16
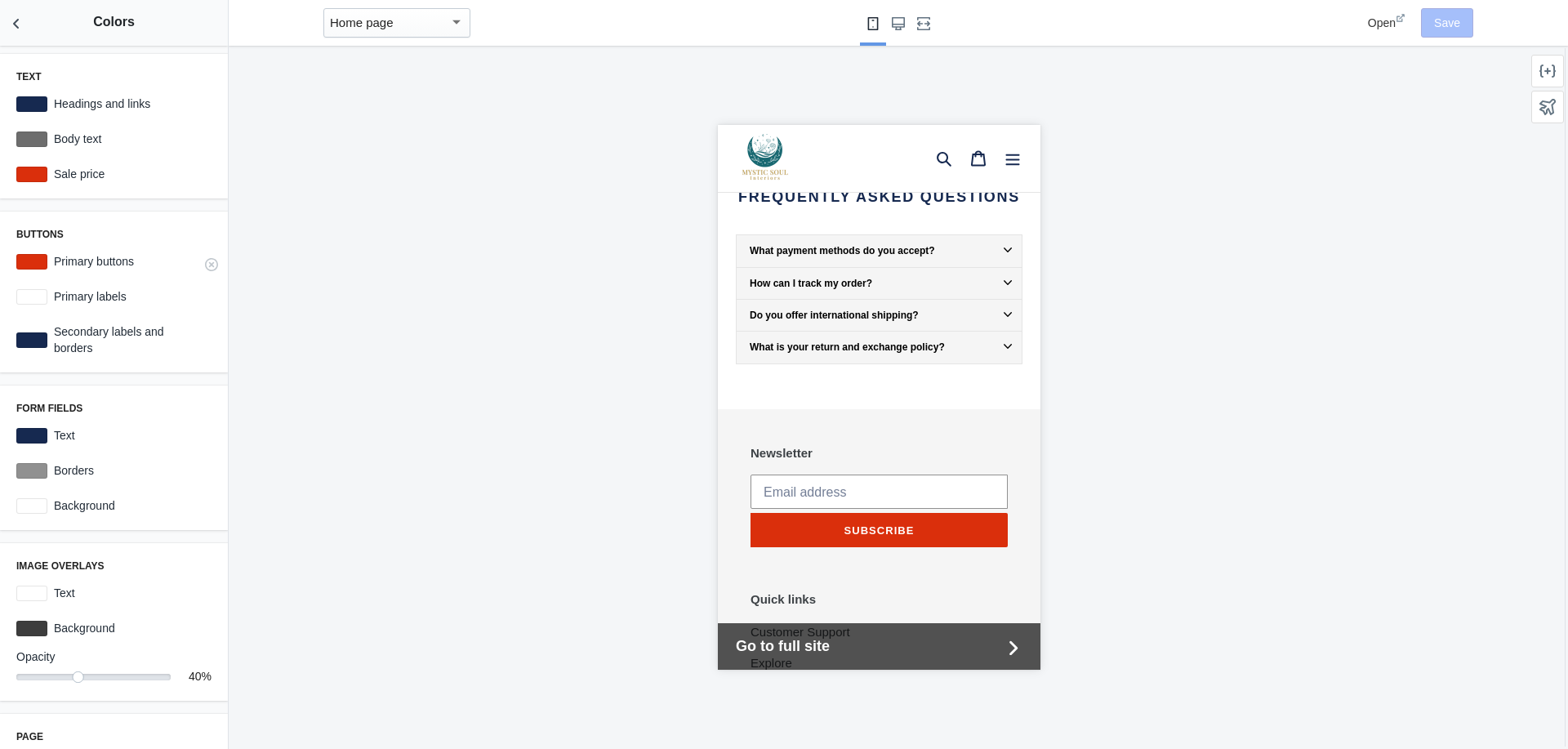
click at [41, 261] on div at bounding box center [31, 262] width 31 height 16
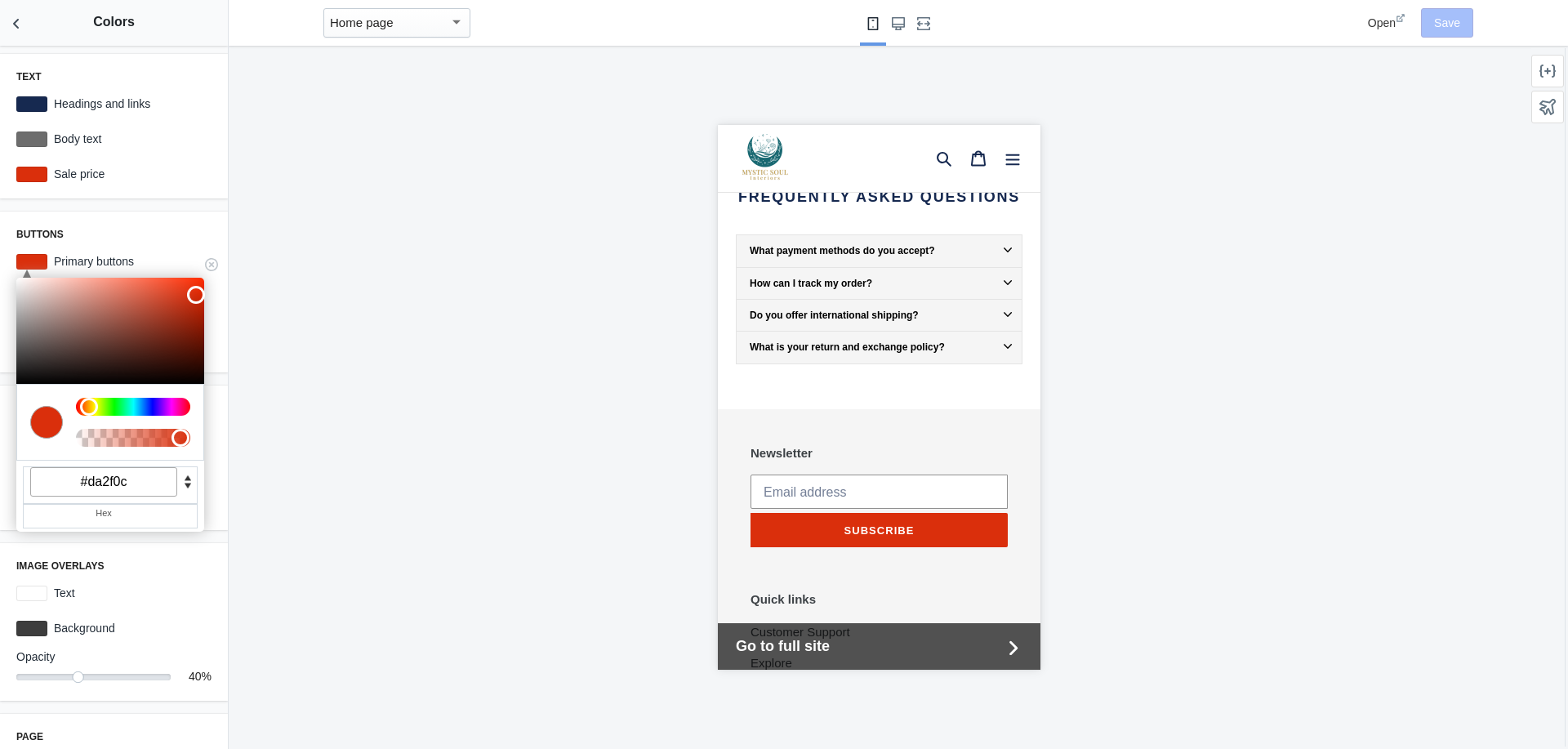
click at [145, 478] on input "#da2f0c" at bounding box center [103, 482] width 147 height 29
paste input "046c8"
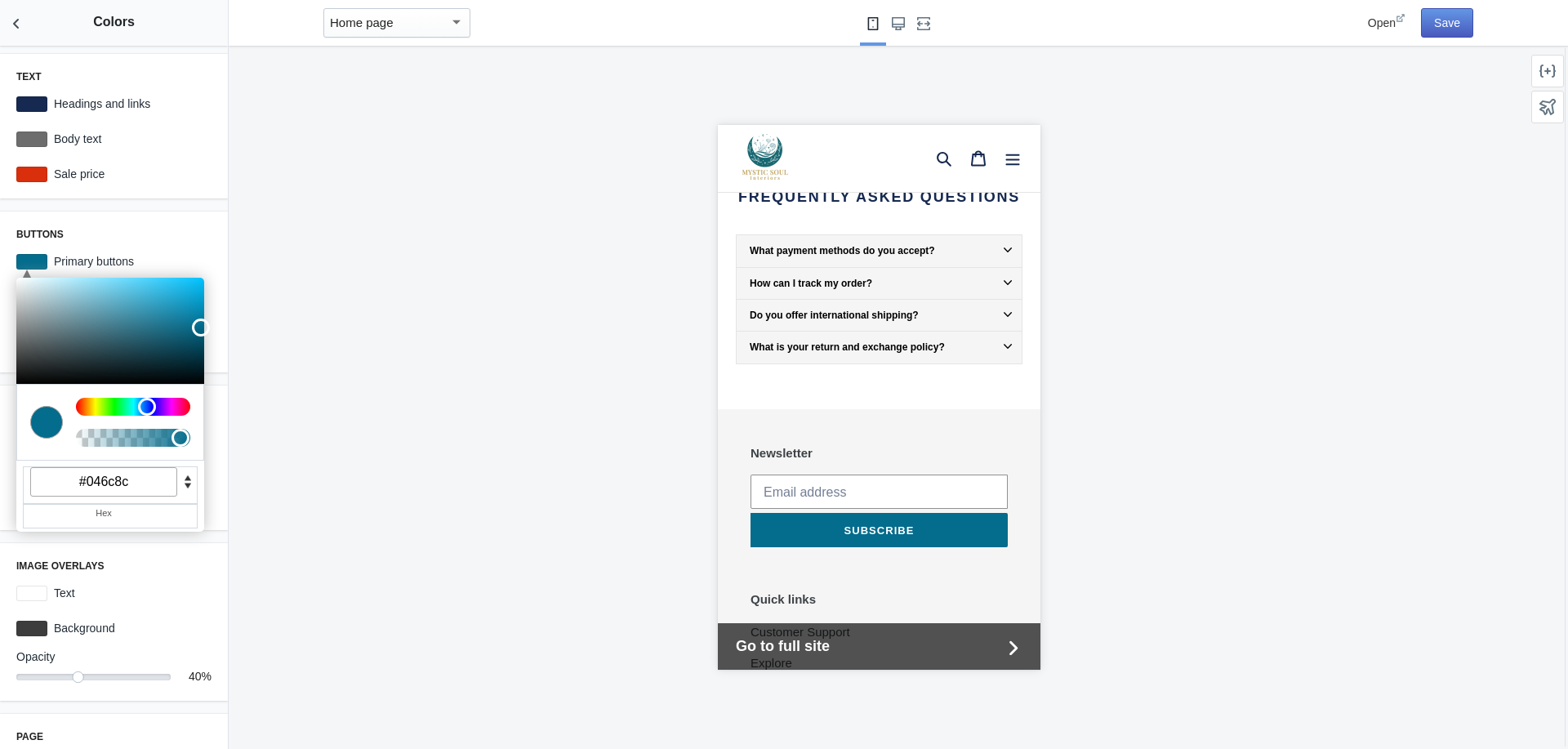
type input "#046c8c"
click at [1449, 25] on button "Save" at bounding box center [1447, 23] width 53 height 29
click at [286, 343] on div at bounding box center [878, 397] width 1300 height 703
click at [205, 176] on use at bounding box center [211, 177] width 13 height 13
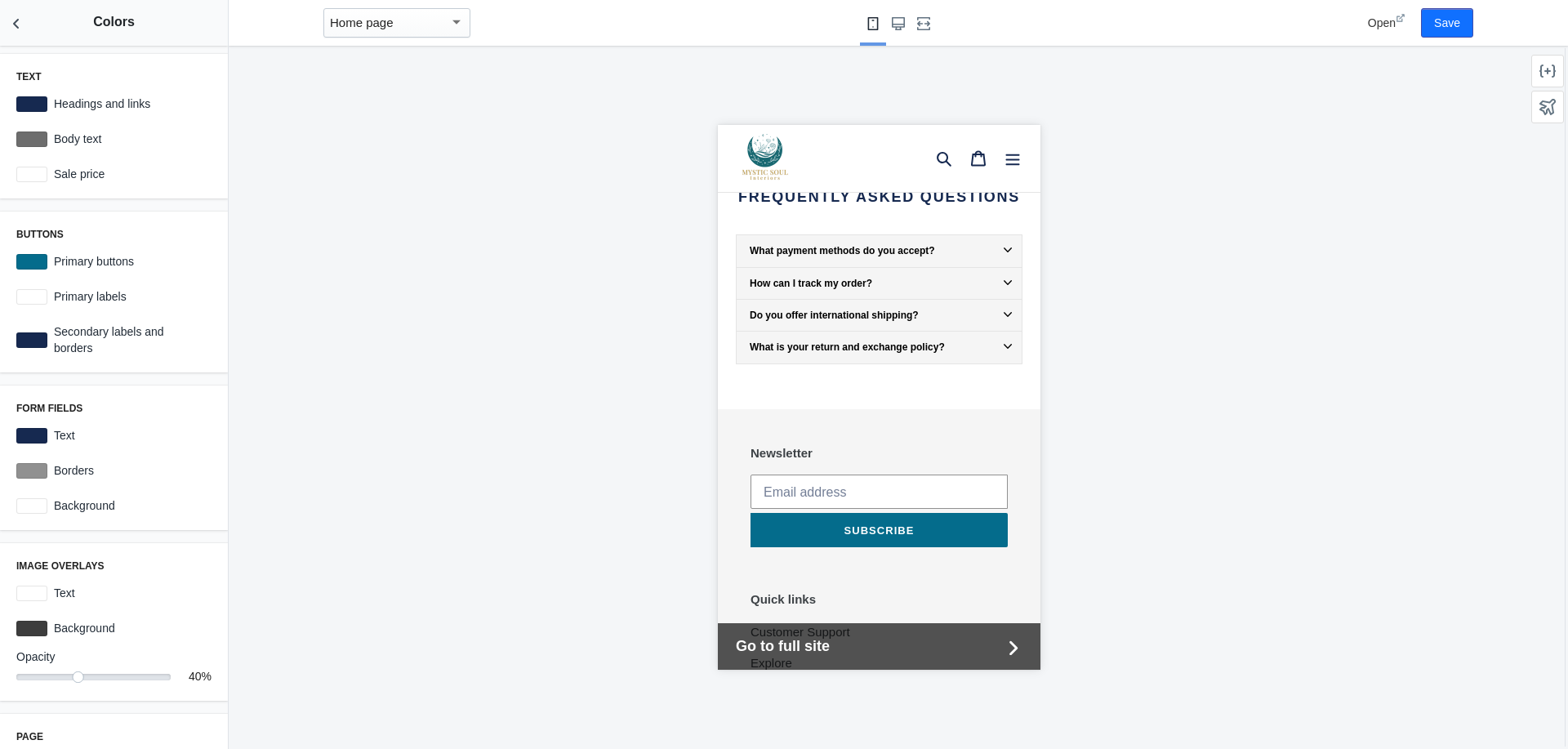
click at [317, 201] on div at bounding box center [878, 397] width 1300 height 703
click at [84, 173] on label "Sale price" at bounding box center [129, 174] width 164 height 16
click at [28, 173] on div at bounding box center [31, 175] width 31 height 16
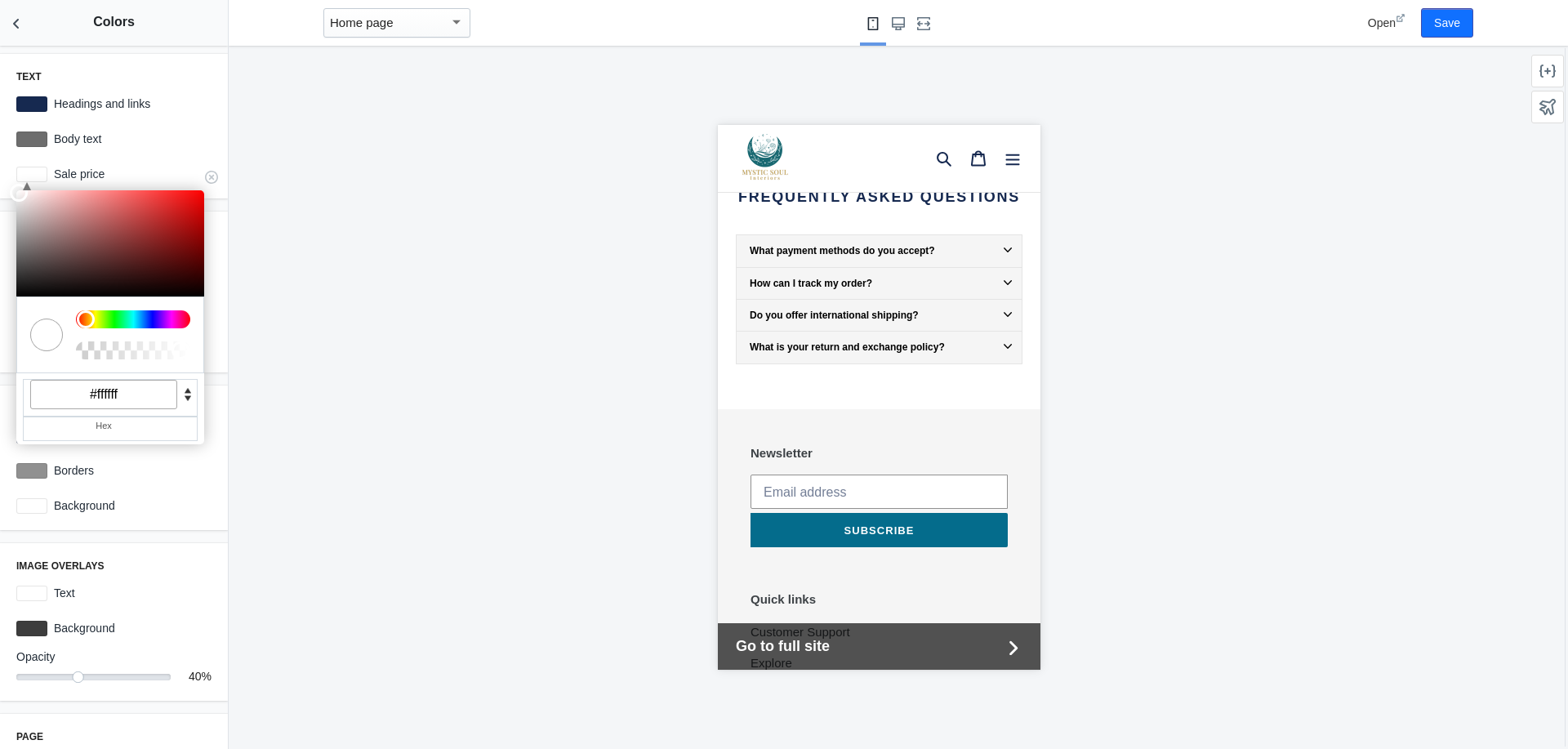
type input "#ea0b0b"
click at [195, 198] on div at bounding box center [110, 243] width 188 height 106
click at [294, 333] on div at bounding box center [878, 397] width 1300 height 703
click at [378, 149] on div at bounding box center [878, 397] width 1300 height 703
click at [1455, 21] on button "Save" at bounding box center [1447, 23] width 53 height 29
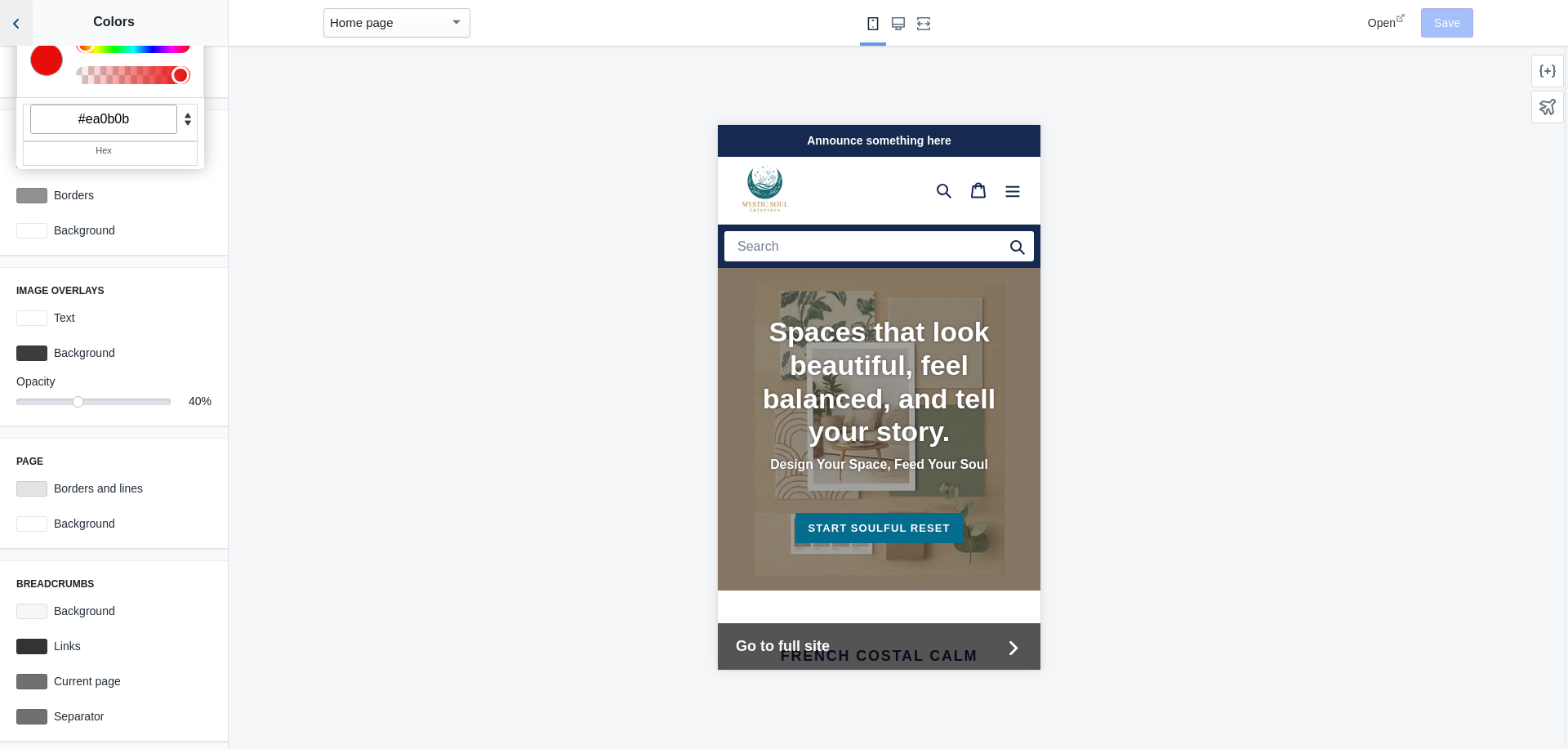
click at [17, 23] on icon "Back to sections" at bounding box center [16, 23] width 16 height 16
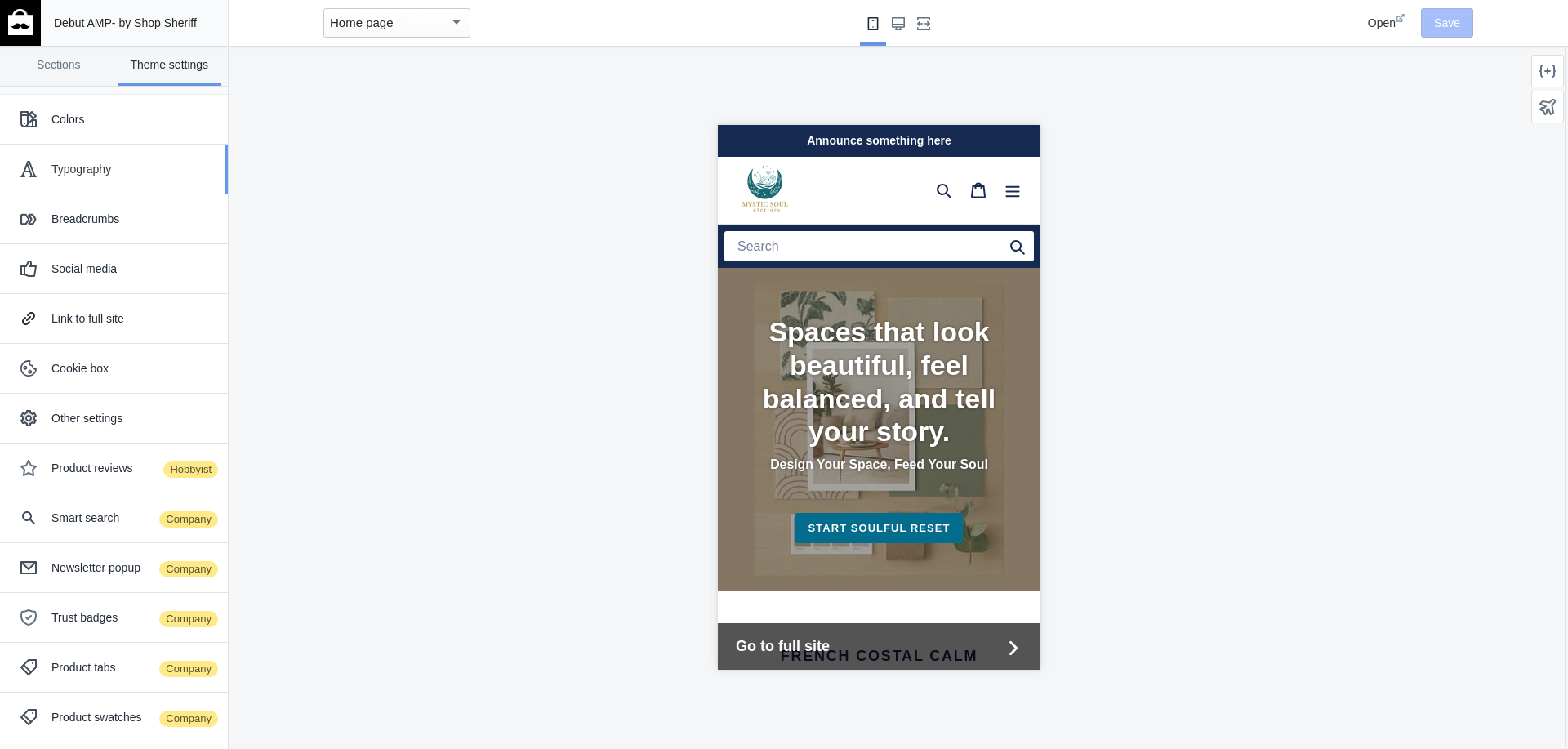
click at [91, 172] on div "Typography" at bounding box center [133, 168] width 164 height 16
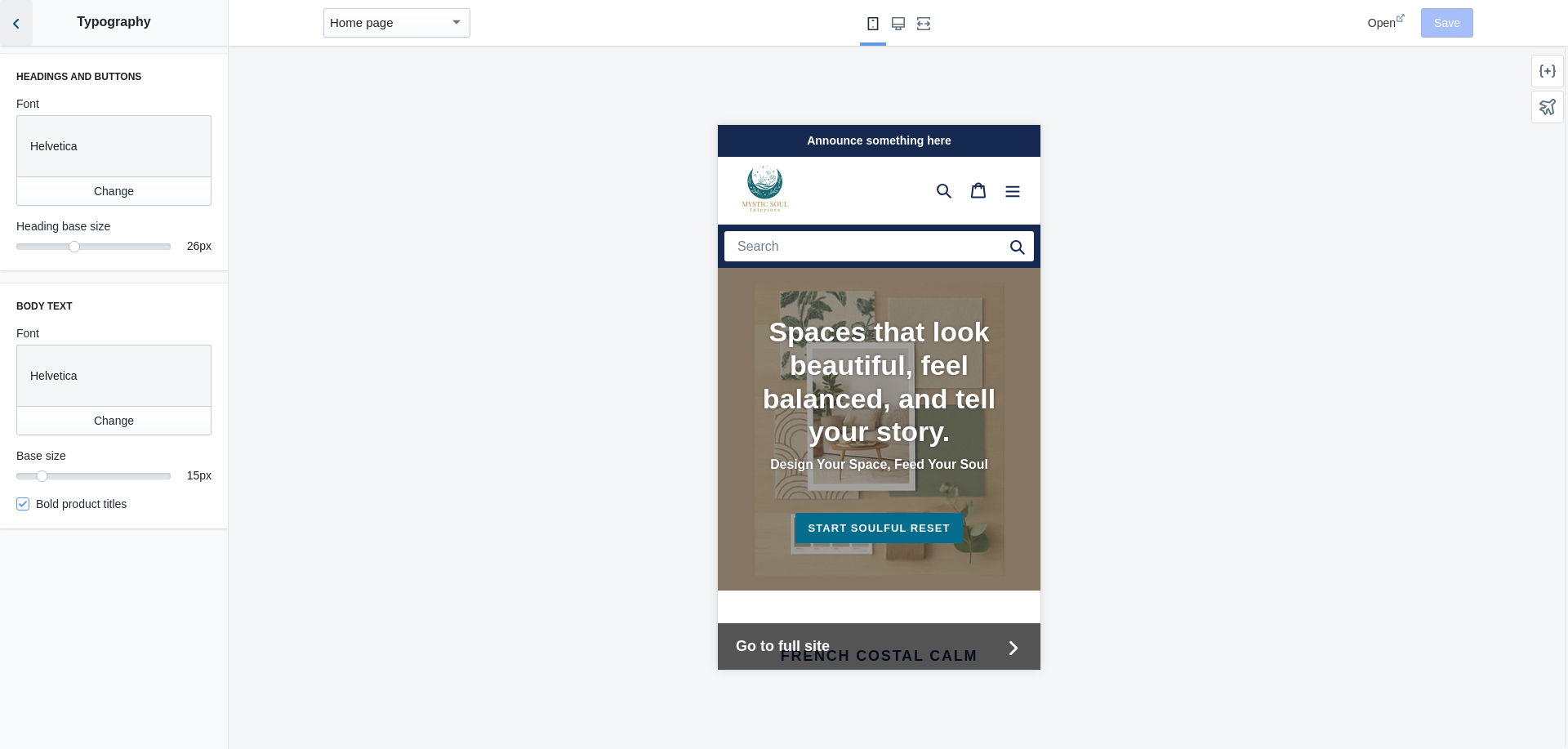
click at [16, 27] on icon "Back to sections" at bounding box center [16, 23] width 16 height 16
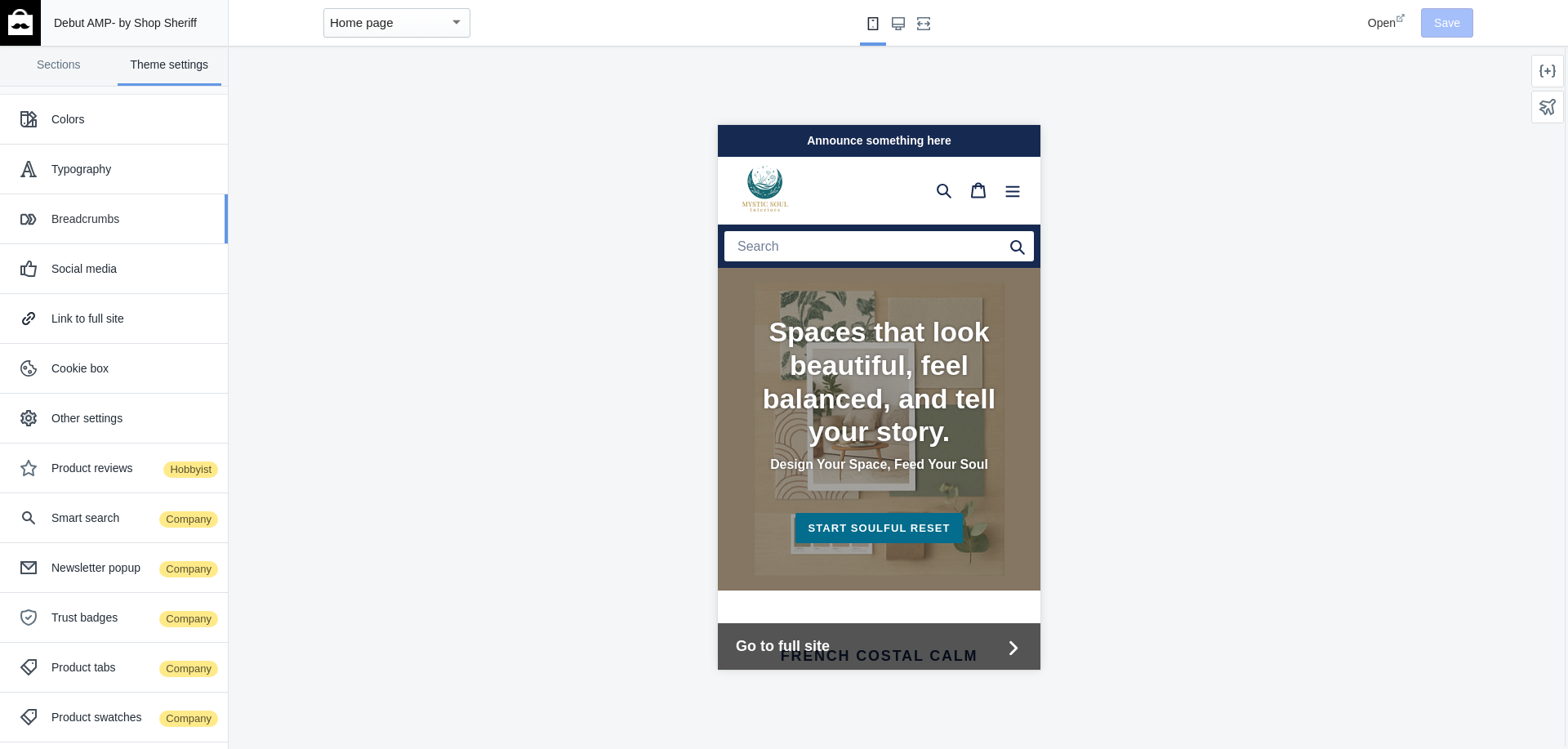
click at [95, 208] on div "Breadcrumbs" at bounding box center [114, 219] width 204 height 33
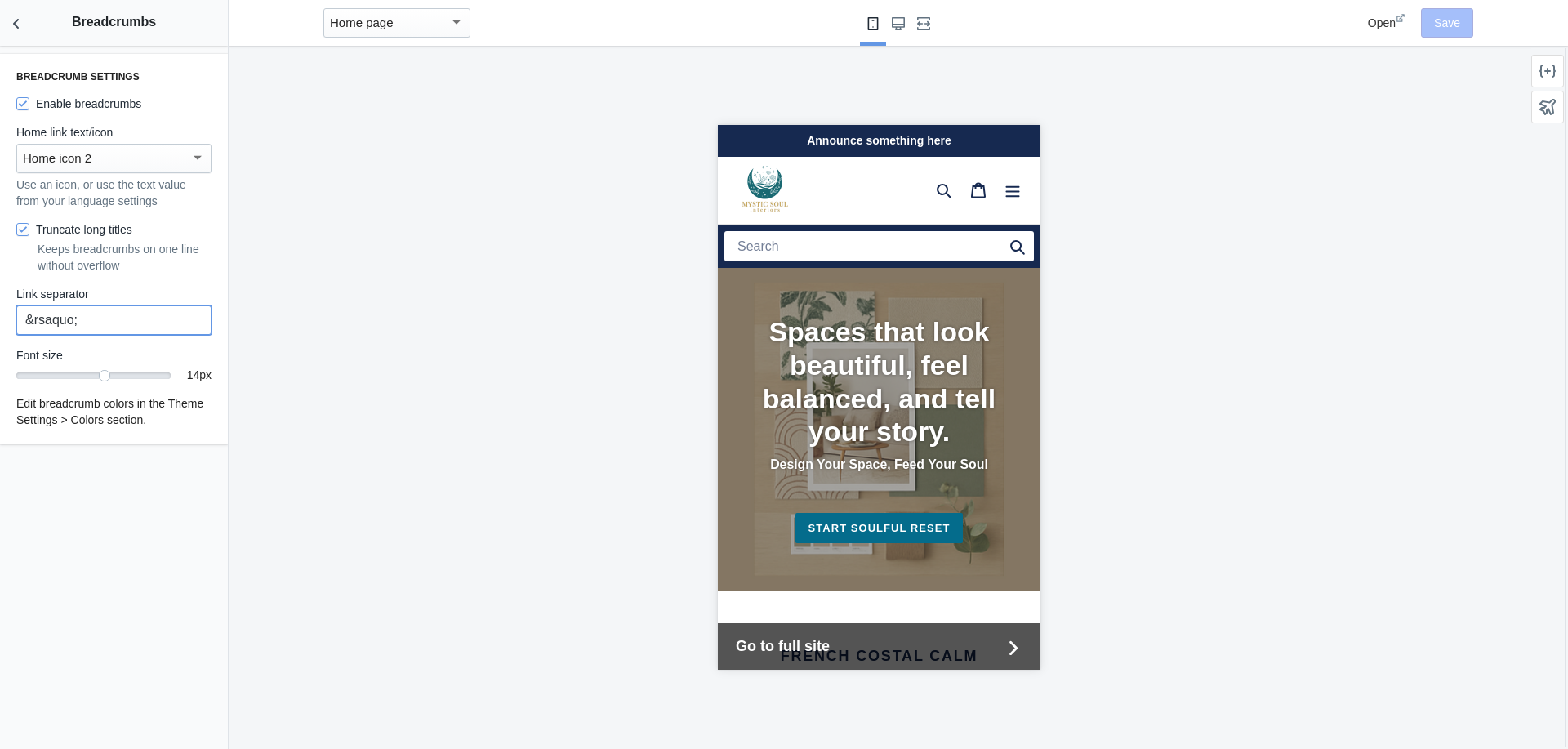
click at [112, 310] on input "&rsaquo;" at bounding box center [114, 319] width 195 height 29
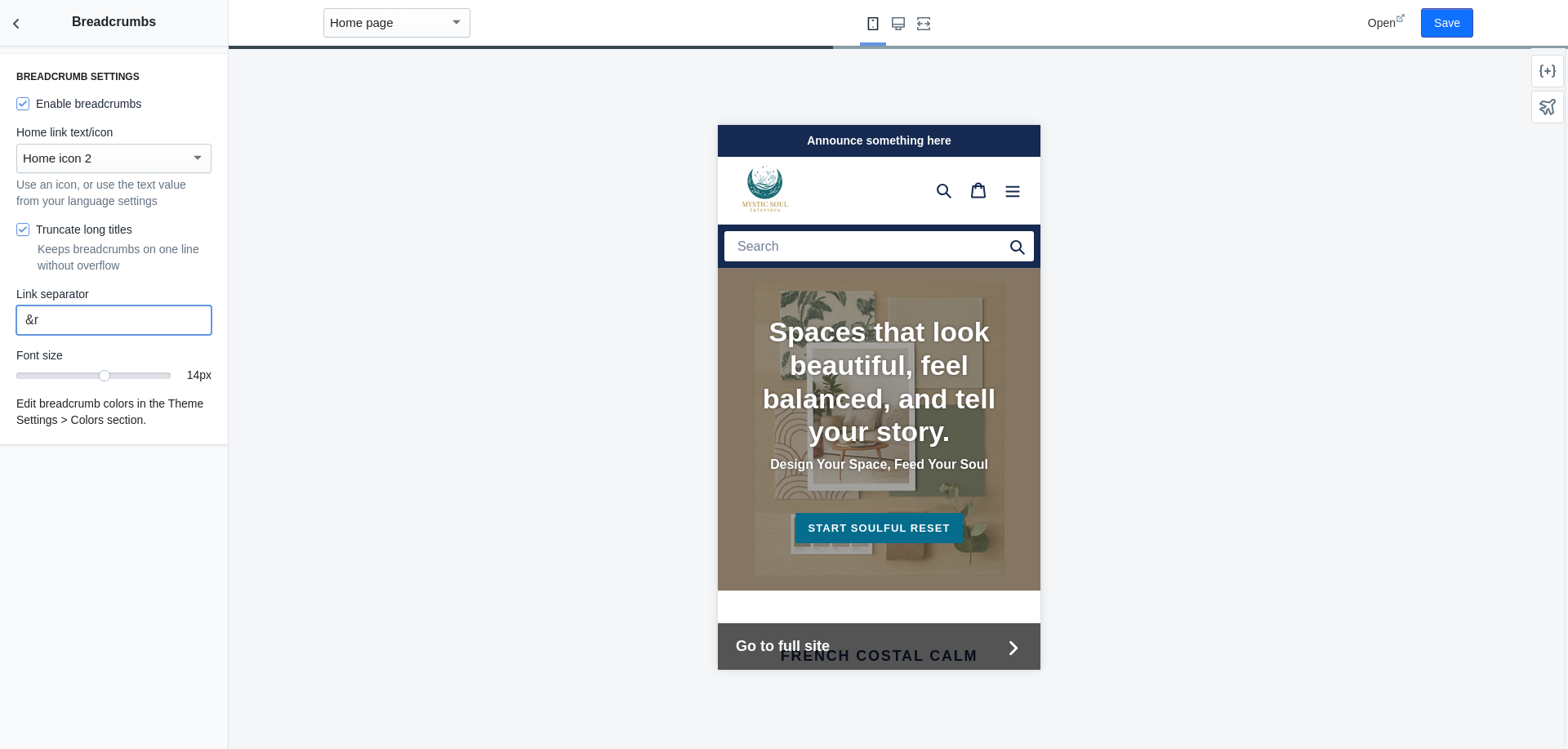
type input "&"
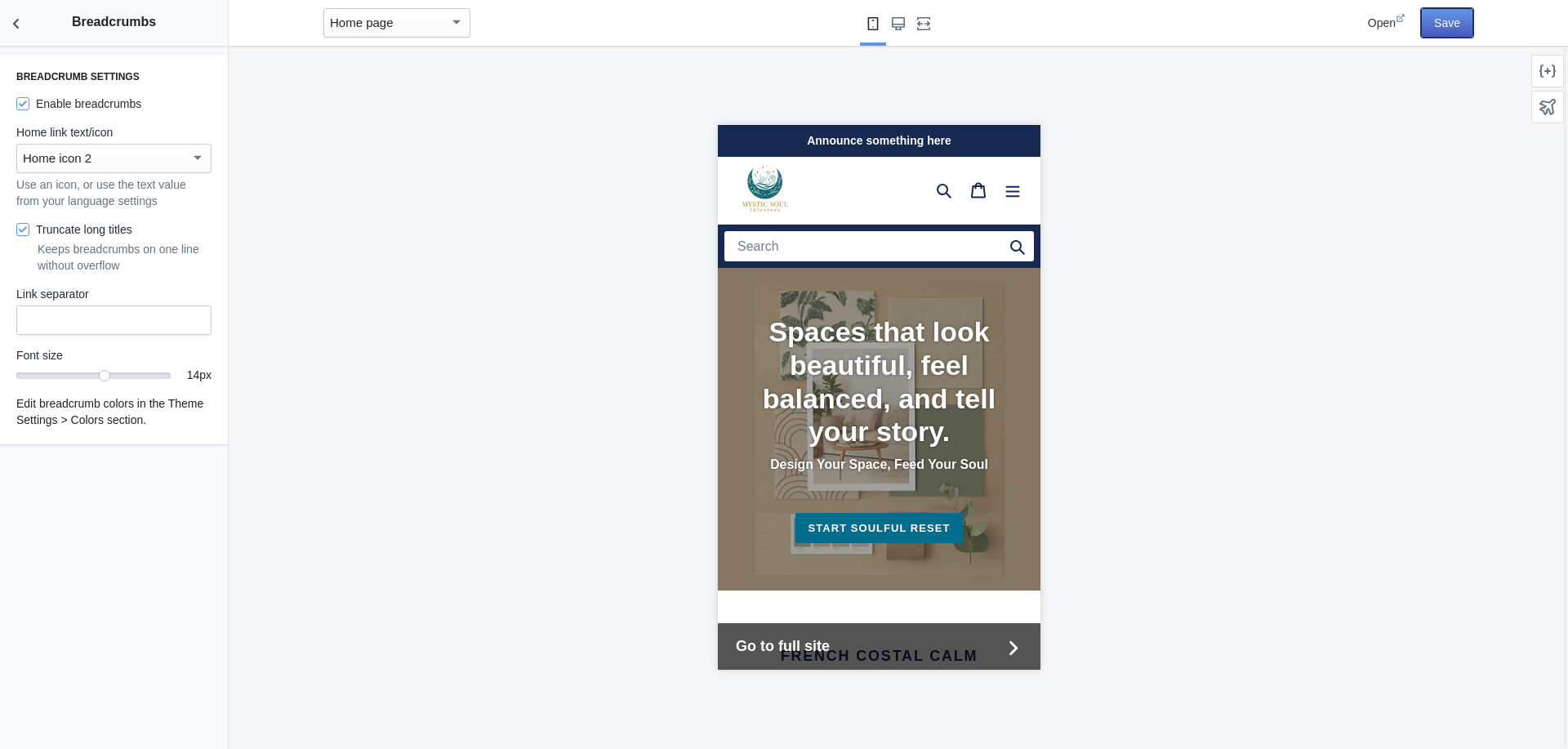
click at [1451, 28] on button "Save" at bounding box center [1447, 23] width 53 height 29
click at [15, 22] on use "Back to sections" at bounding box center [16, 23] width 6 height 9
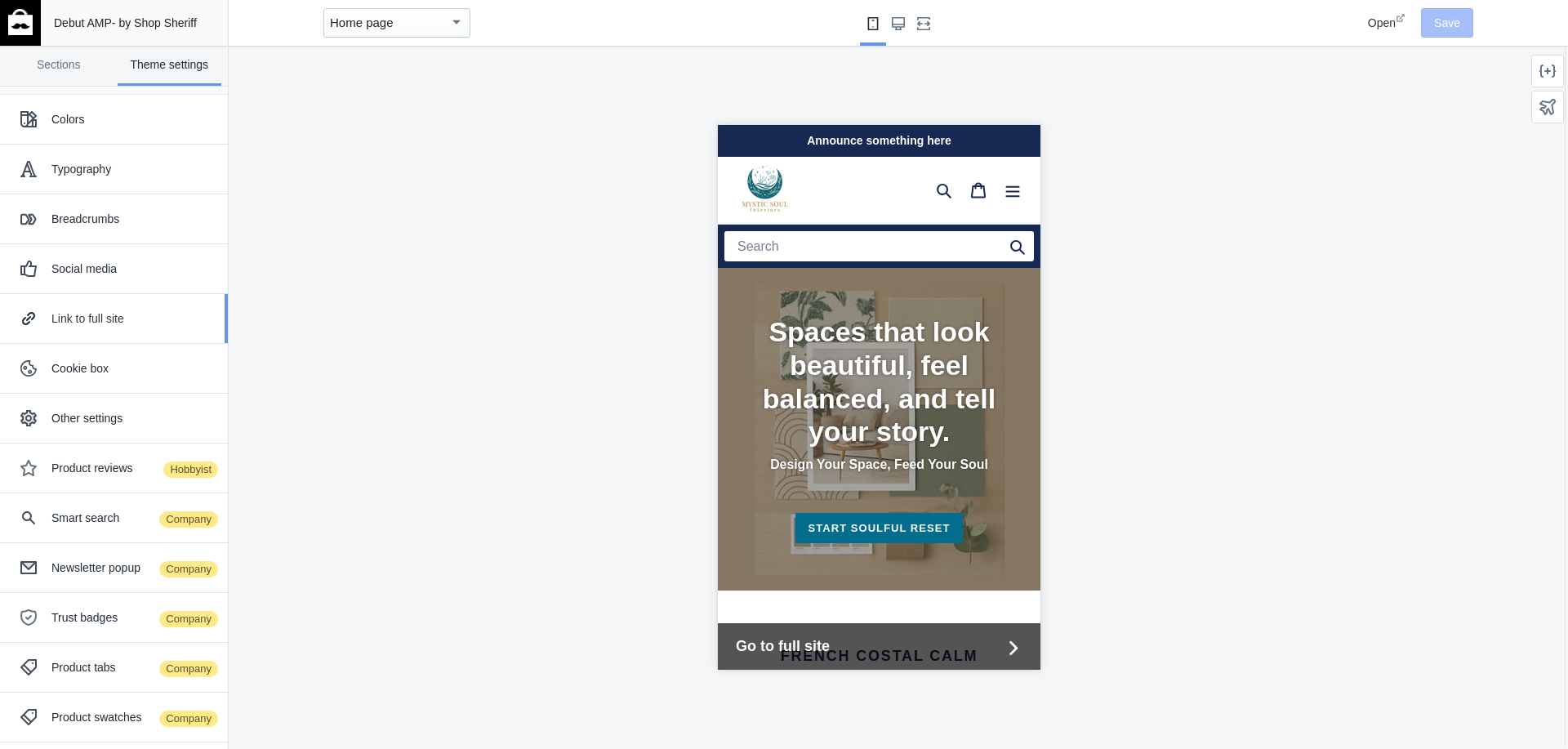
click at [79, 315] on div "Link to full site" at bounding box center [133, 318] width 164 height 16
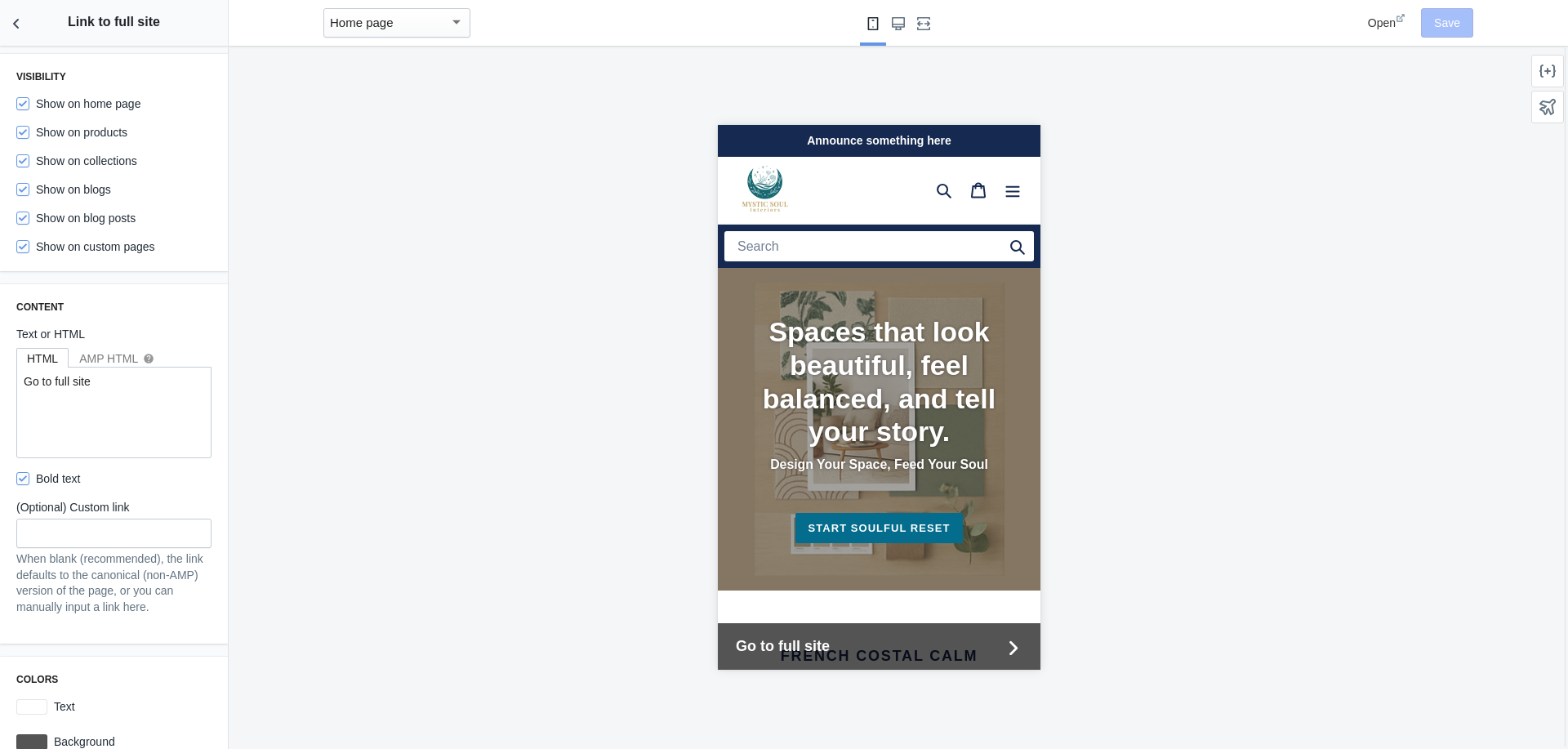
scroll to position [25, 0]
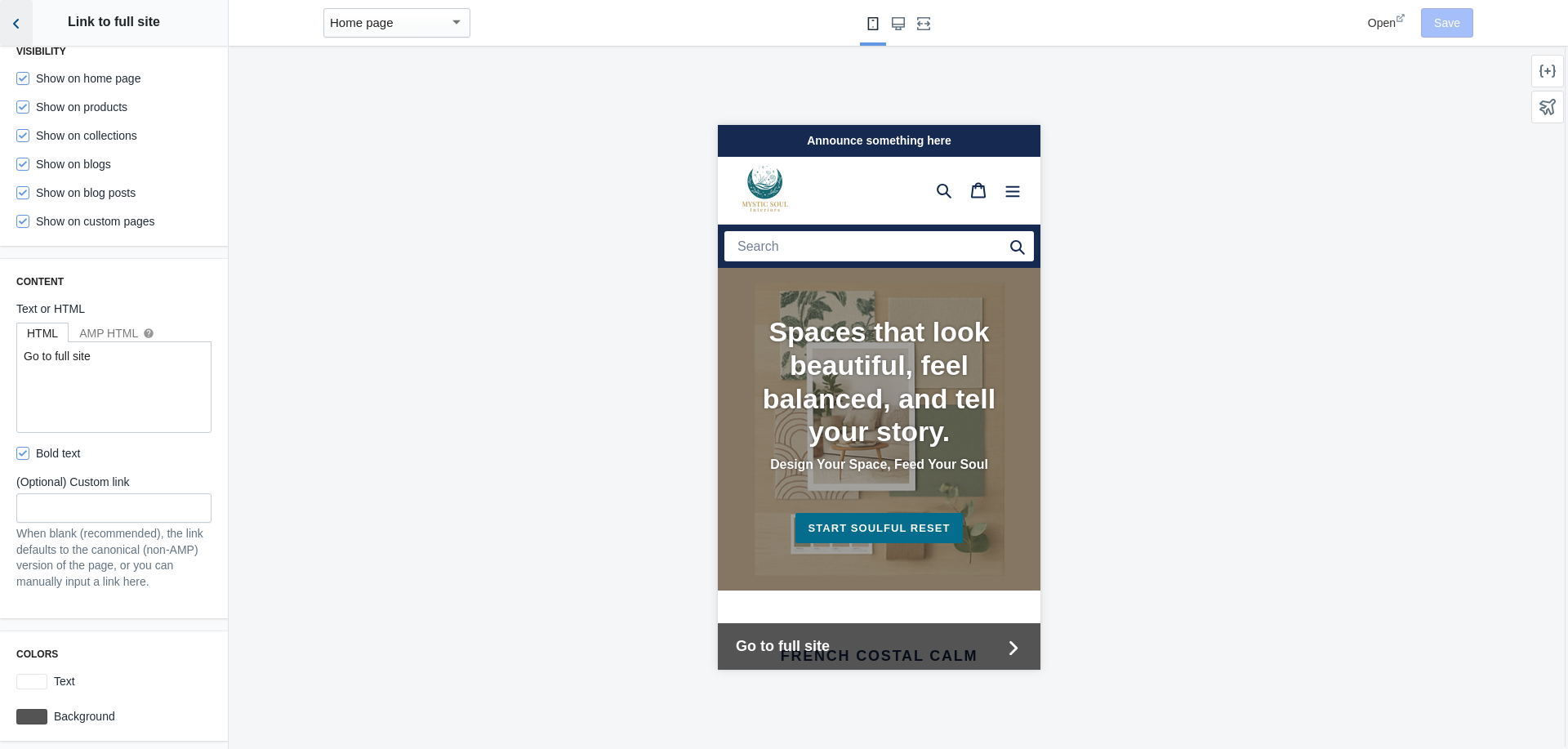
click at [22, 22] on icon "Back to sections" at bounding box center [16, 23] width 16 height 16
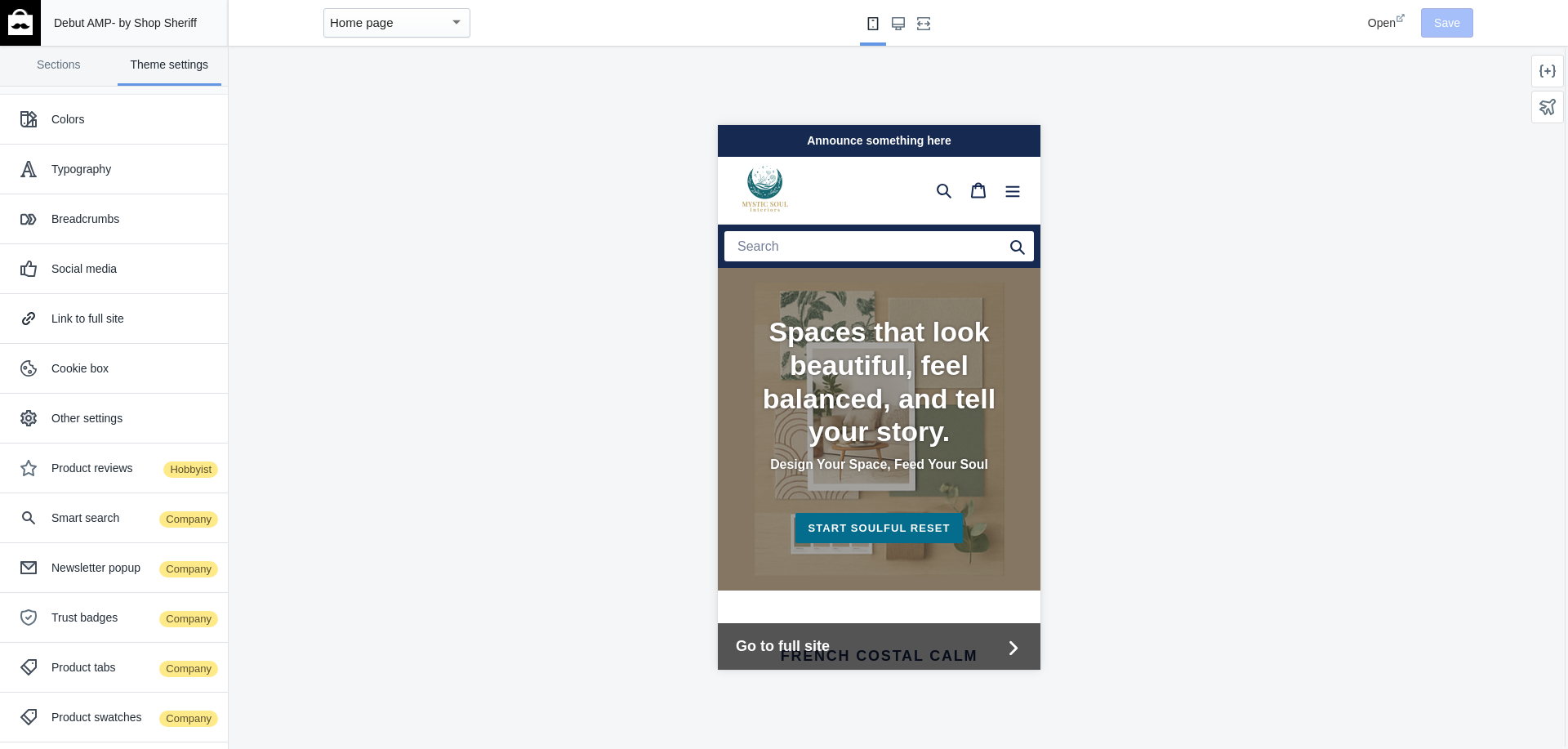
scroll to position [0, 0]
click at [89, 272] on div "Social media" at bounding box center [133, 268] width 164 height 16
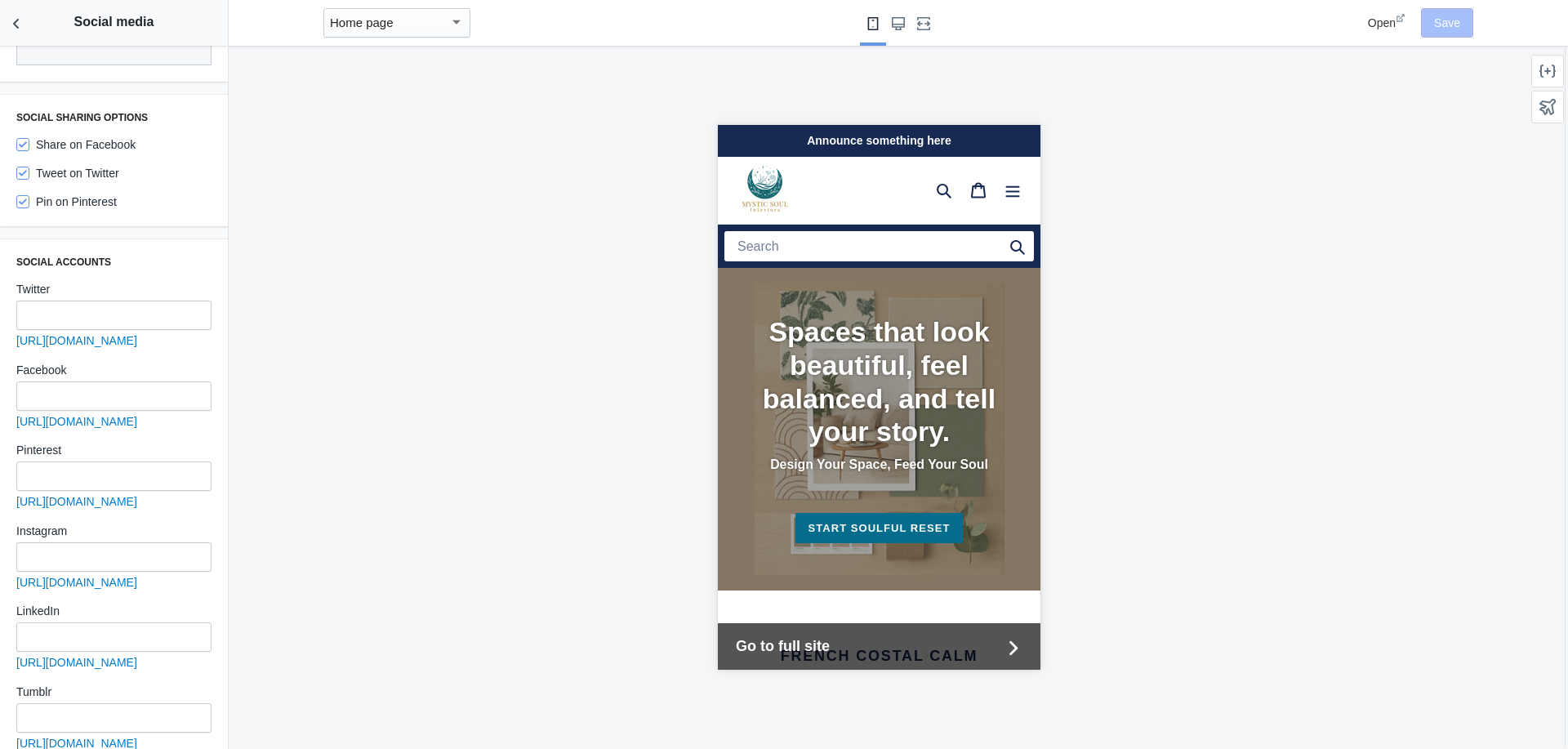
scroll to position [246, 0]
click at [88, 542] on input "text" at bounding box center [114, 556] width 195 height 29
drag, startPoint x: 9, startPoint y: 573, endPoint x: 125, endPoint y: 571, distance: 116.0
click at [125, 571] on div "Social accounts Twitter [URL][DOMAIN_NAME] Facebook [URL][DOMAIN_NAME] Pinteres…" at bounding box center [114, 670] width 228 height 864
copy link "[URL][DOMAIN_NAME]"
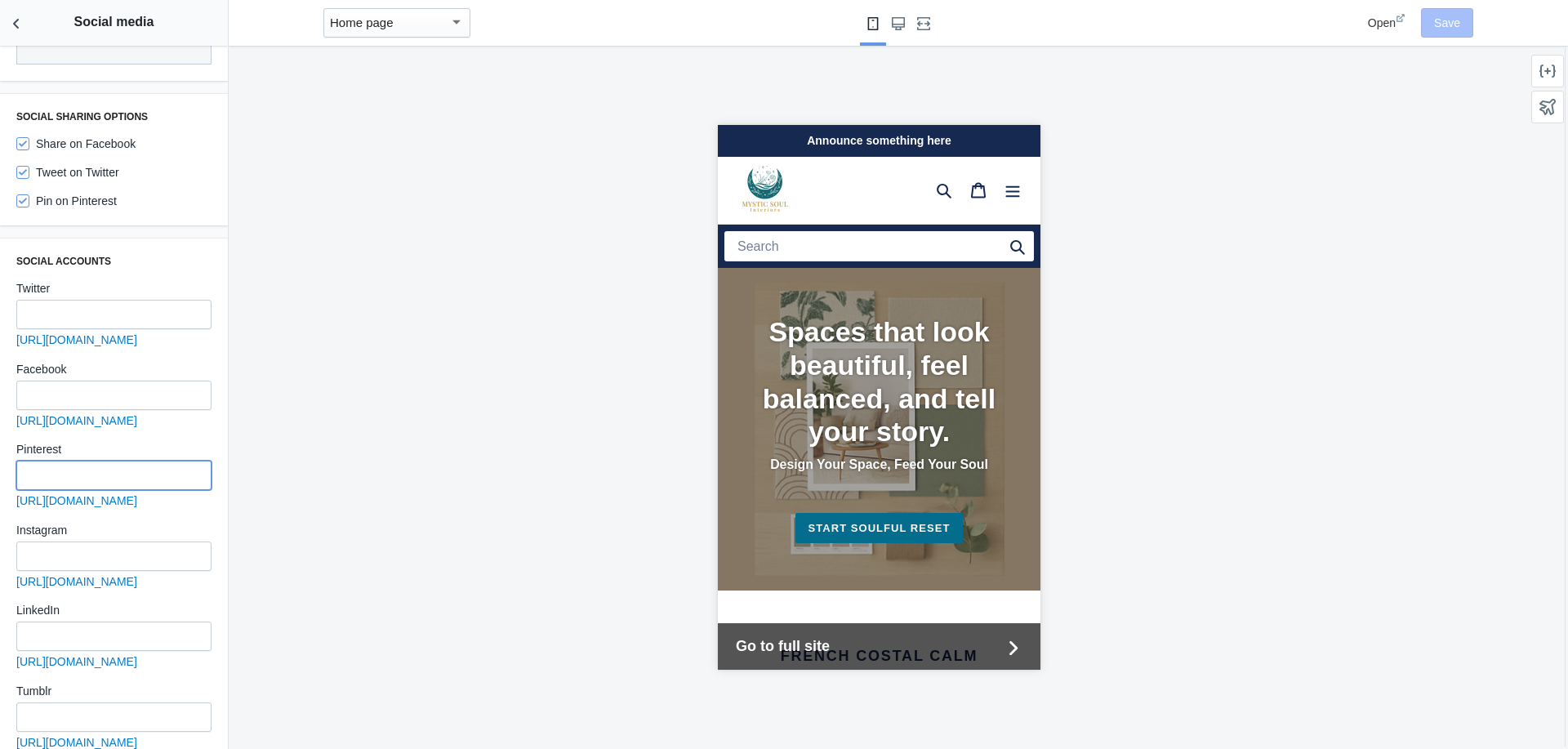
click at [44, 466] on input "text" at bounding box center [114, 475] width 195 height 29
click at [48, 542] on input "text" at bounding box center [114, 556] width 195 height 29
paste input "[URL][DOMAIN_NAME]"
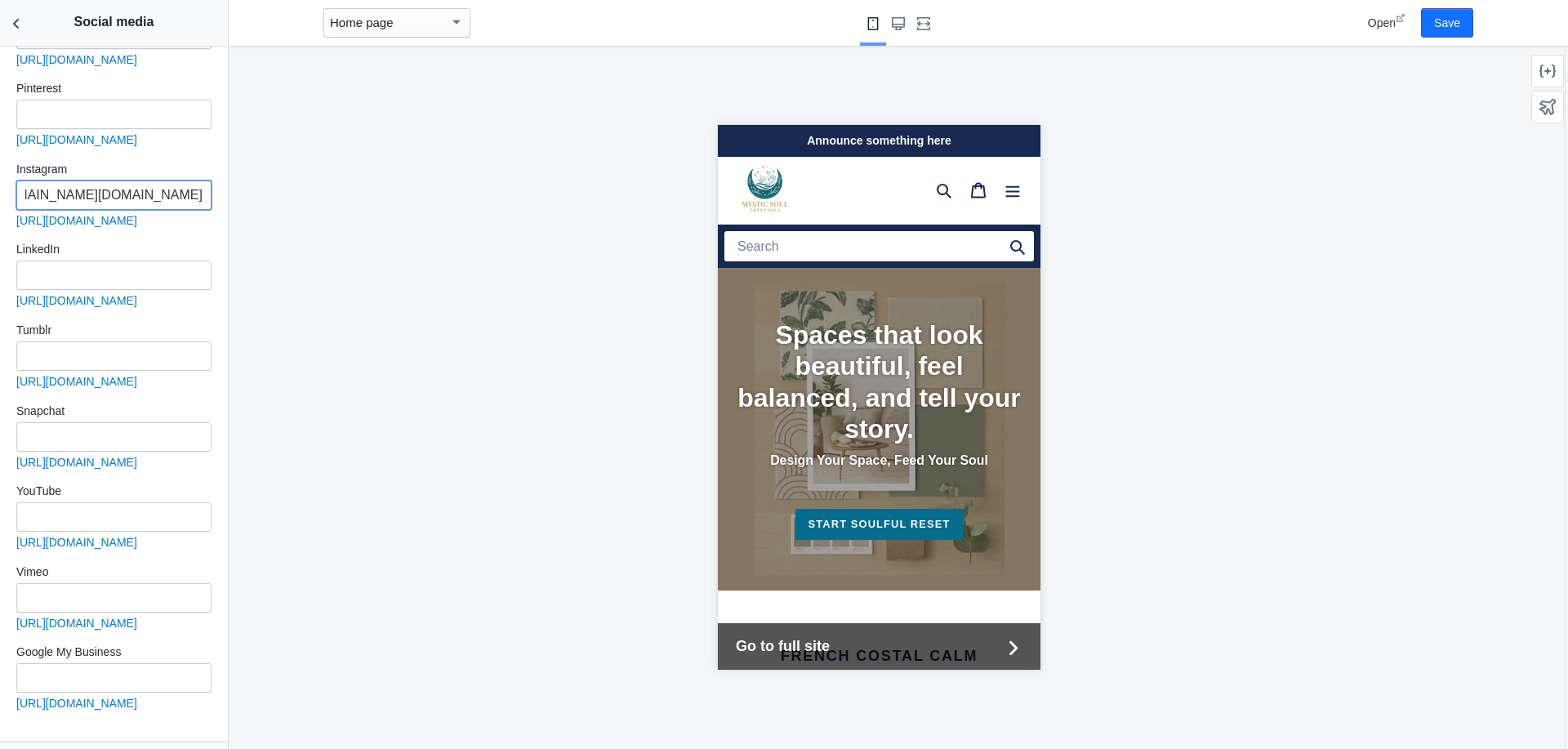
scroll to position [626, 0]
type input "[URL][DOMAIN_NAME][DOMAIN_NAME]"
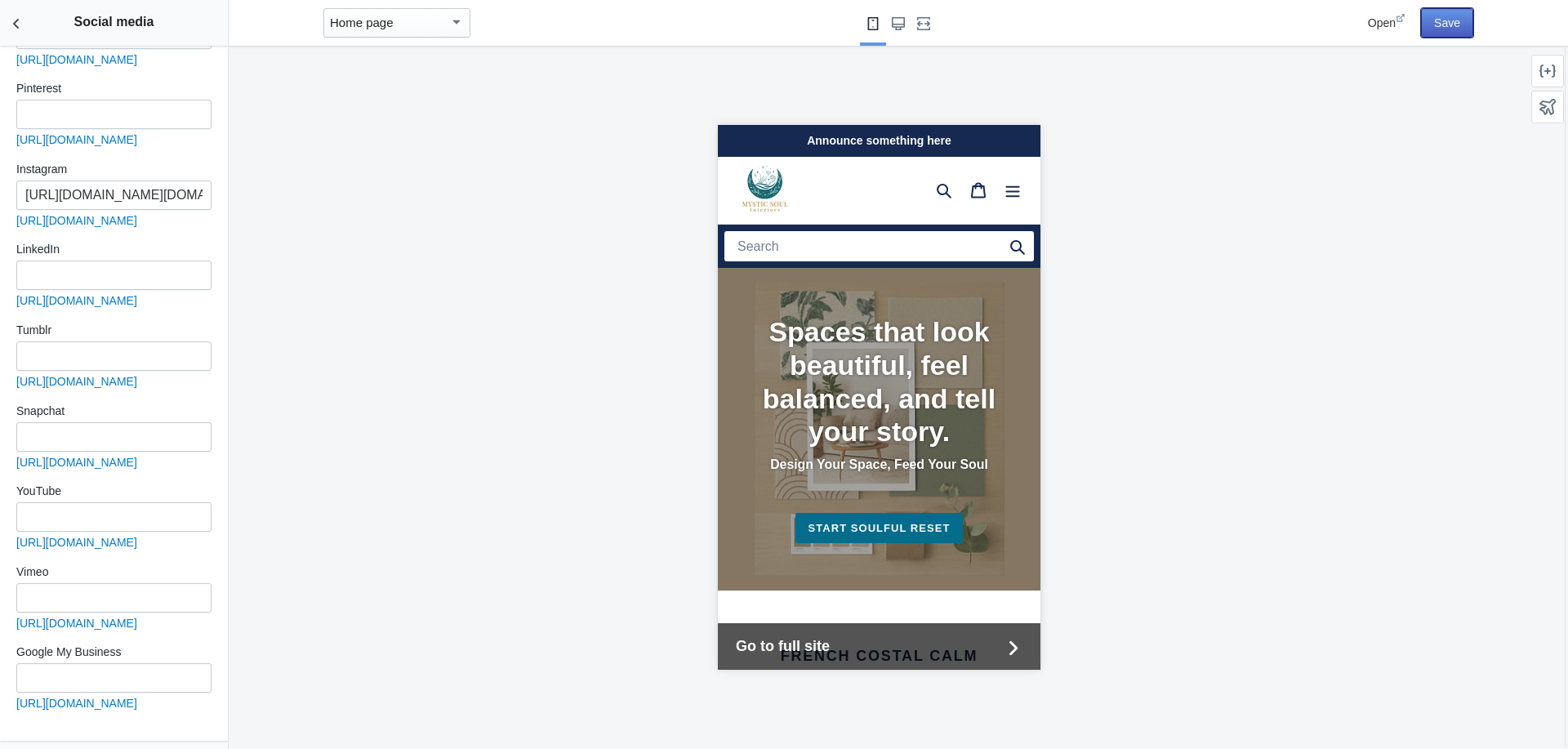
click at [1447, 23] on button "Save" at bounding box center [1447, 23] width 53 height 29
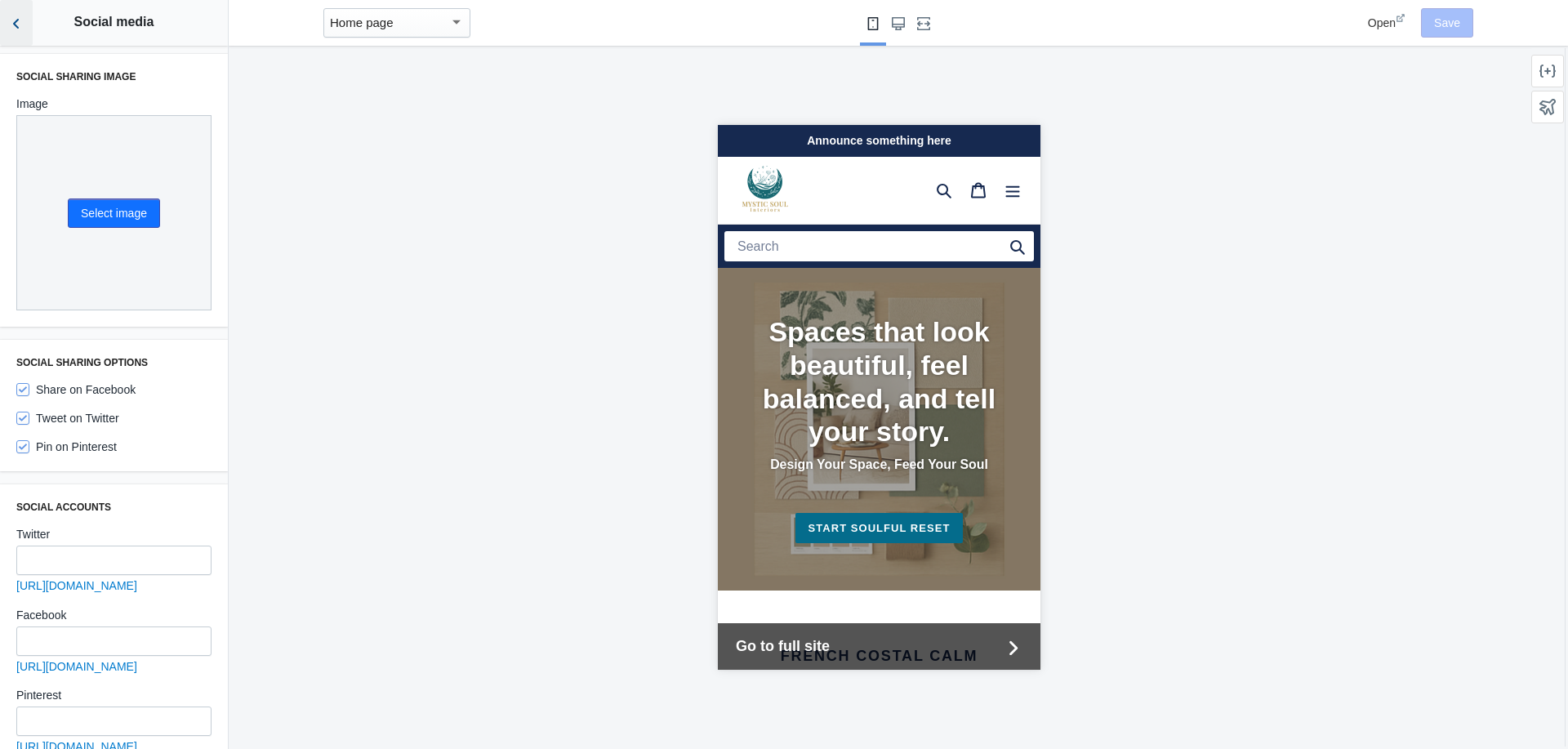
click at [16, 22] on use "Back to sections" at bounding box center [16, 23] width 6 height 9
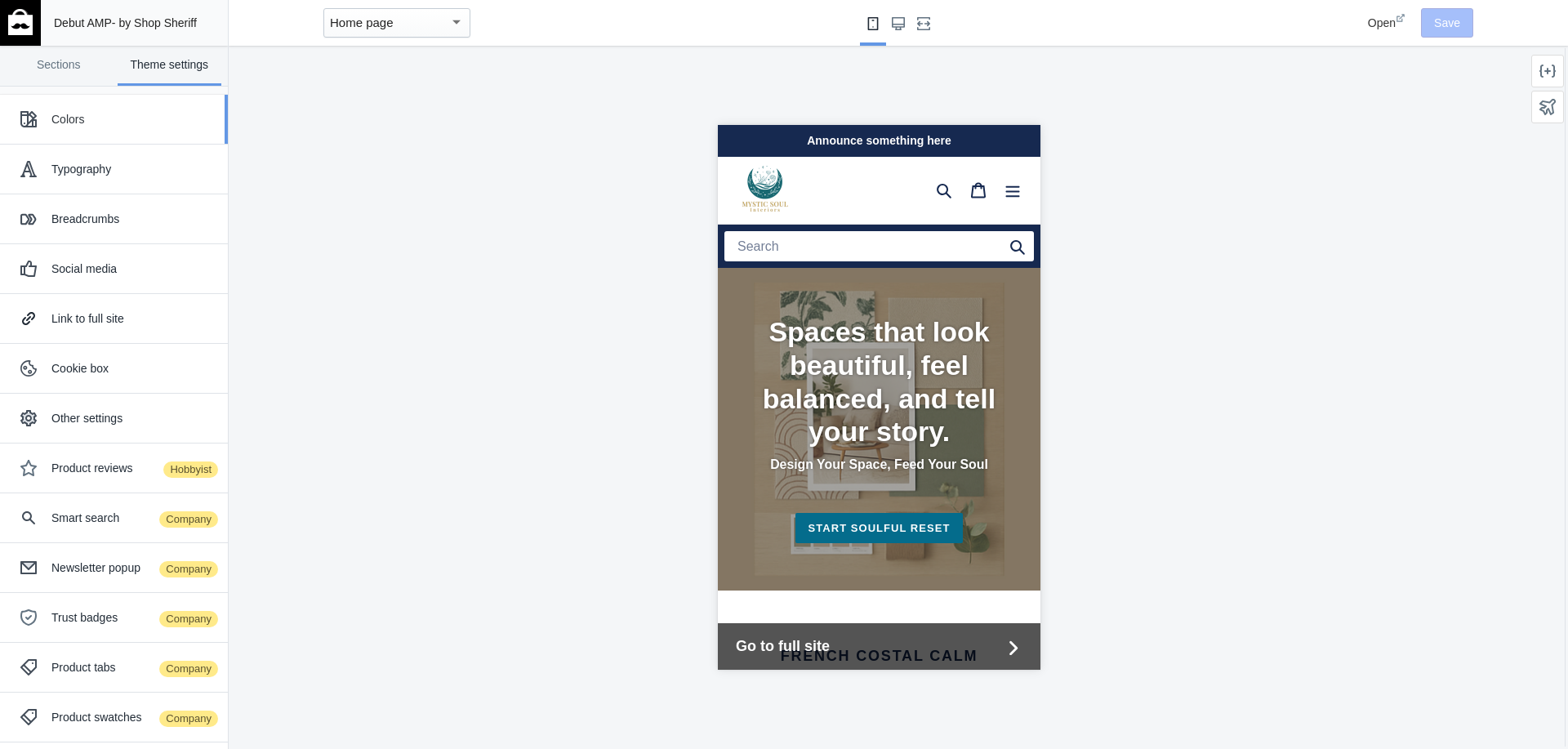
click at [76, 118] on div "Colors" at bounding box center [133, 118] width 164 height 16
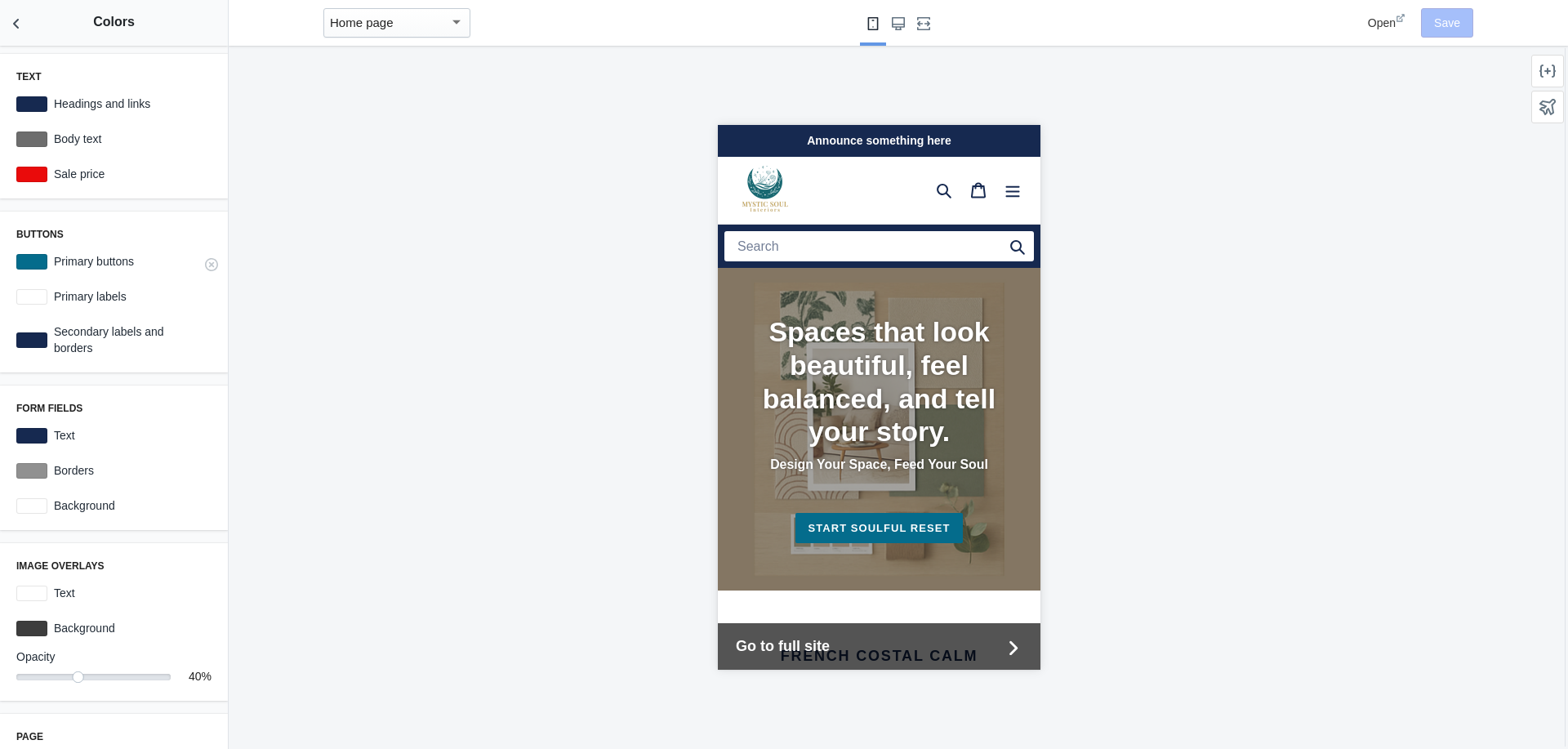
click at [62, 257] on label "Primary buttons" at bounding box center [129, 261] width 164 height 16
click at [31, 262] on div at bounding box center [31, 262] width 31 height 16
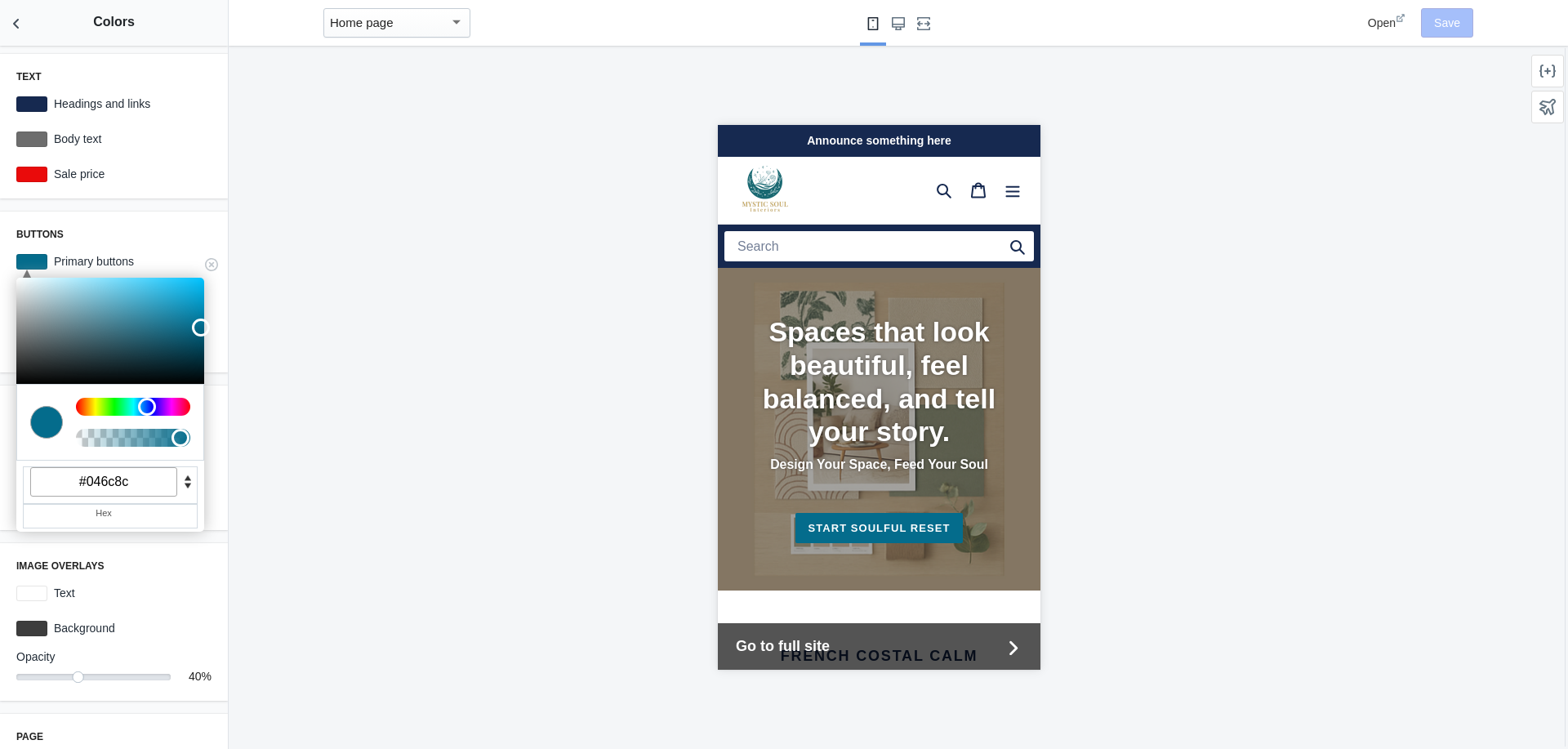
click at [153, 473] on input "#046c8c" at bounding box center [103, 482] width 147 height 29
click at [68, 104] on label "Headings and links" at bounding box center [129, 103] width 164 height 16
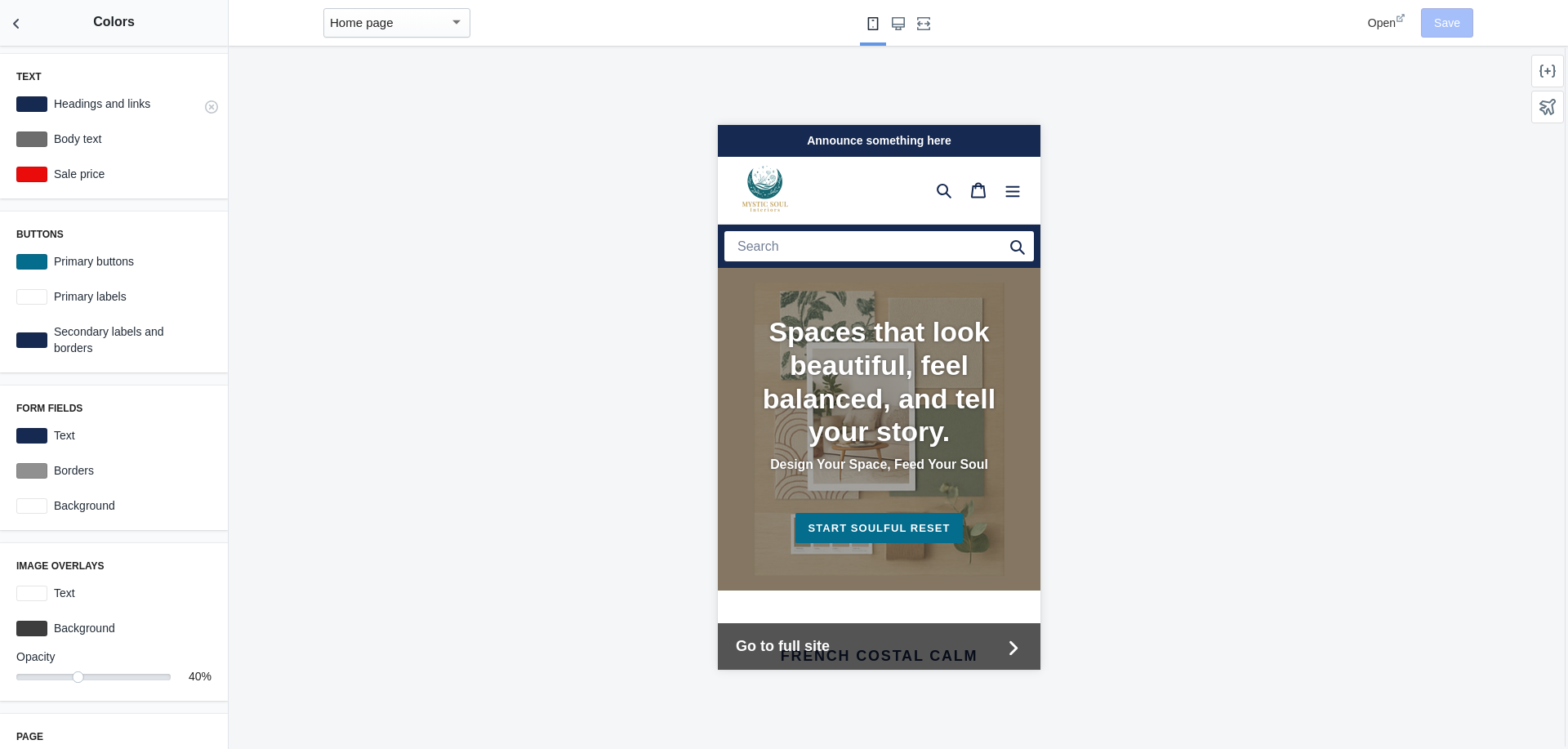
click at [28, 101] on div at bounding box center [31, 104] width 31 height 16
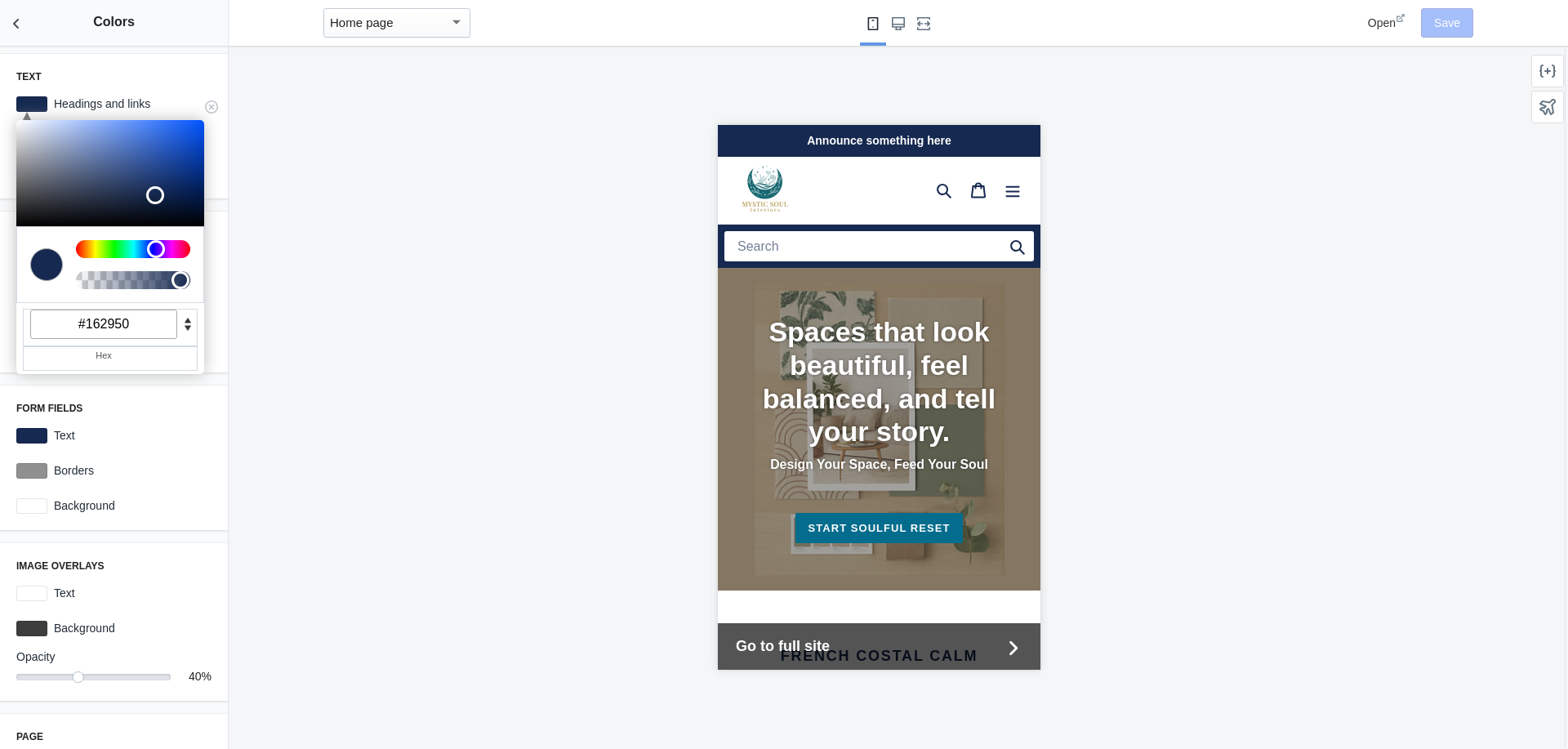
click at [144, 326] on input "#162950" at bounding box center [103, 324] width 147 height 29
paste input "046c8c"
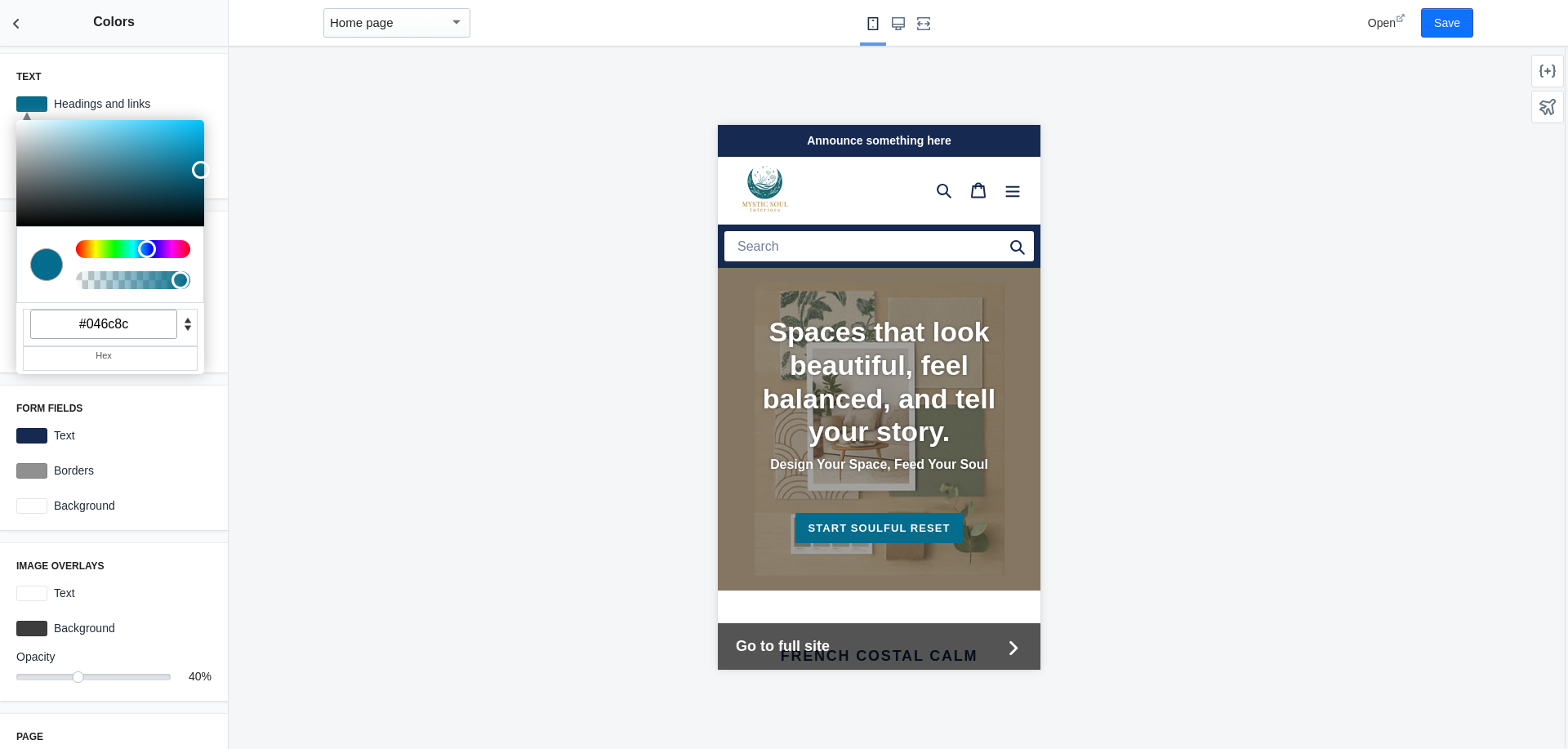
type input "#046c8c"
click at [371, 287] on div at bounding box center [878, 397] width 1300 height 703
click at [1437, 19] on button "Save" at bounding box center [1447, 23] width 53 height 29
click at [1318, 365] on div at bounding box center [878, 397] width 1300 height 703
click at [503, 190] on div at bounding box center [878, 397] width 1300 height 703
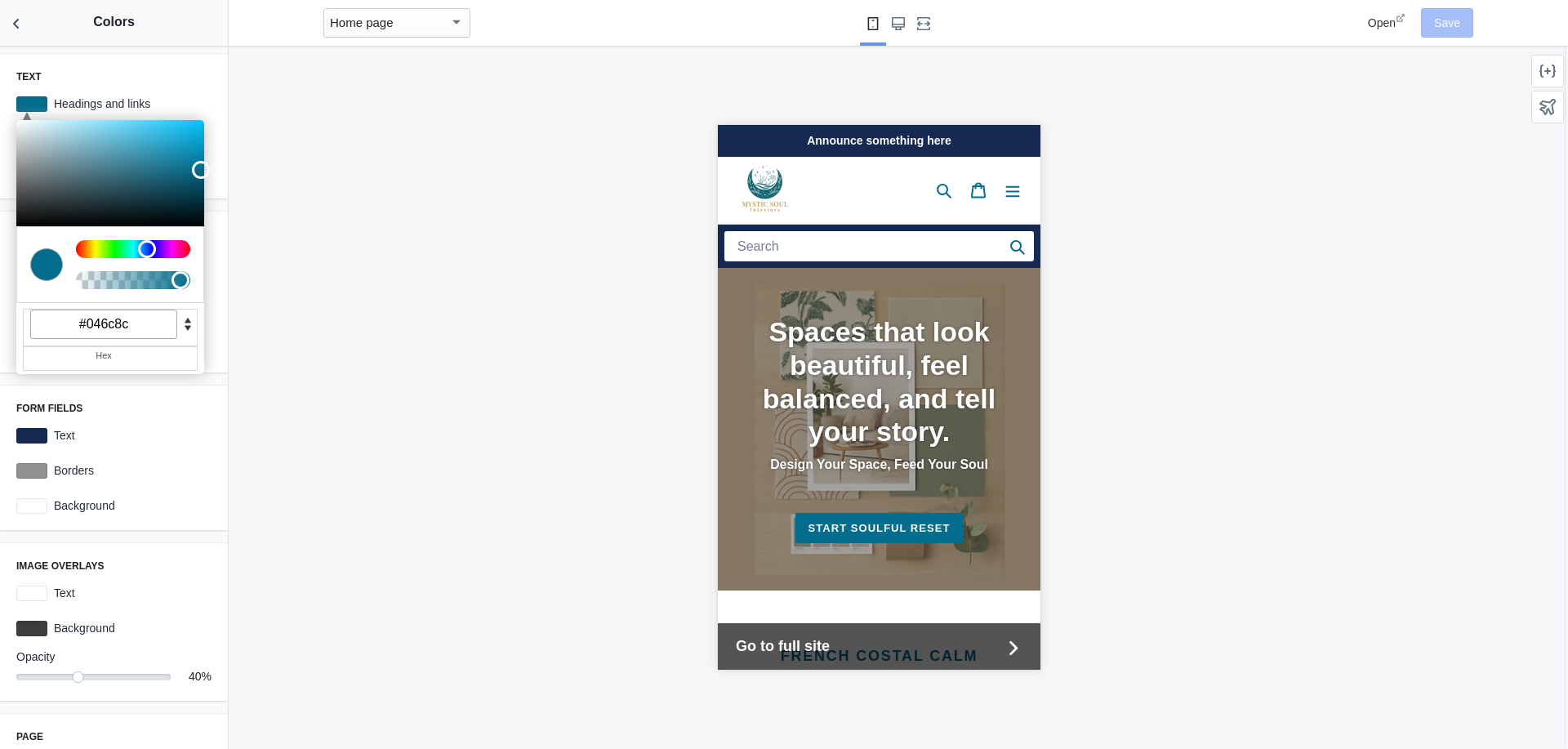
click at [469, 361] on div at bounding box center [878, 397] width 1300 height 703
click at [198, 72] on h3 "Text" at bounding box center [114, 77] width 195 height 13
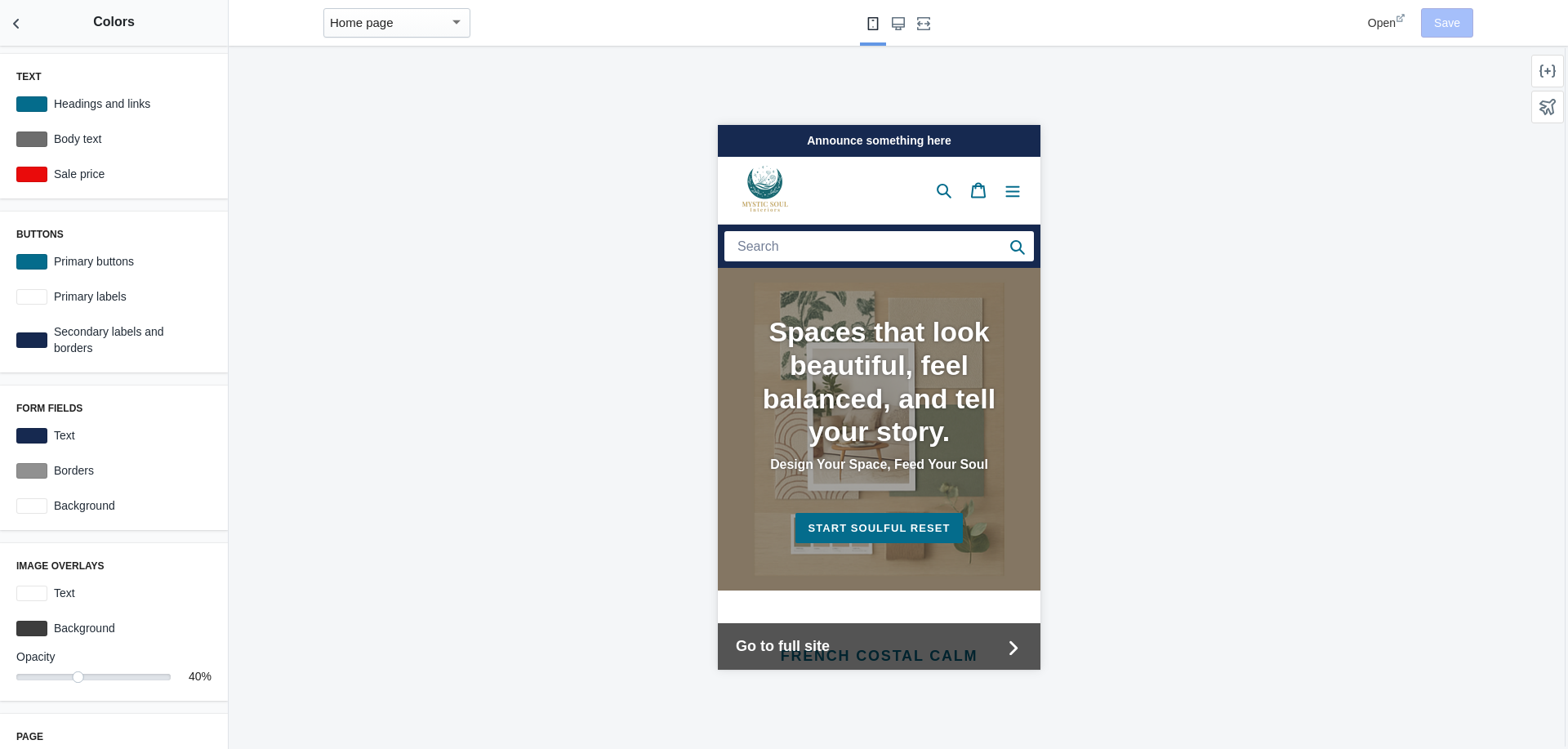
click at [468, 313] on div at bounding box center [878, 397] width 1300 height 703
click at [35, 259] on div at bounding box center [31, 262] width 31 height 16
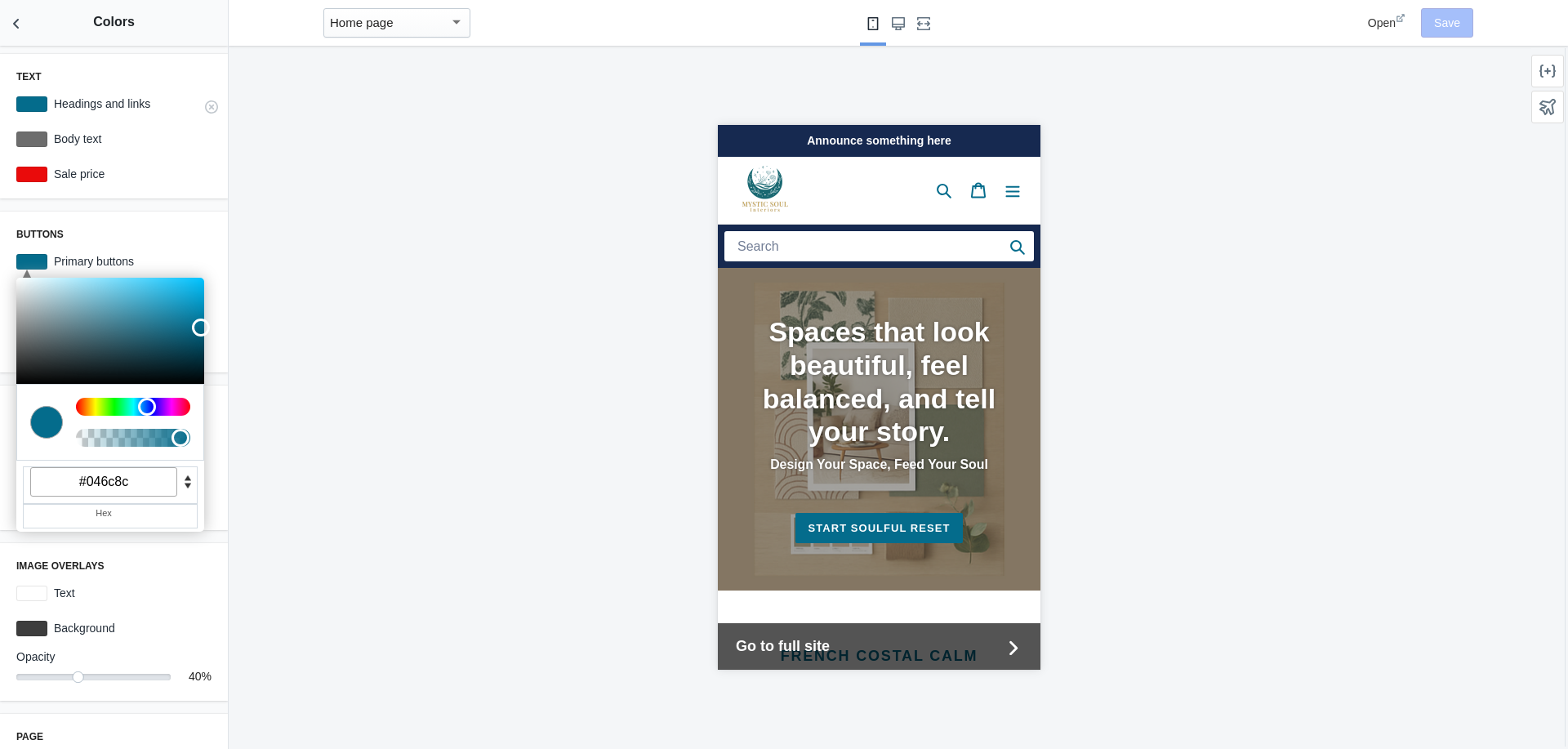
click at [27, 99] on div at bounding box center [31, 104] width 31 height 16
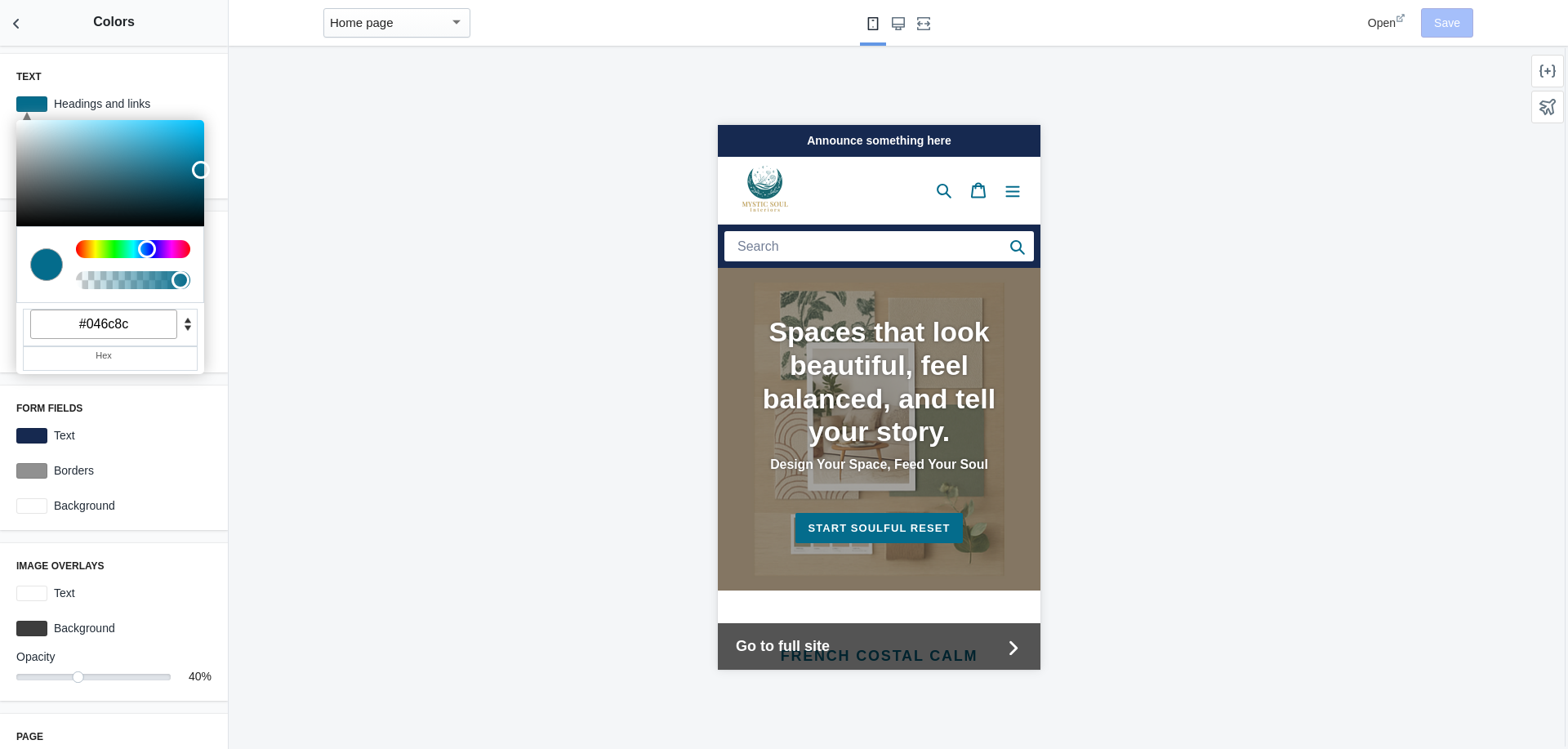
click at [403, 141] on div at bounding box center [878, 397] width 1300 height 703
click at [153, 66] on div "Text C M Y K A 194 94 28 1 H S L A 4 108 140 1 R G B A #046c8c Hex Headings and…" at bounding box center [114, 126] width 228 height 145
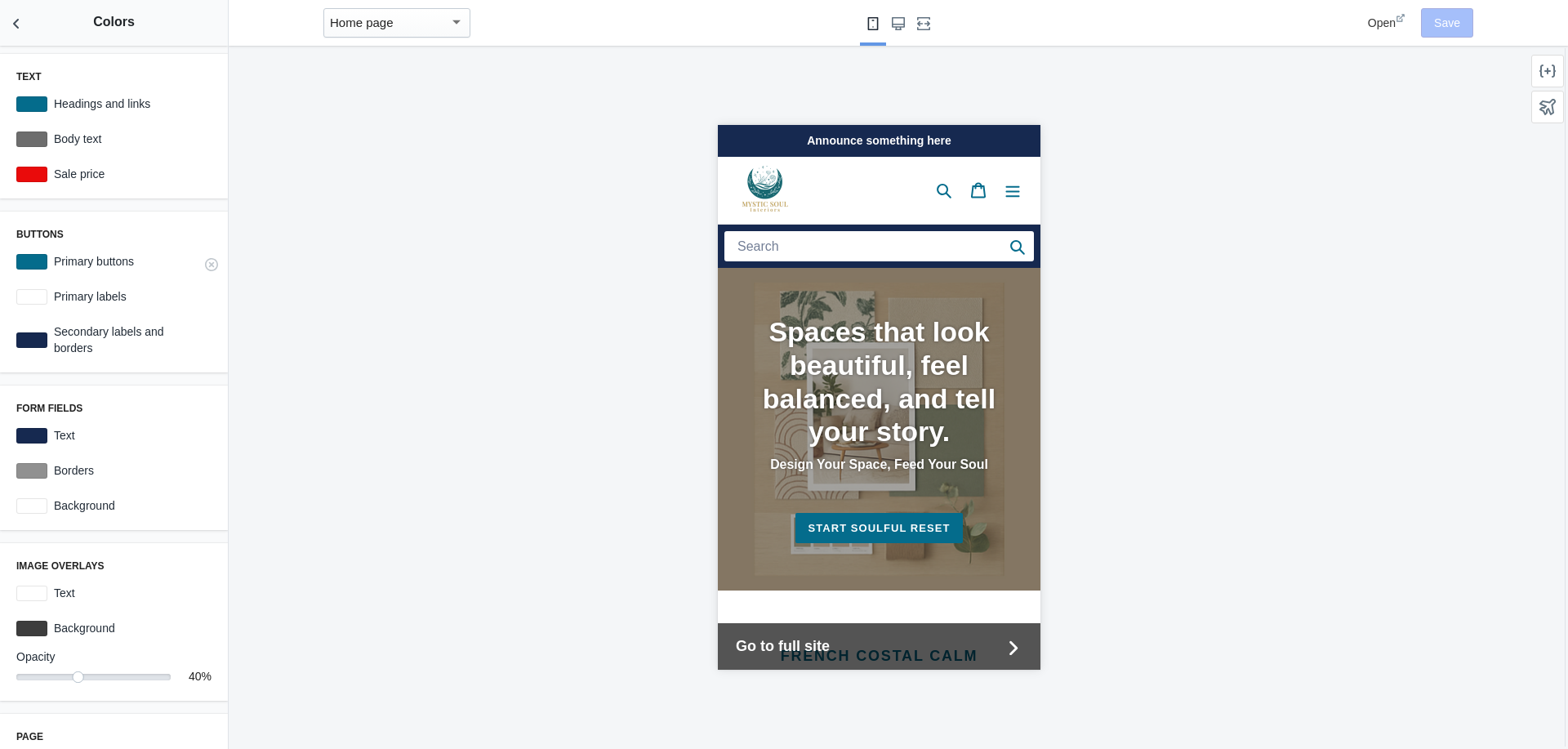
click at [34, 261] on div at bounding box center [31, 262] width 31 height 16
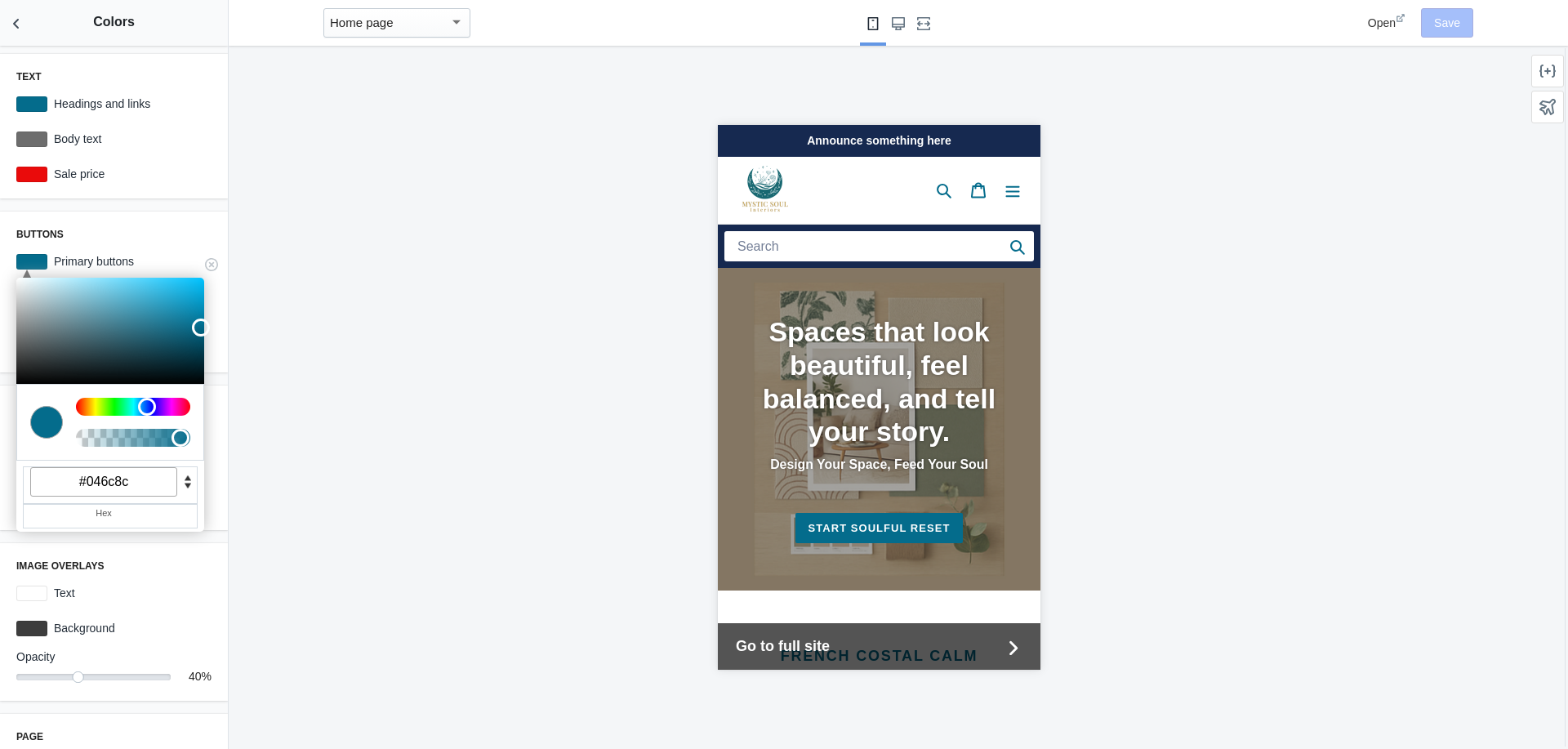
click at [141, 477] on input "#046c8c" at bounding box center [103, 482] width 147 height 29
paste input "a17a2"
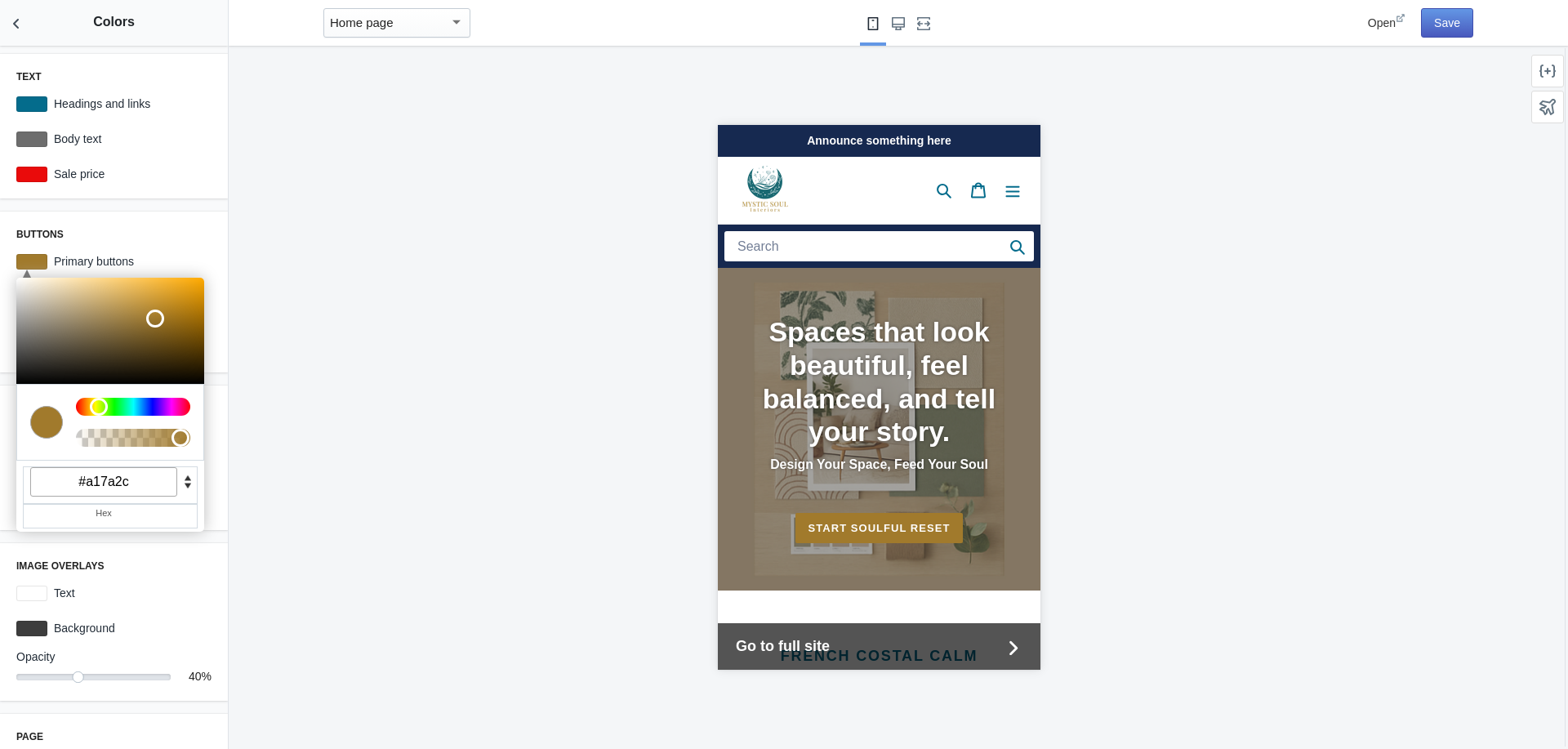
type input "#a17a2c"
click at [1449, 22] on button "Save" at bounding box center [1447, 23] width 53 height 29
click at [361, 148] on div at bounding box center [878, 397] width 1300 height 703
click at [41, 104] on div at bounding box center [31, 104] width 31 height 16
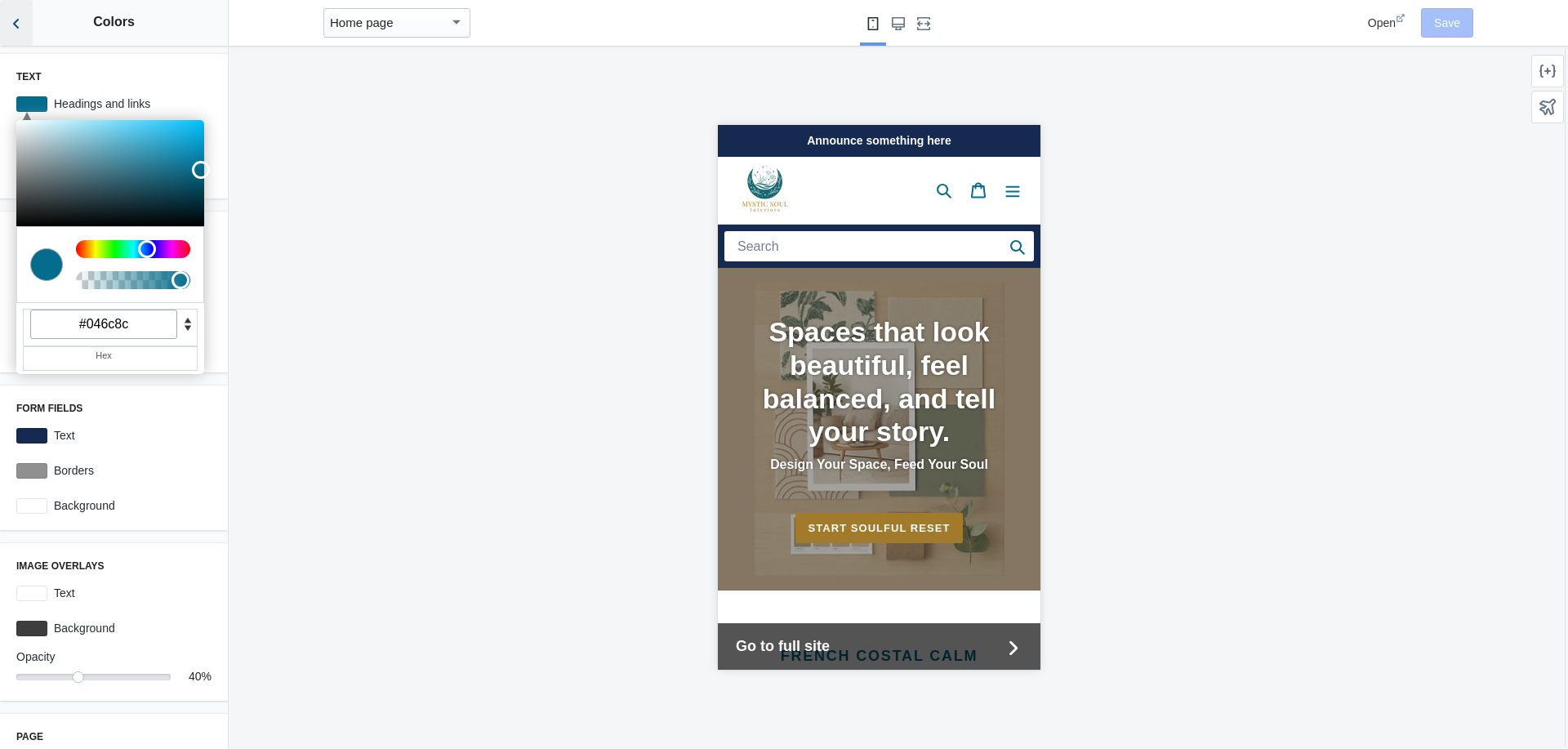
click at [11, 26] on icon "Back to sections" at bounding box center [16, 23] width 16 height 16
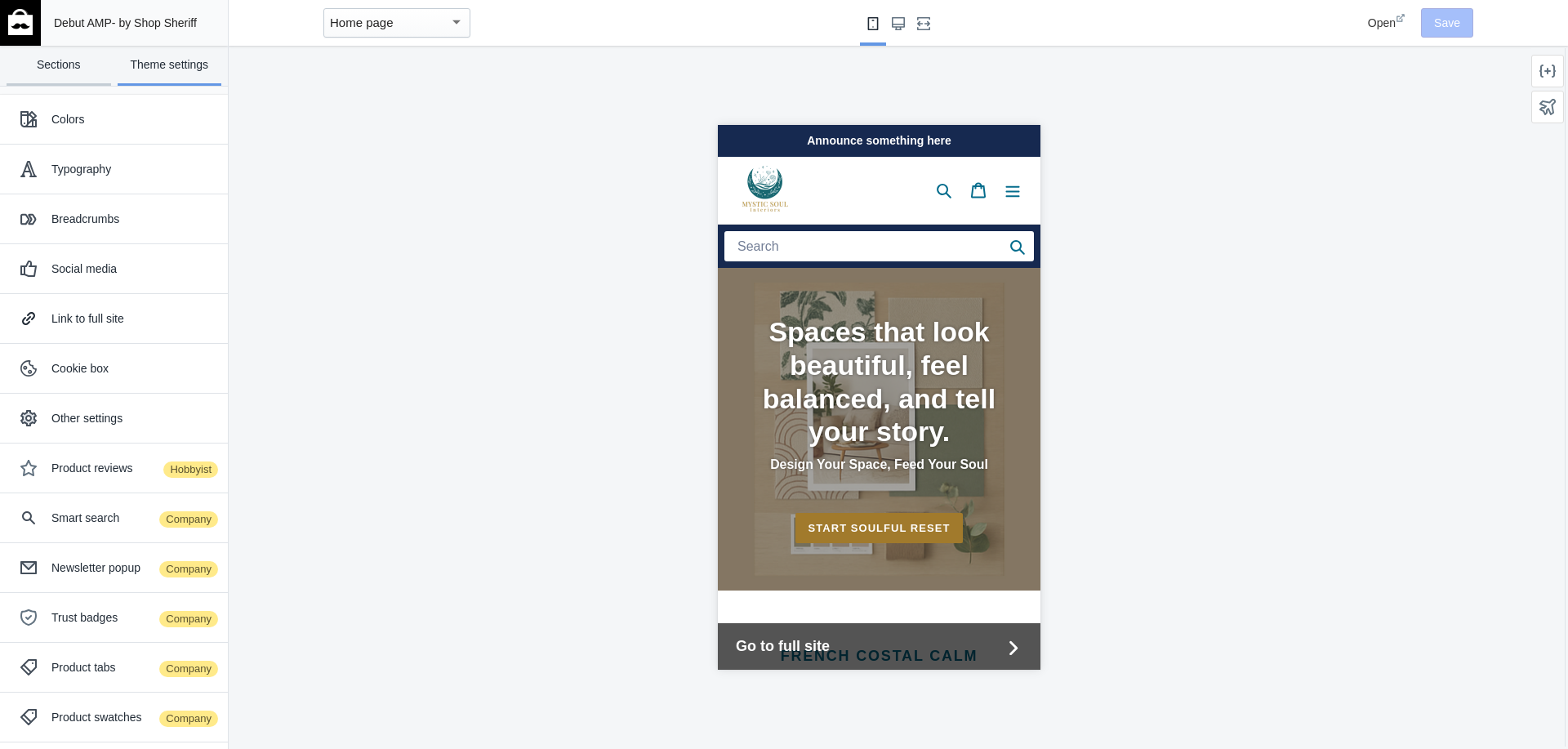
click at [63, 68] on link "Sections" at bounding box center [58, 66] width 104 height 40
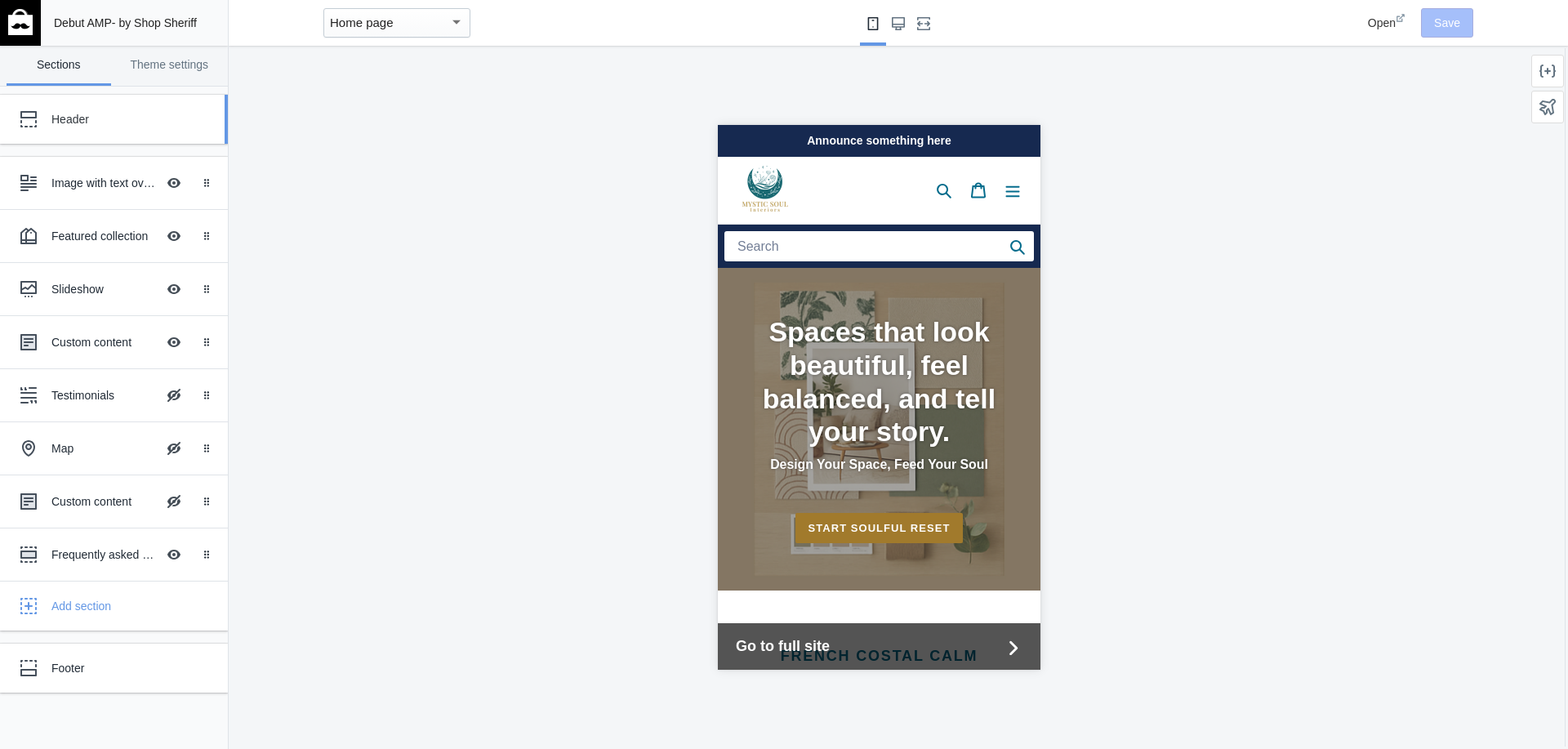
click at [66, 122] on div "Header" at bounding box center [122, 118] width 141 height 16
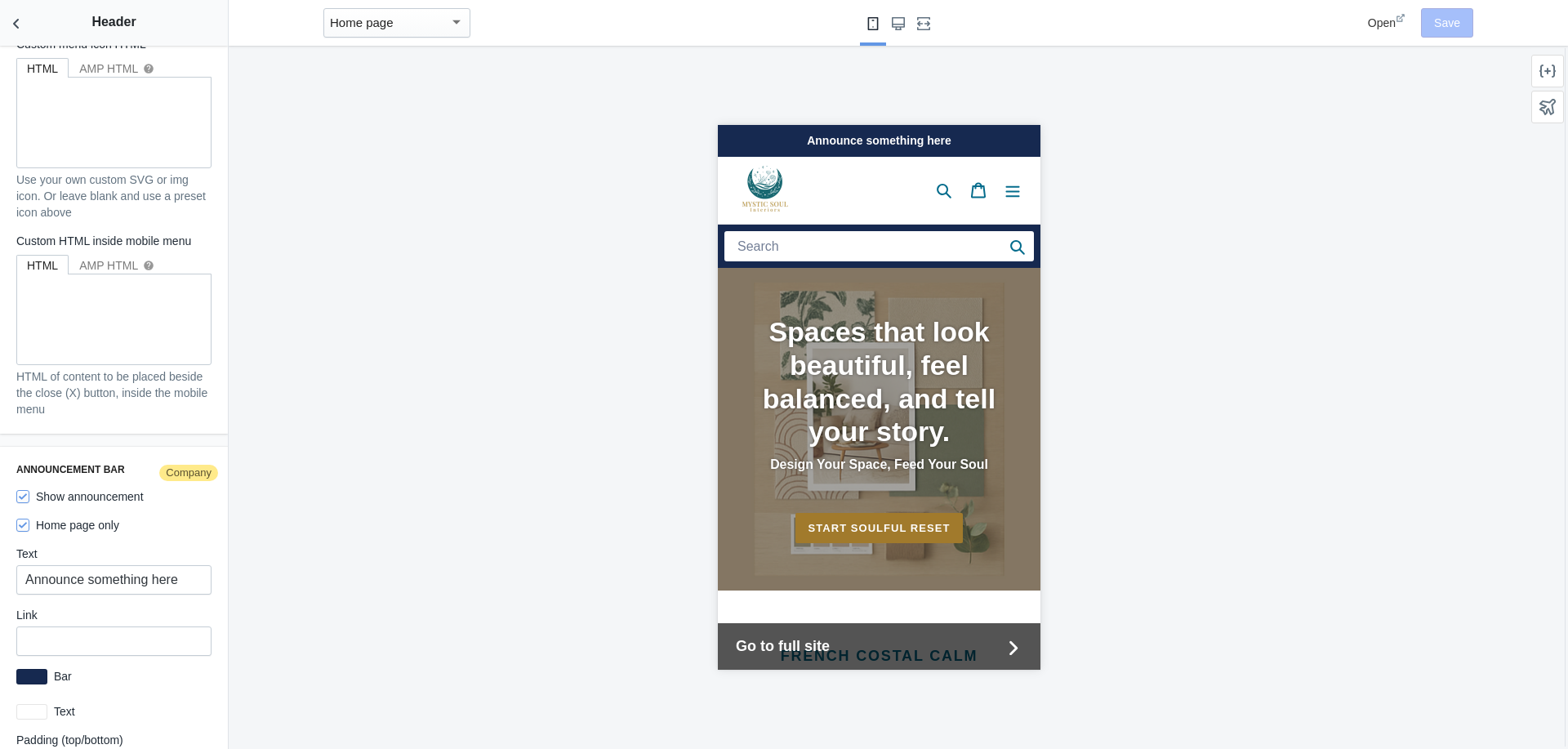
scroll to position [2398, 0]
click at [19, 560] on input "Announce something here" at bounding box center [114, 574] width 195 height 29
paste input "Happiness Guaranteed – Love It or We’ll Make It Right"
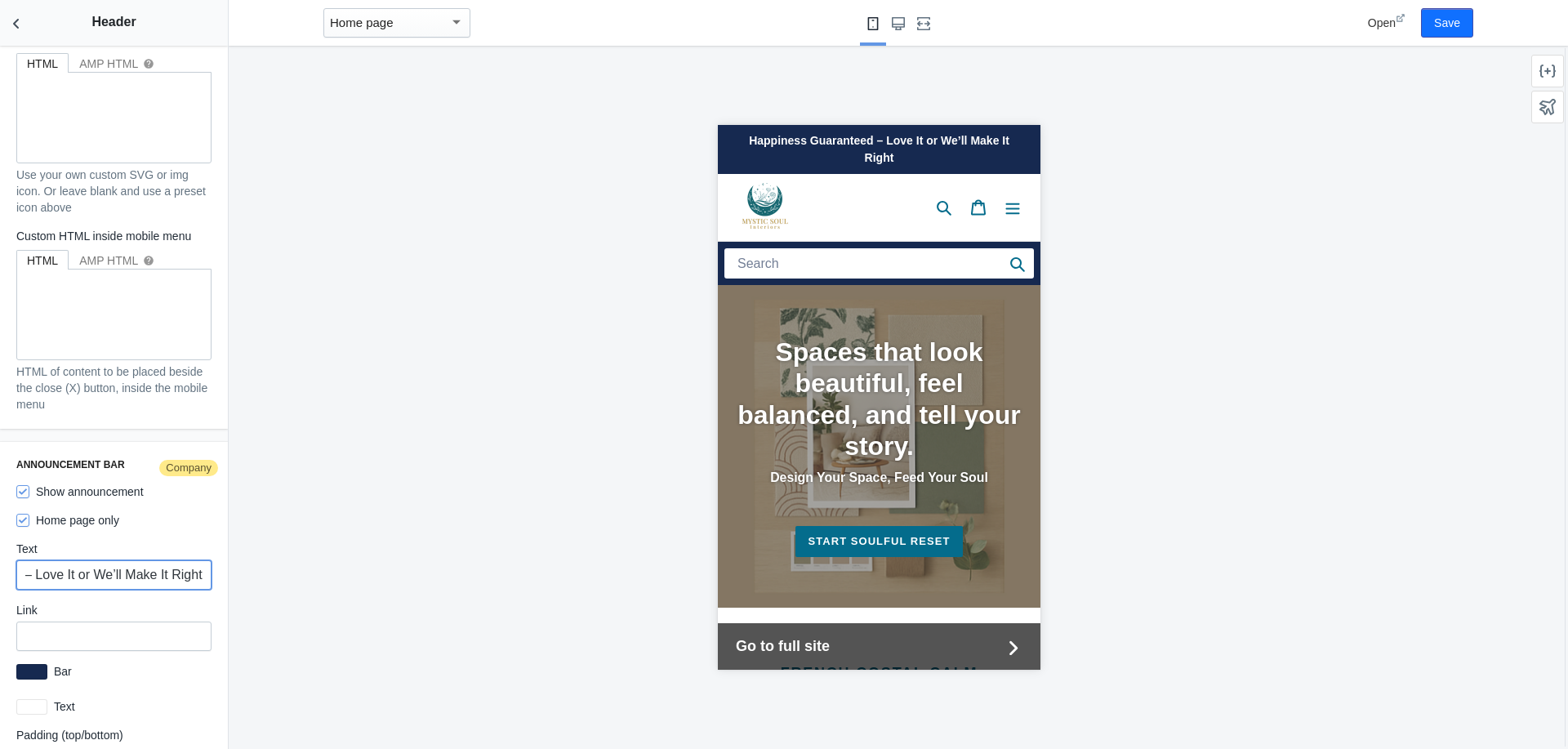
scroll to position [0, 0]
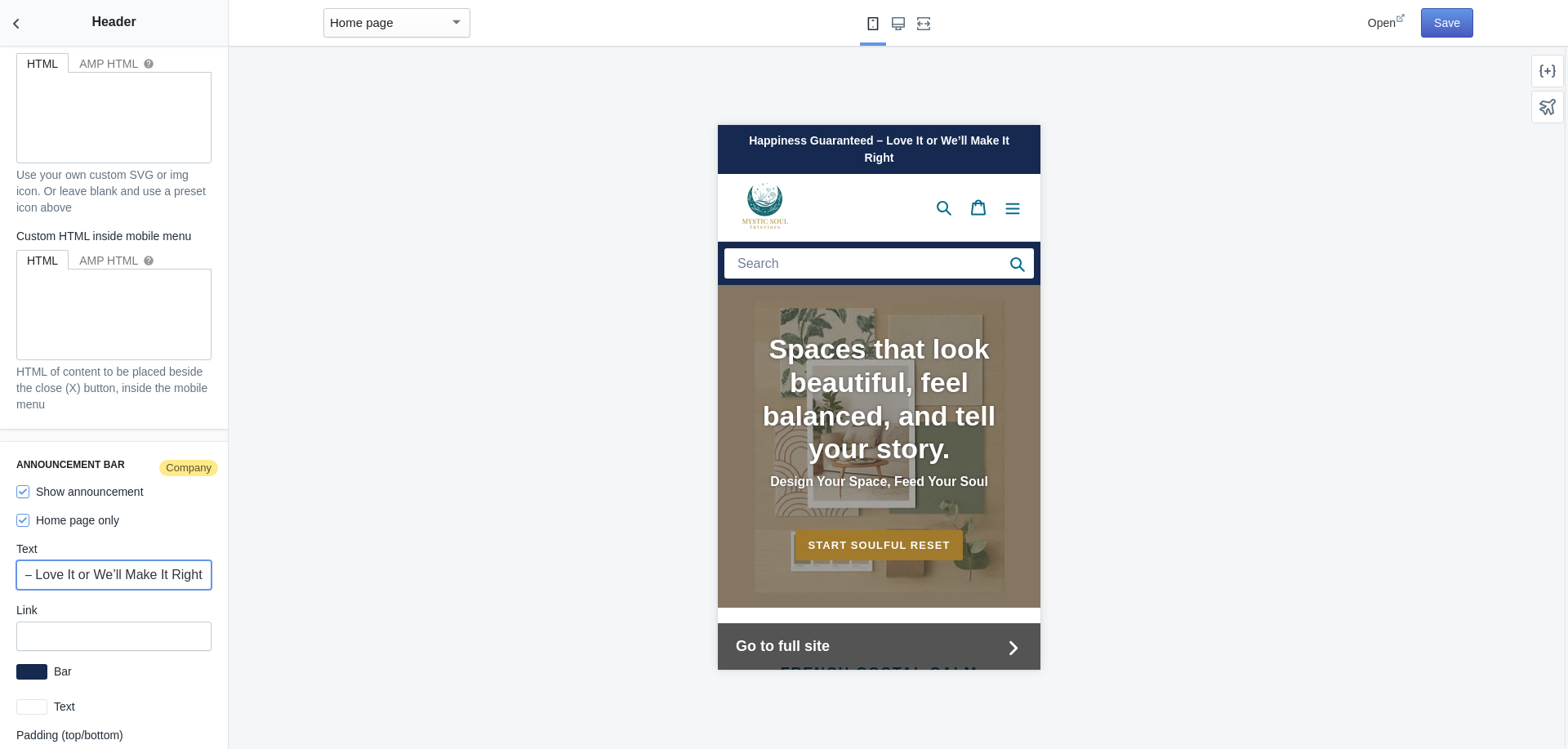
type input "Happiness Guaranteed – Love It or We’ll Make It Right"
click at [1448, 16] on button "Save" at bounding box center [1447, 23] width 53 height 29
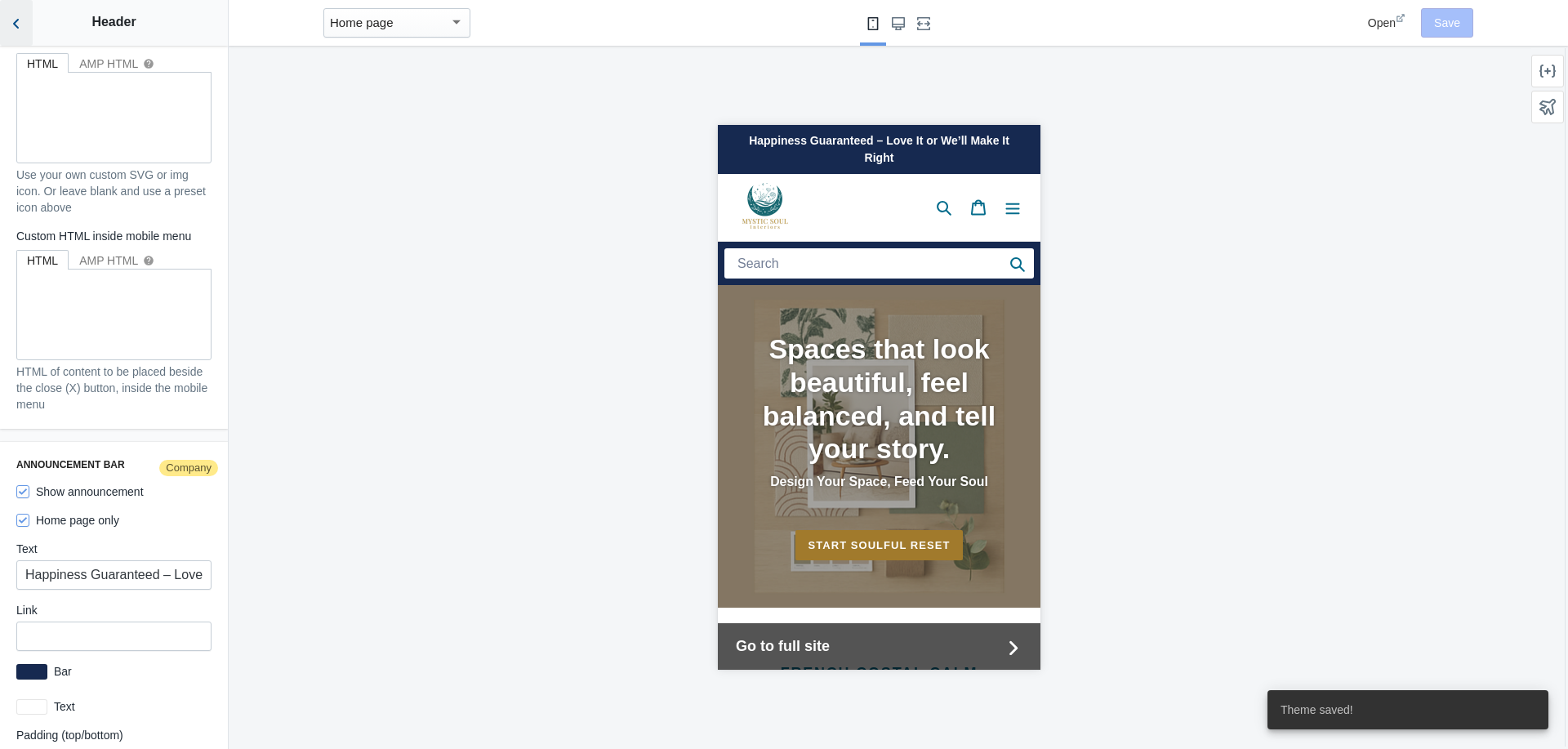
click at [16, 26] on use "Back to sections" at bounding box center [16, 23] width 6 height 9
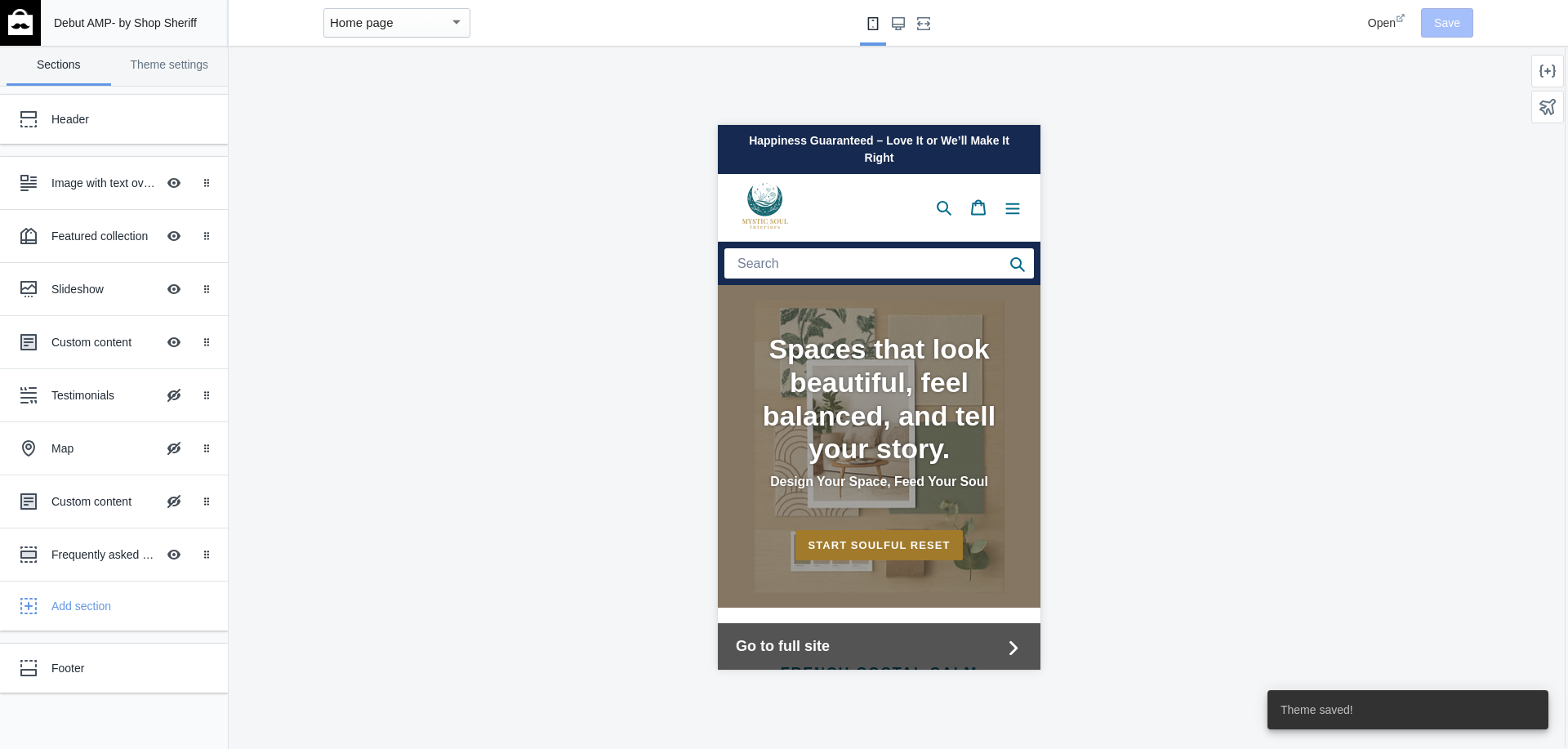
scroll to position [2118, 0]
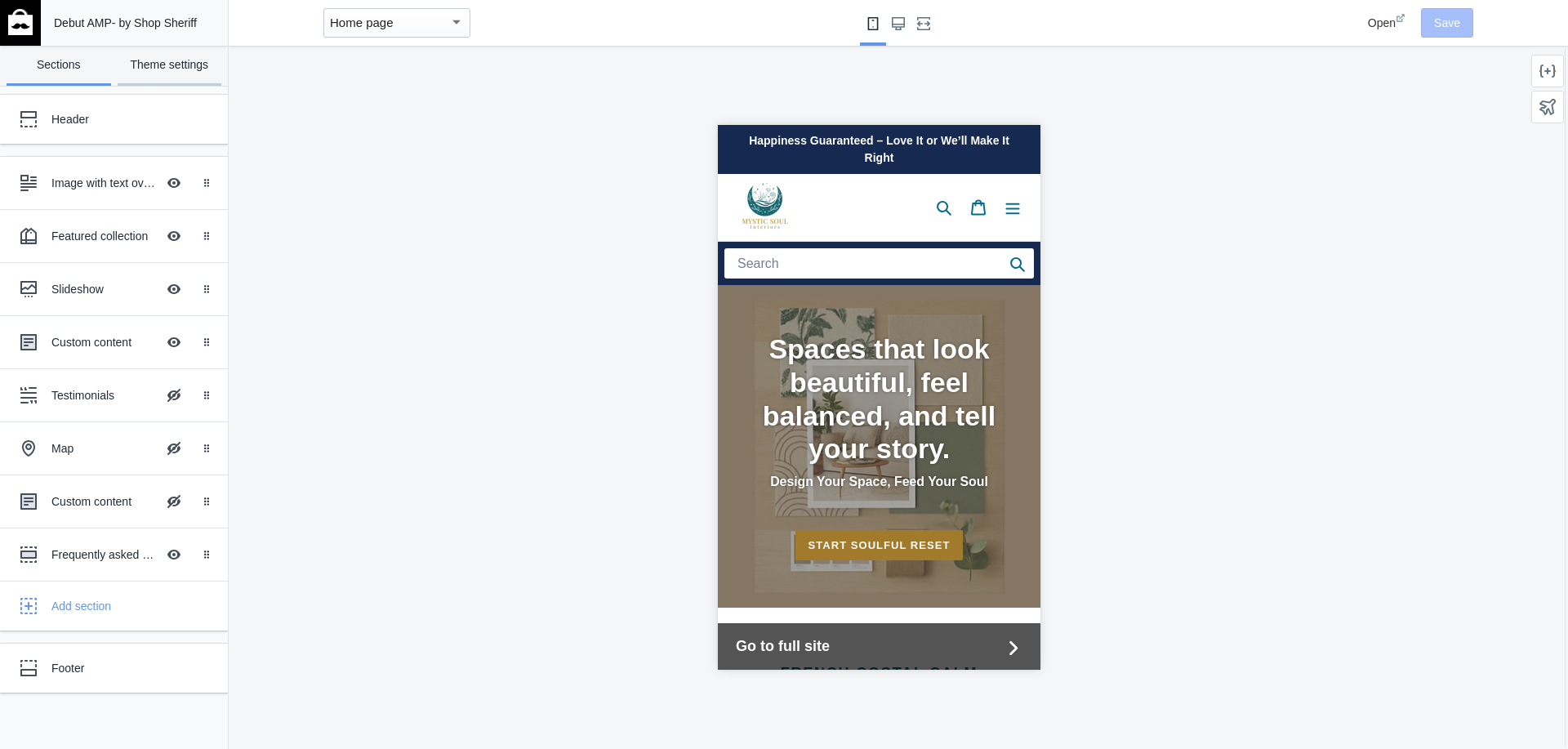
click at [174, 63] on link "Theme settings" at bounding box center [169, 66] width 104 height 40
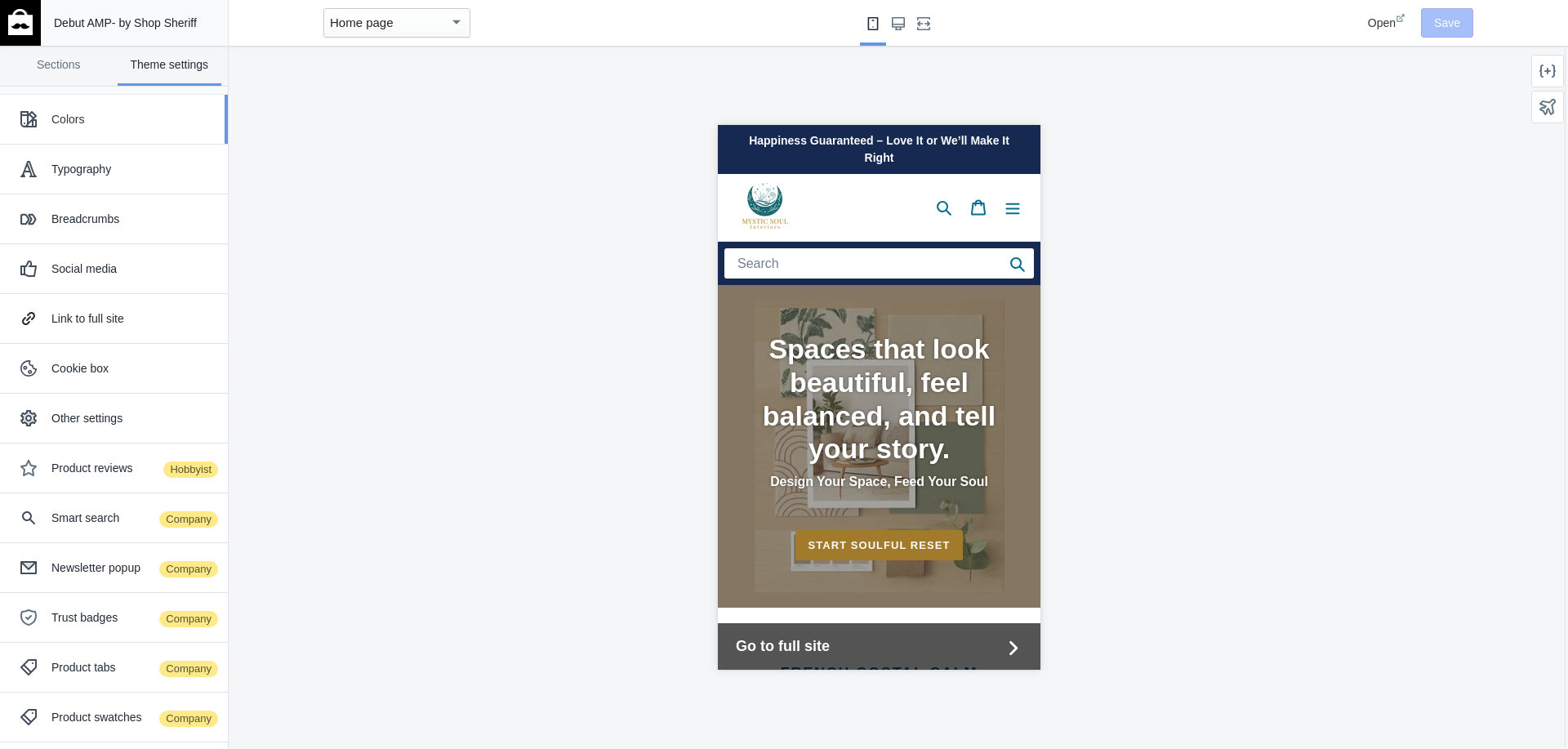
click at [89, 111] on div "Colors" at bounding box center [133, 118] width 164 height 16
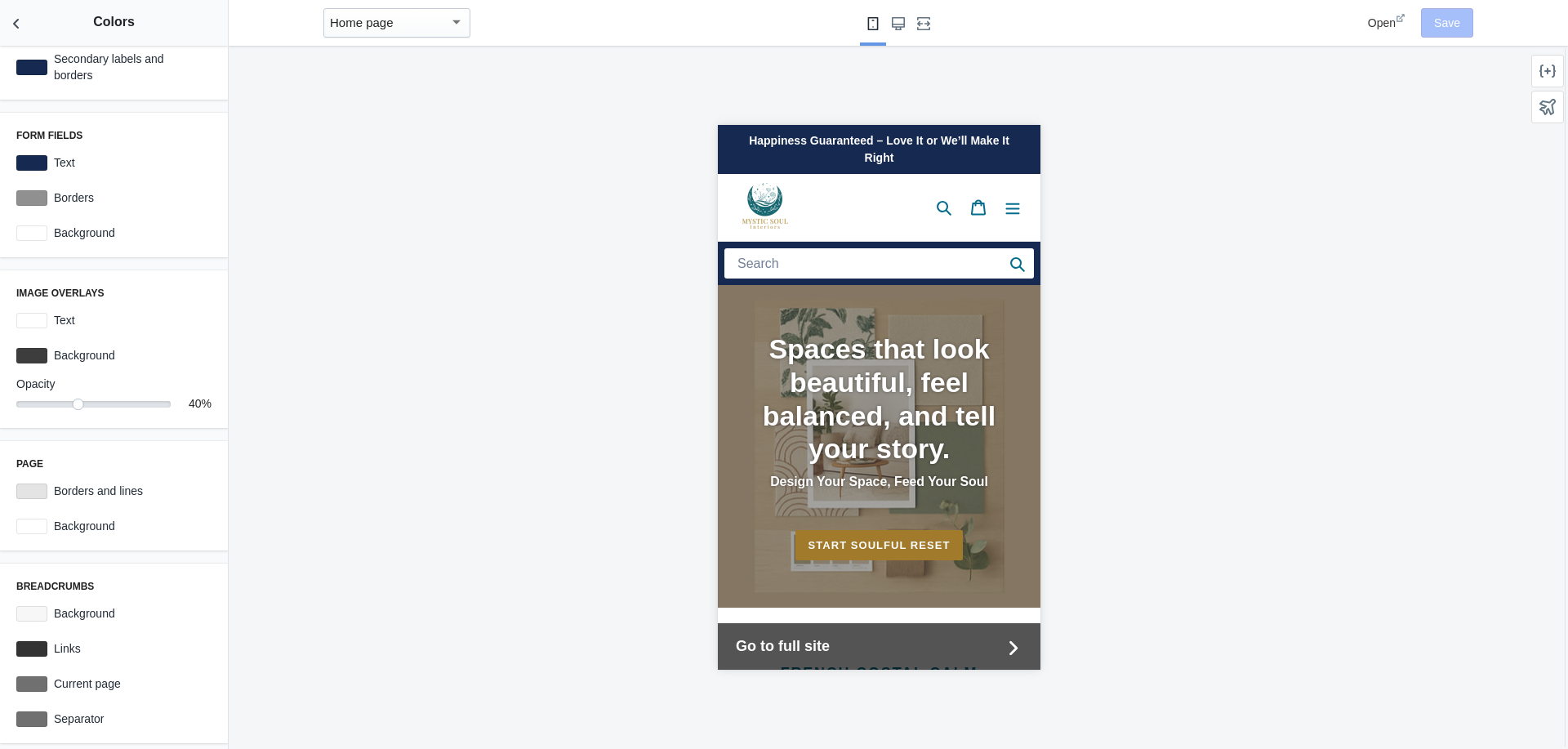
scroll to position [275, 0]
click at [760, 151] on div "Happiness Guaranteed – Love It or We’ll Make It Right" at bounding box center [878, 149] width 323 height 49
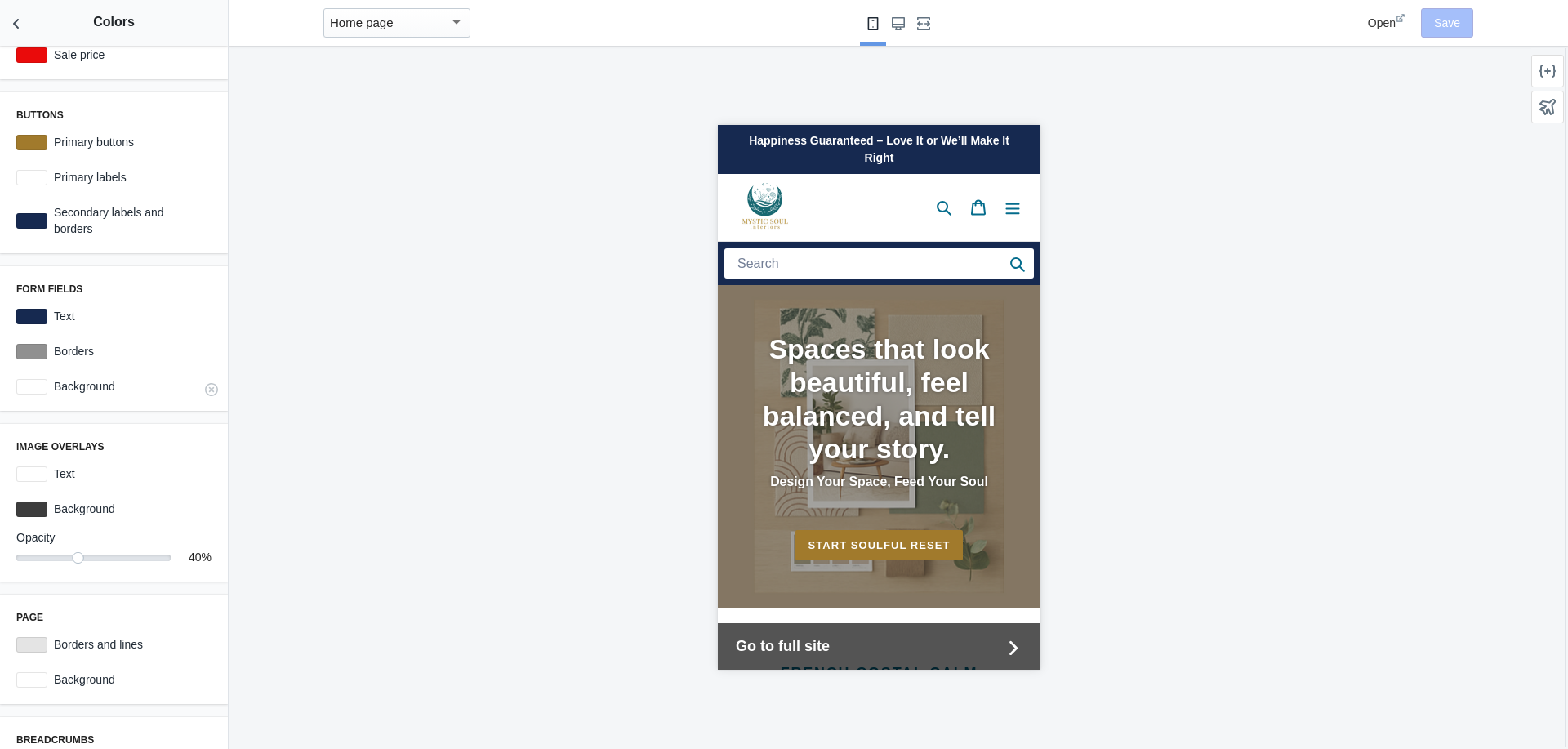
scroll to position [0, 0]
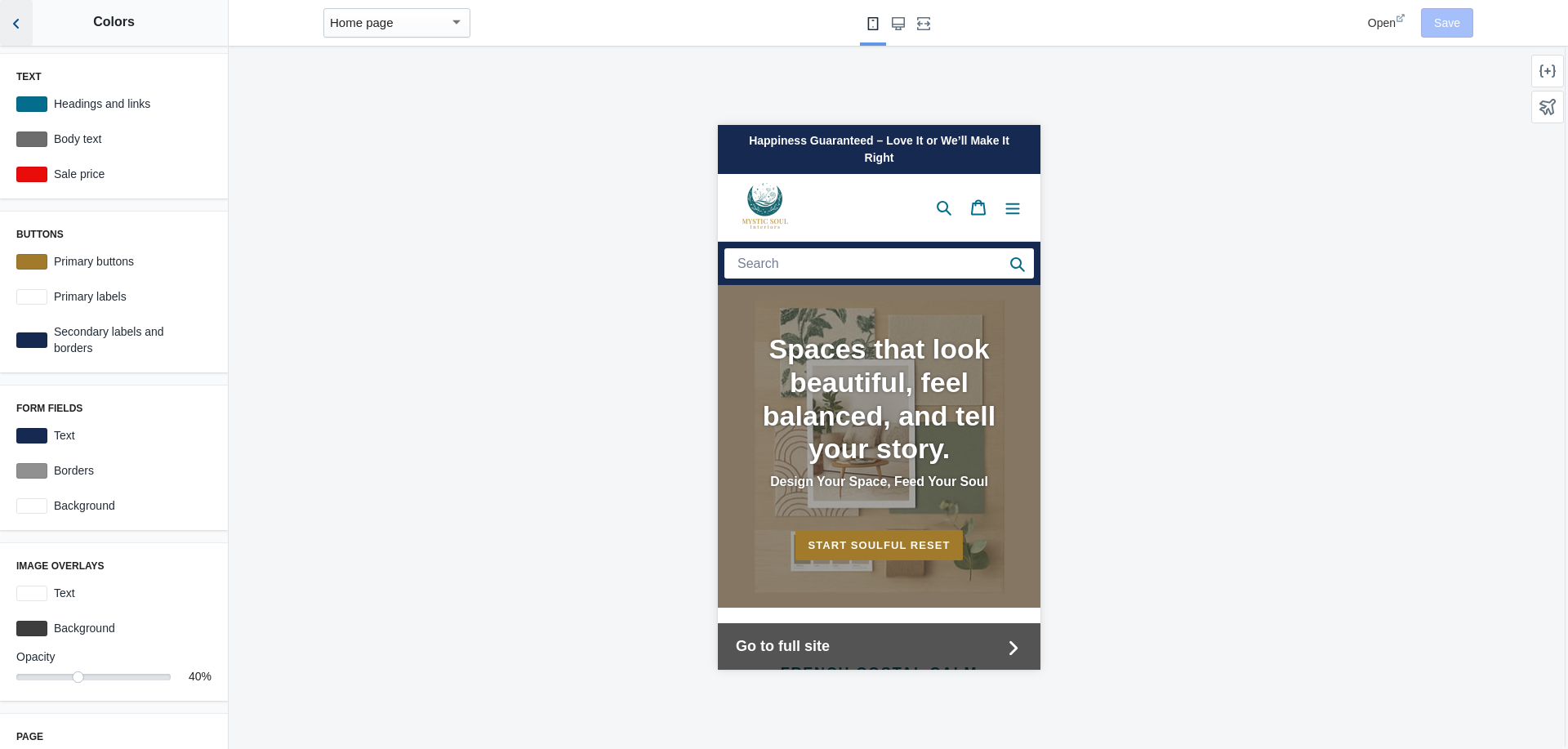
click at [17, 22] on icon "Back to sections" at bounding box center [16, 23] width 16 height 16
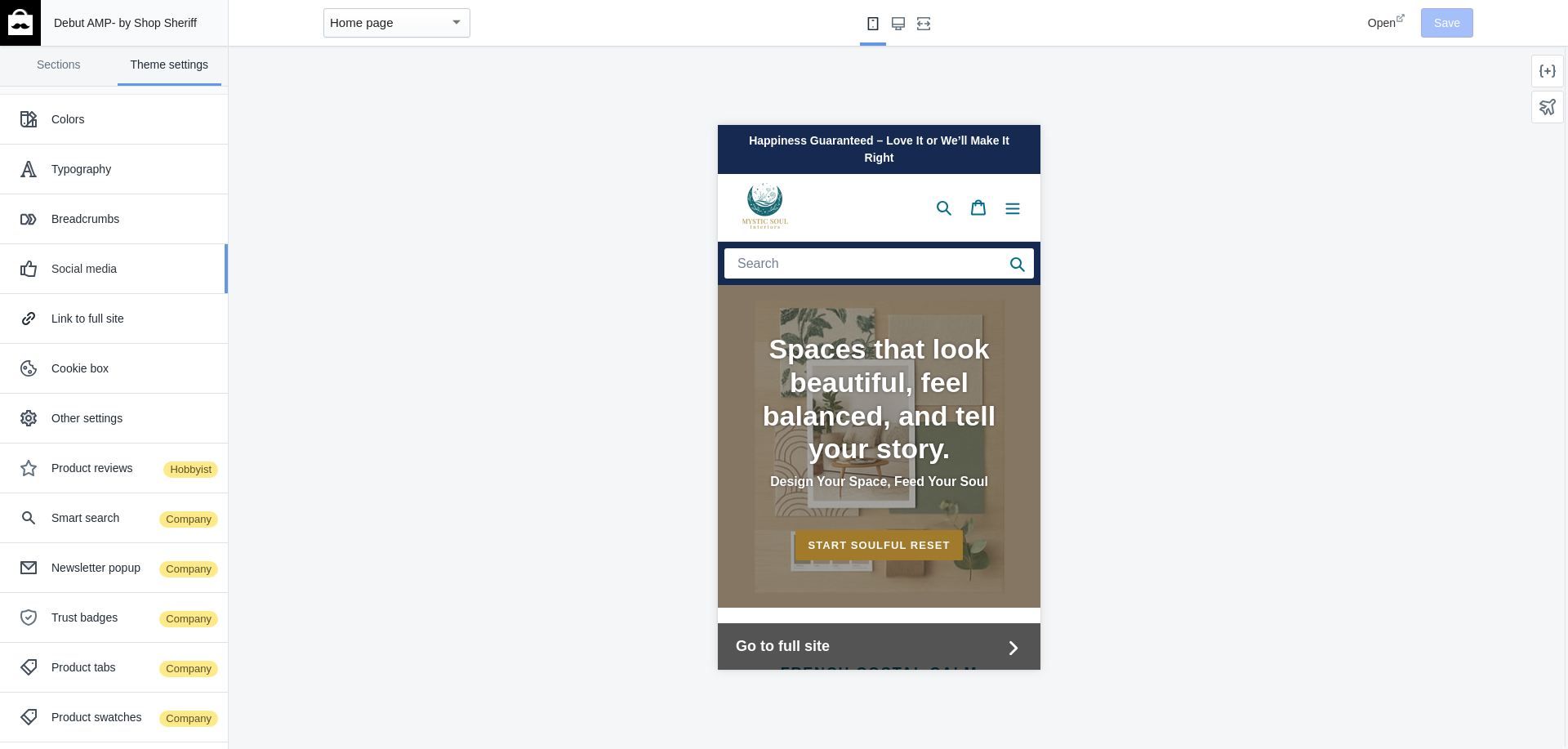
scroll to position [100, 0]
click at [98, 362] on div "Product reviews Hobbyist" at bounding box center [133, 367] width 164 height 16
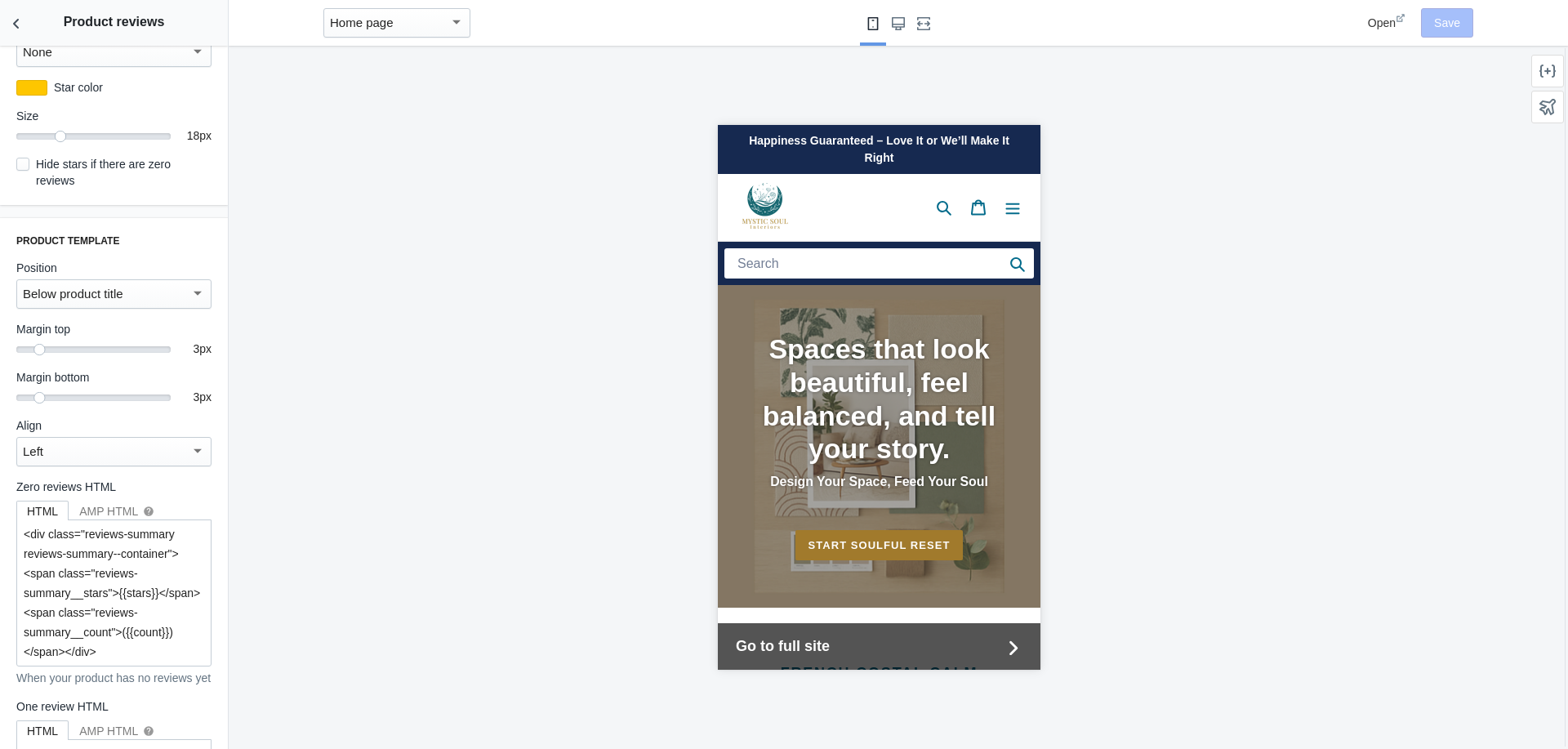
scroll to position [0, 0]
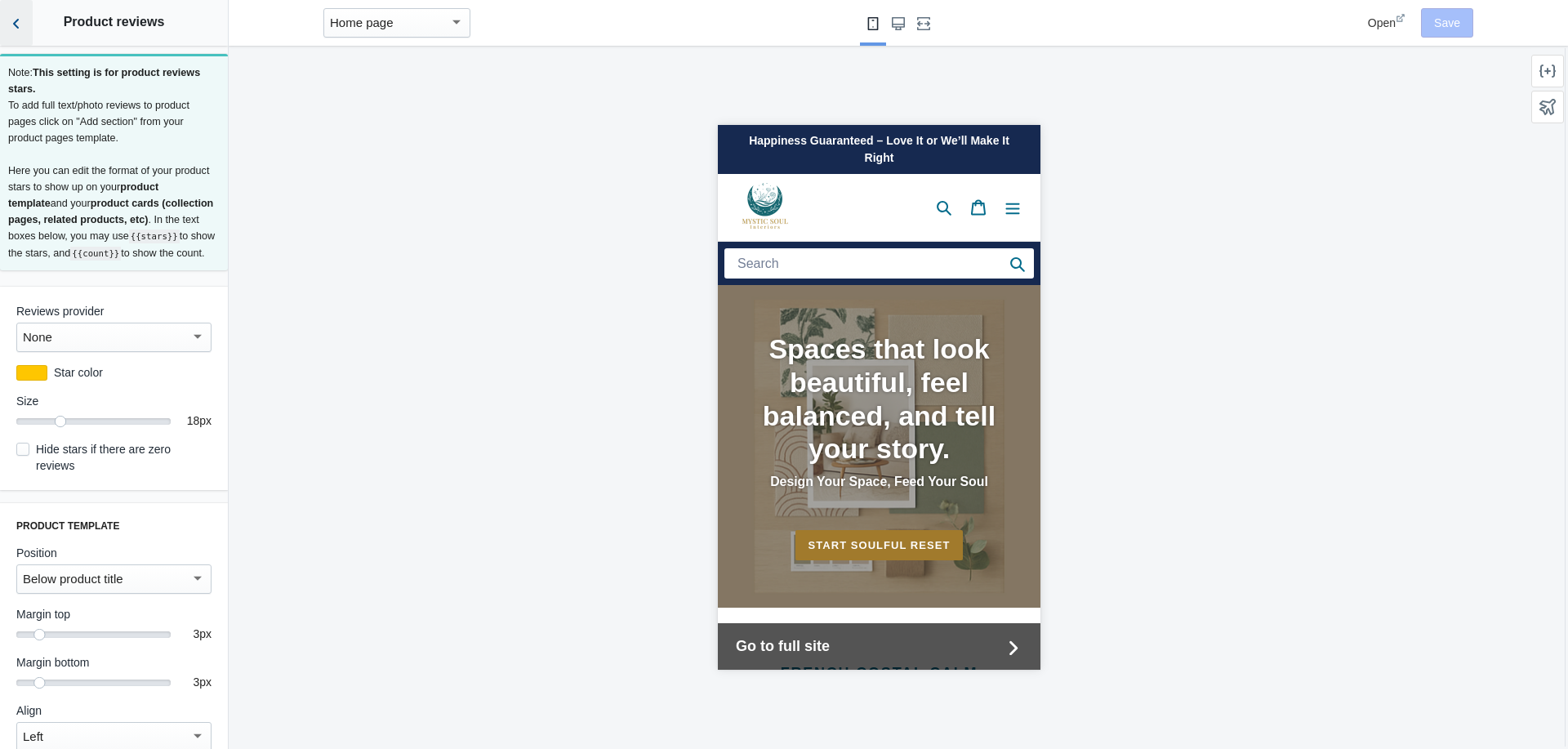
click at [17, 21] on use "Back to sections" at bounding box center [16, 23] width 6 height 9
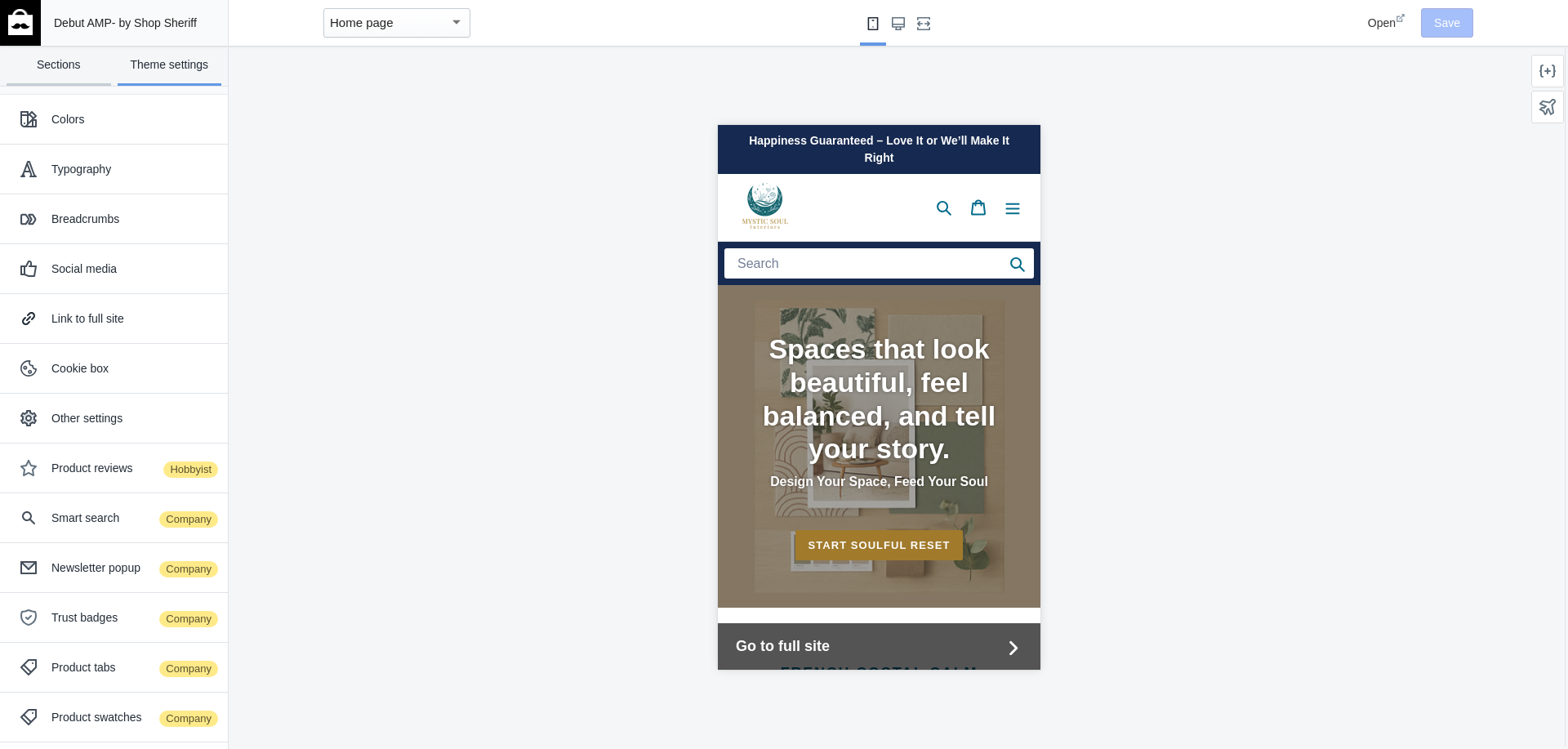
click at [57, 69] on link "Sections" at bounding box center [58, 66] width 104 height 40
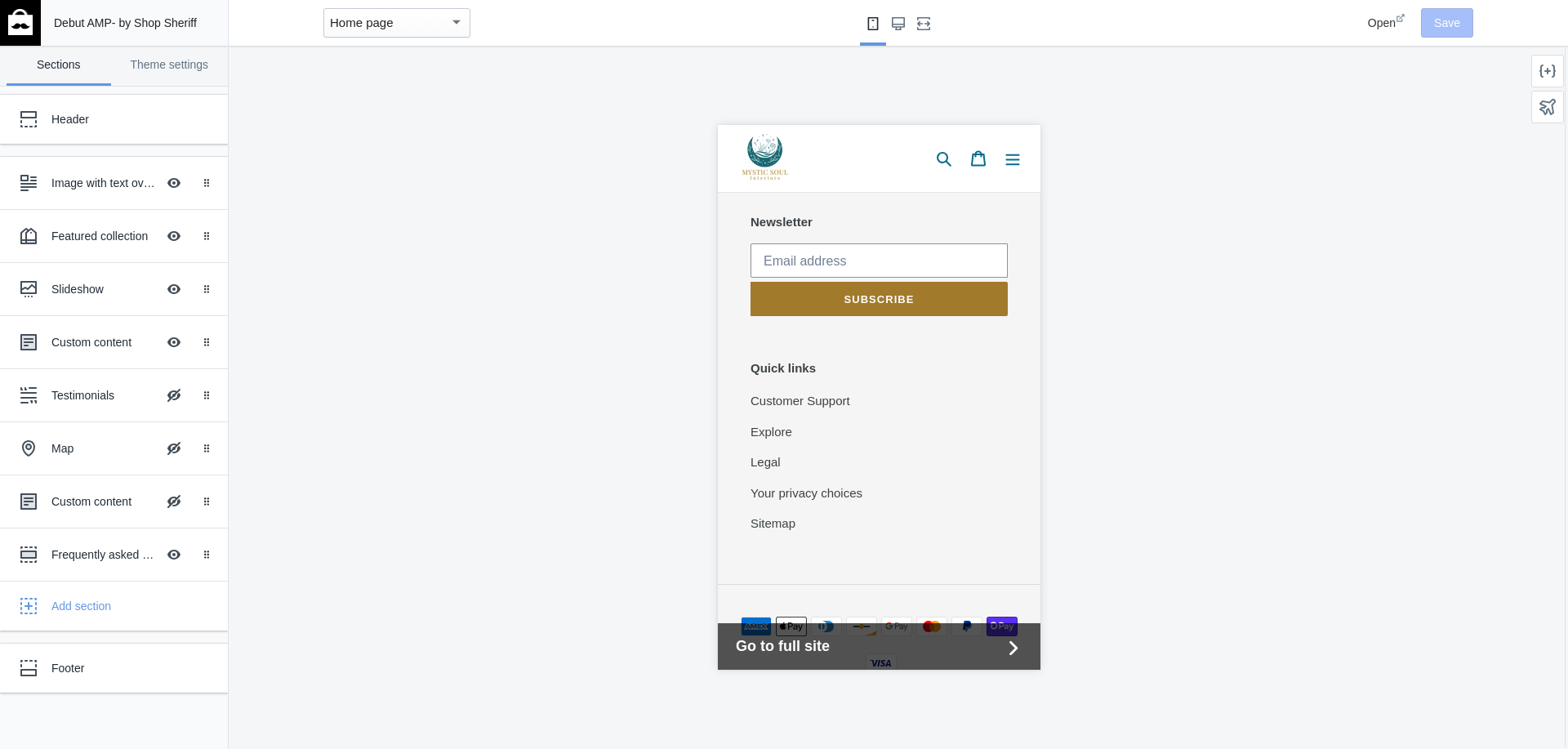
scroll to position [2217, 0]
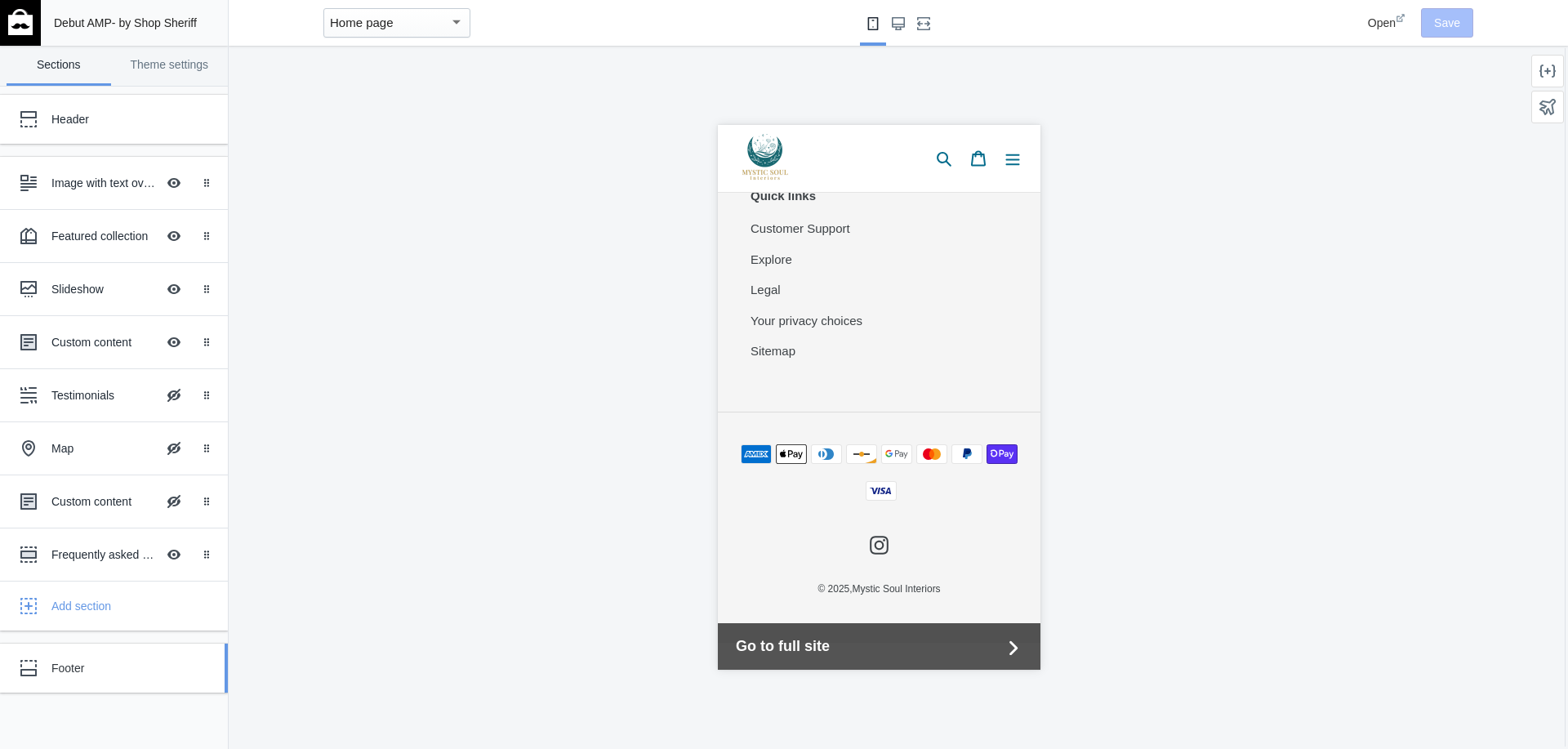
click at [66, 663] on div "Footer" at bounding box center [122, 667] width 141 height 16
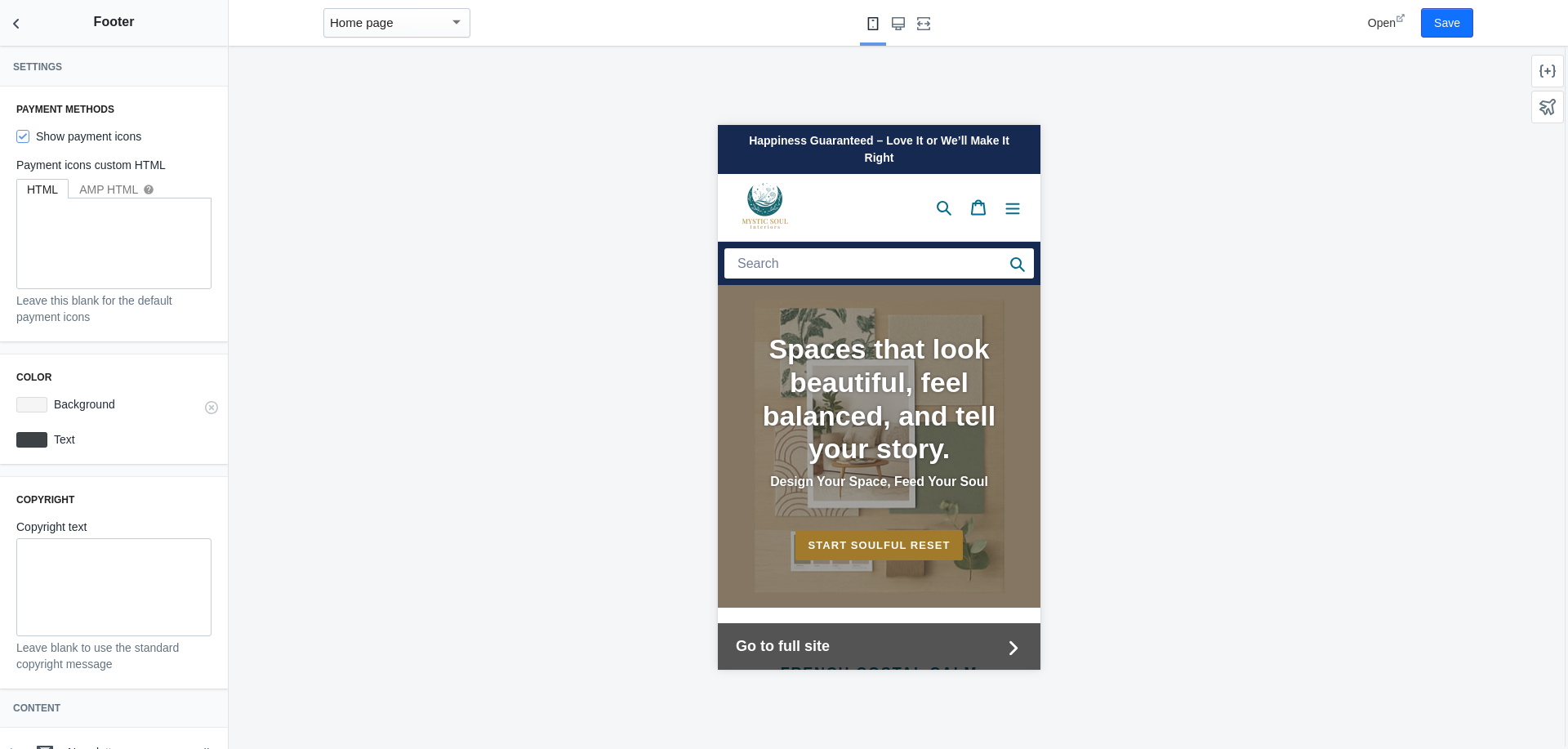
scroll to position [135, 0]
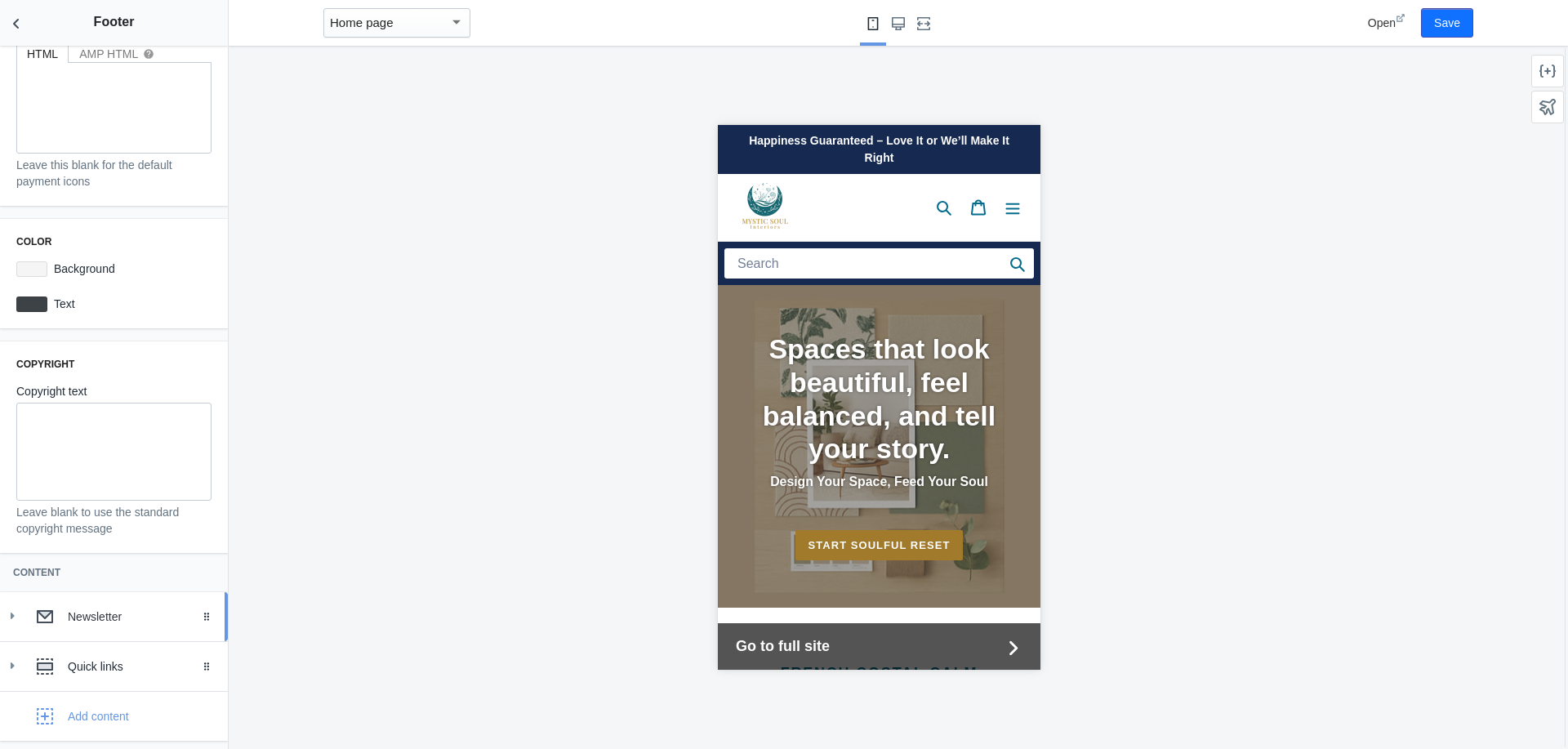
click at [81, 614] on div "Newsletter" at bounding box center [141, 616] width 147 height 16
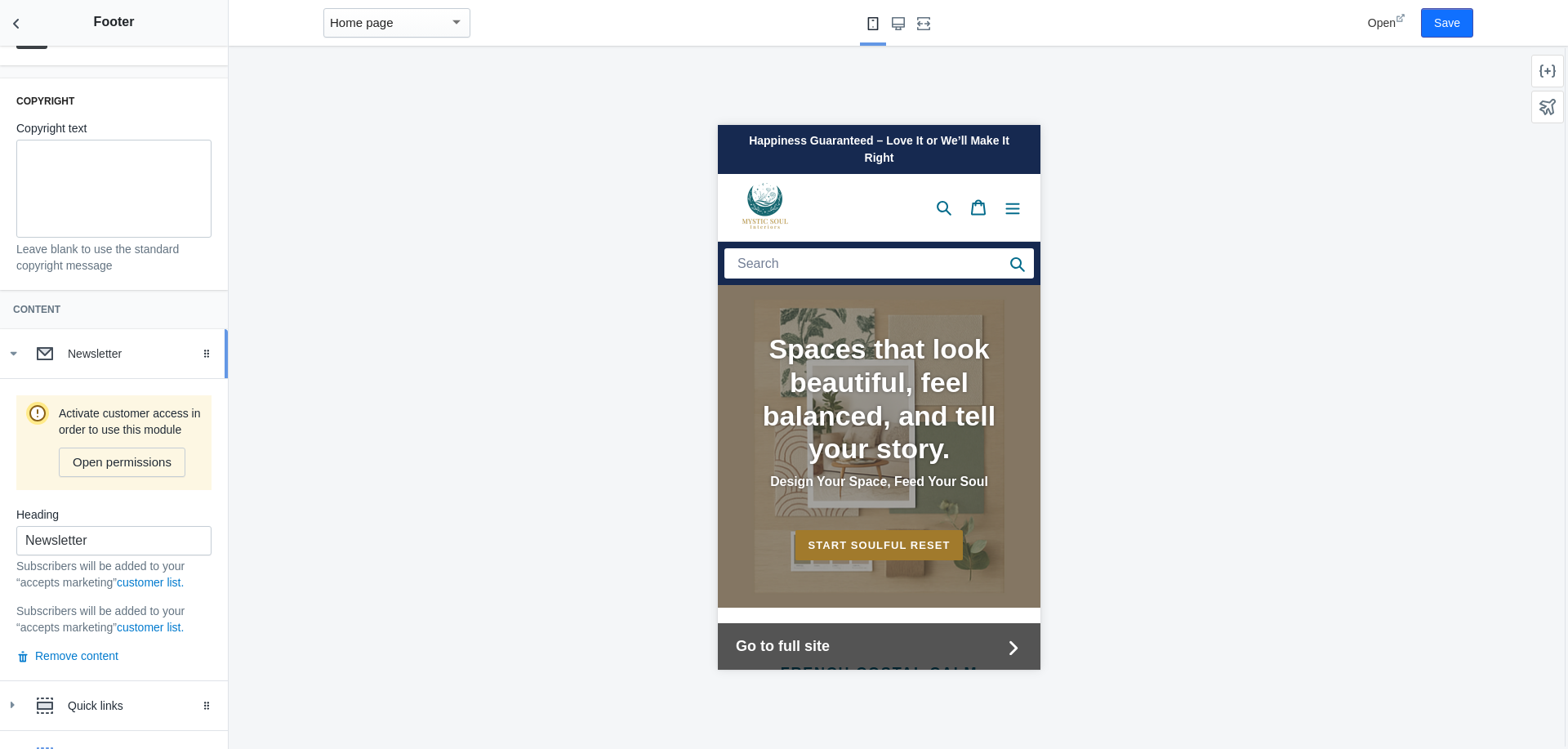
scroll to position [430, 0]
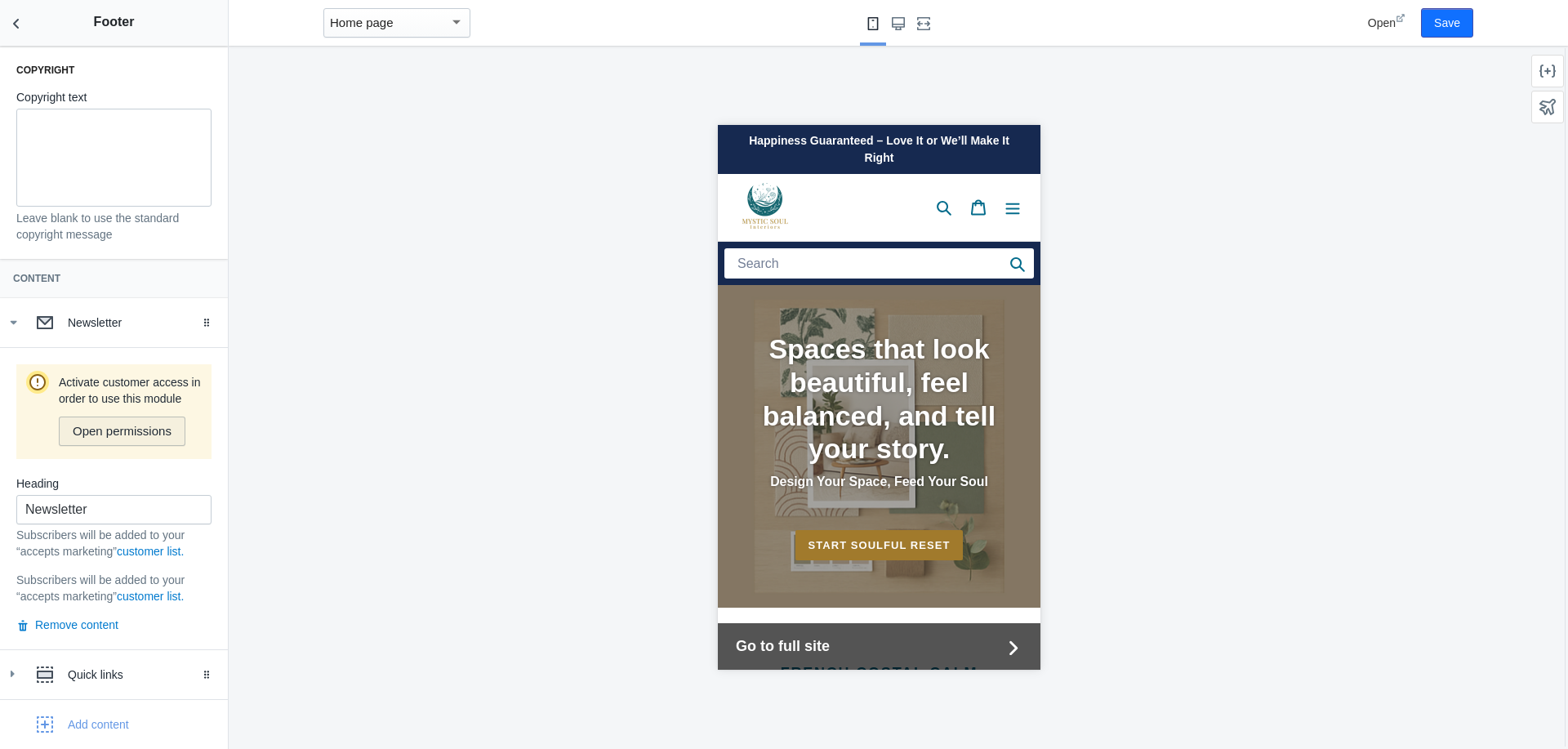
click at [108, 437] on span "Open permissions" at bounding box center [121, 431] width 99 height 13
click at [1457, 17] on button "Save" at bounding box center [1447, 23] width 53 height 29
click at [11, 28] on icon "Back to sections" at bounding box center [16, 23] width 16 height 16
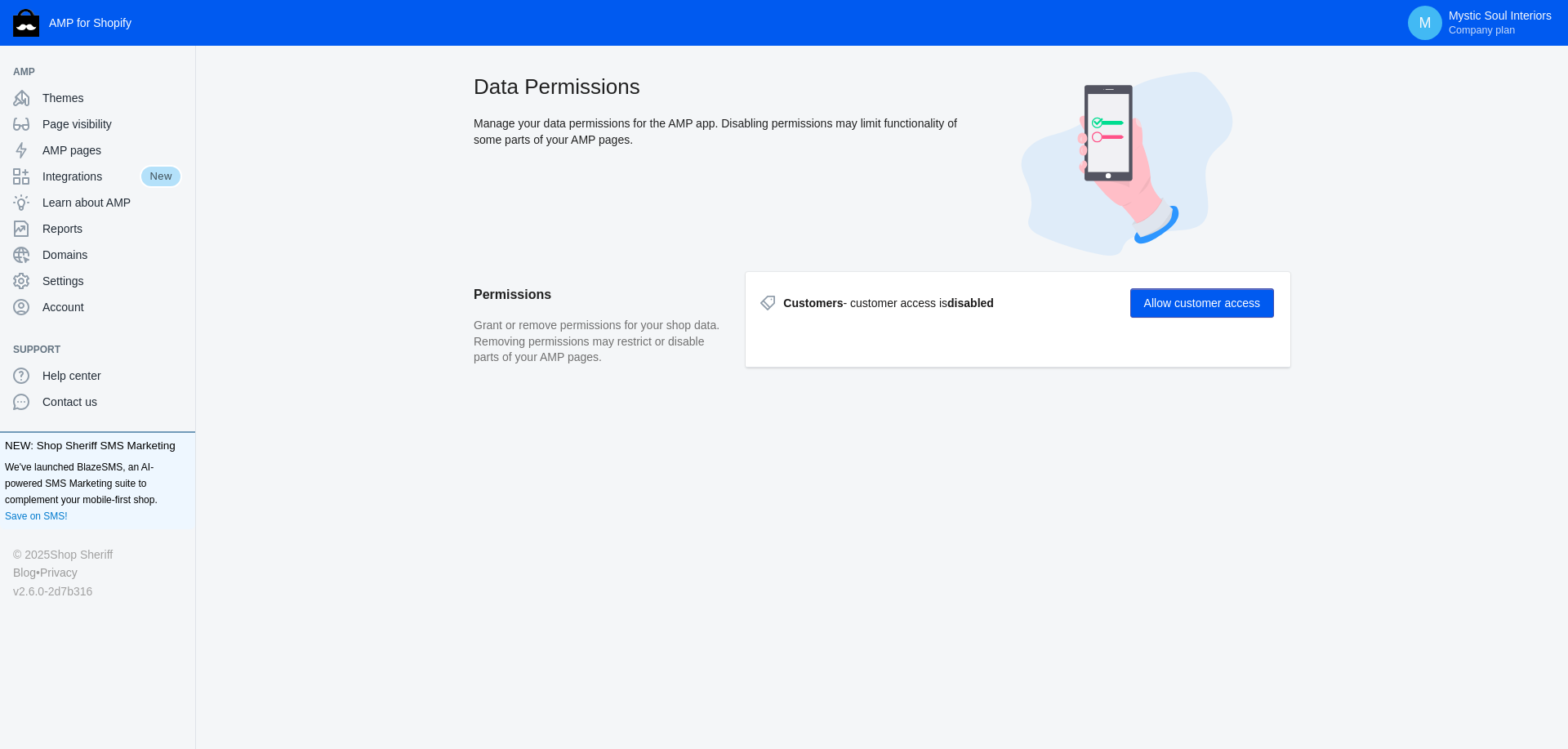
click at [1196, 298] on button "Allow customer access" at bounding box center [1201, 302] width 144 height 29
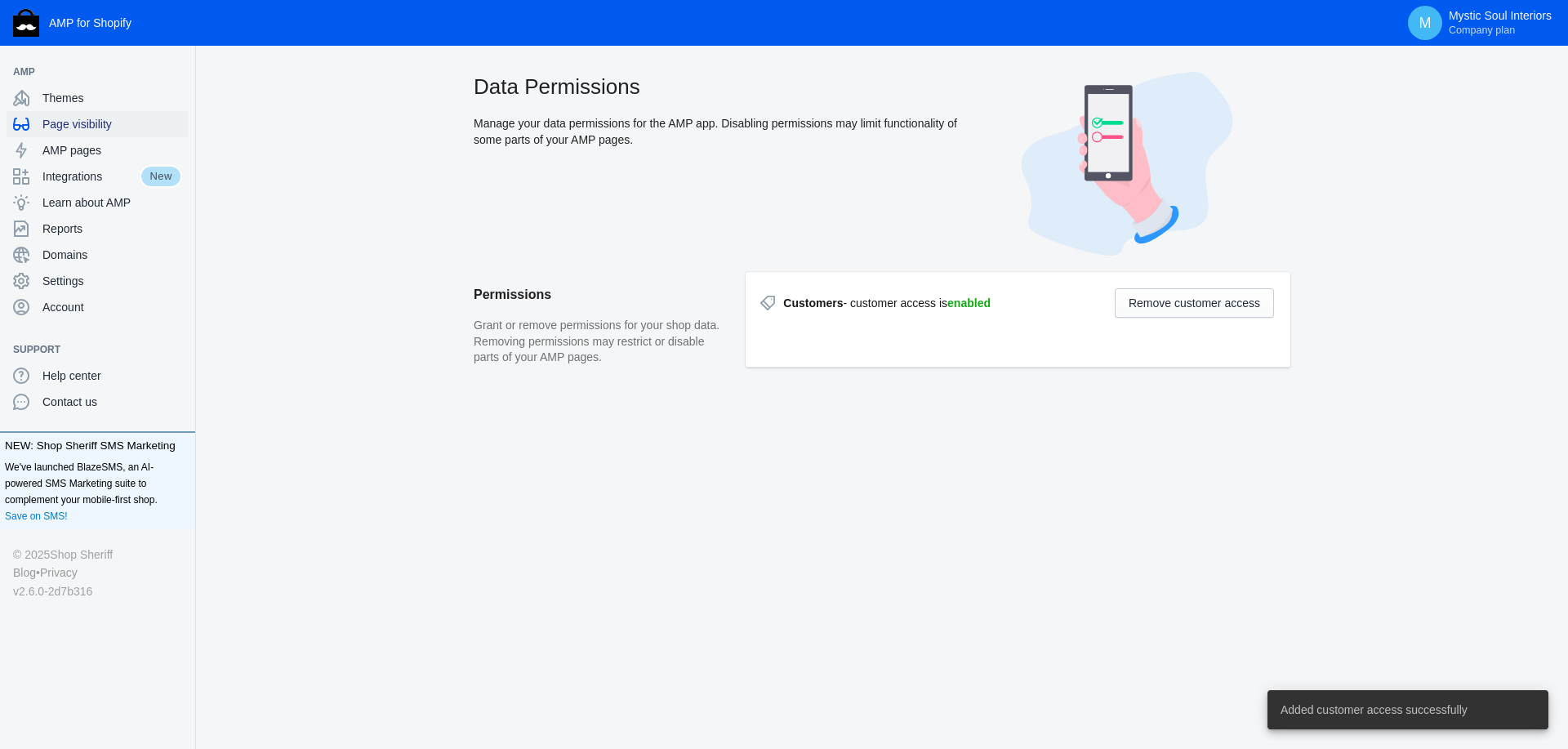
click at [69, 125] on span "Page visibility" at bounding box center [112, 124] width 140 height 16
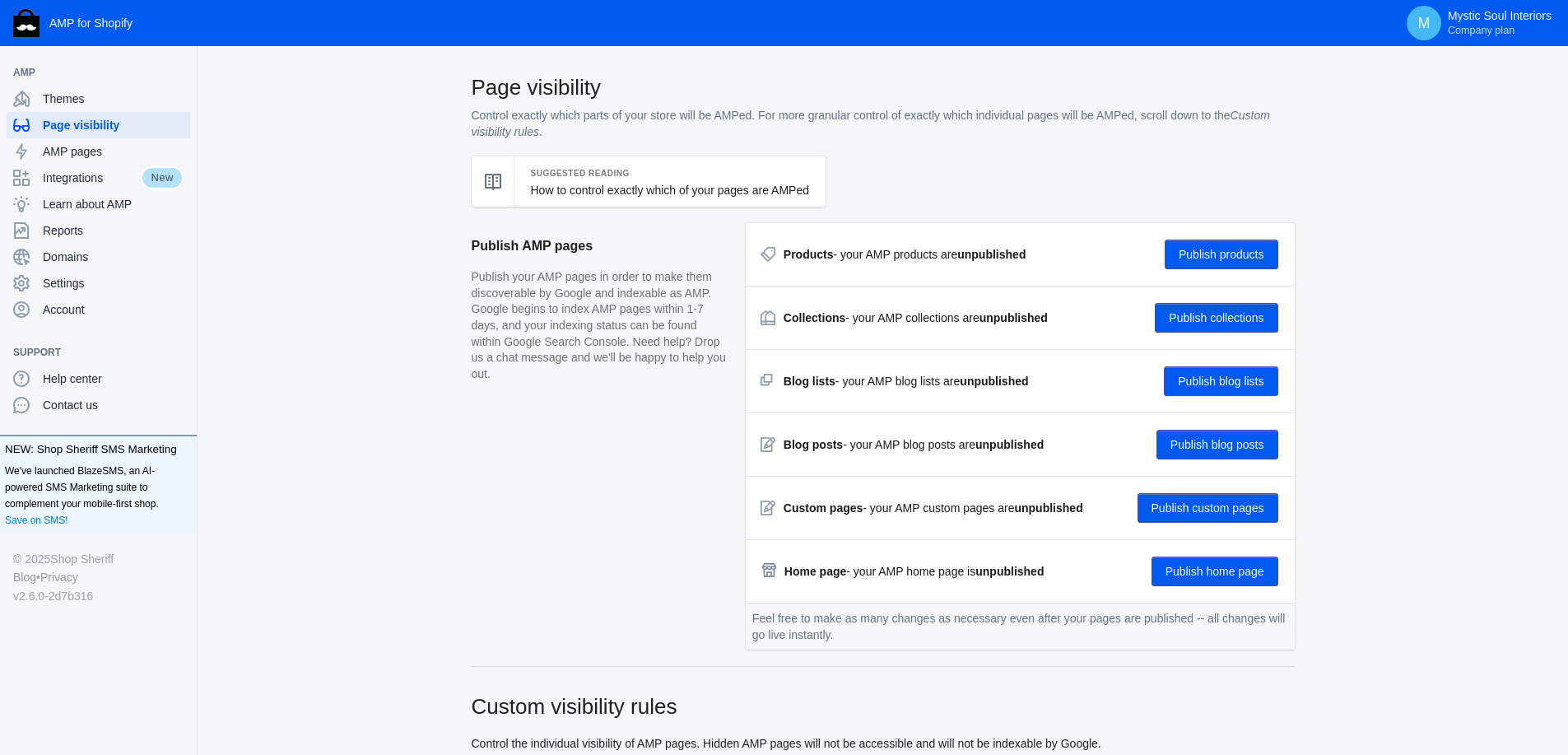
click at [1222, 256] on button "Publish products" at bounding box center [1221, 254] width 113 height 29
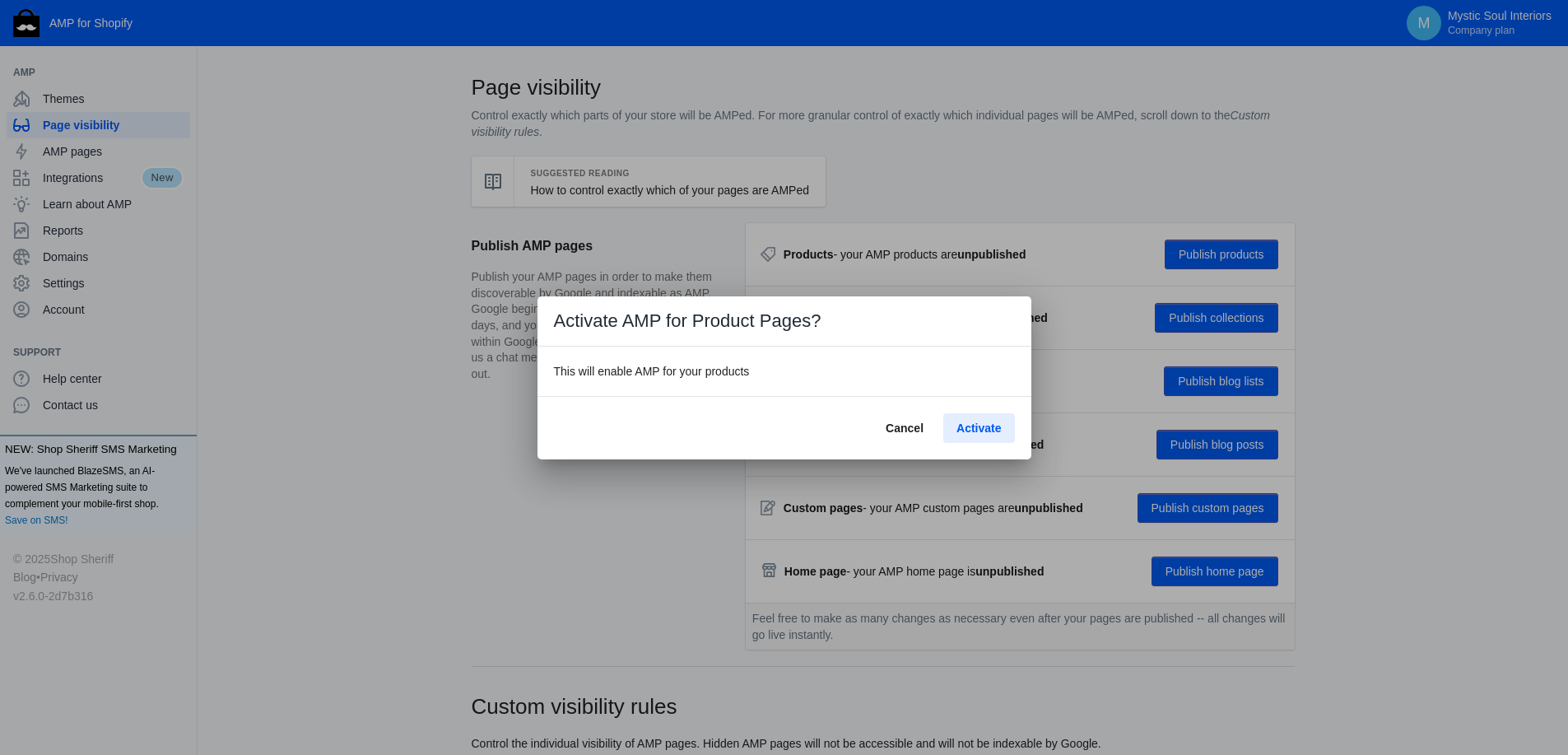
click at [984, 429] on span "Activate" at bounding box center [978, 429] width 44 height 13
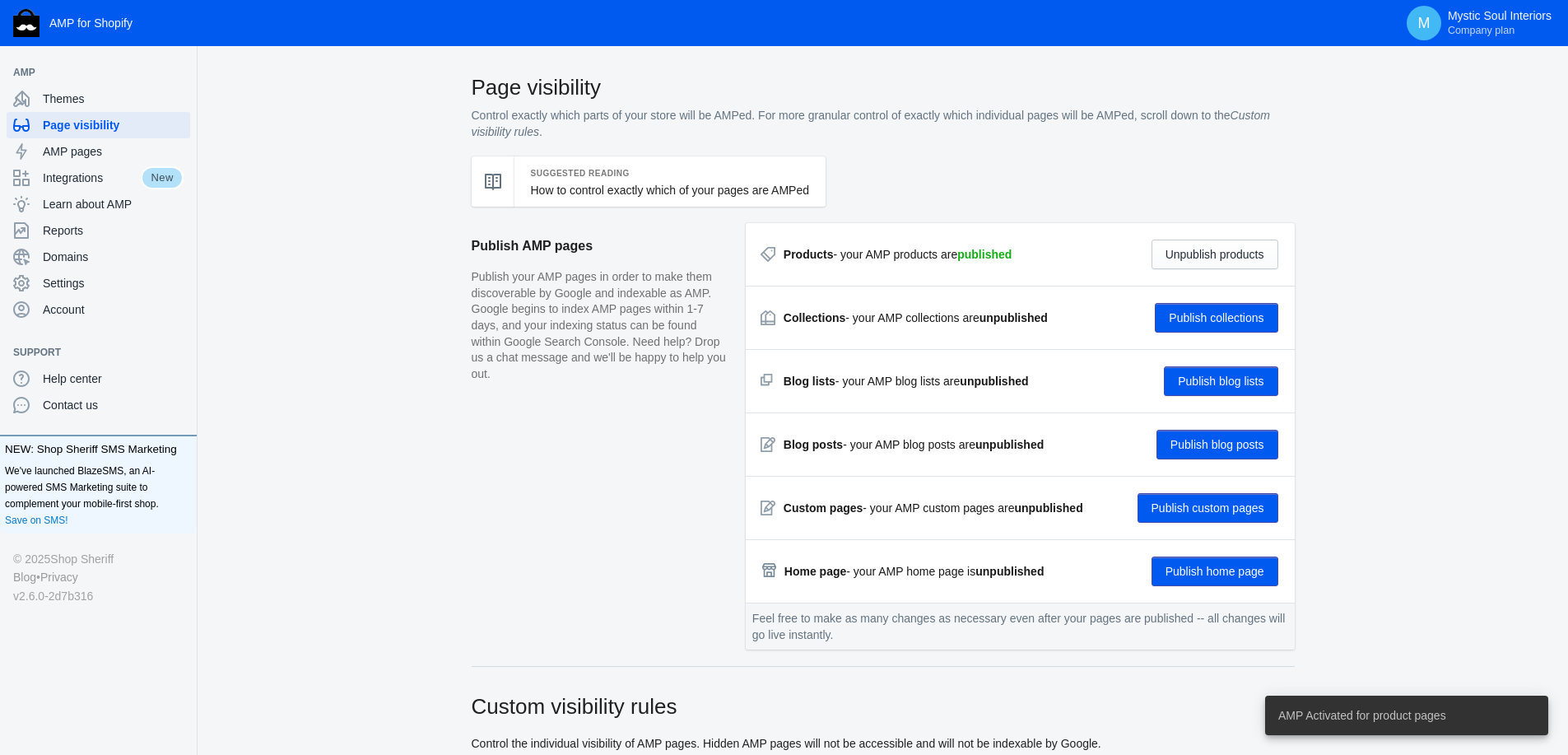
click at [1207, 315] on button "Publish collections" at bounding box center [1216, 317] width 123 height 29
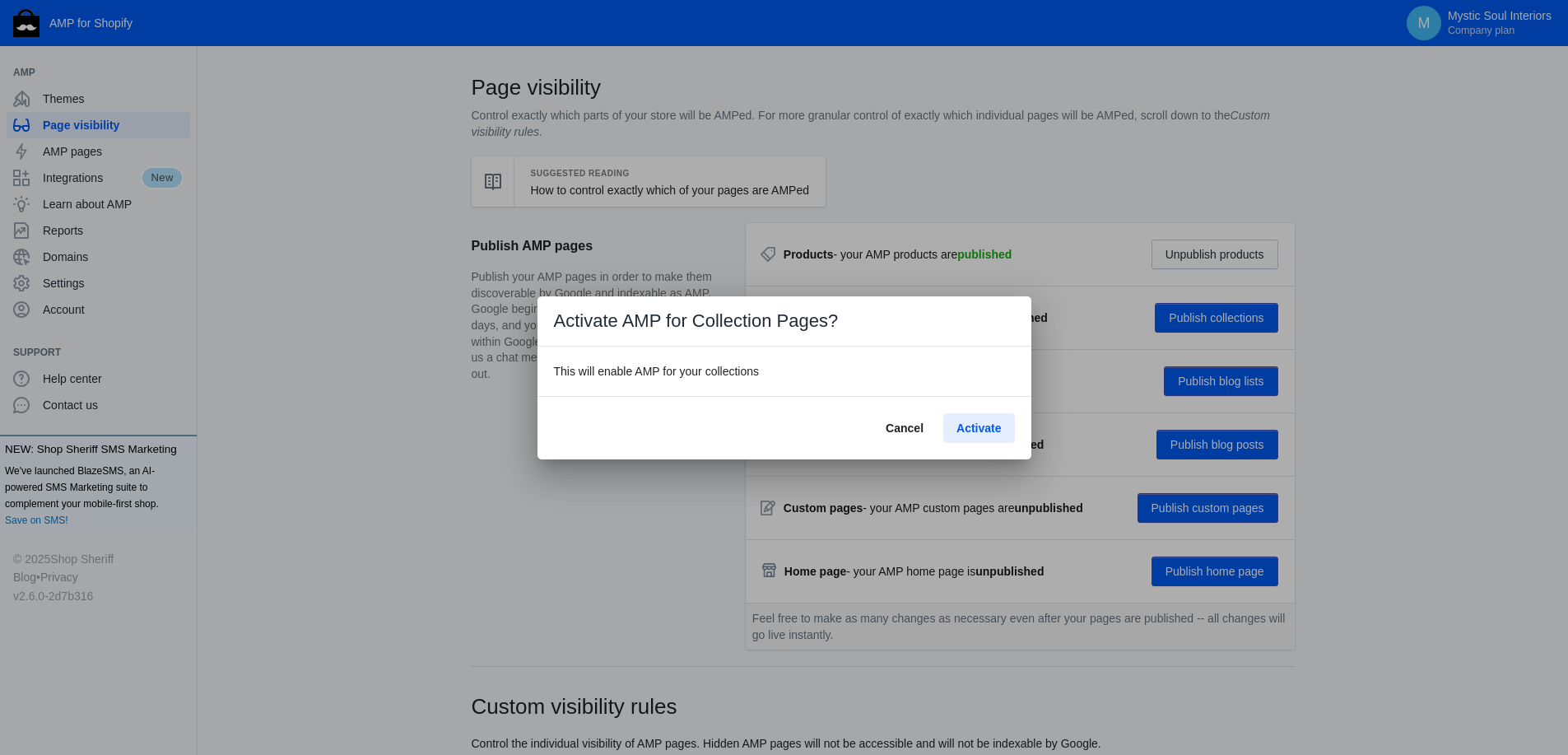
click at [984, 426] on span "Activate" at bounding box center [978, 429] width 44 height 13
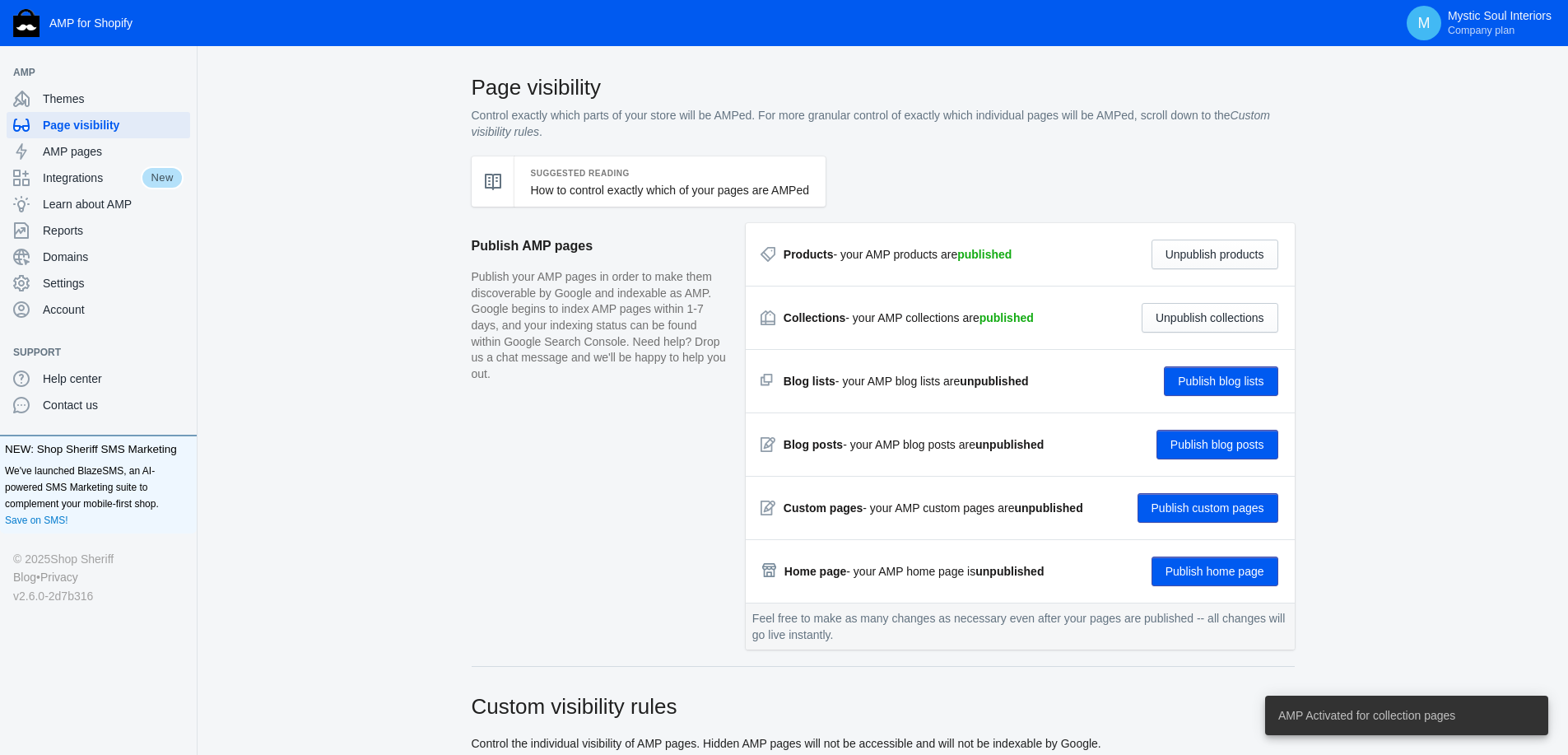
click at [1208, 378] on button "Publish blog lists" at bounding box center [1220, 380] width 113 height 29
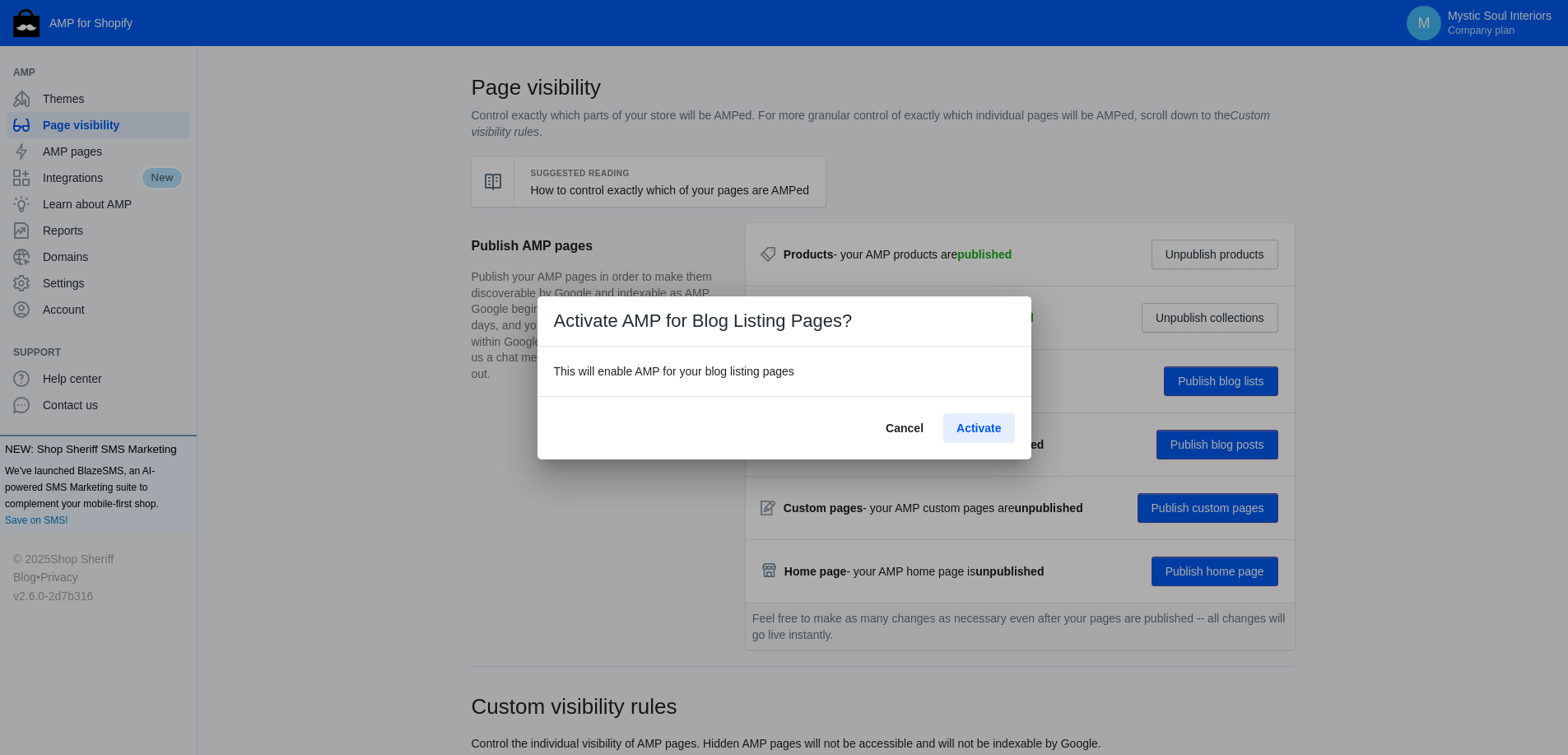
click at [980, 427] on span "Activate" at bounding box center [978, 429] width 44 height 13
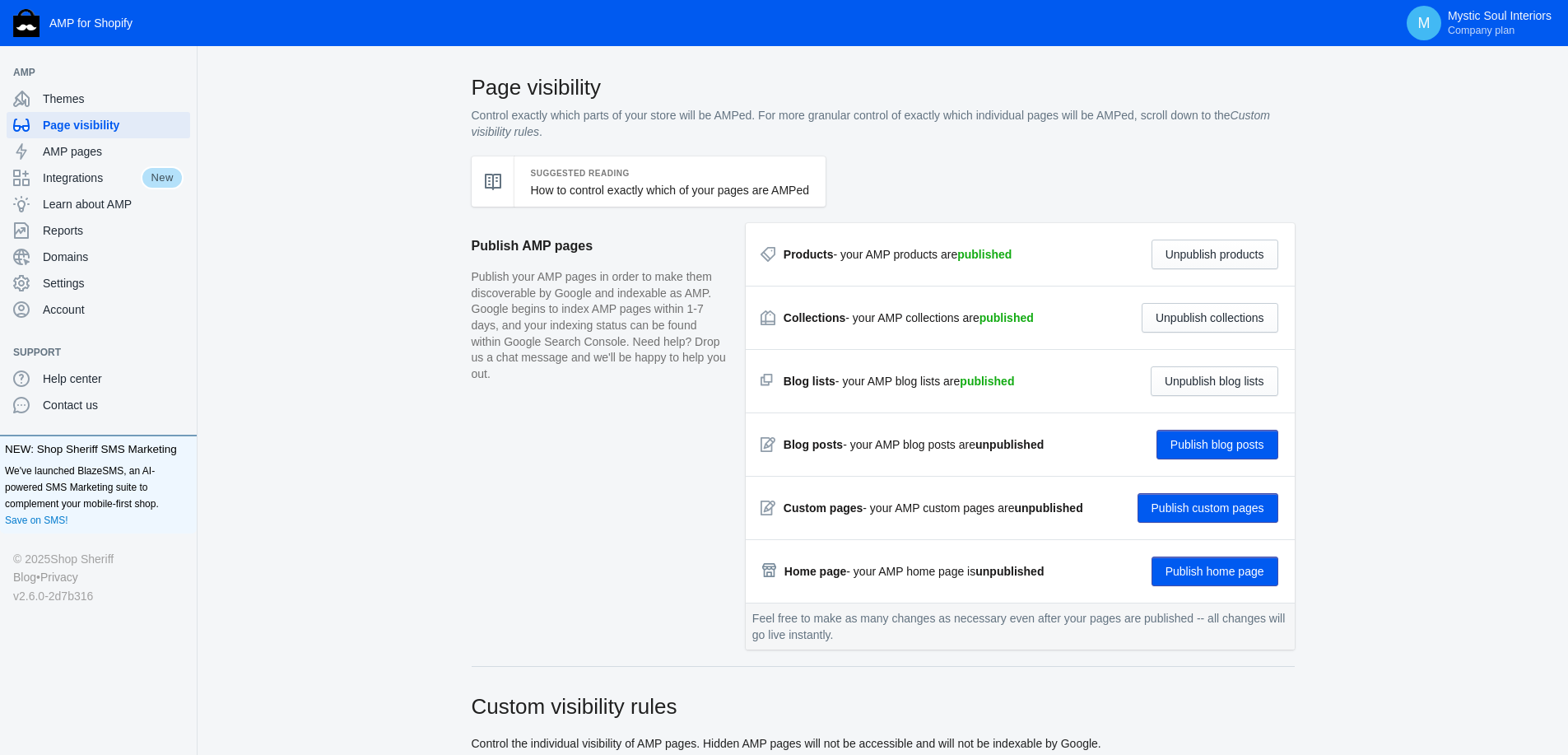
click at [1205, 440] on button "Publish blog posts" at bounding box center [1217, 444] width 122 height 29
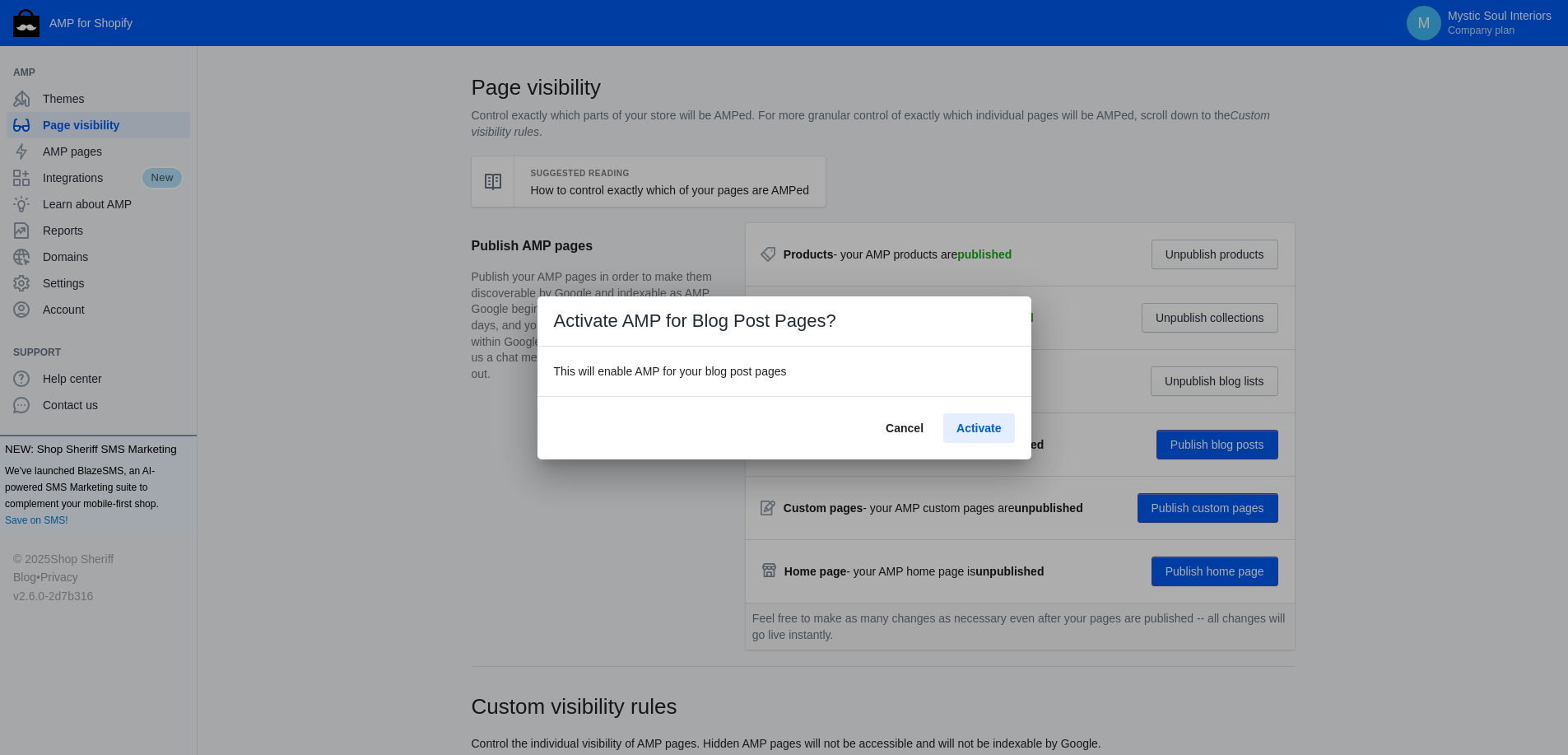
click at [991, 430] on span "Activate" at bounding box center [978, 429] width 44 height 13
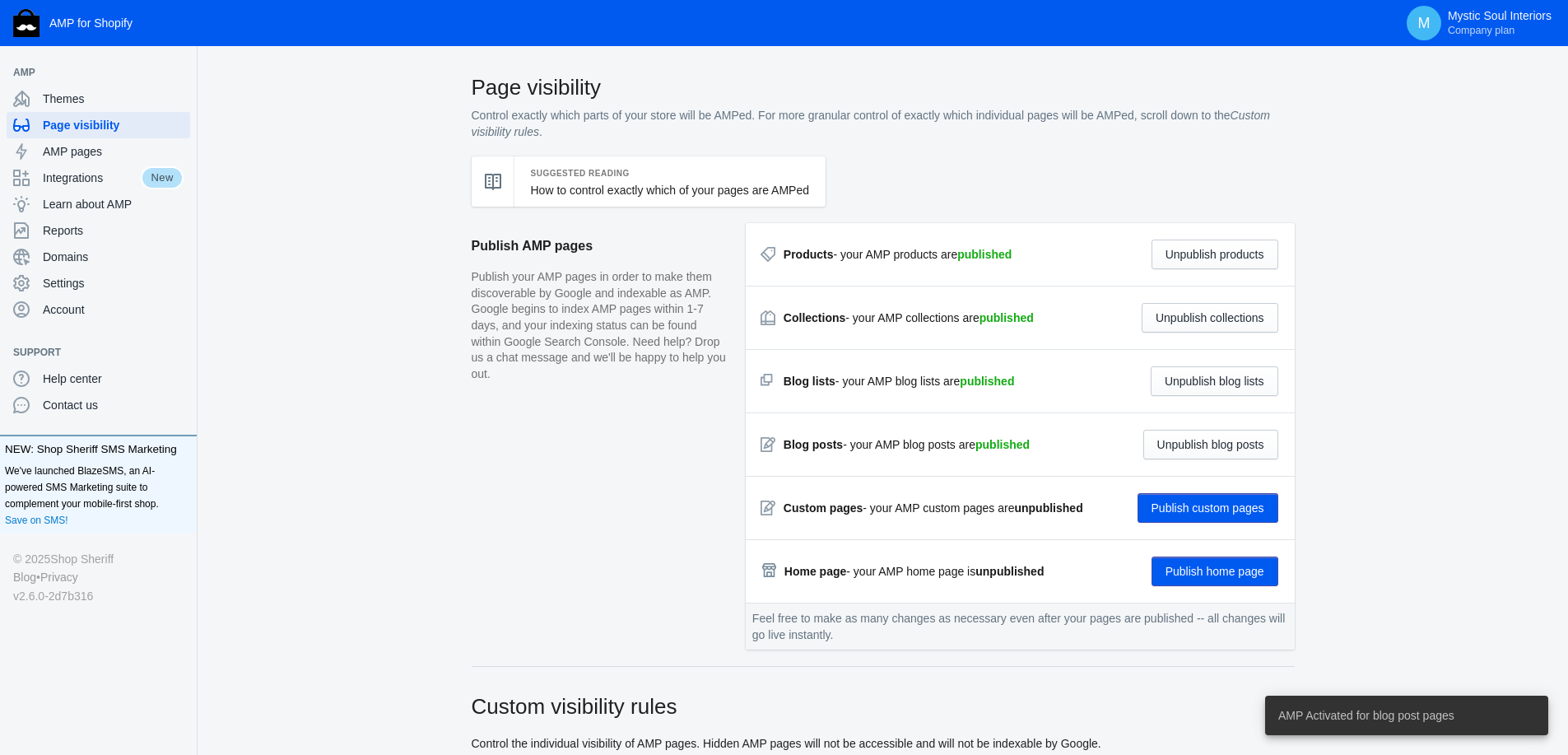
click at [1222, 504] on button "Publish custom pages" at bounding box center [1208, 507] width 141 height 29
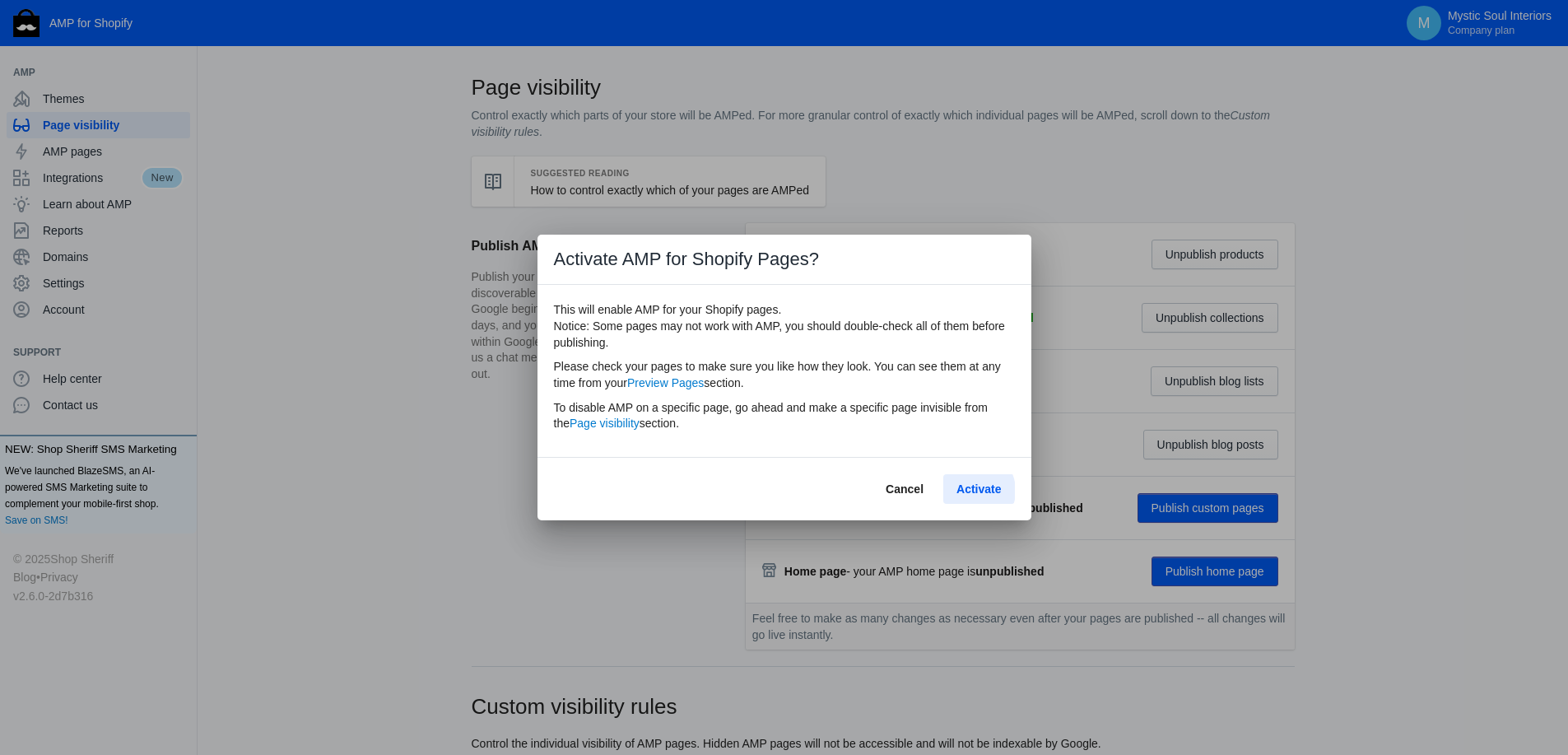
click at [972, 491] on span "Activate" at bounding box center [978, 489] width 44 height 13
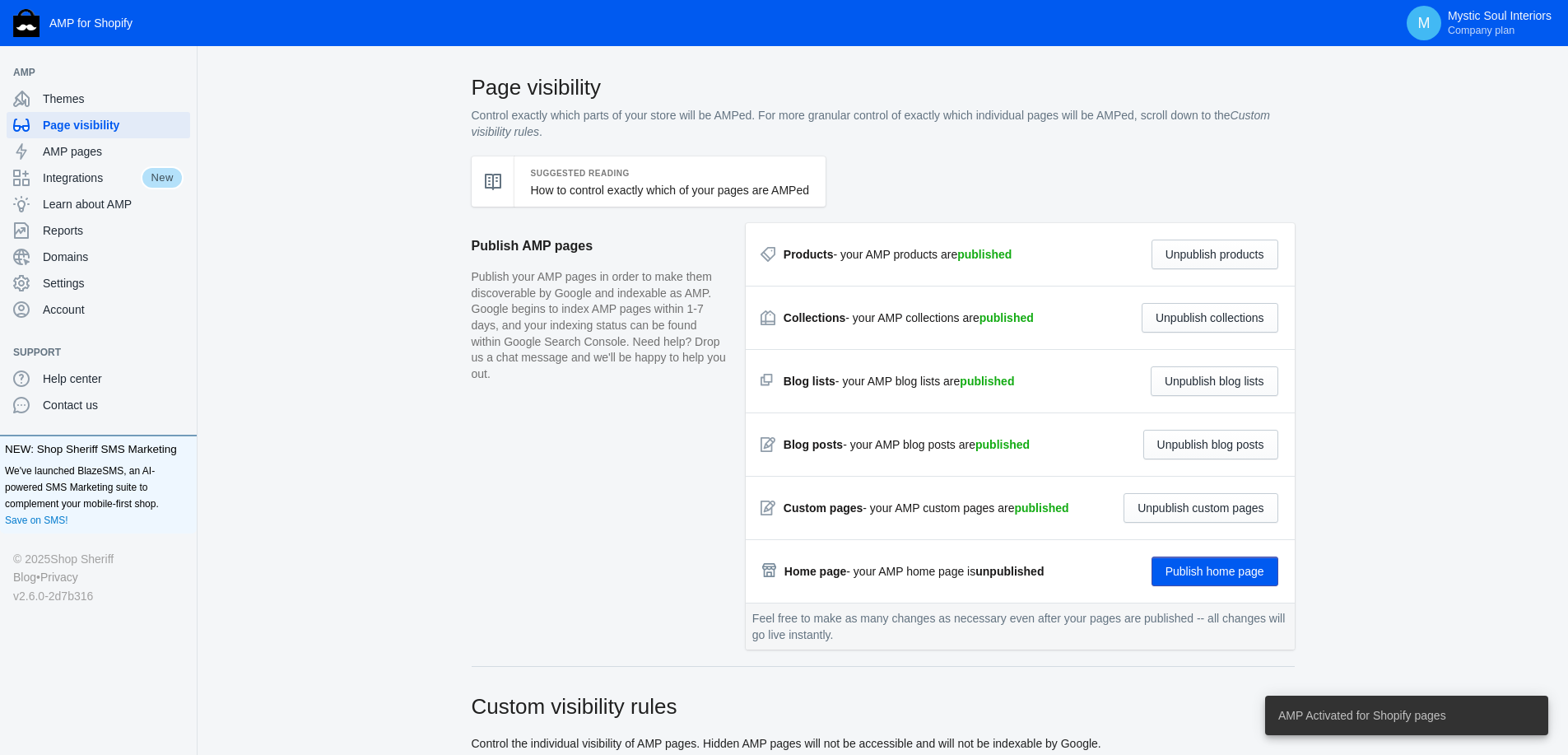
click at [1218, 573] on button "Publish home page" at bounding box center [1214, 571] width 127 height 29
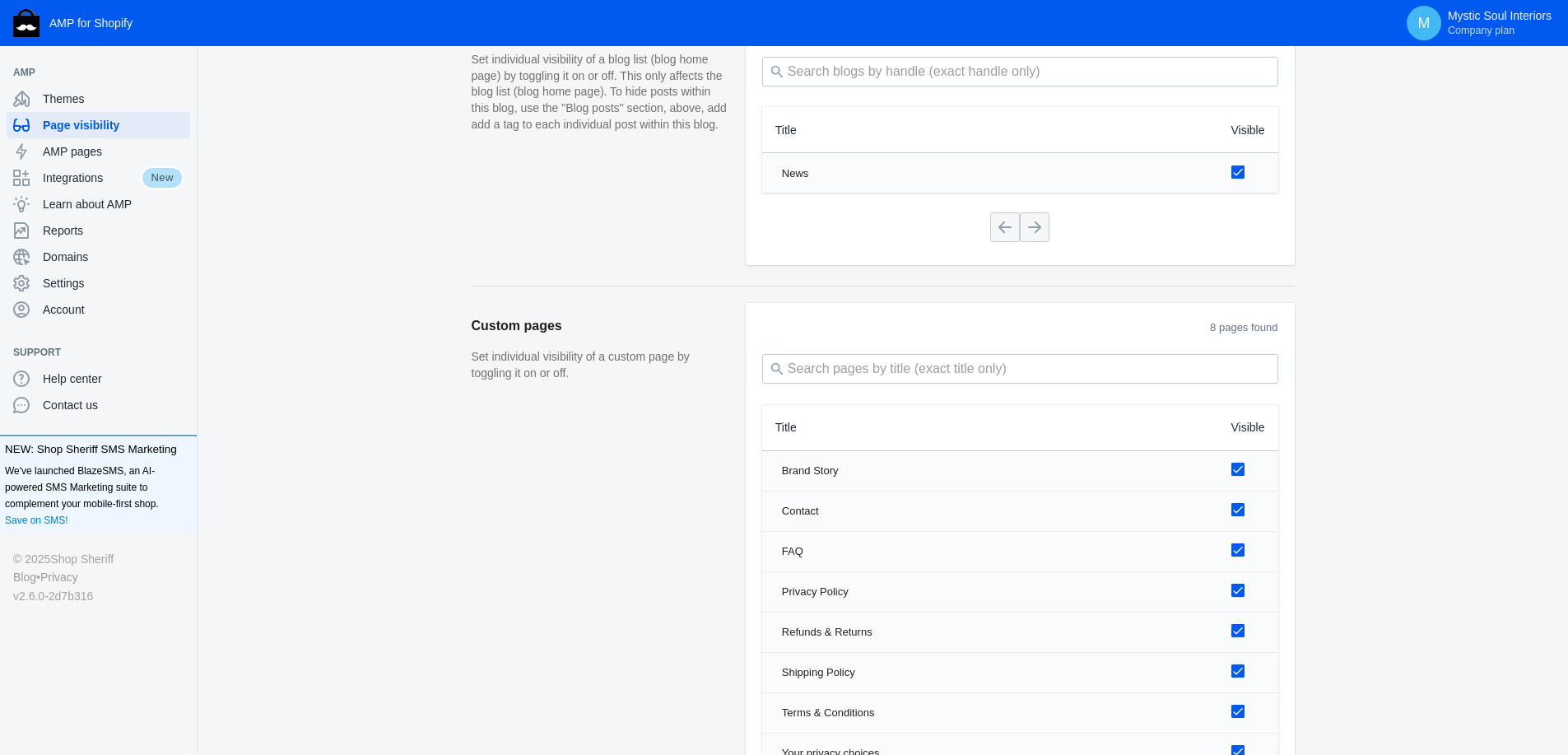
scroll to position [1981, 0]
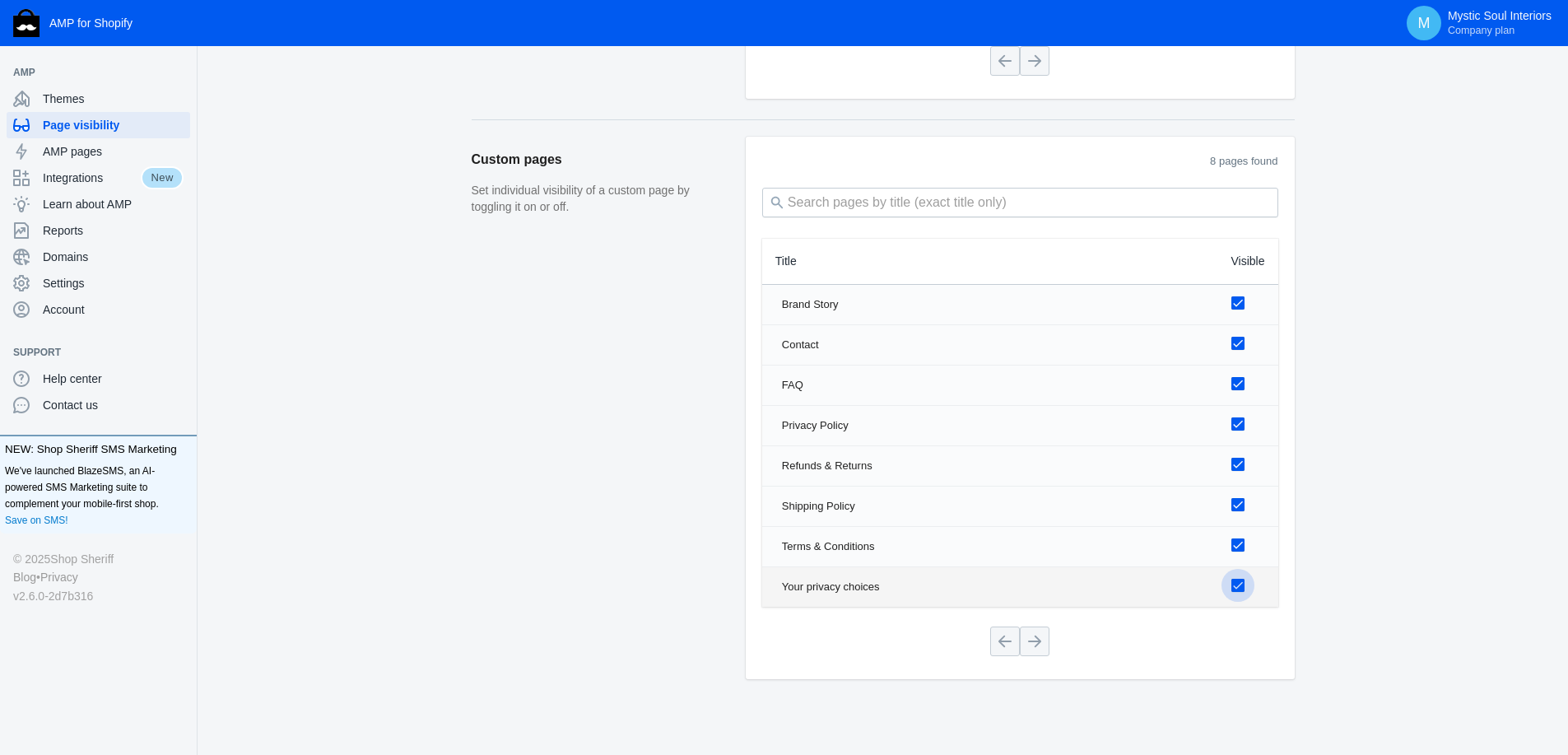
click at [1235, 585] on input "checkbox" at bounding box center [1238, 586] width 13 height 13
click at [1239, 582] on input "checkbox" at bounding box center [1238, 586] width 13 height 13
checkbox input "true"
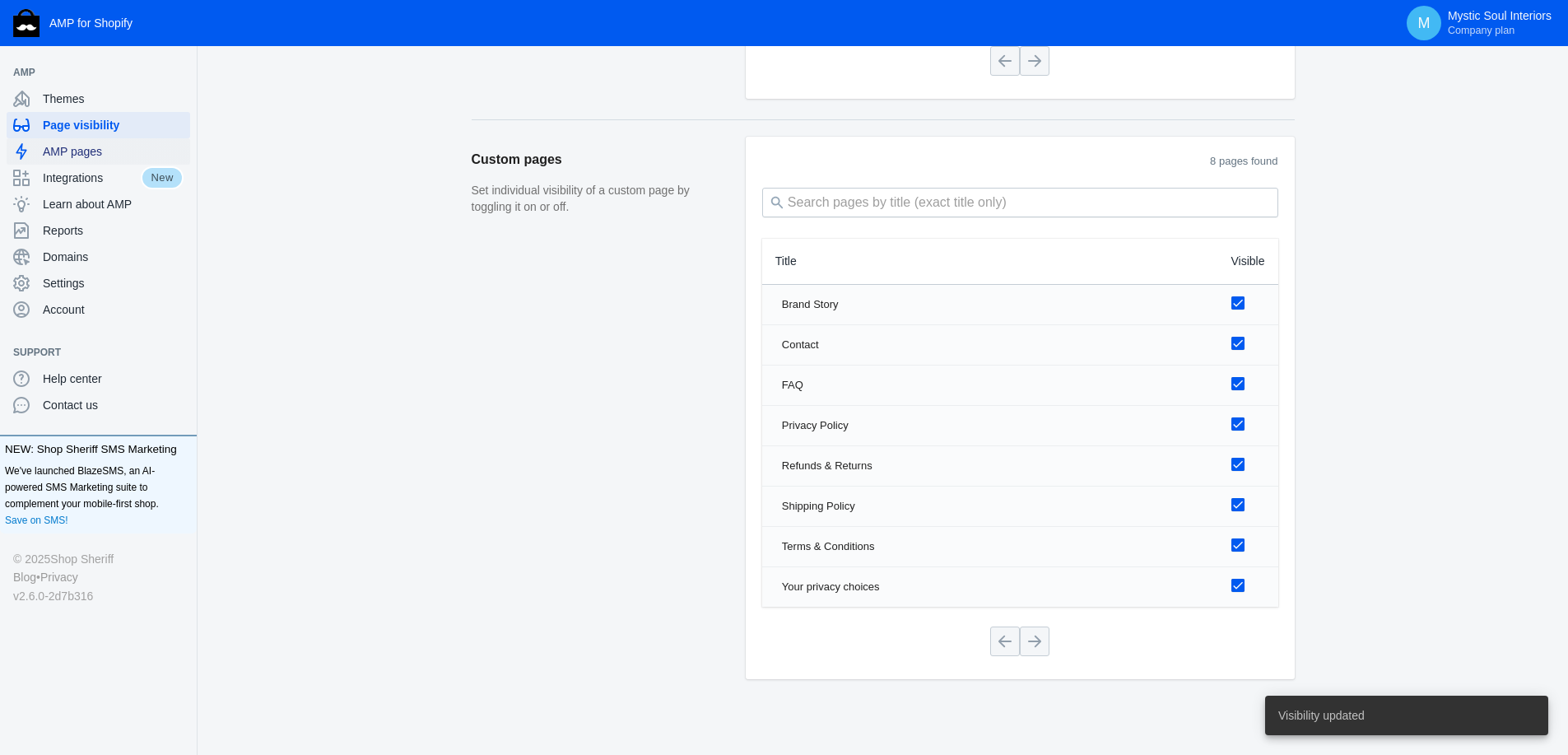
click at [83, 151] on span "AMP pages" at bounding box center [113, 150] width 141 height 16
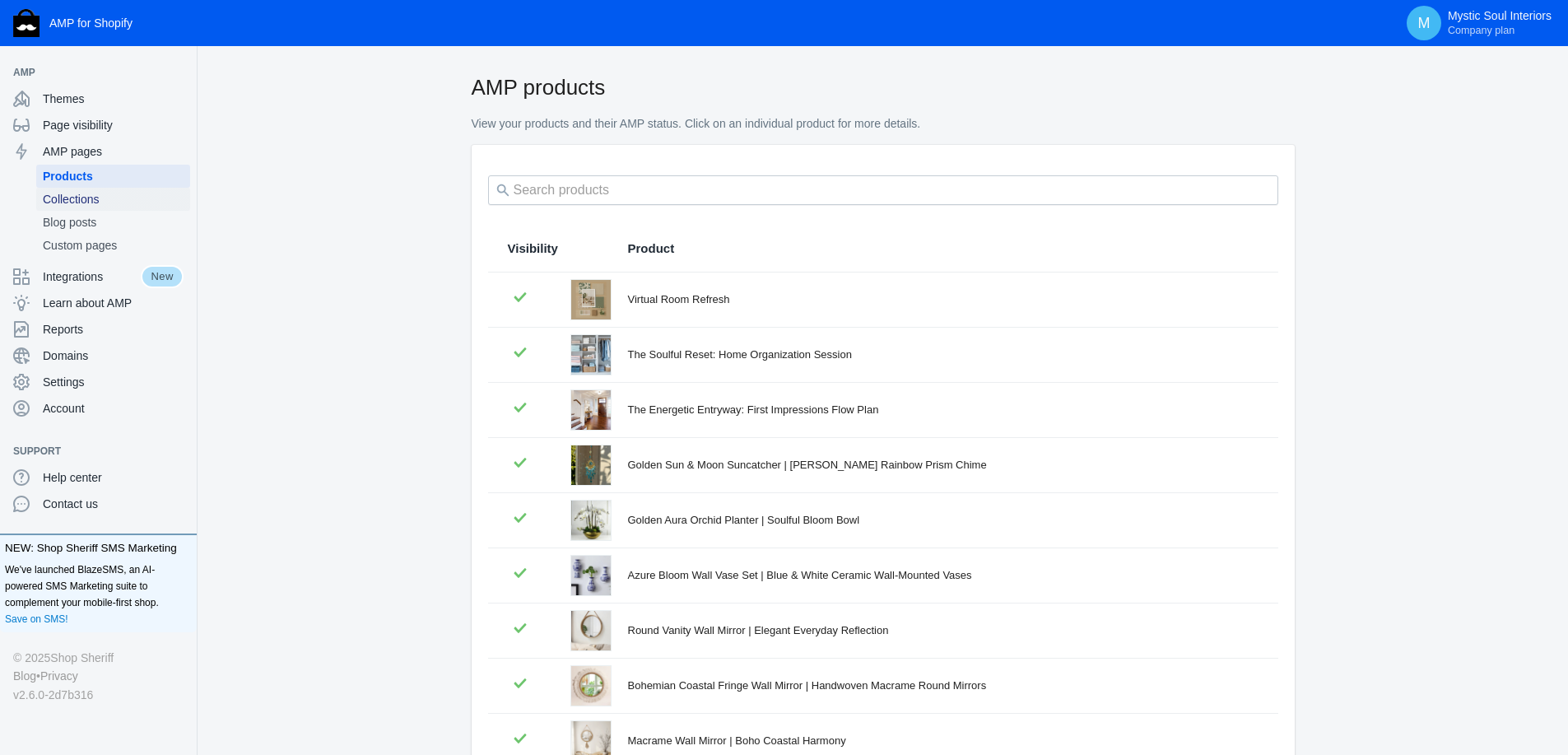
click at [73, 202] on span "Collections" at bounding box center [113, 199] width 141 height 16
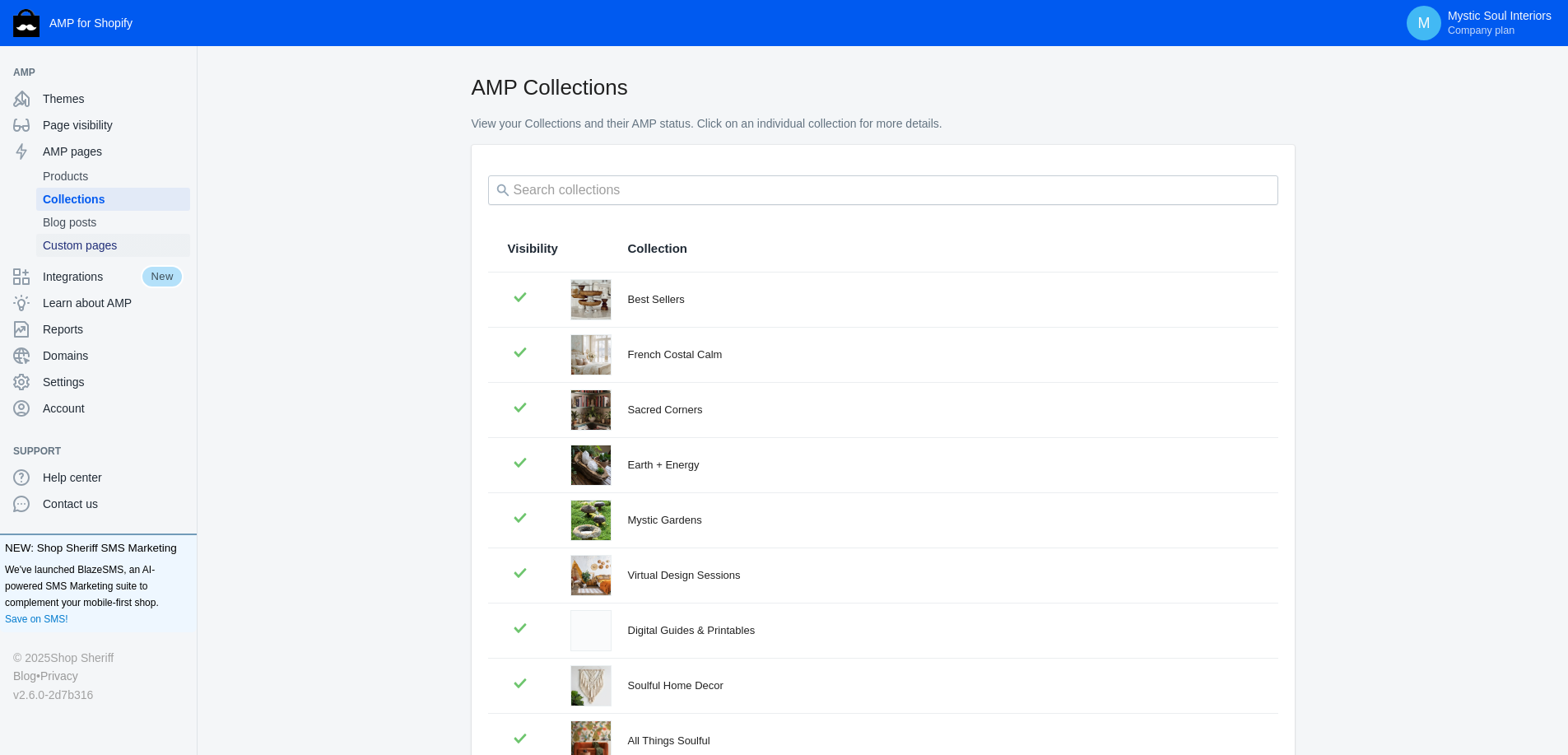
click at [71, 246] on span "Custom pages" at bounding box center [113, 245] width 141 height 16
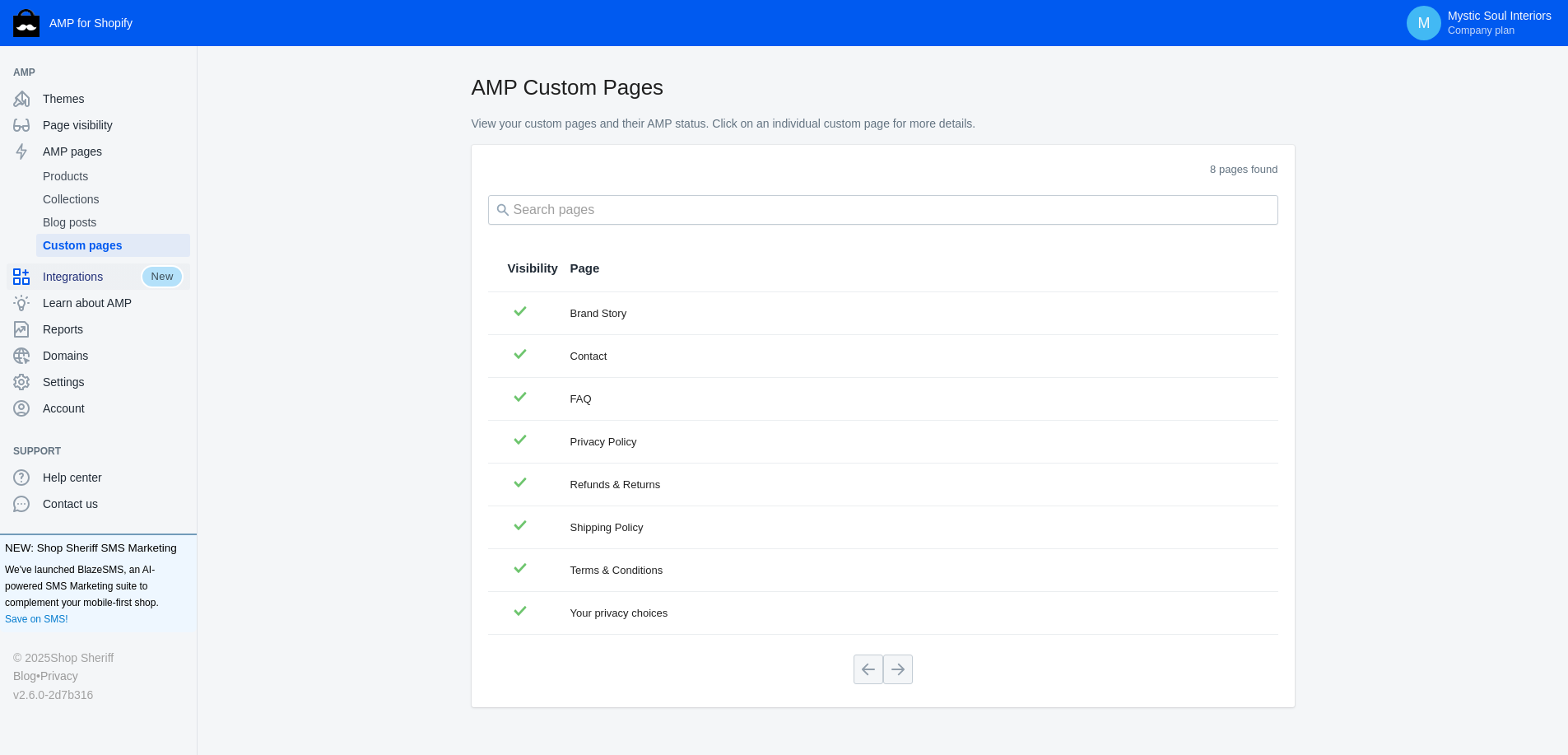
click at [69, 277] on span "Integrations" at bounding box center [92, 276] width 98 height 16
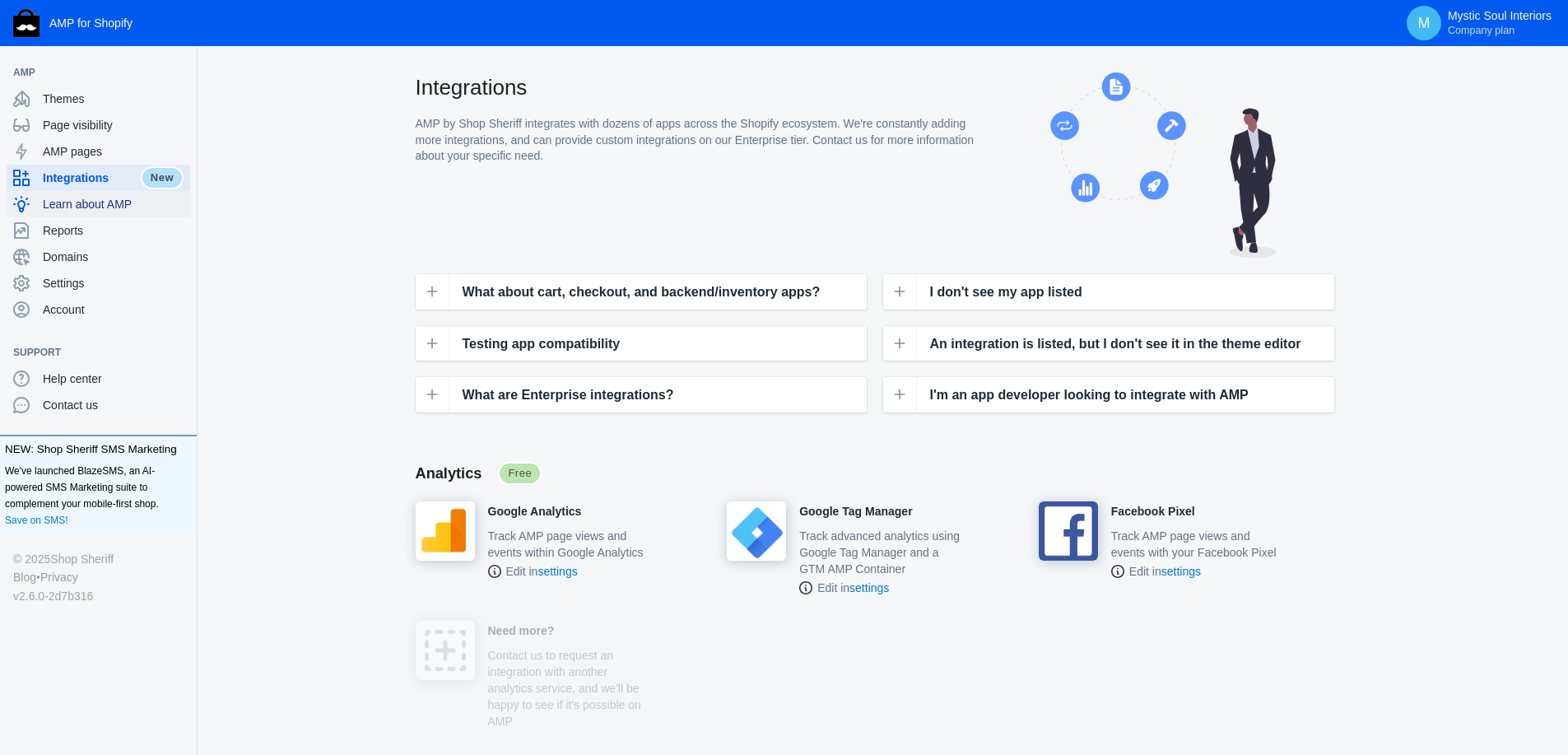
click at [83, 195] on div "Learn about AMP" at bounding box center [98, 204] width 170 height 26
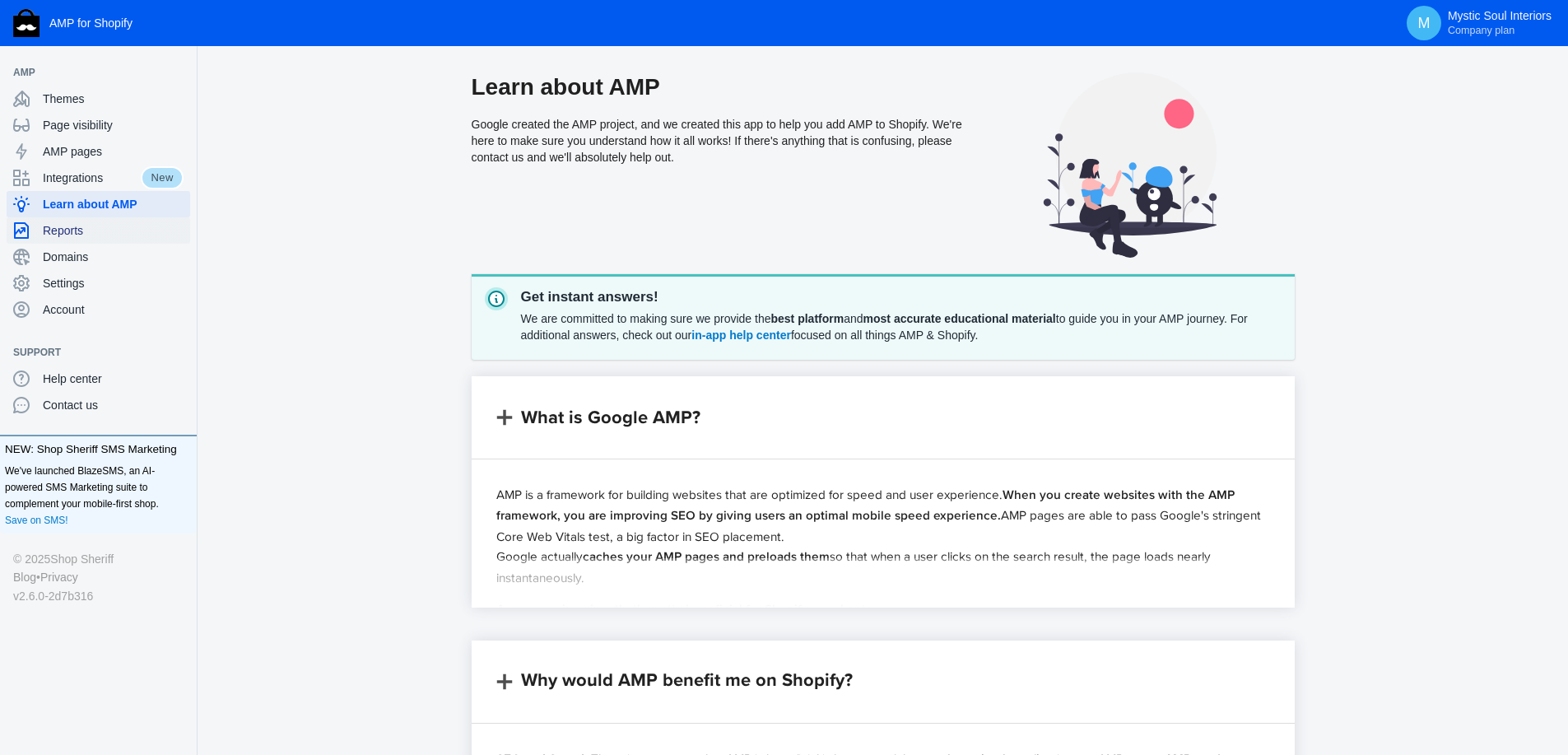
click at [61, 232] on span "Reports" at bounding box center [113, 230] width 141 height 16
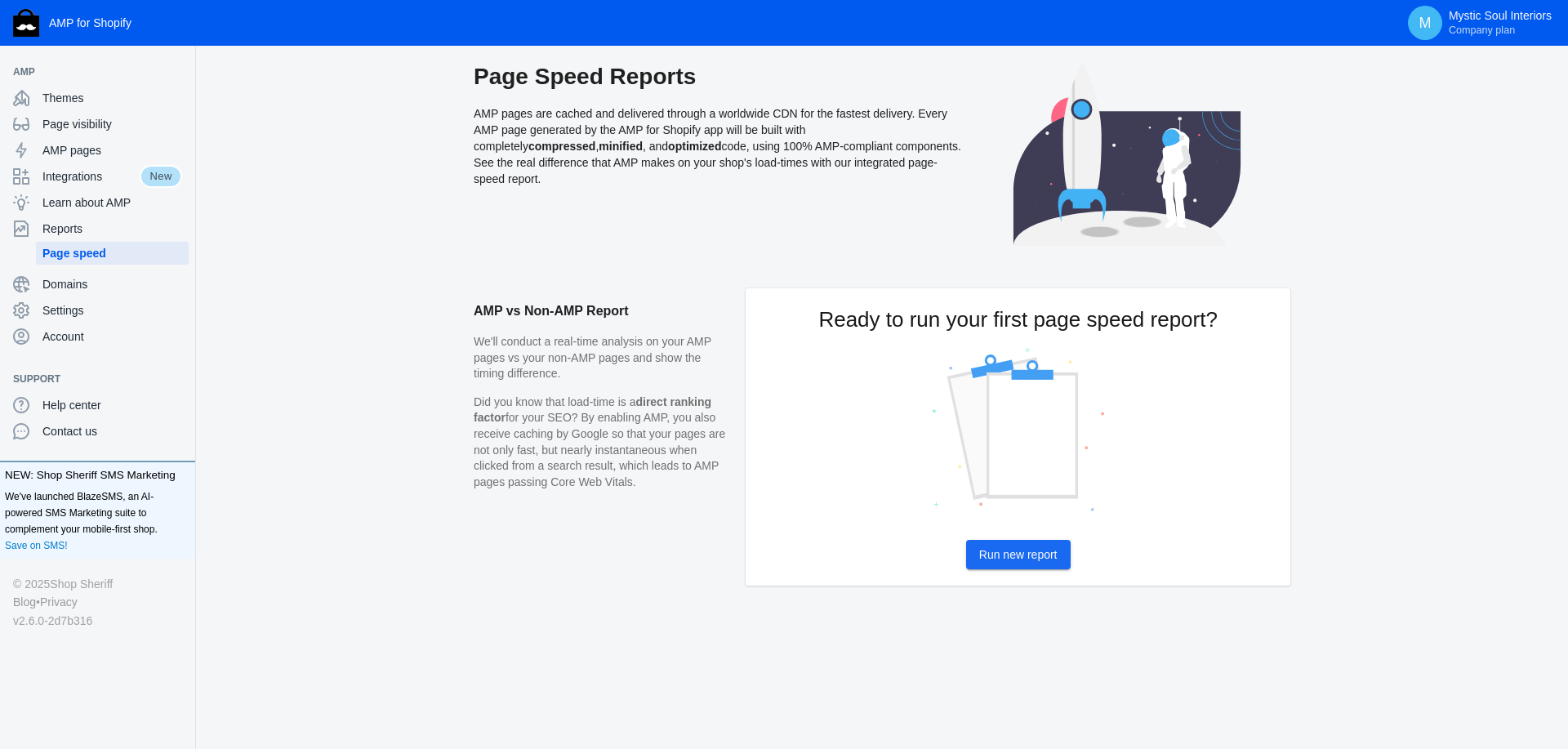
click at [1032, 550] on span "Run new report" at bounding box center [1018, 555] width 79 height 13
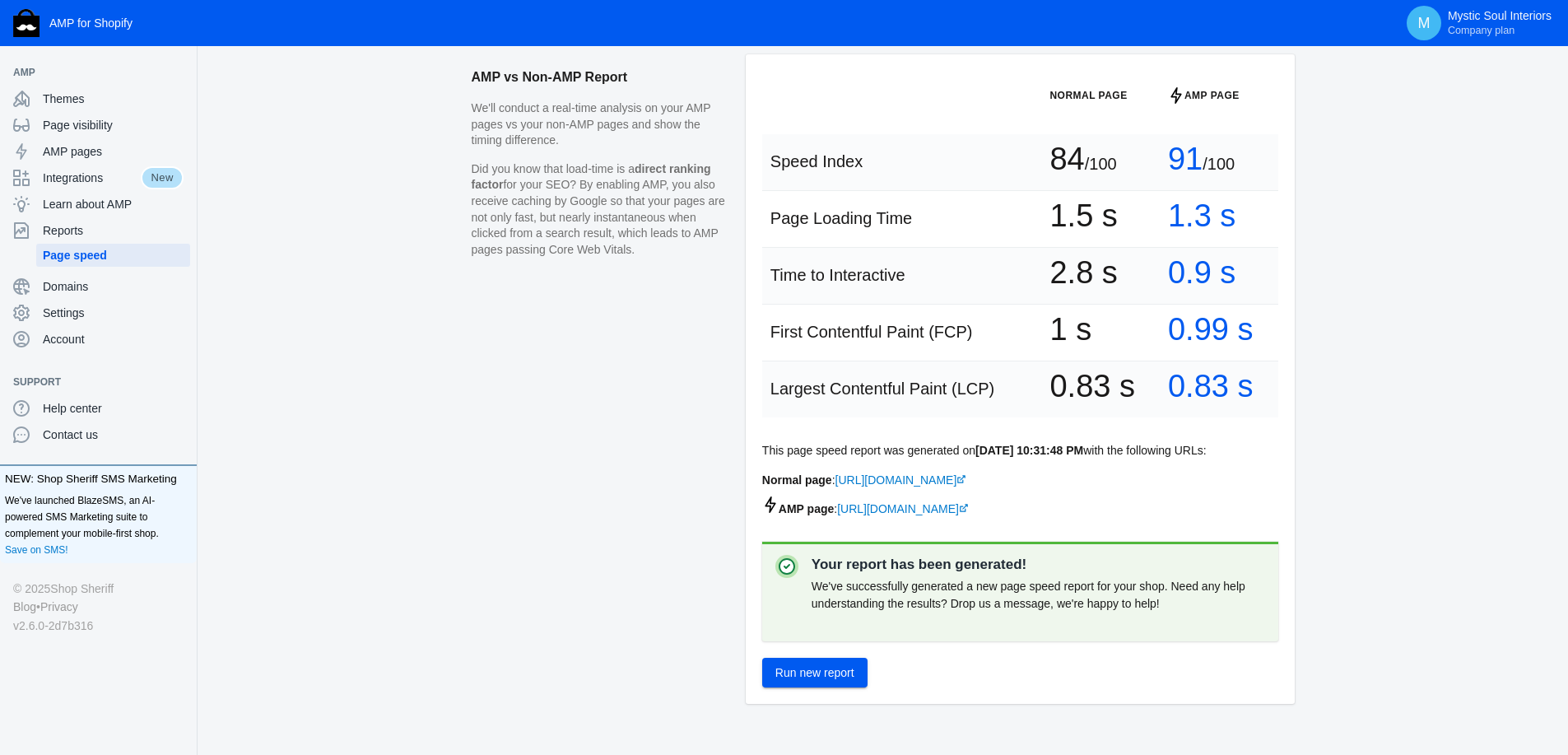
scroll to position [286, 0]
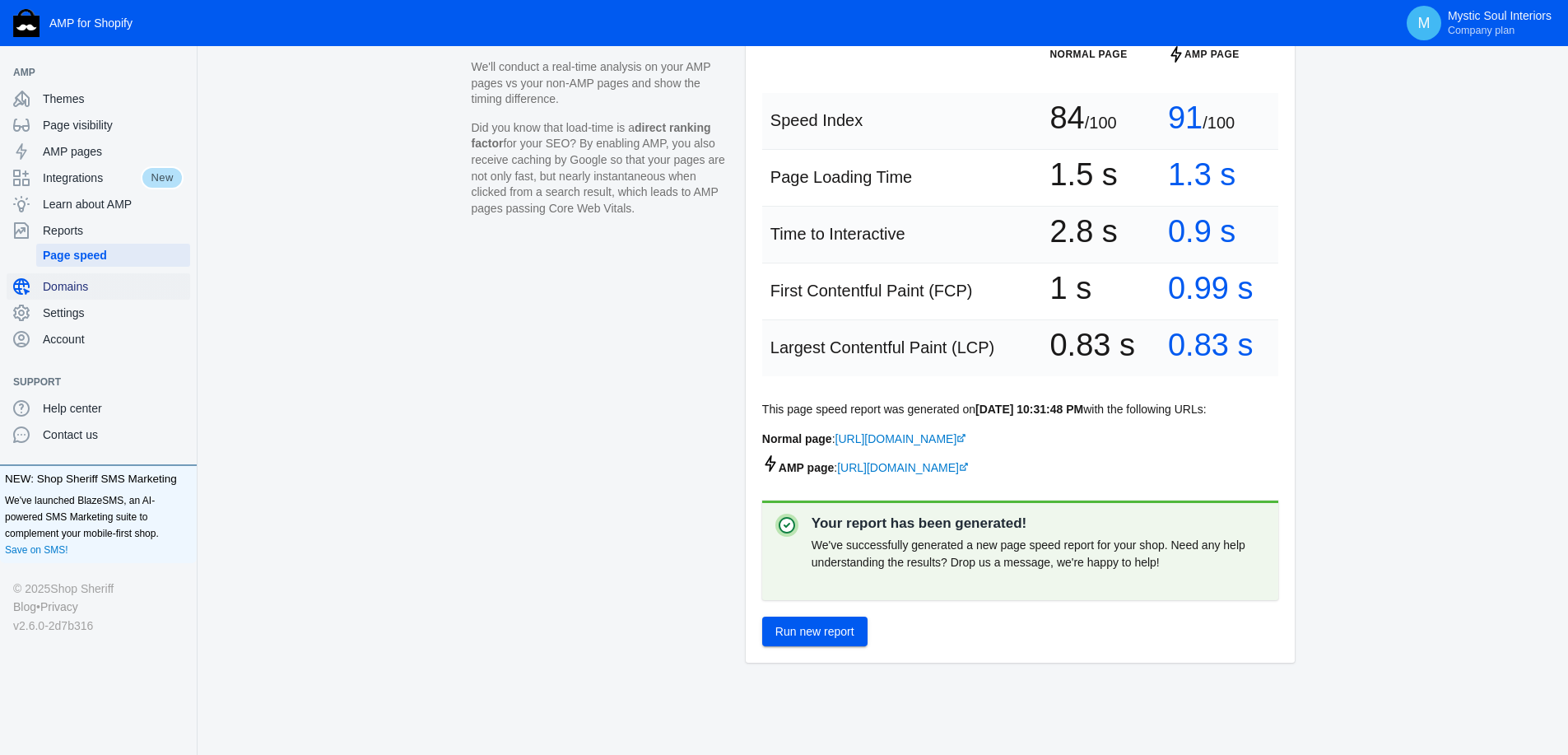
click at [61, 284] on span "Domains" at bounding box center [113, 286] width 141 height 16
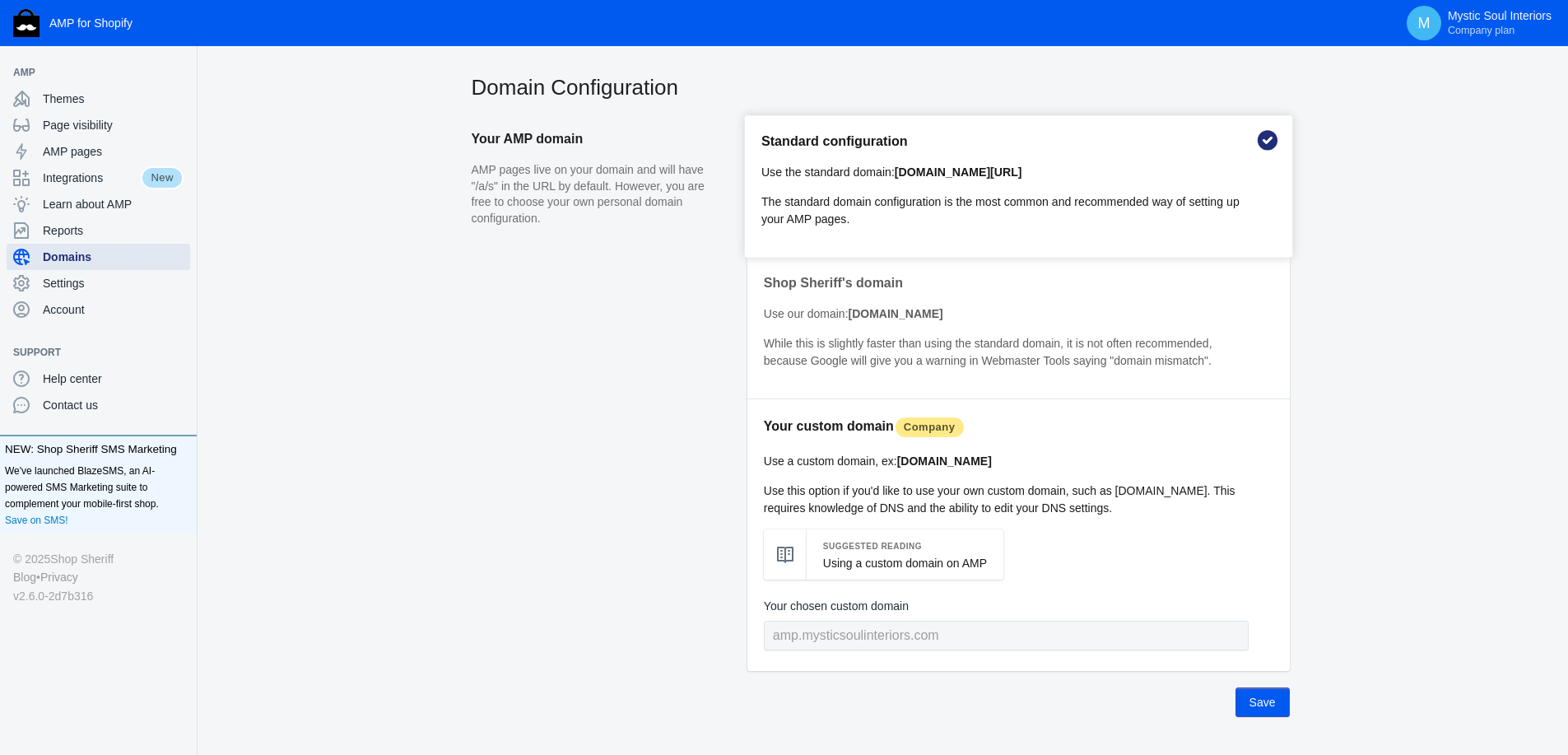
scroll to position [55, 0]
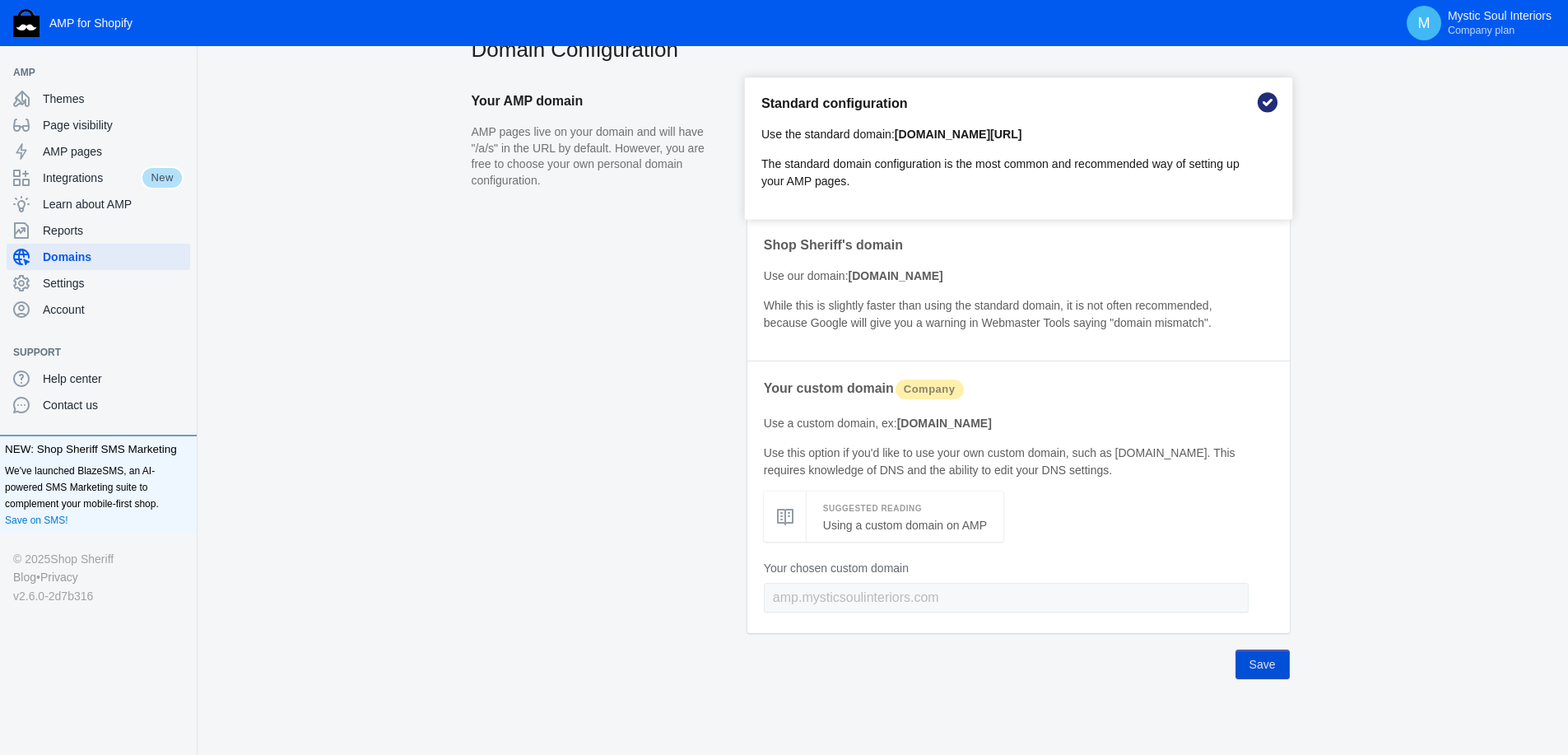
click at [1268, 662] on span "Save" at bounding box center [1263, 664] width 26 height 13
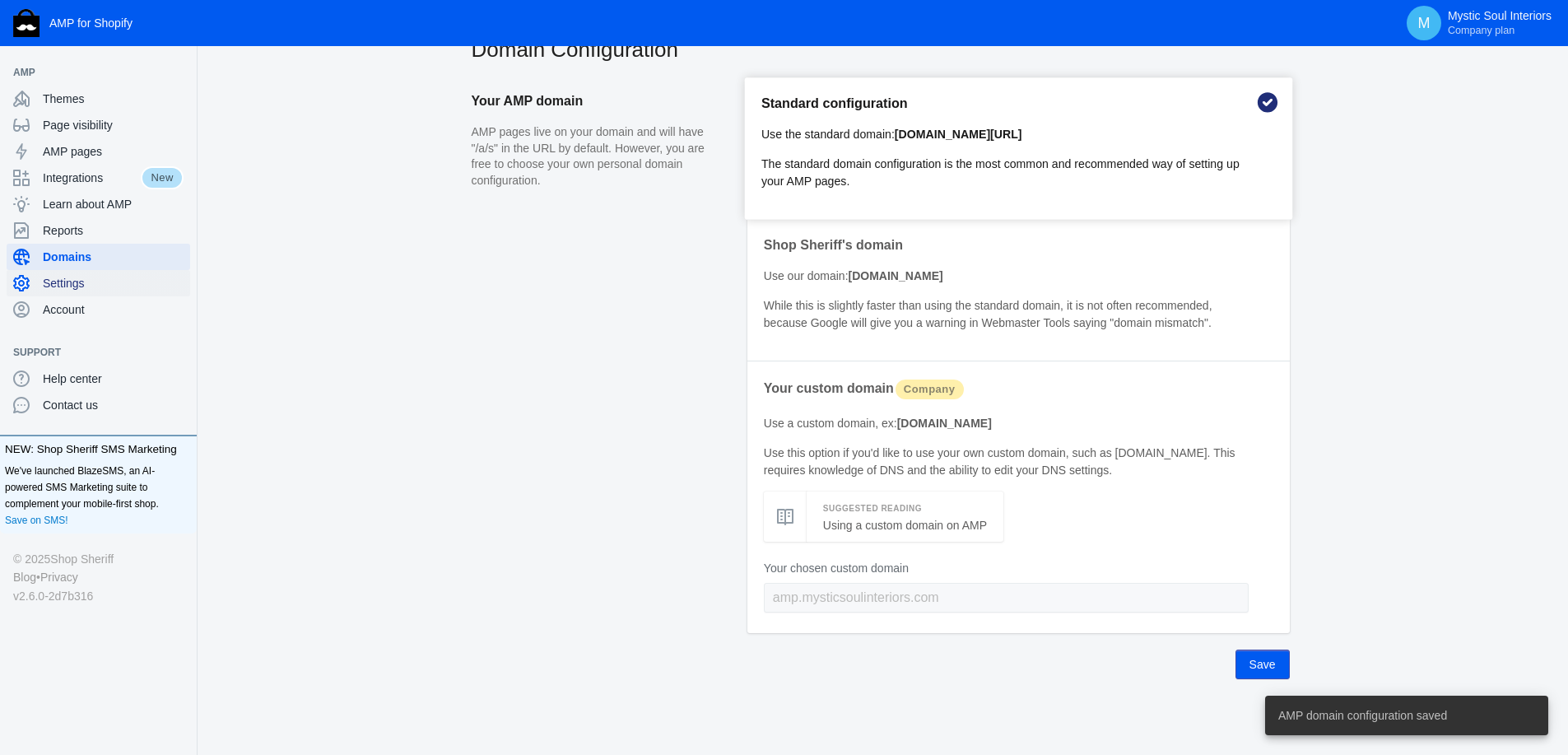
click at [62, 283] on span "Settings" at bounding box center [113, 283] width 141 height 16
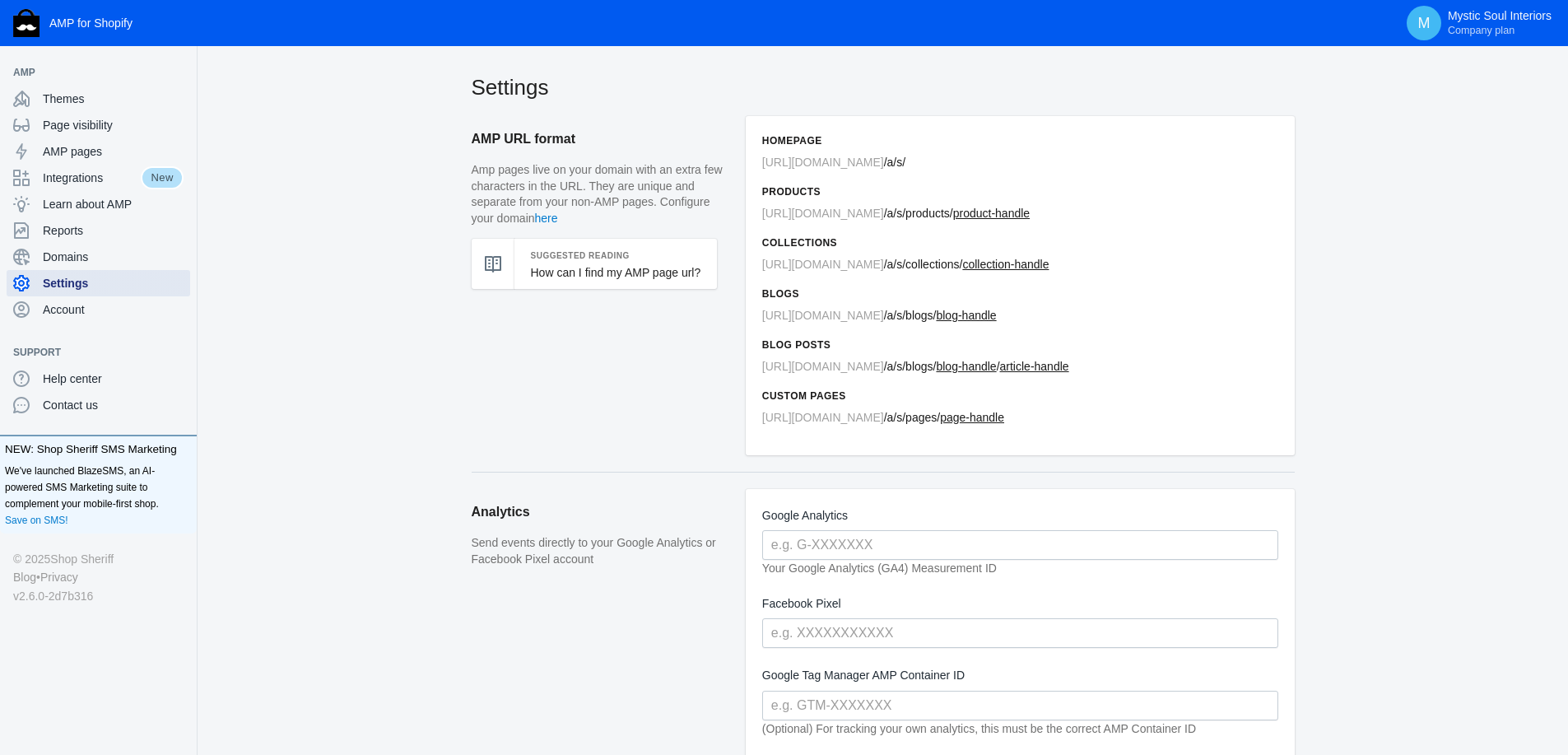
scroll to position [302, 0]
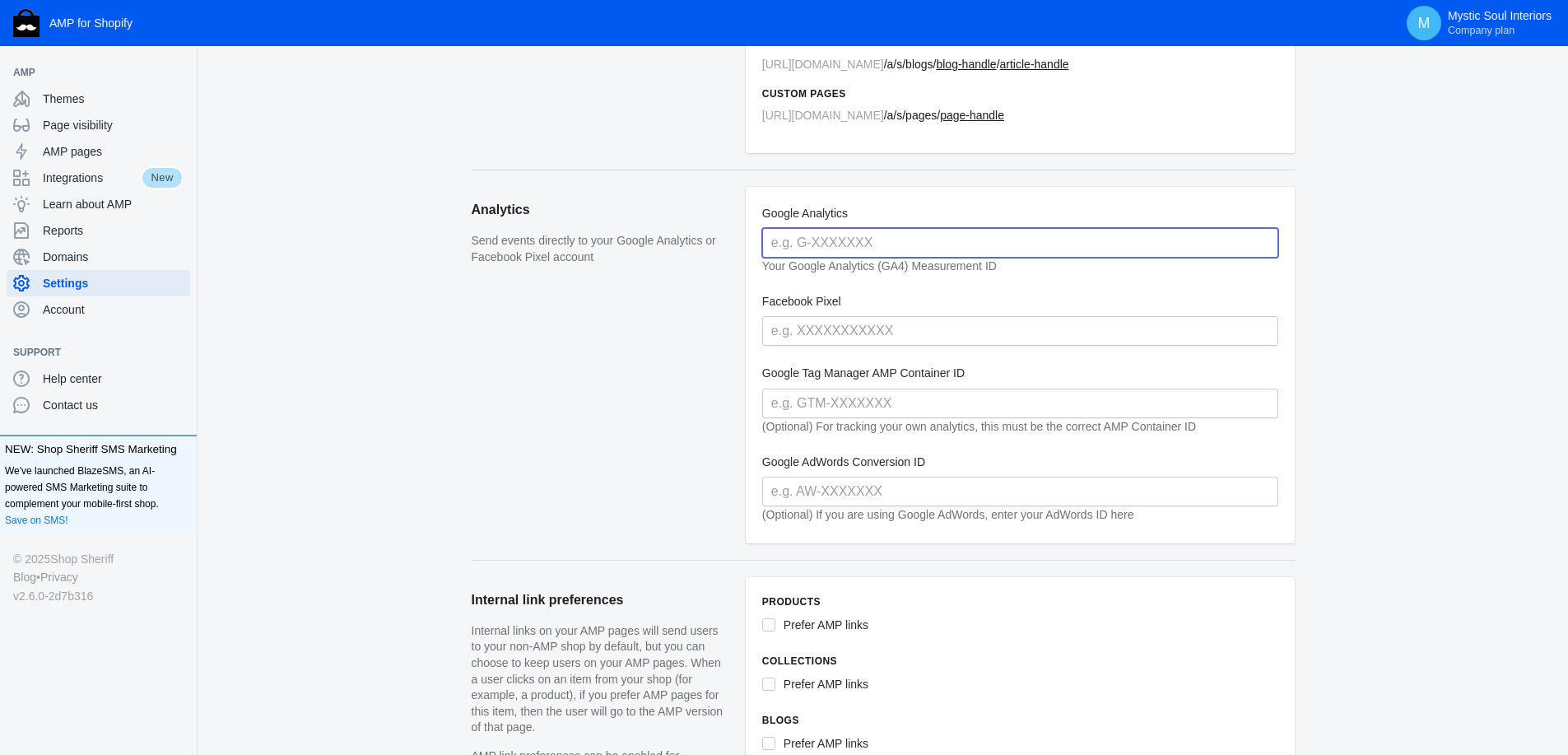
click at [799, 251] on input "text" at bounding box center [1020, 242] width 516 height 29
paste input "G-D49CXC99P4"
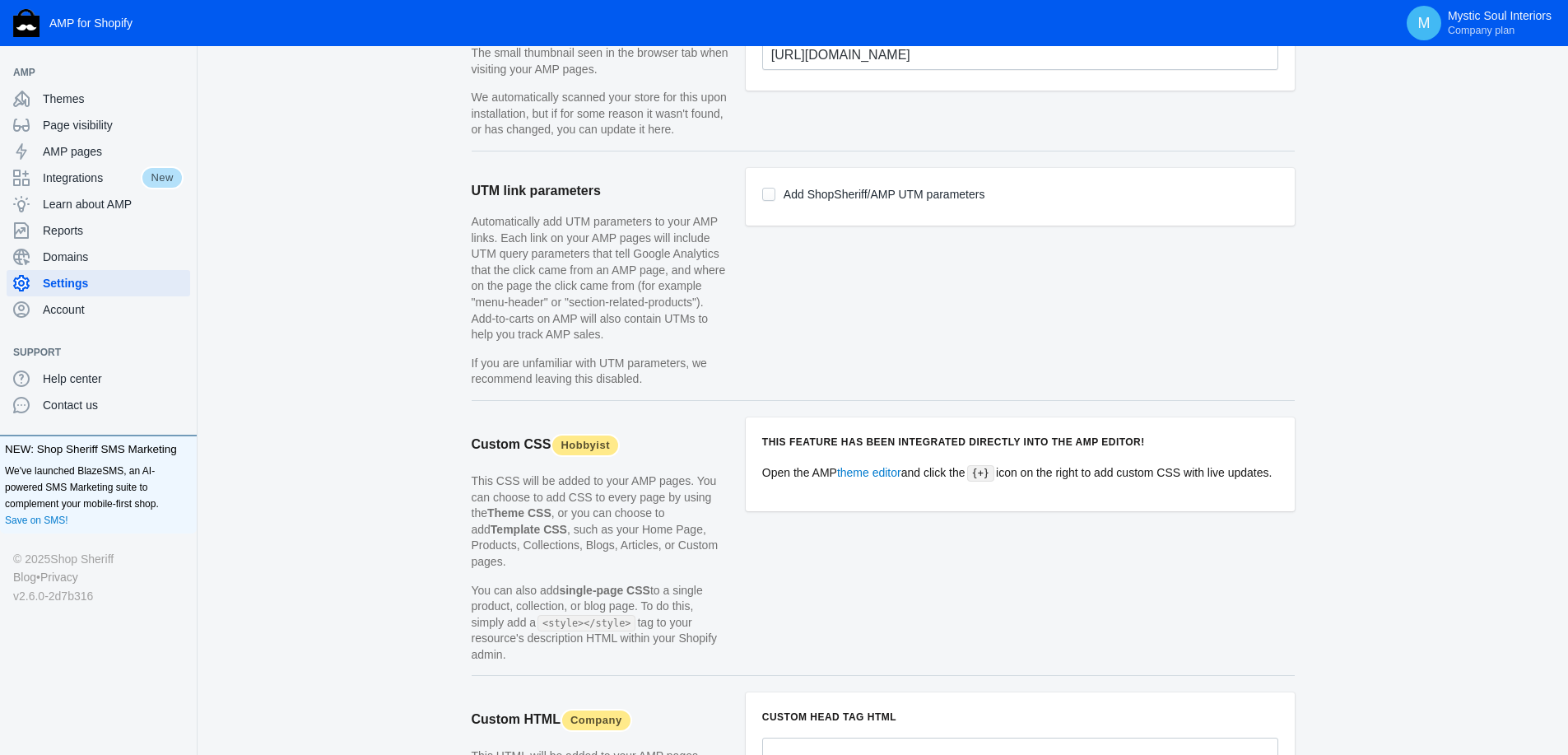
scroll to position [1504, 0]
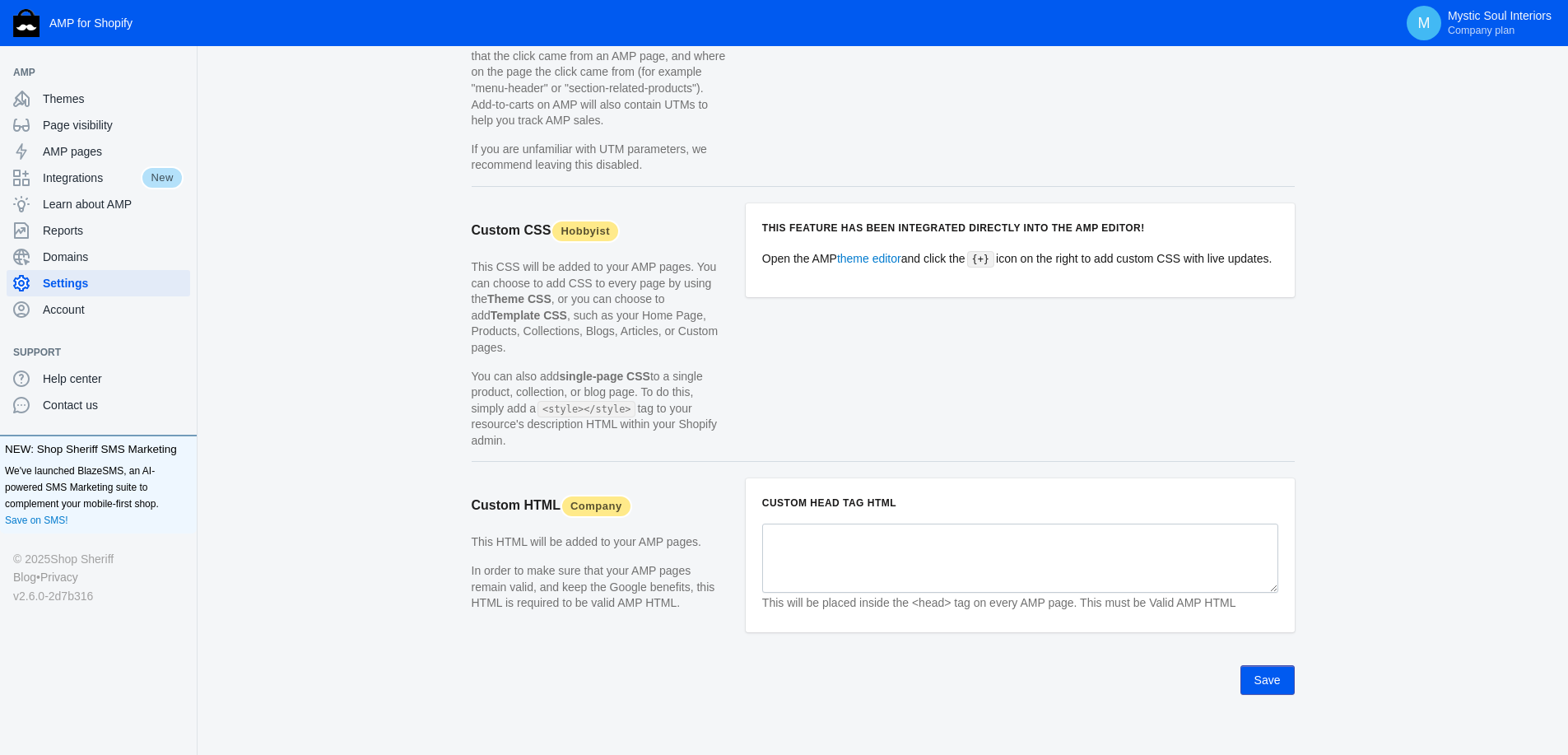
type input "G-D49CXC99P4"
click at [1265, 665] on button "Save" at bounding box center [1266, 679] width 54 height 29
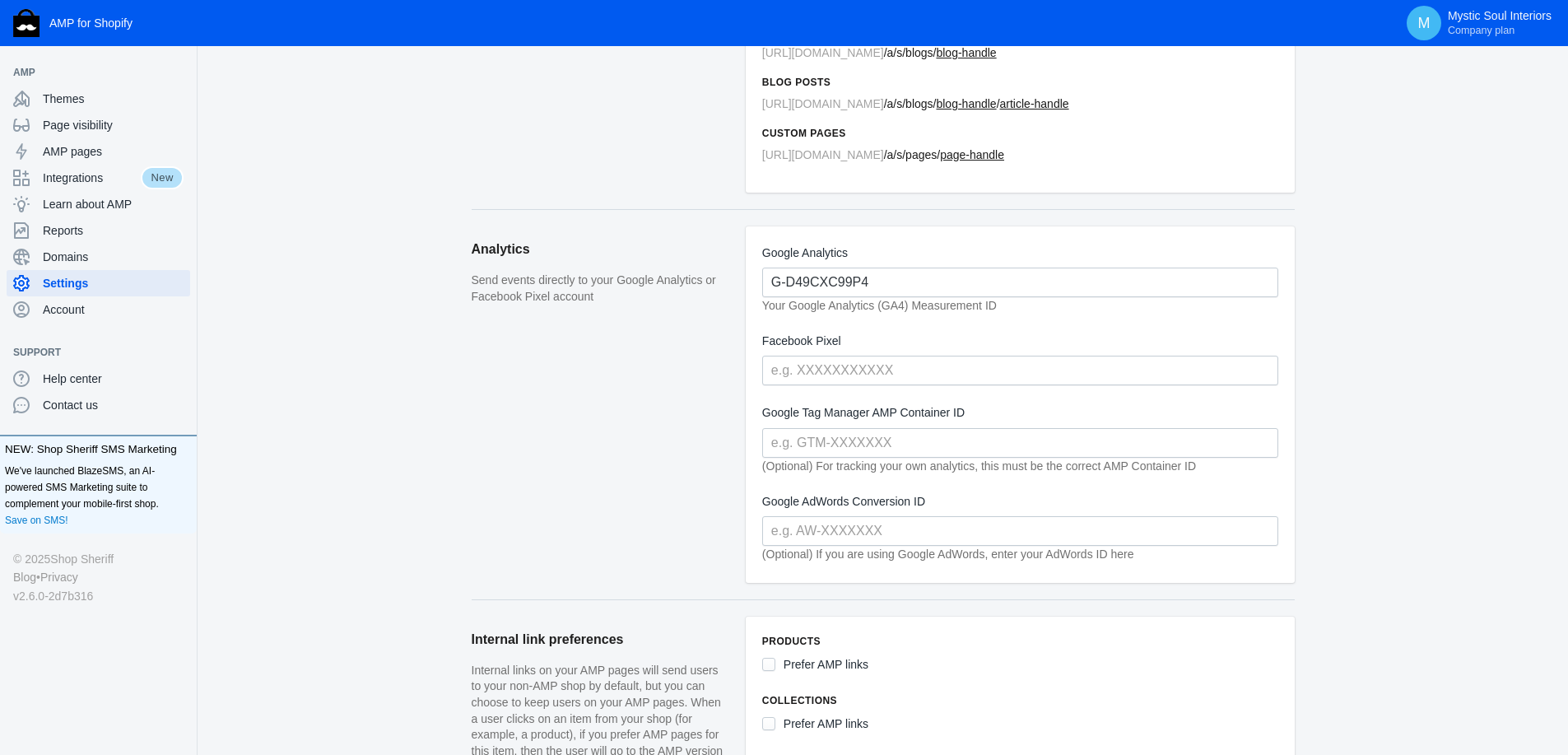
scroll to position [0, 0]
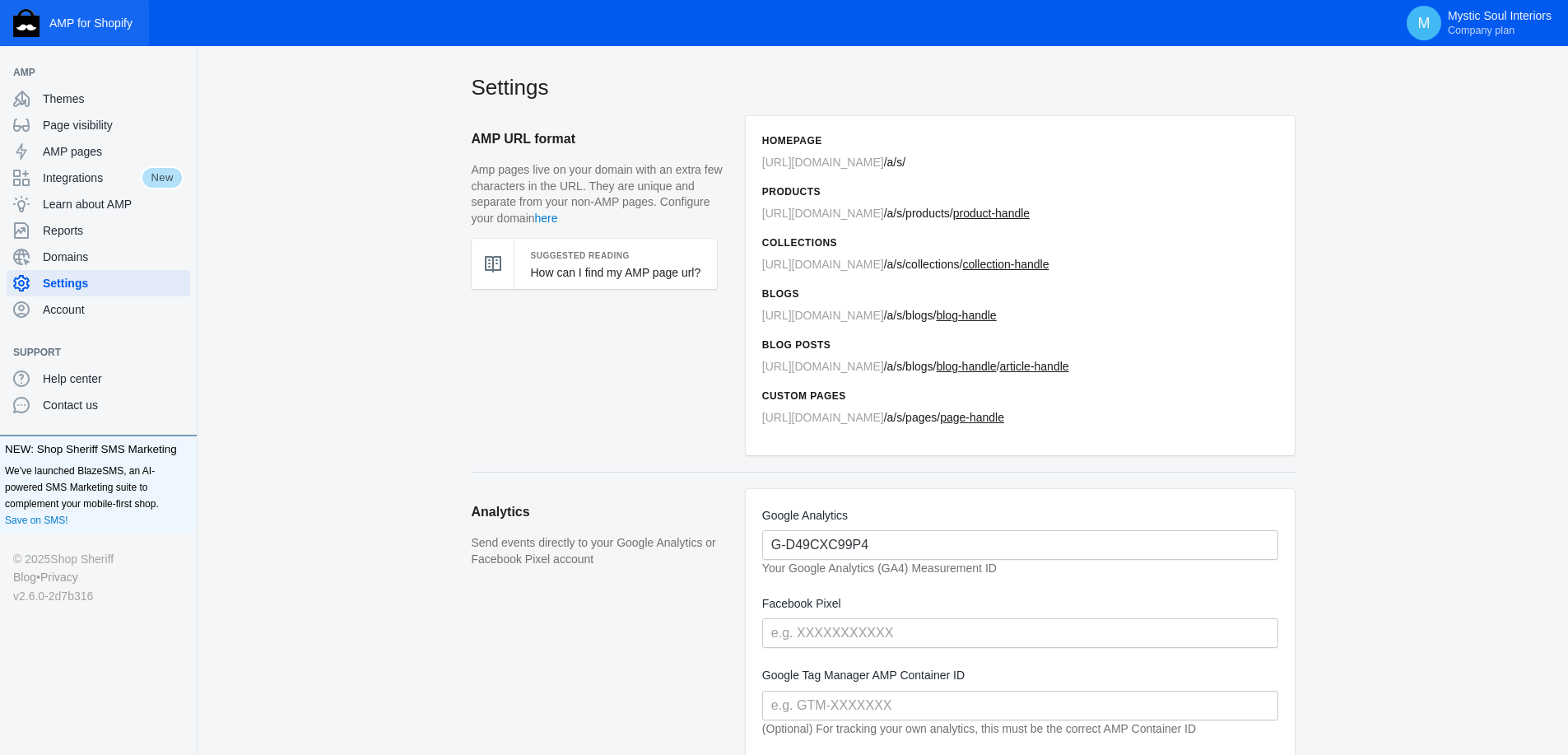
click at [36, 26] on img "button" at bounding box center [26, 24] width 26 height 28
